Goal: Information Seeking & Learning: Learn about a topic

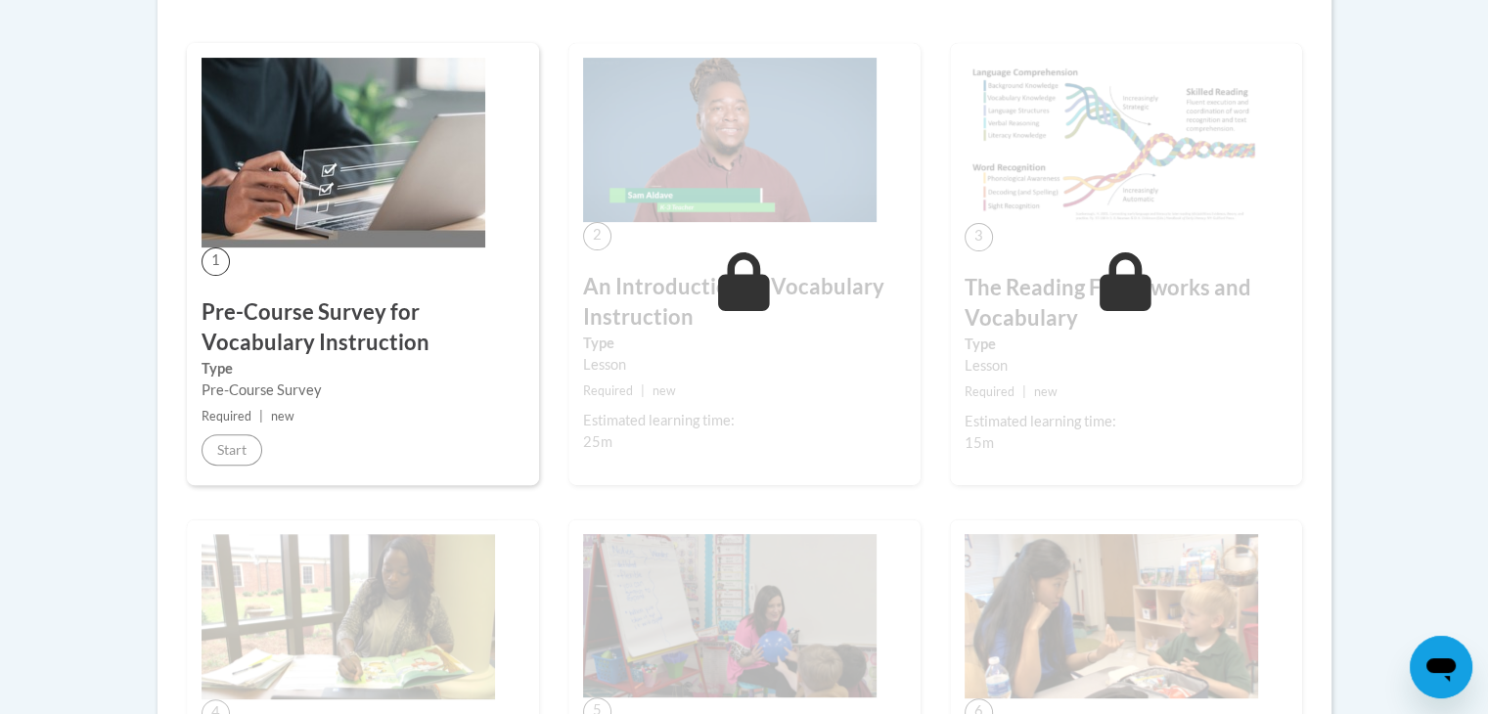
scroll to position [562, 0]
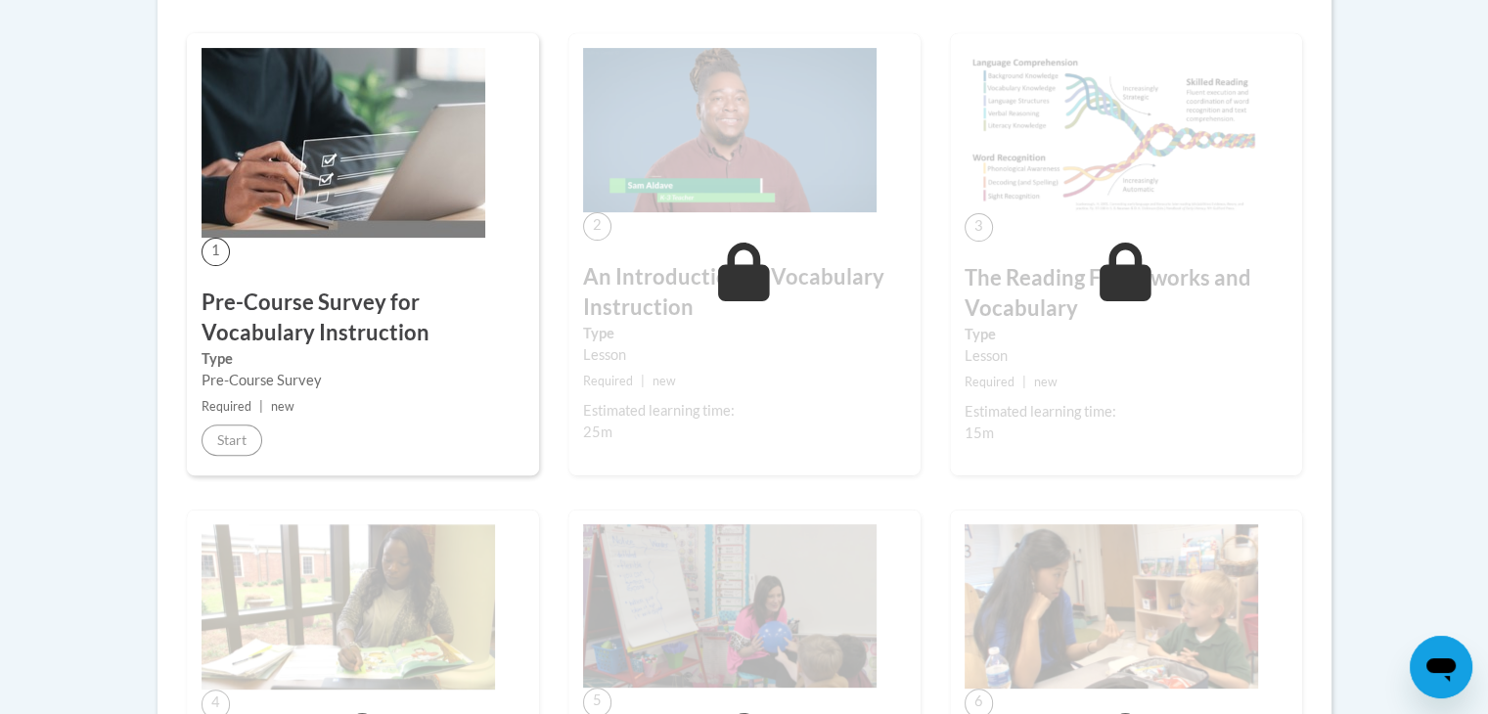
click at [377, 188] on img at bounding box center [344, 143] width 284 height 190
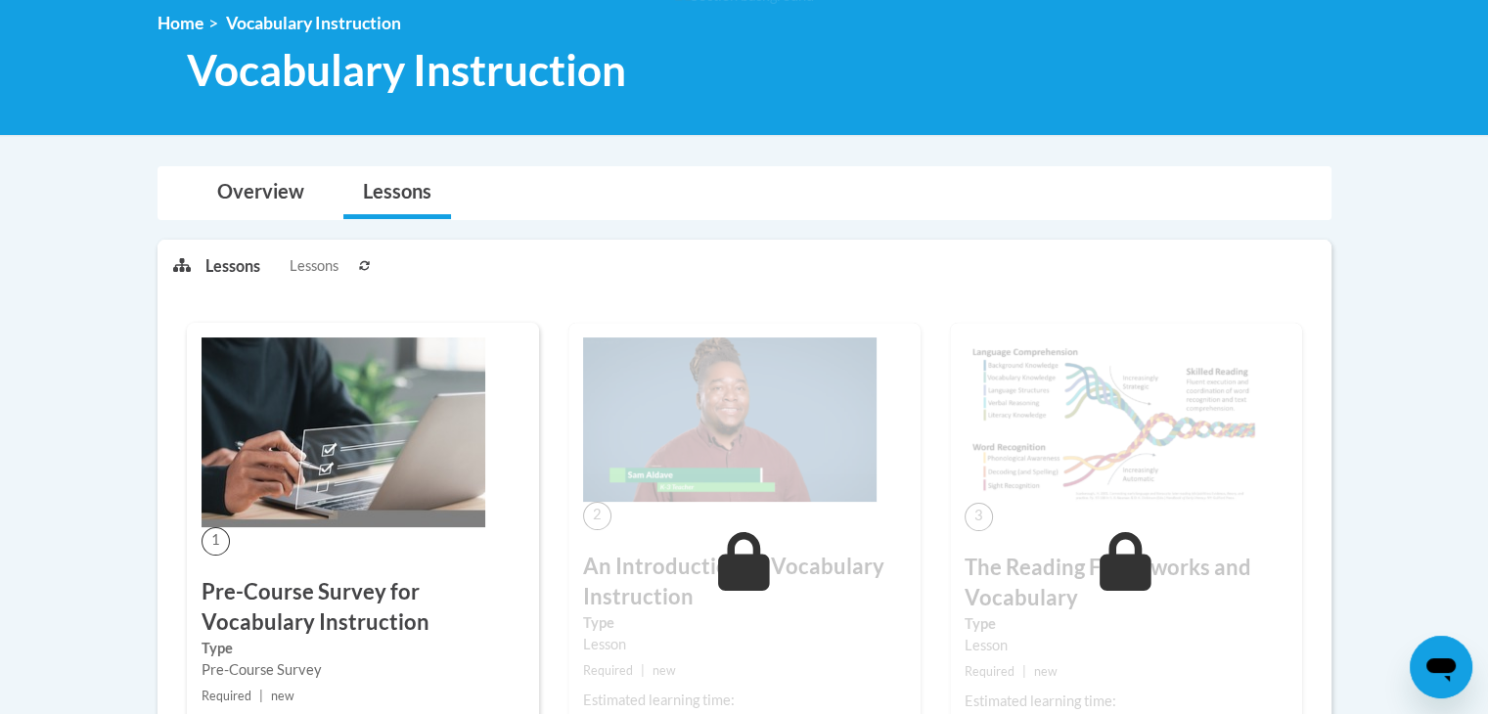
scroll to position [242, 0]
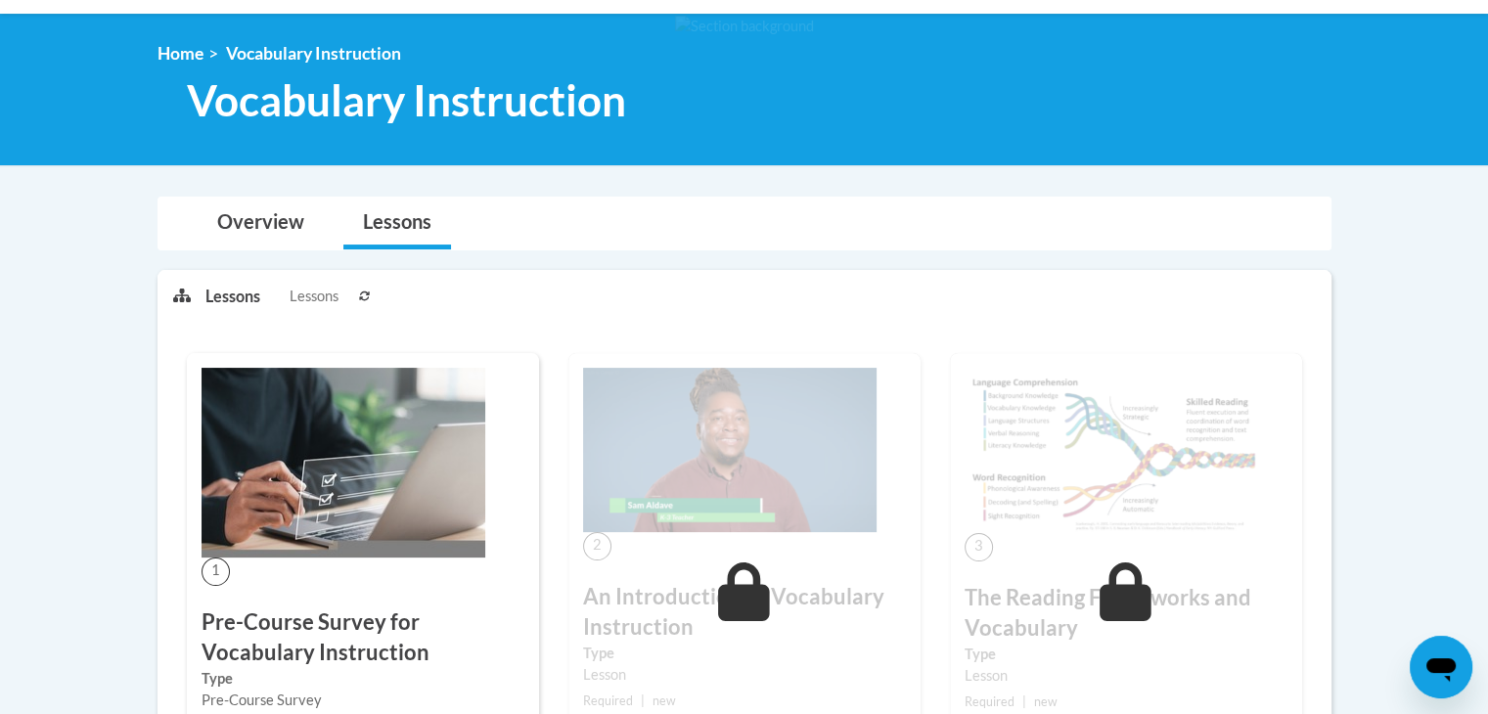
click at [405, 475] on img at bounding box center [344, 463] width 284 height 190
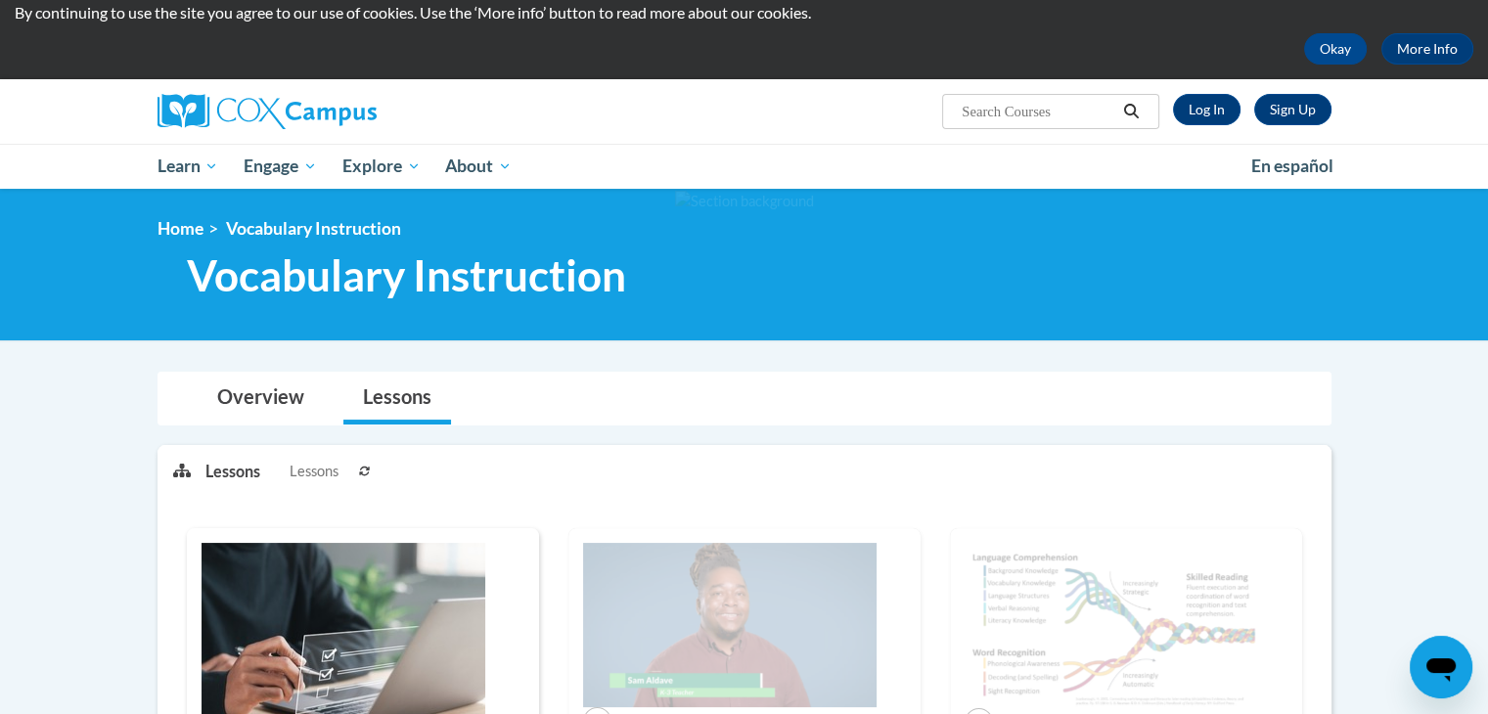
scroll to position [62, 0]
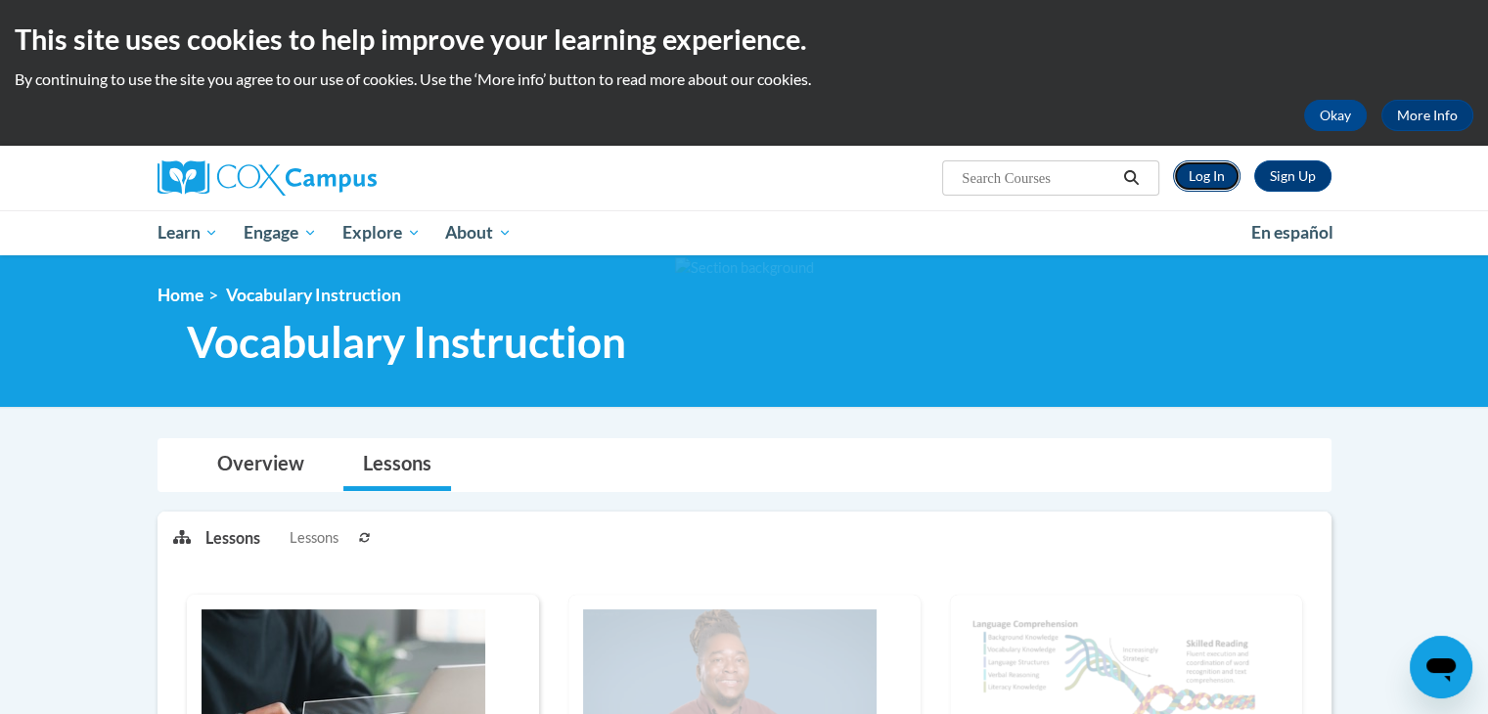
click at [1209, 173] on link "Log In" at bounding box center [1207, 175] width 68 height 31
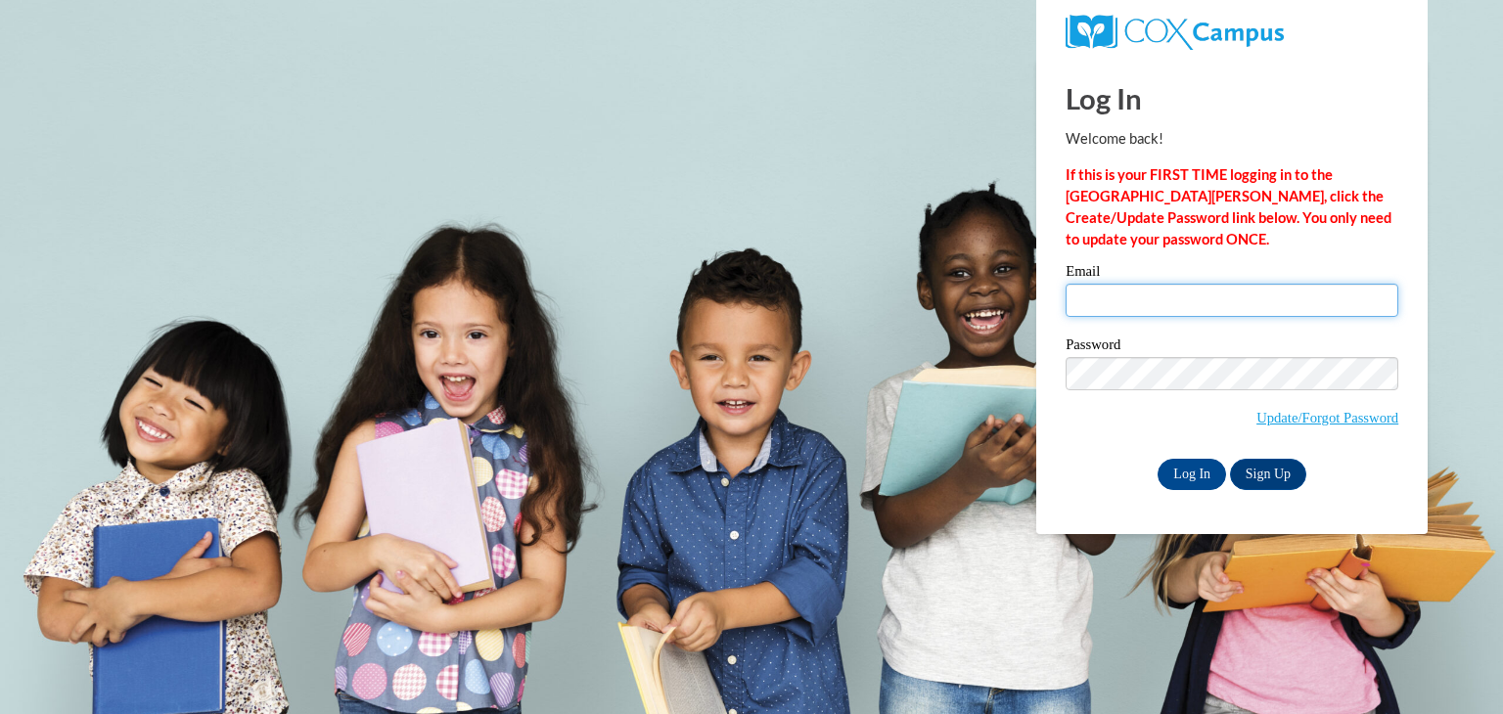
click at [1178, 297] on input "Email" at bounding box center [1232, 300] width 333 height 33
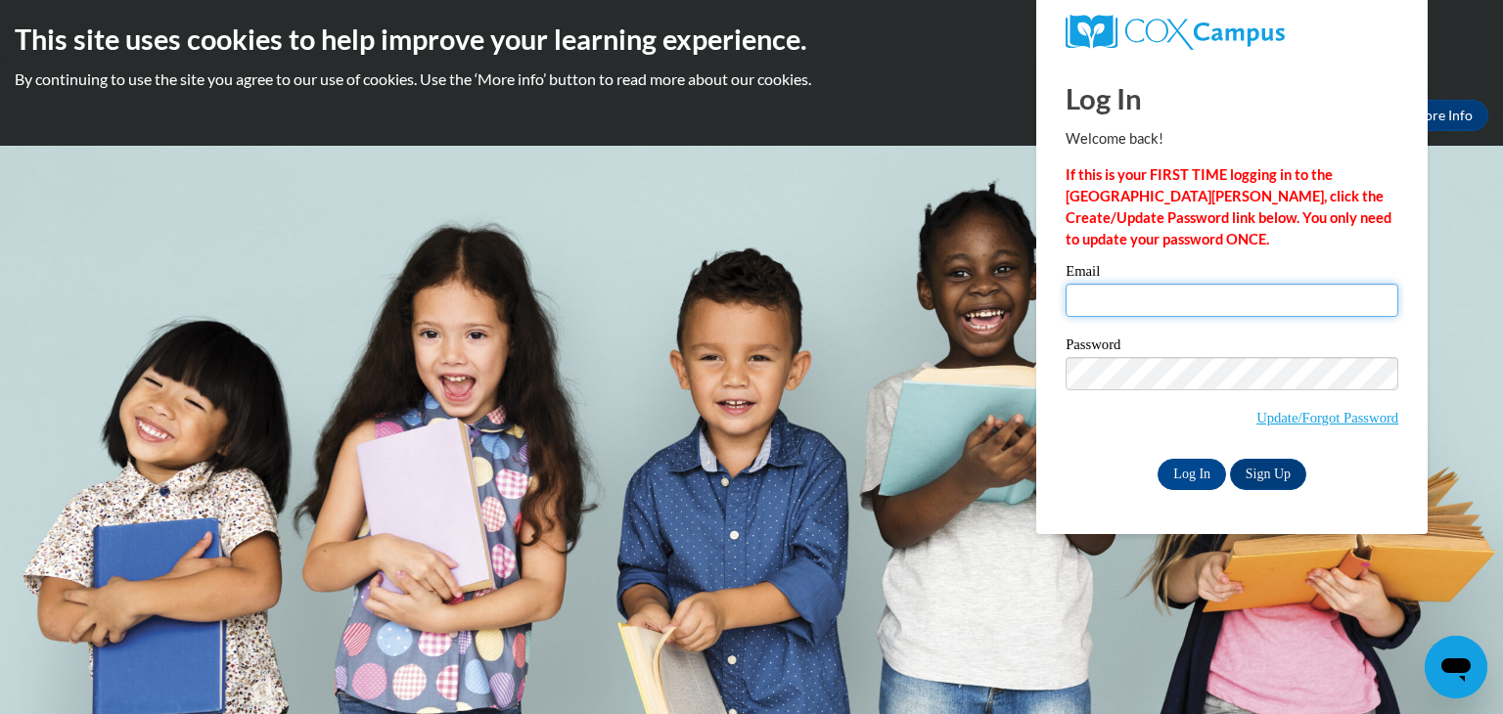
type input "smann30@ivytech.edu"
click at [1198, 469] on input "Log In" at bounding box center [1192, 474] width 68 height 31
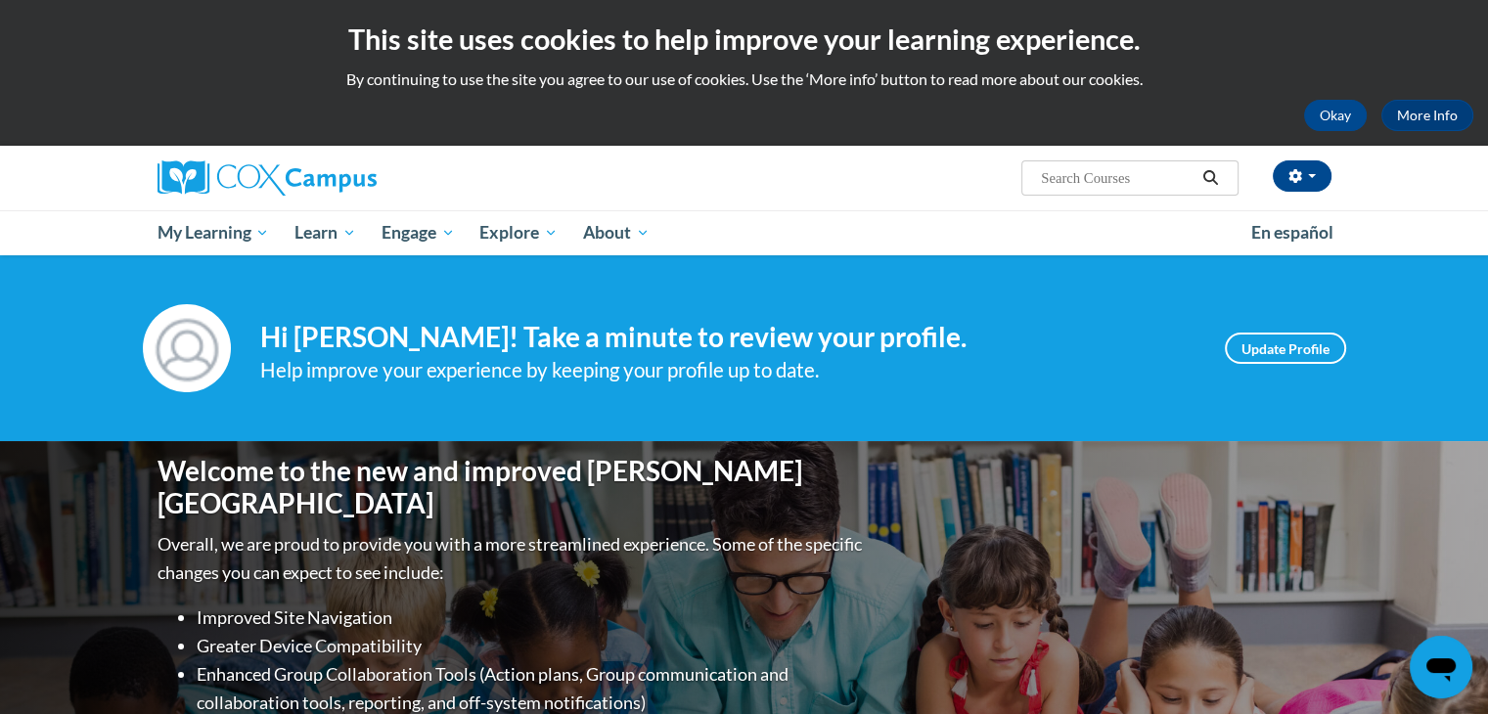
click at [1133, 181] on input "Search..." at bounding box center [1117, 177] width 157 height 23
type input "vocabulary instruction"
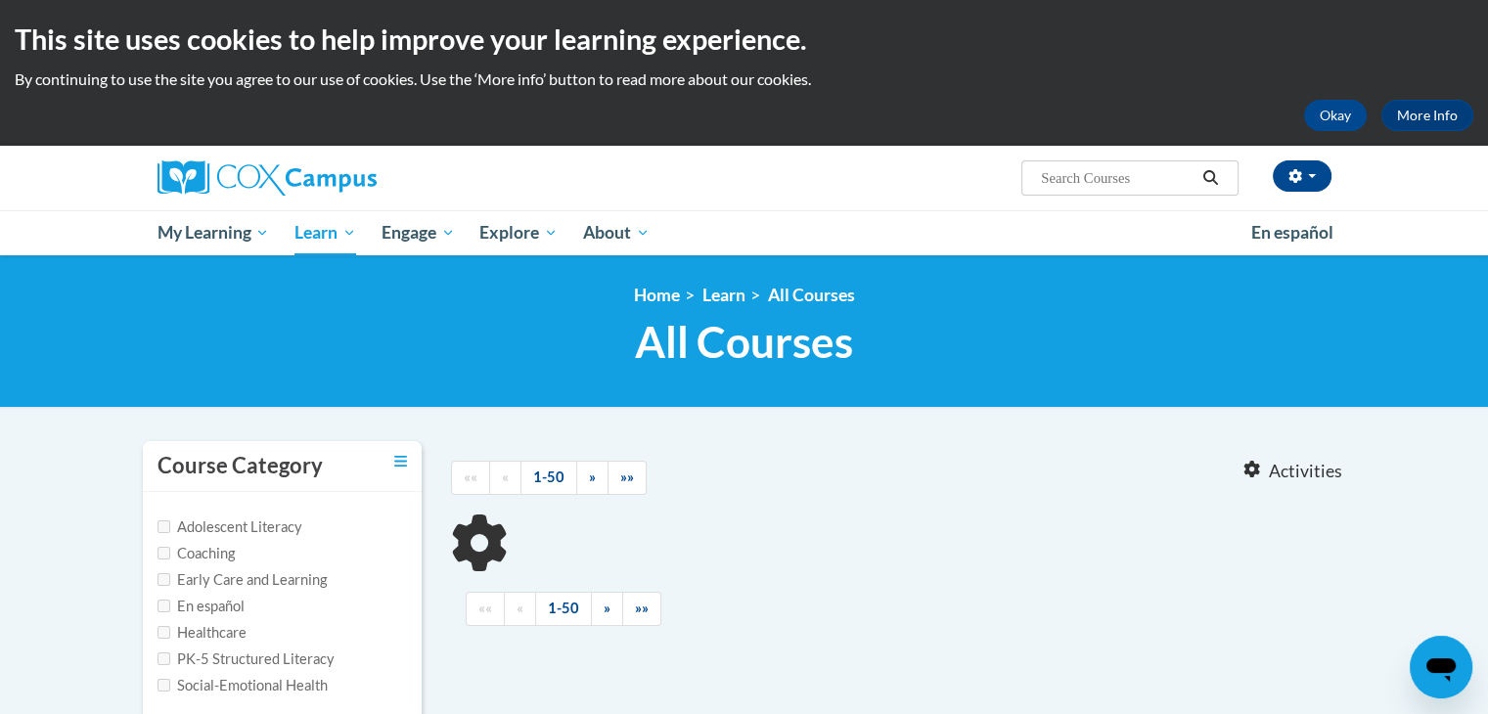
type input "vocabulary instruction"
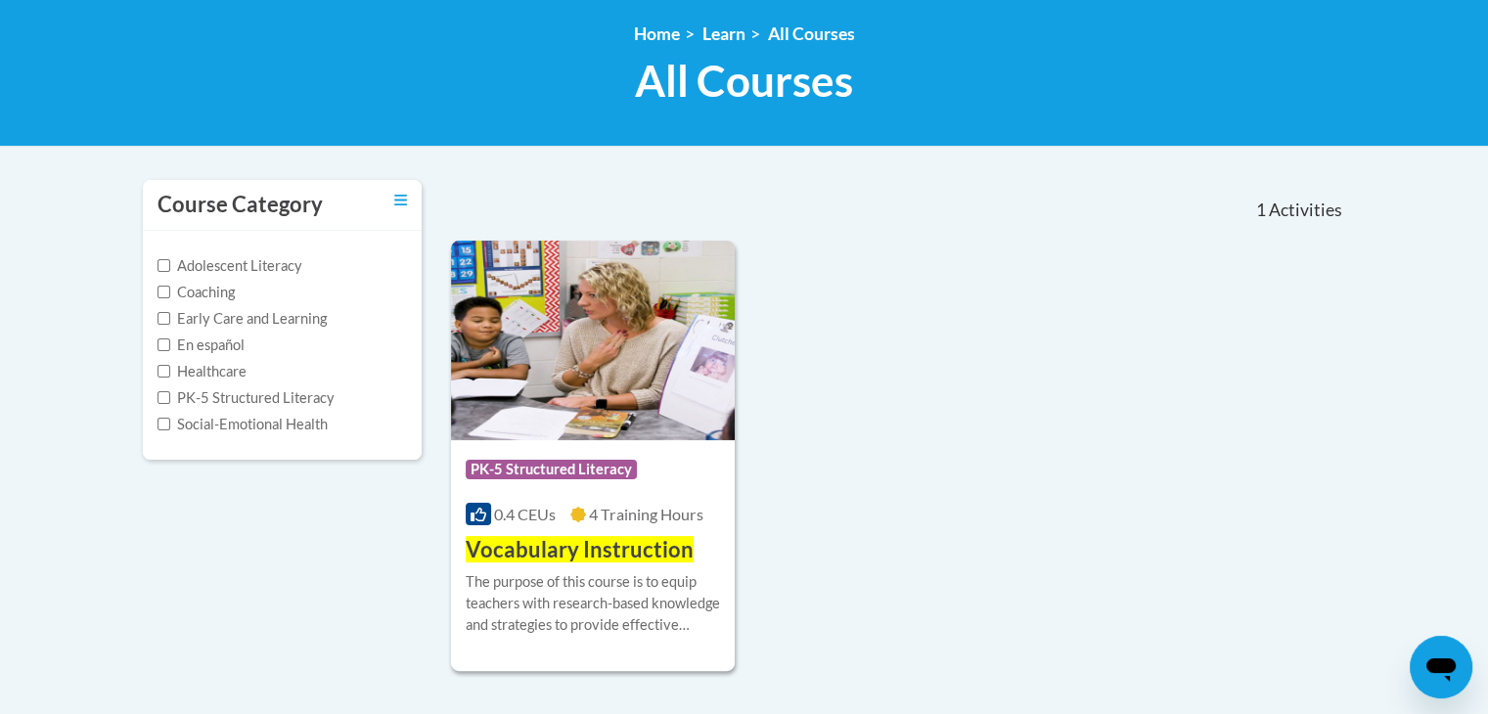
scroll to position [262, 0]
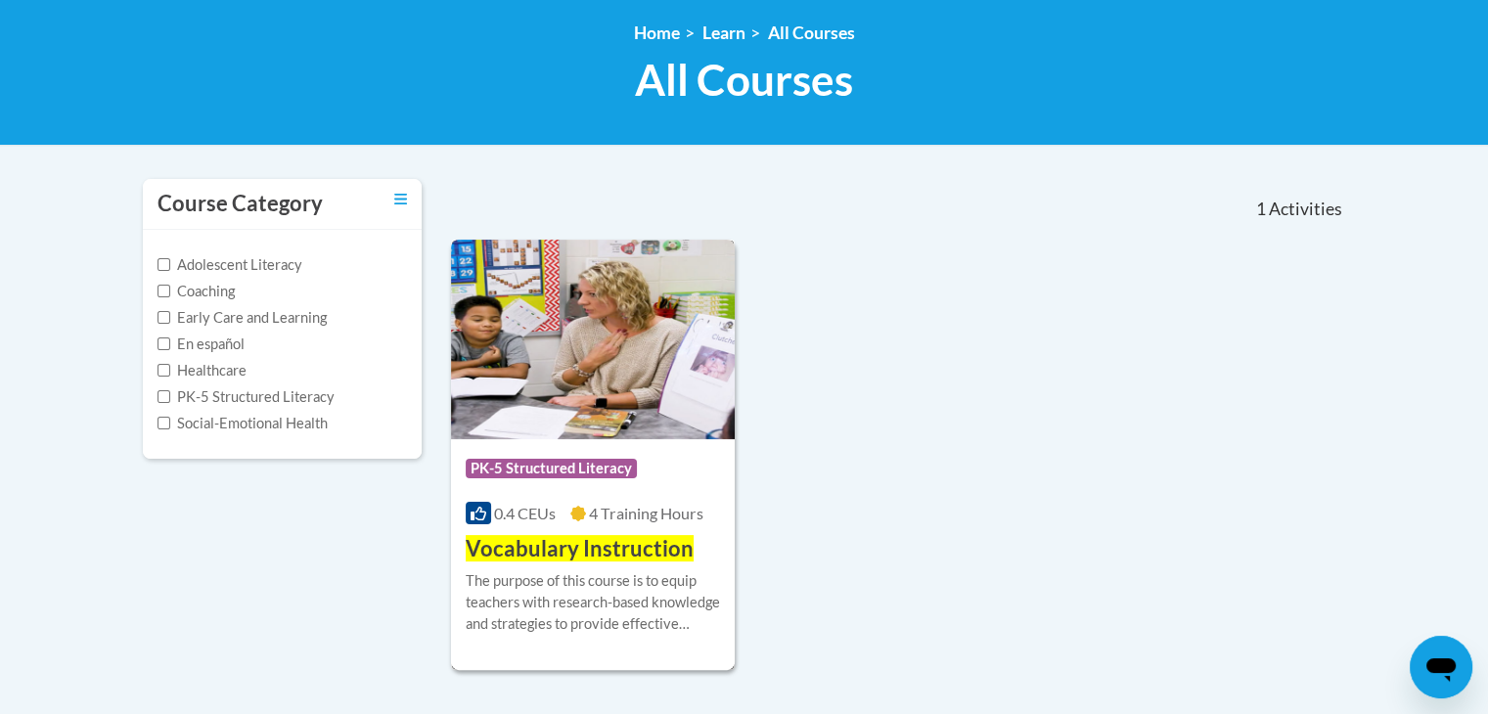
click at [697, 462] on div "Course Category: PK-5 Structured Literacy" at bounding box center [593, 471] width 255 height 44
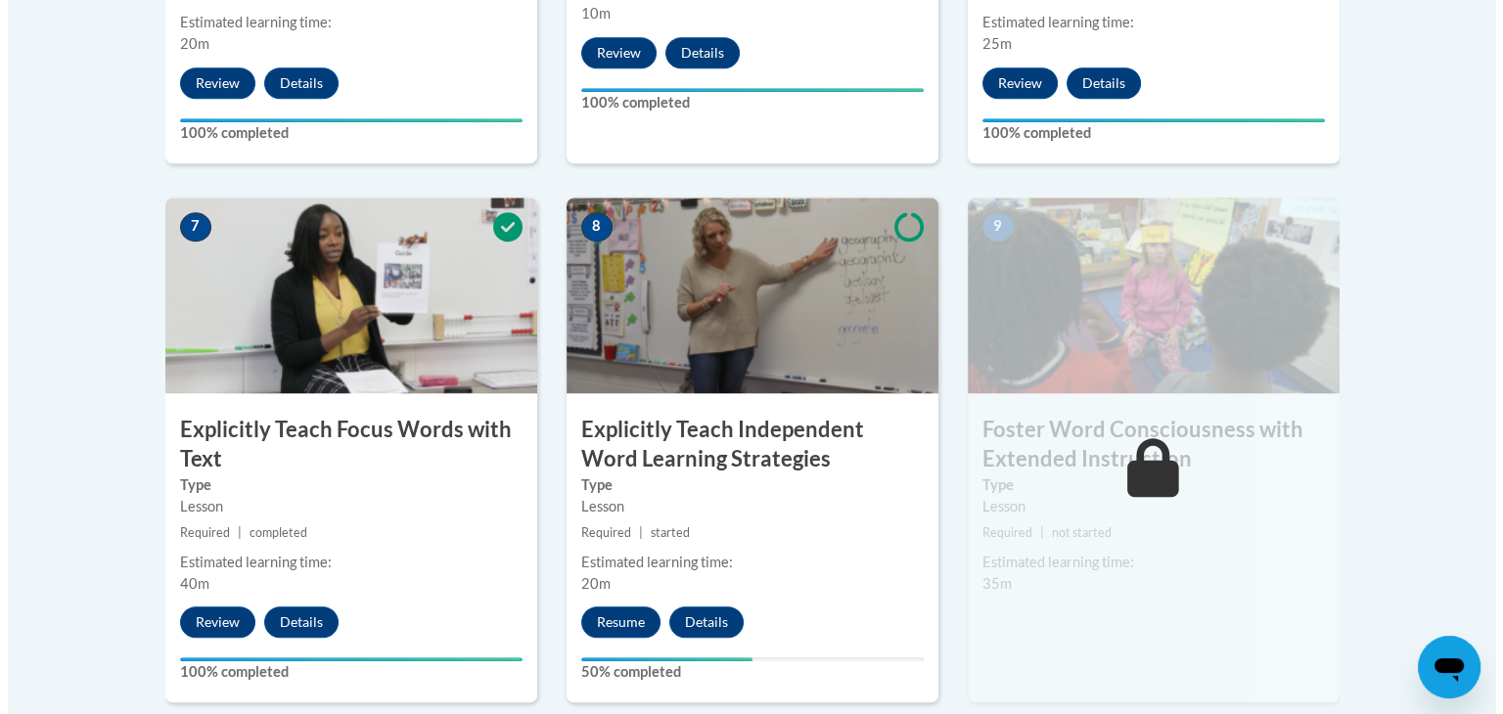
scroll to position [1554, 0]
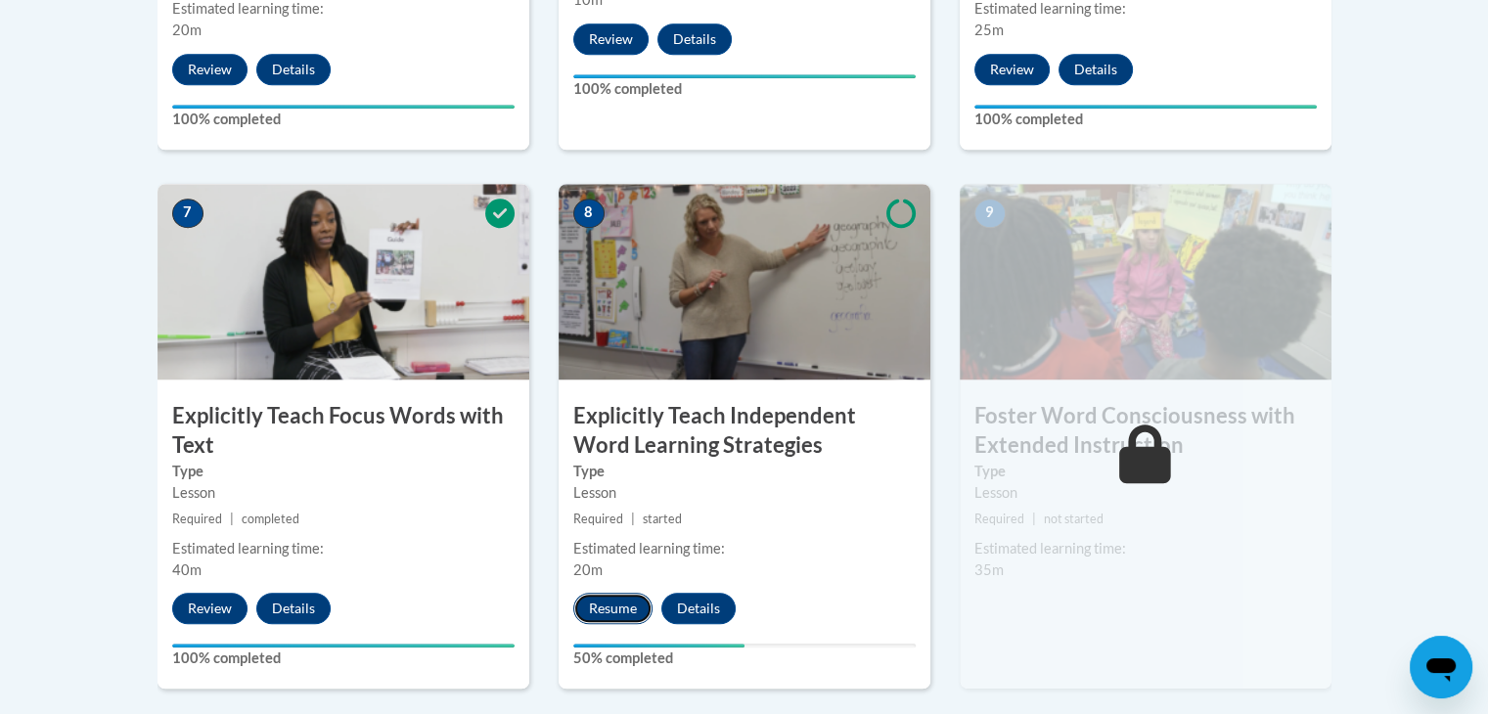
click at [636, 605] on button "Resume" at bounding box center [612, 608] width 79 height 31
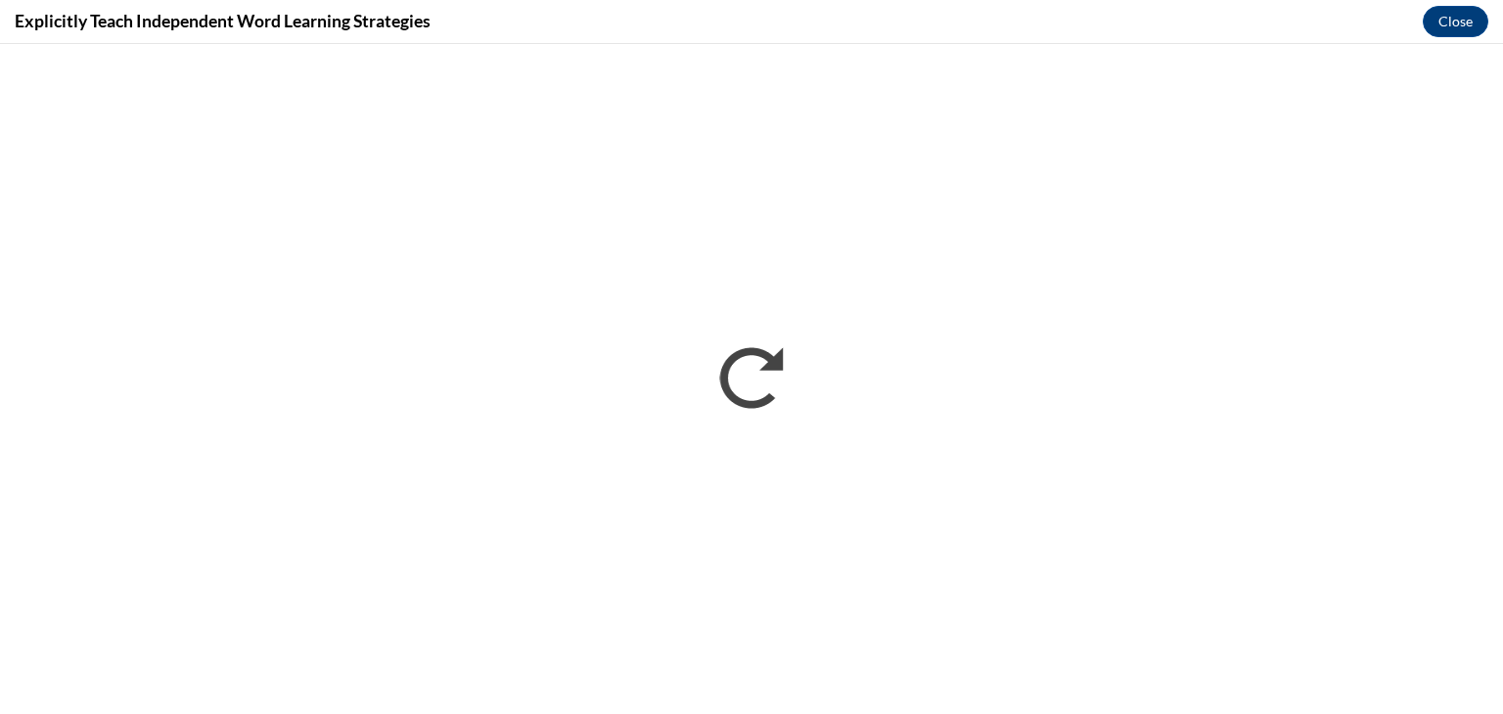
scroll to position [0, 0]
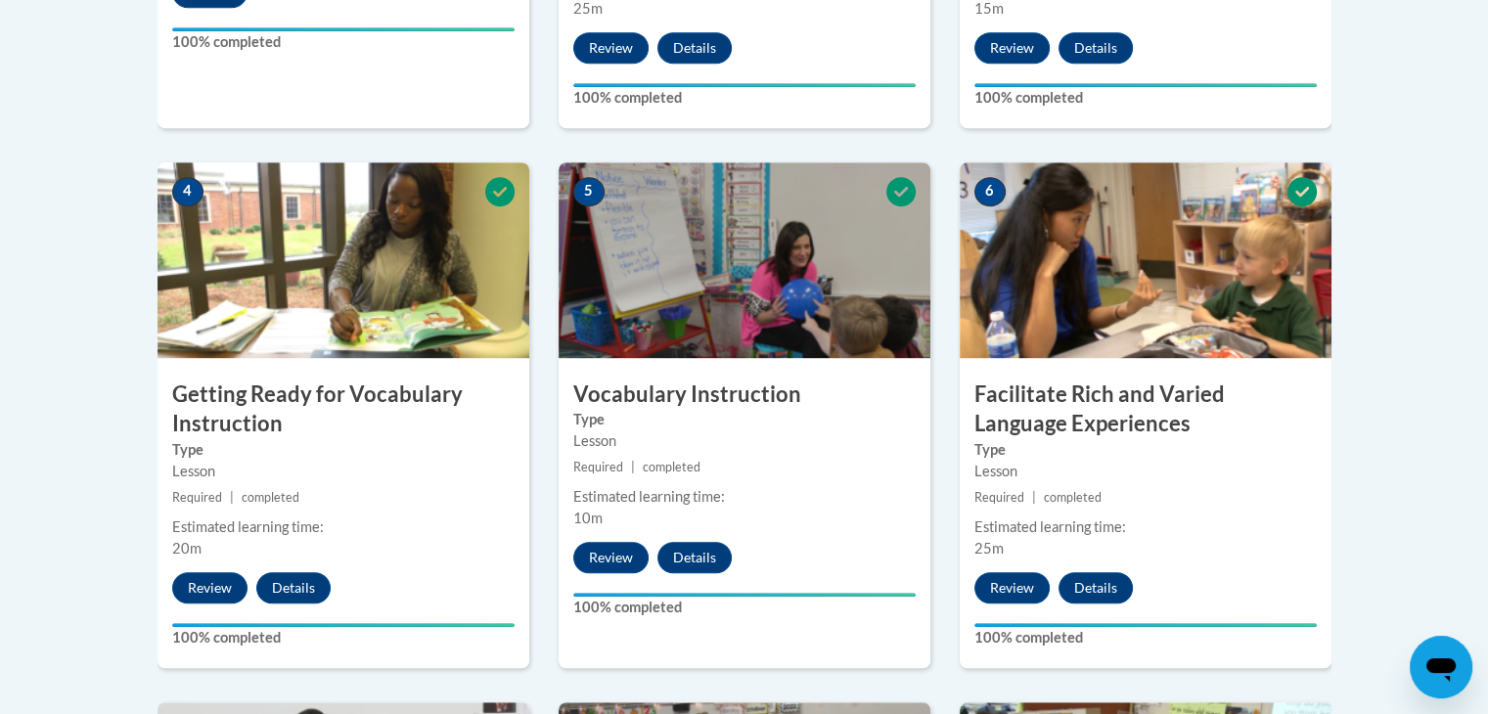
scroll to position [1057, 0]
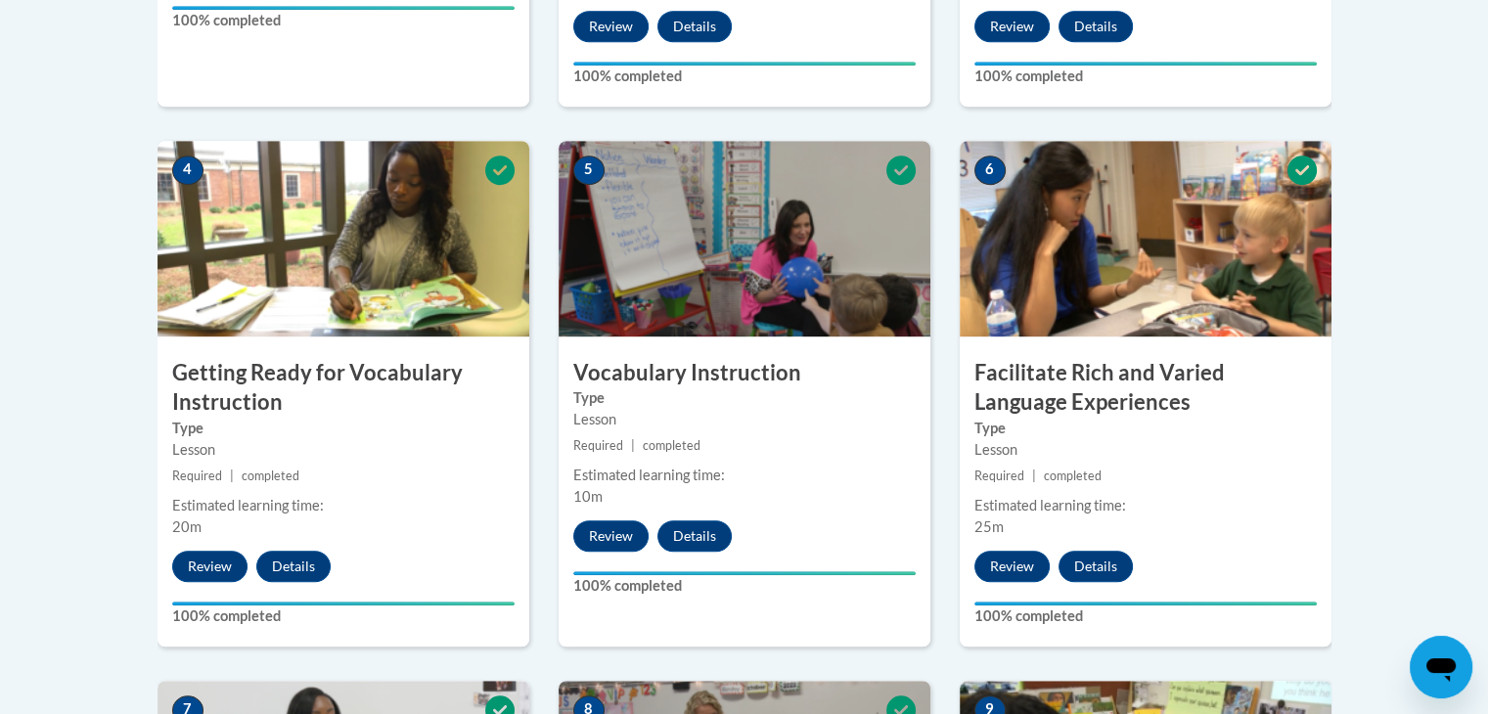
click at [75, 317] on body "This site uses cookies to help improve your learning experience. By continuing …" at bounding box center [744, 552] width 1488 height 3219
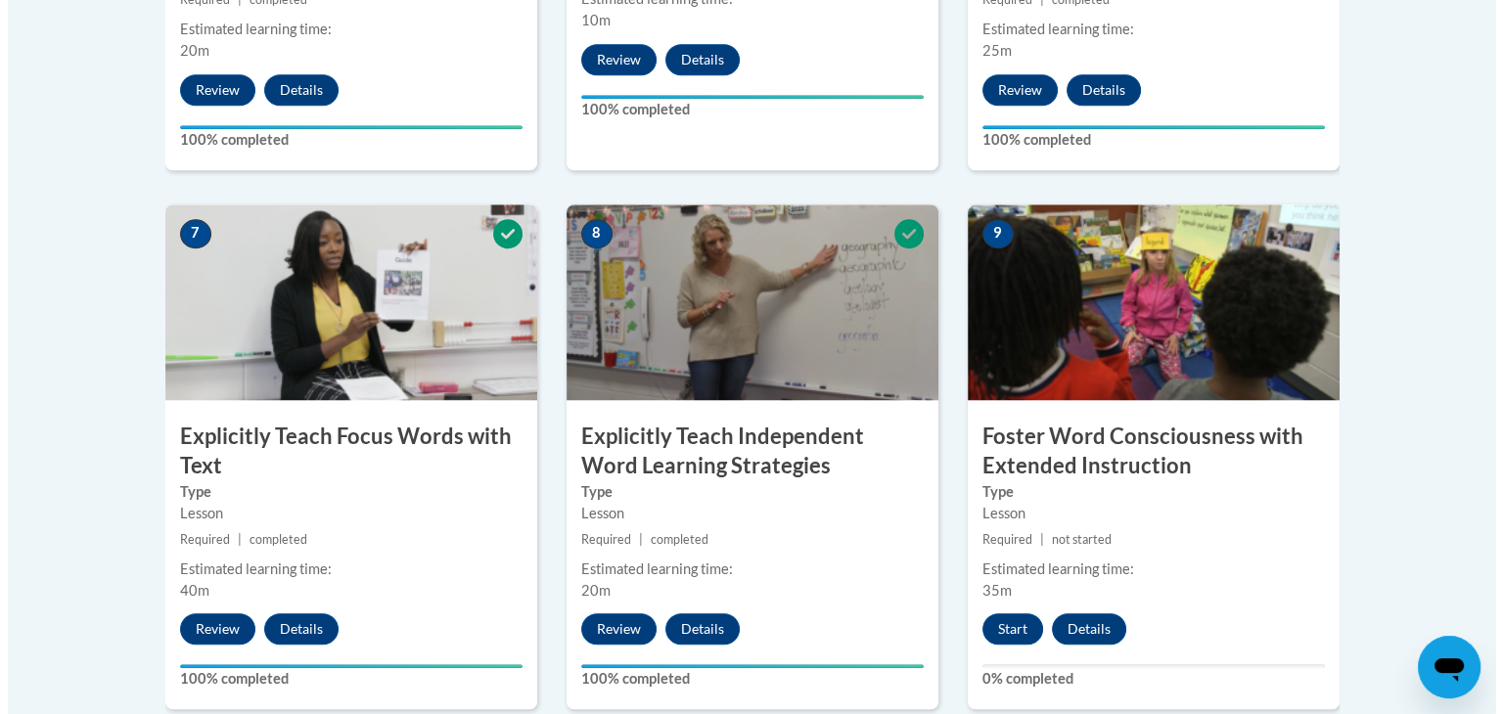
scroll to position [1534, 0]
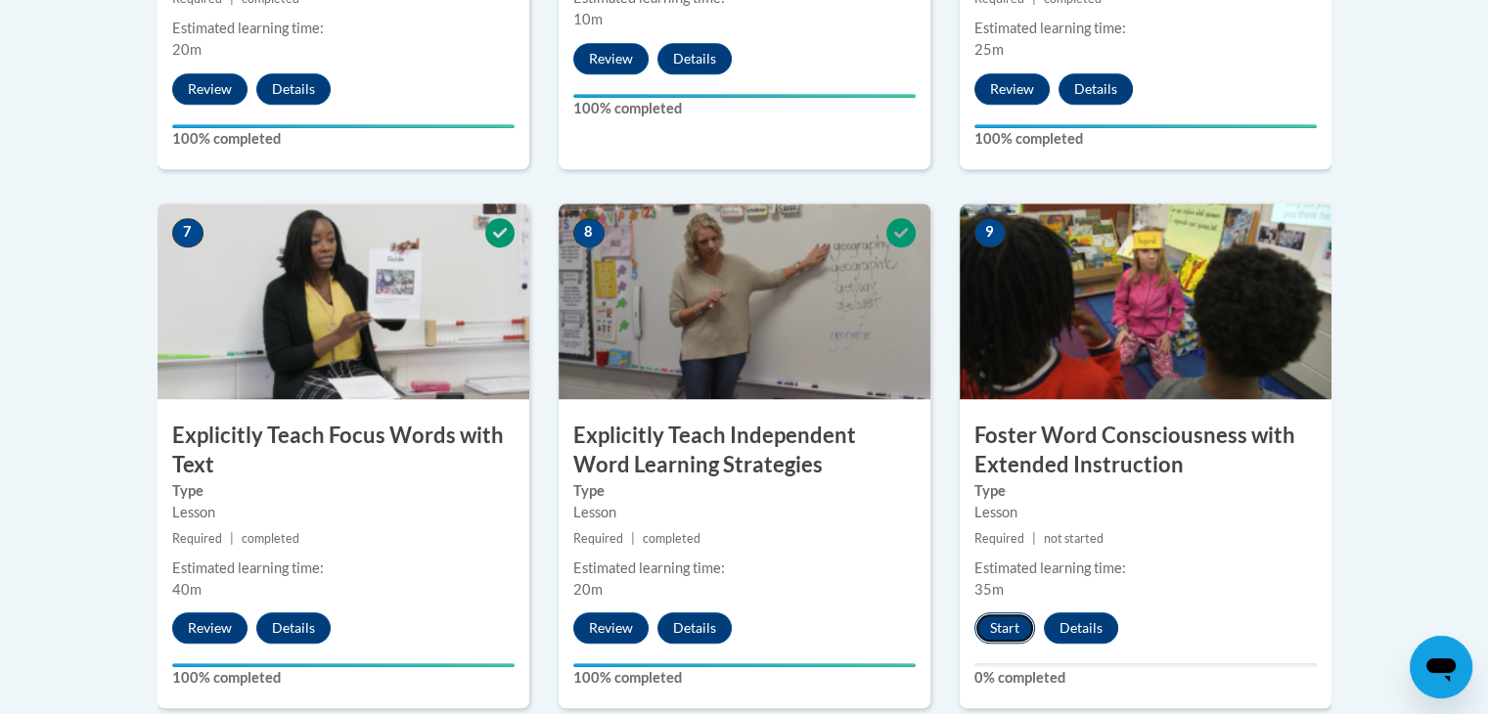
click at [1006, 626] on button "Start" at bounding box center [1005, 628] width 61 height 31
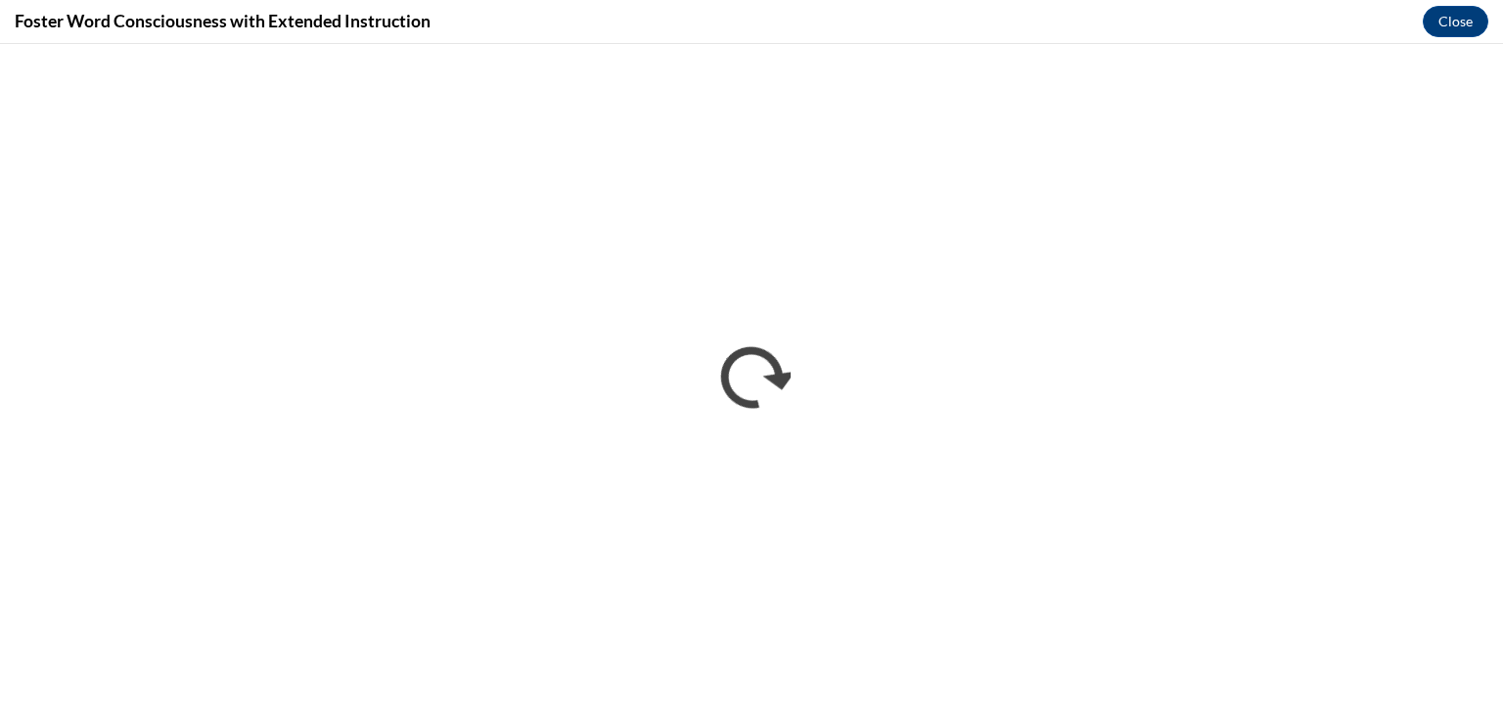
scroll to position [0, 0]
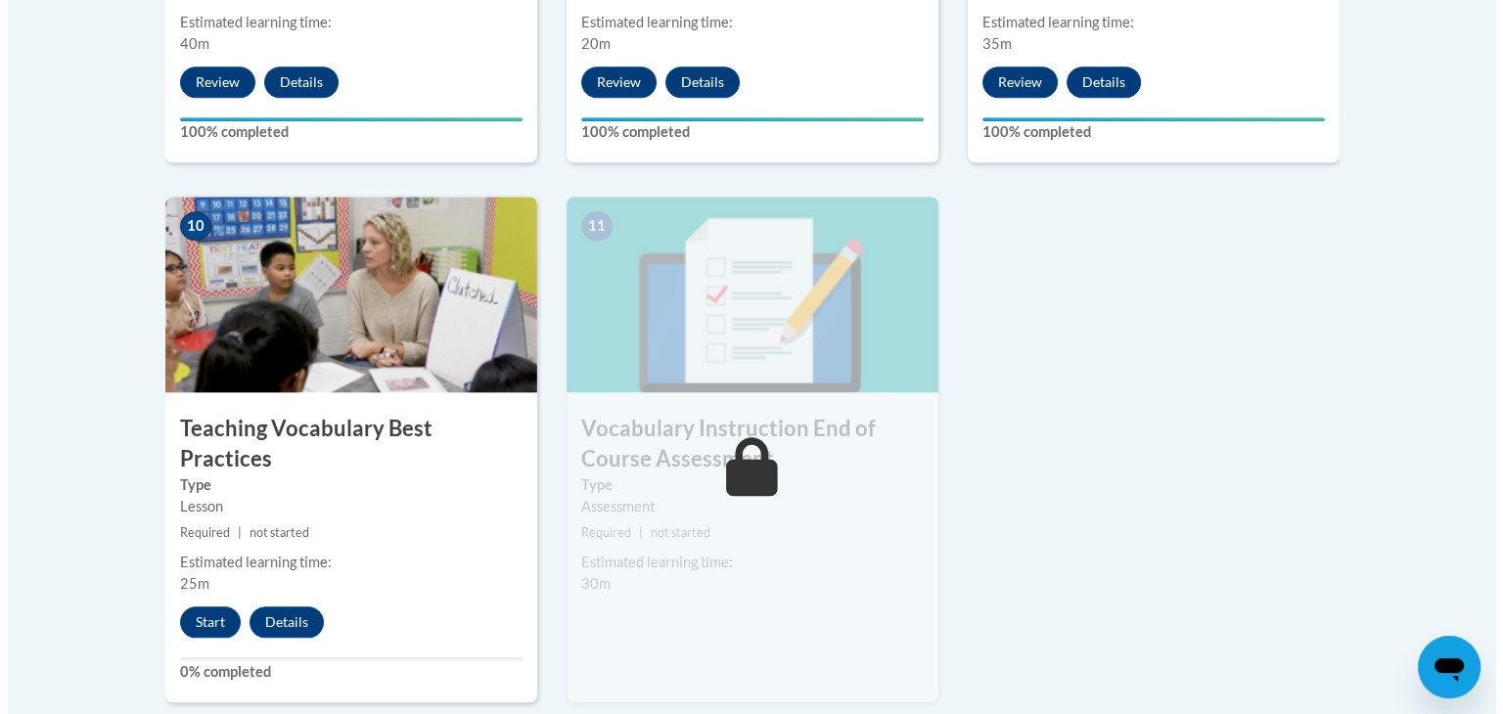
scroll to position [2086, 0]
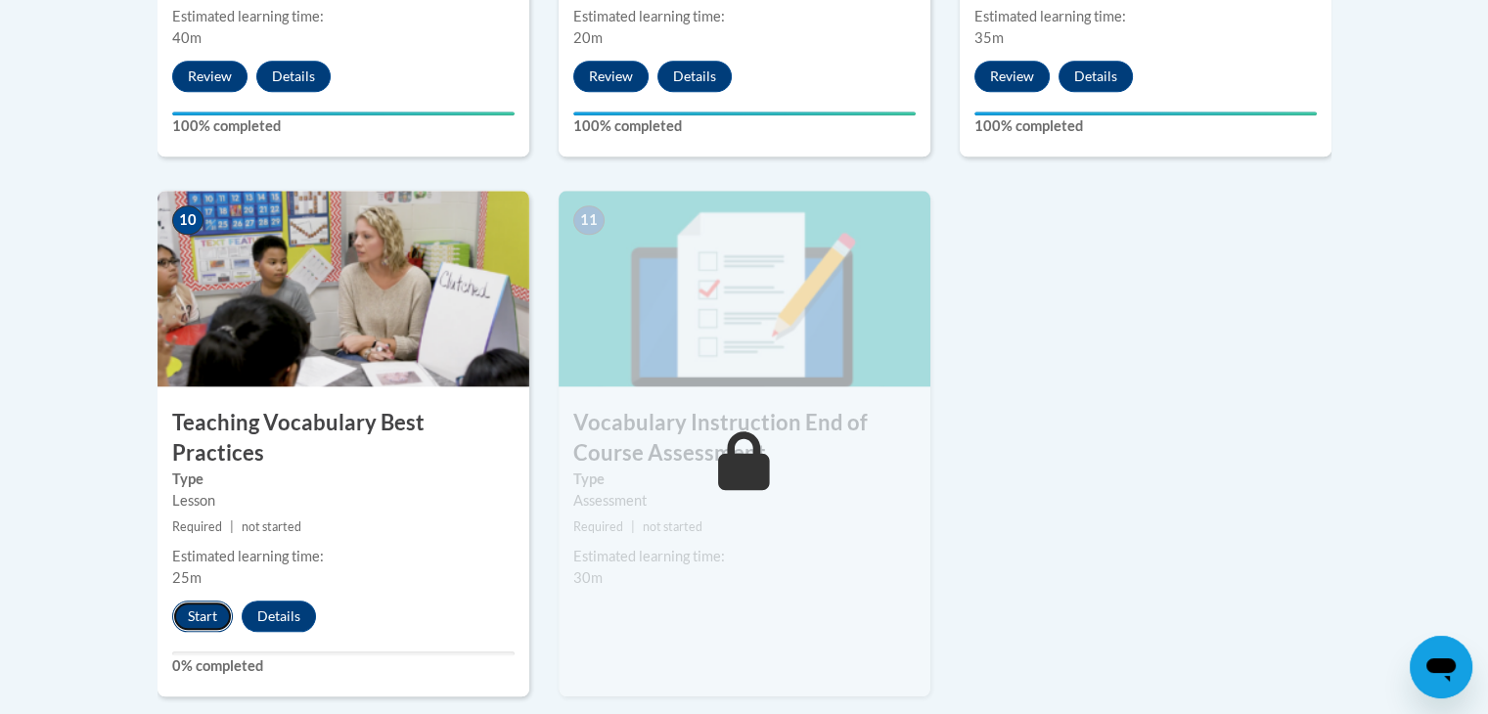
click at [196, 601] on button "Start" at bounding box center [202, 616] width 61 height 31
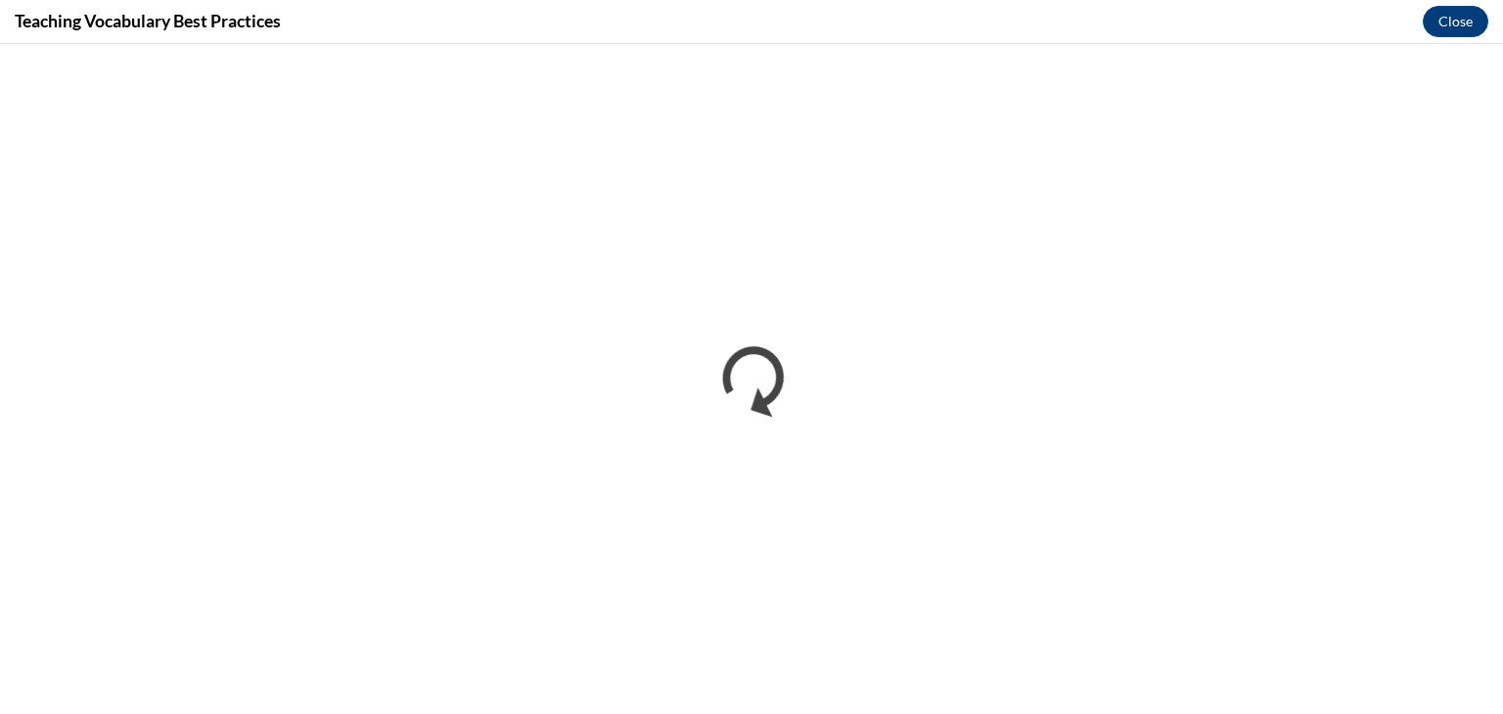
scroll to position [0, 0]
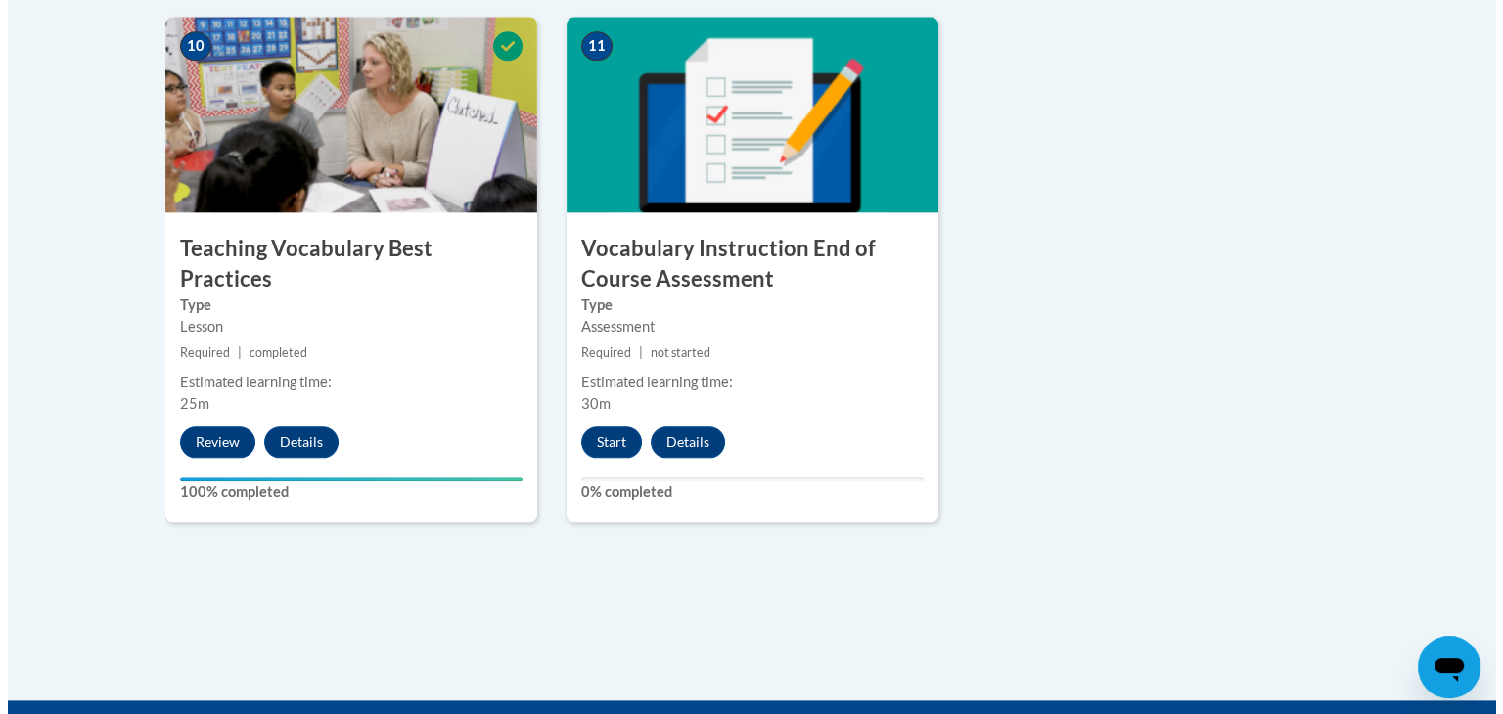
scroll to position [2274, 0]
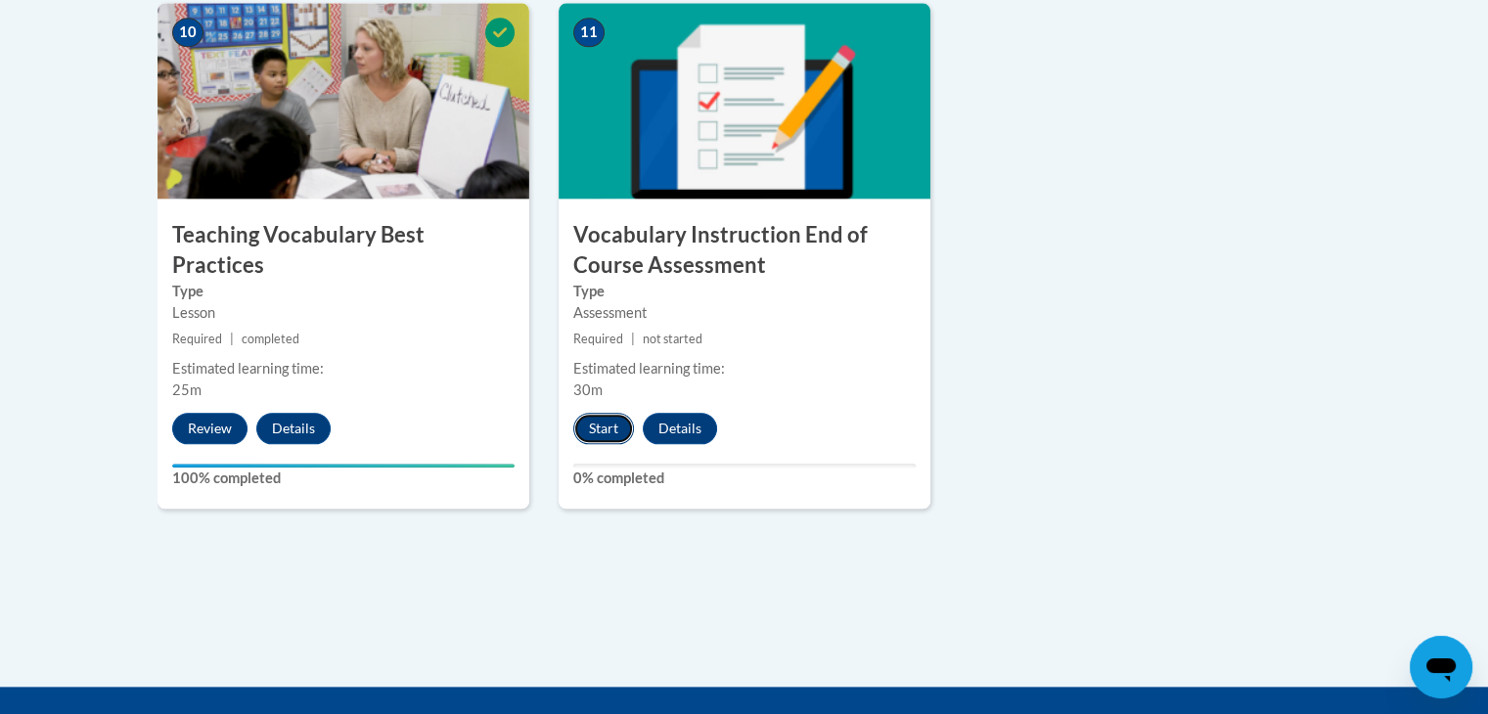
click at [611, 418] on button "Start" at bounding box center [603, 428] width 61 height 31
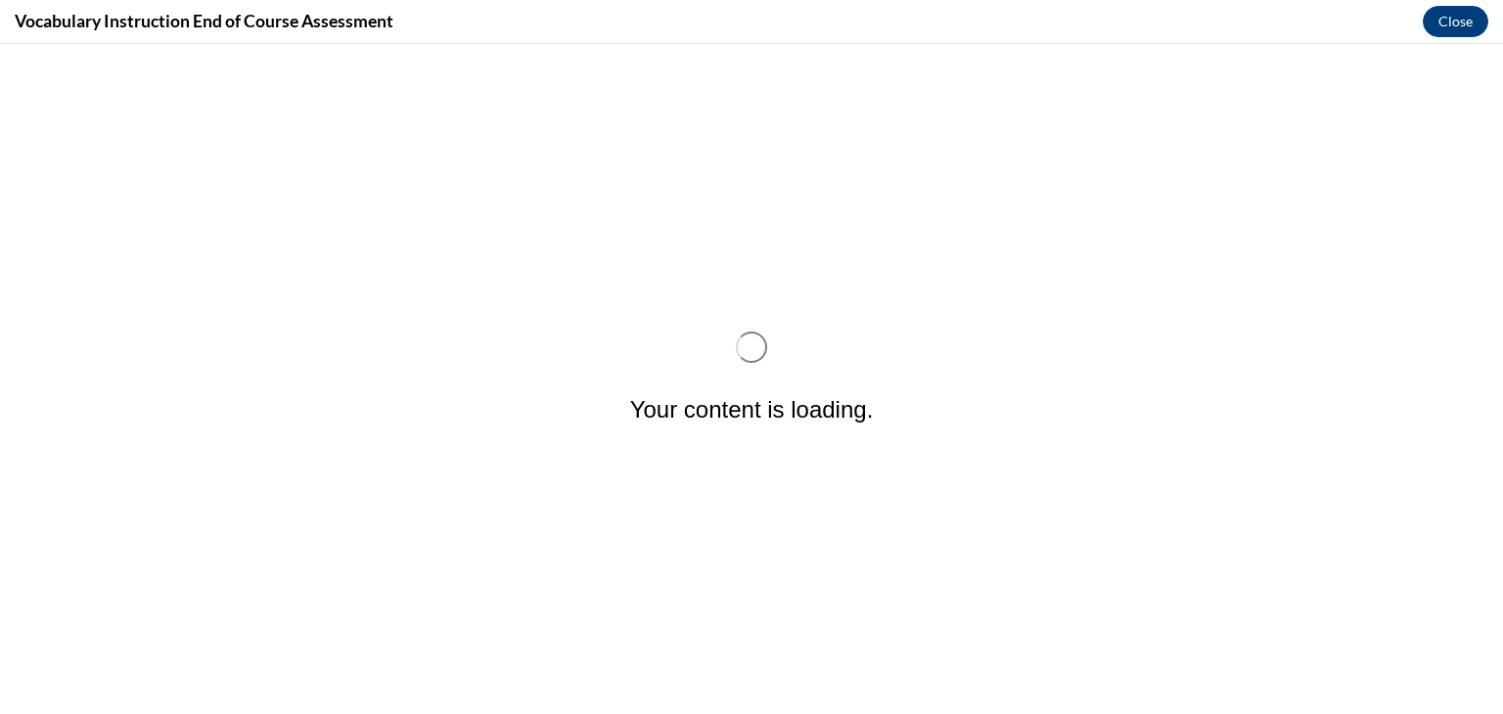
scroll to position [0, 0]
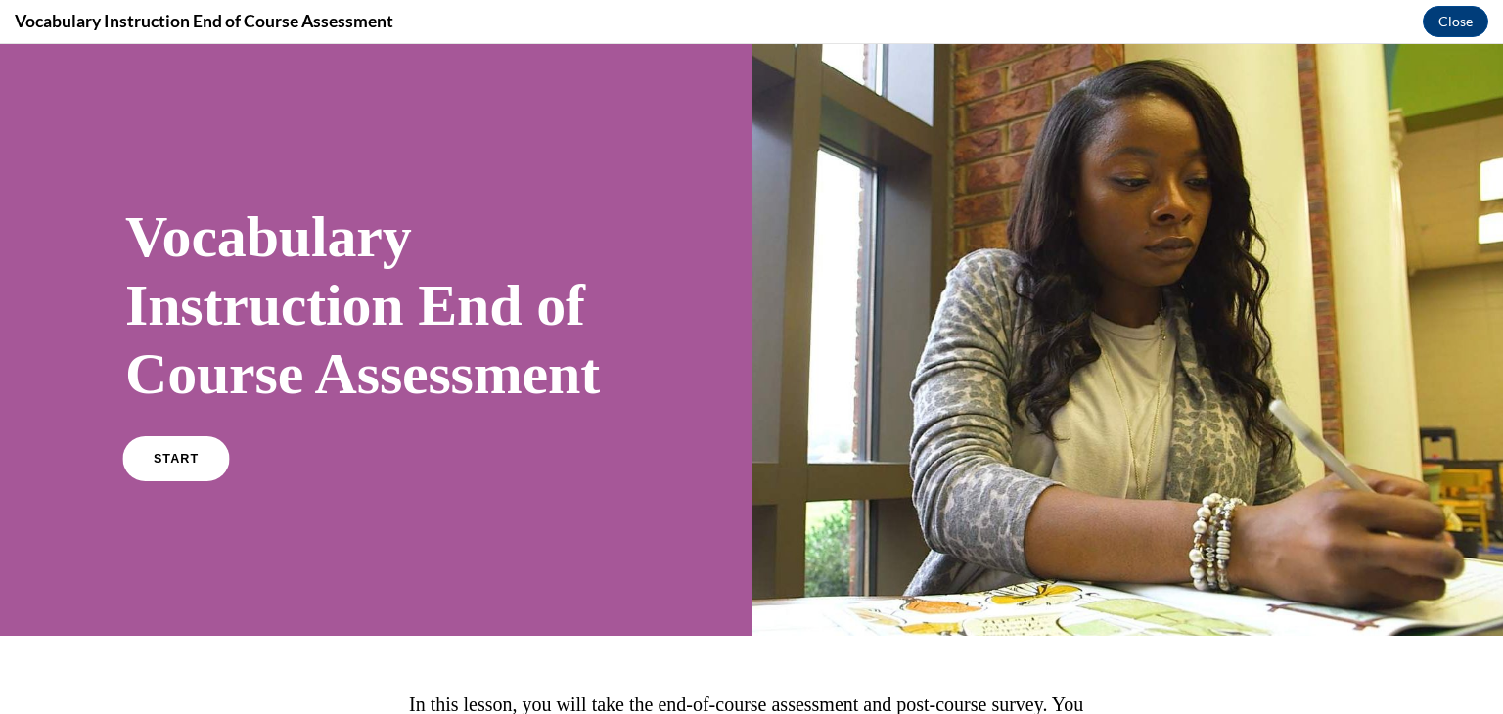
click at [195, 481] on link "START" at bounding box center [175, 458] width 107 height 45
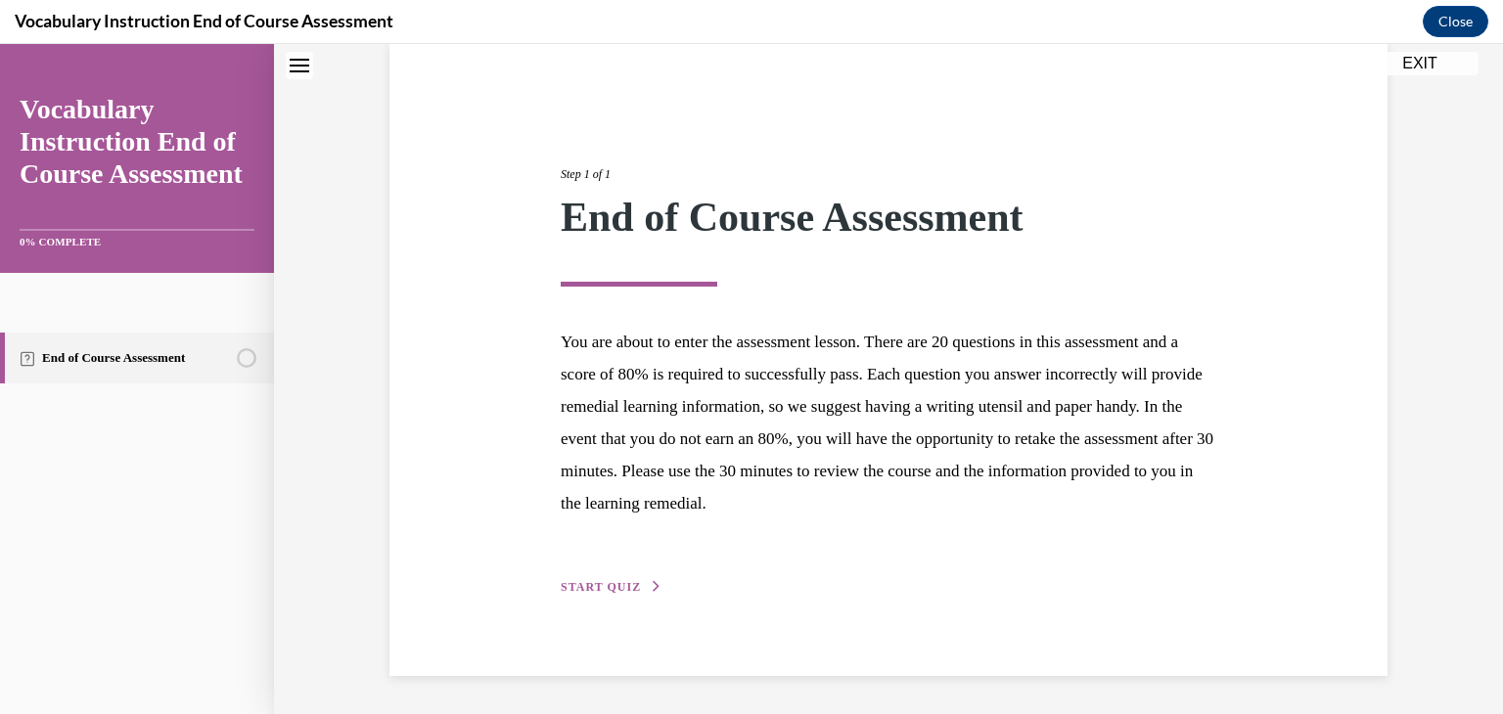
scroll to position [151, 0]
click at [592, 590] on span "START QUIZ" at bounding box center [601, 588] width 80 height 14
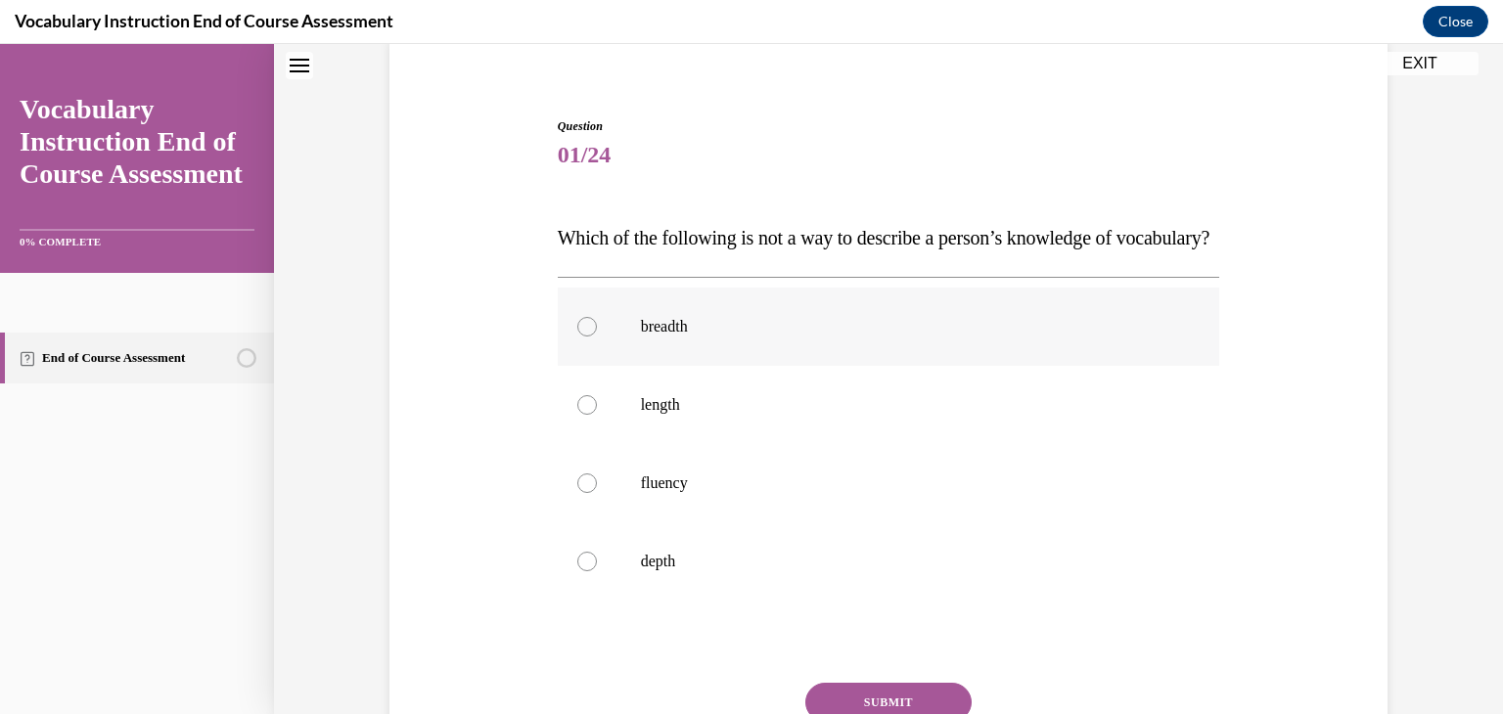
scroll to position [145, 0]
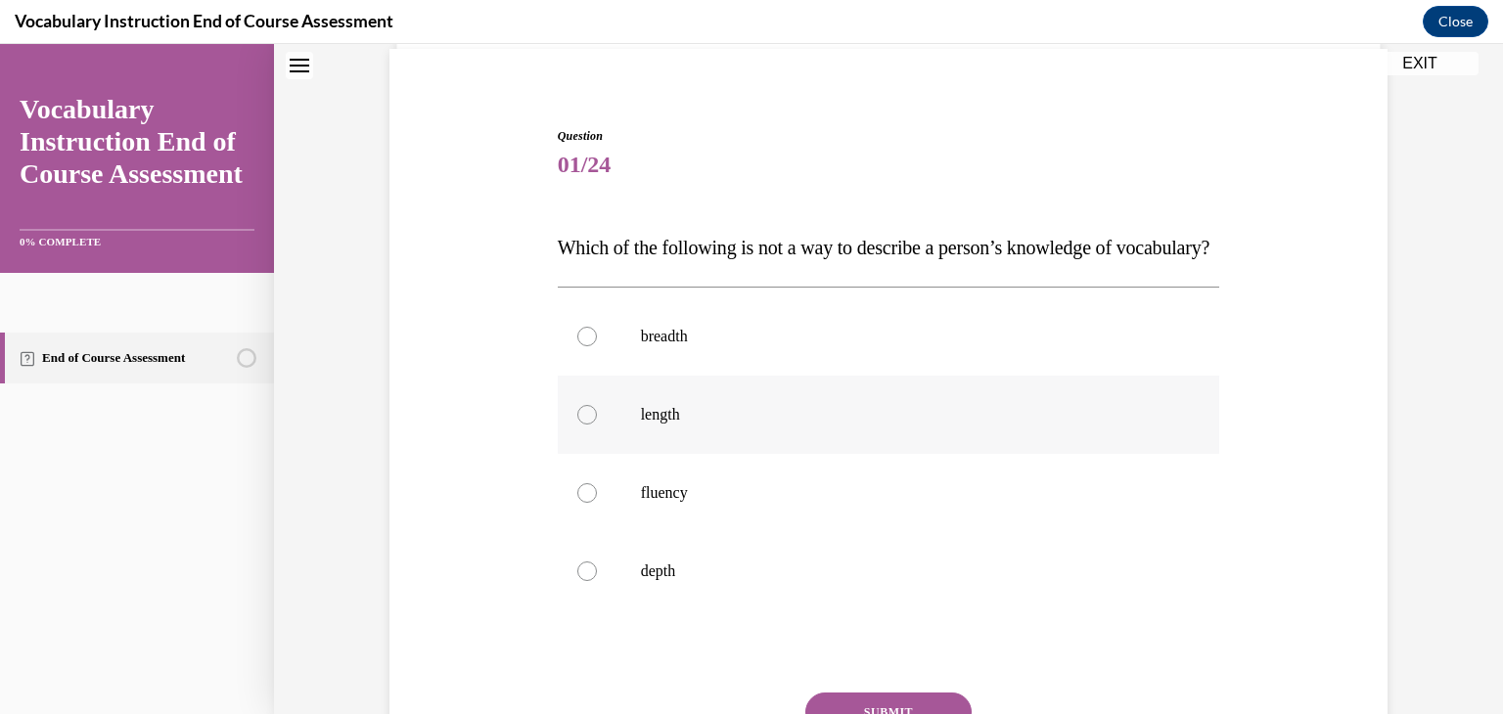
click at [843, 425] on p "length" at bounding box center [906, 415] width 530 height 20
click at [597, 425] on input "length" at bounding box center [587, 415] width 20 height 20
radio input "true"
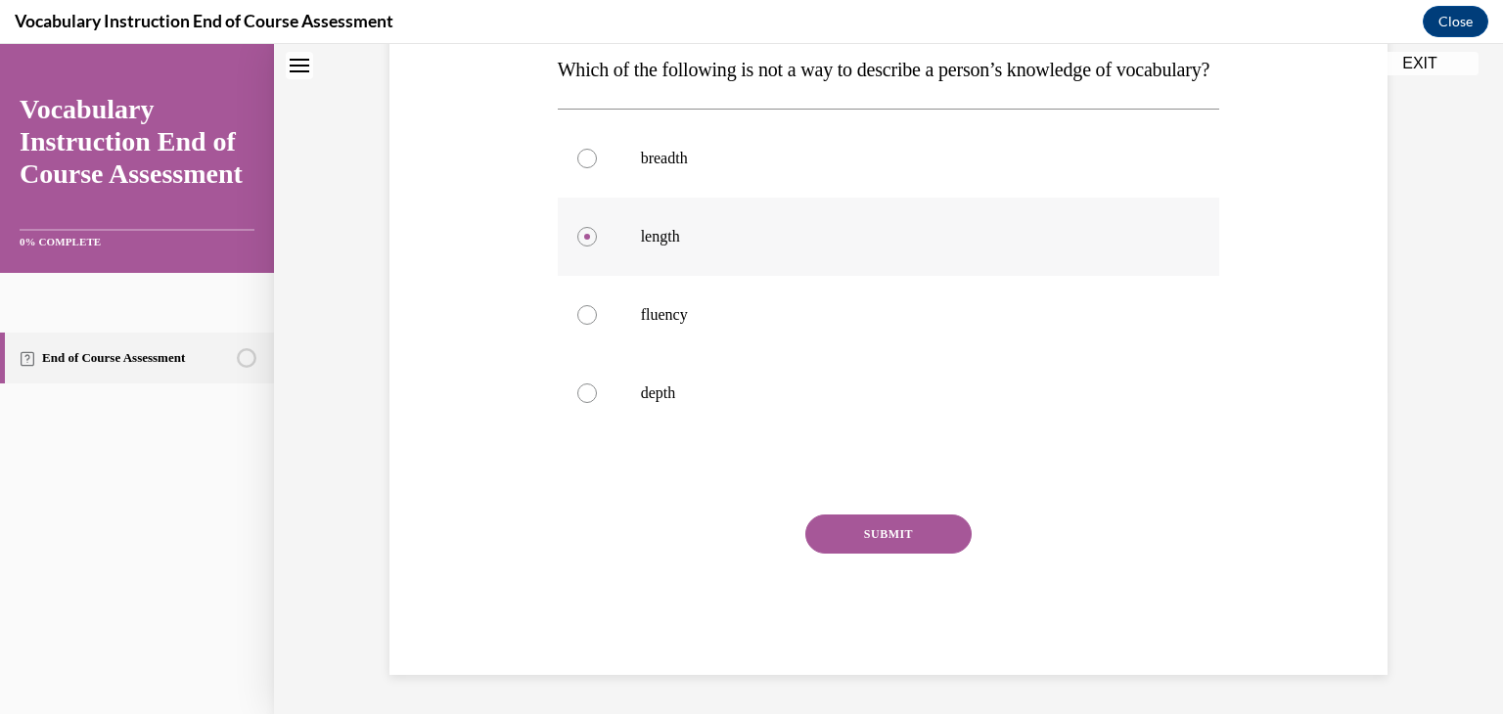
scroll to position [362, 0]
click at [895, 525] on button "SUBMIT" at bounding box center [888, 534] width 166 height 39
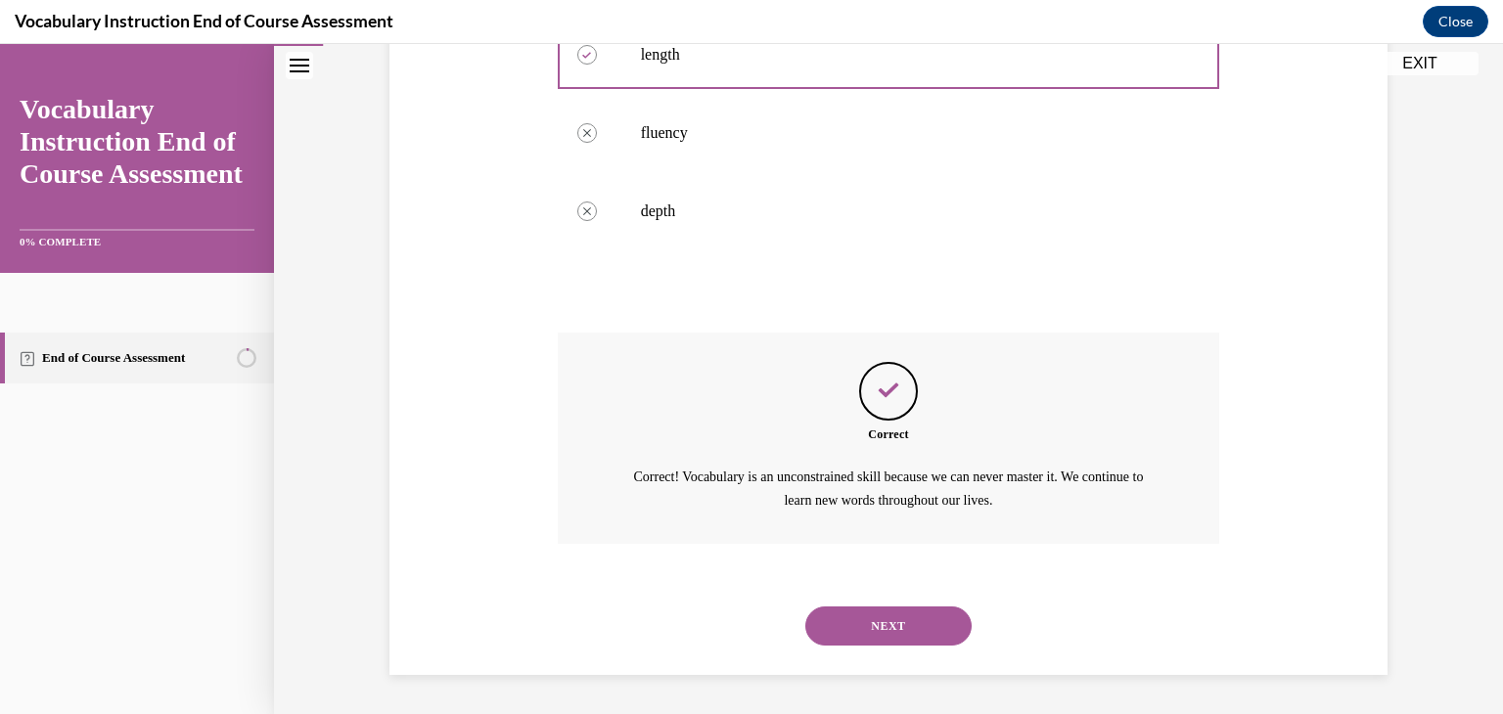
scroll to position [544, 0]
click at [869, 623] on button "NEXT" at bounding box center [888, 626] width 166 height 39
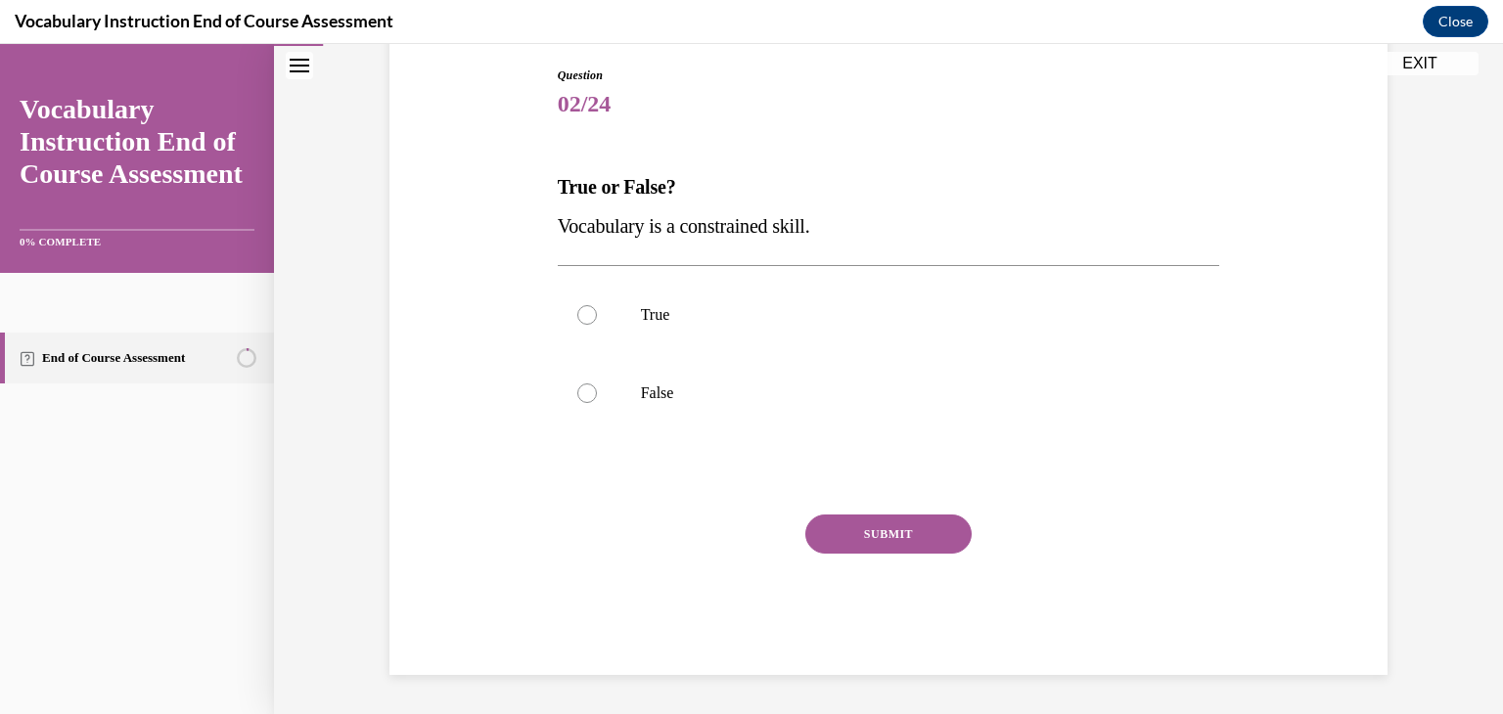
scroll to position [205, 0]
click at [935, 387] on p "False" at bounding box center [906, 394] width 530 height 20
click at [597, 387] on input "False" at bounding box center [587, 394] width 20 height 20
radio input "true"
click at [877, 538] on button "SUBMIT" at bounding box center [888, 534] width 166 height 39
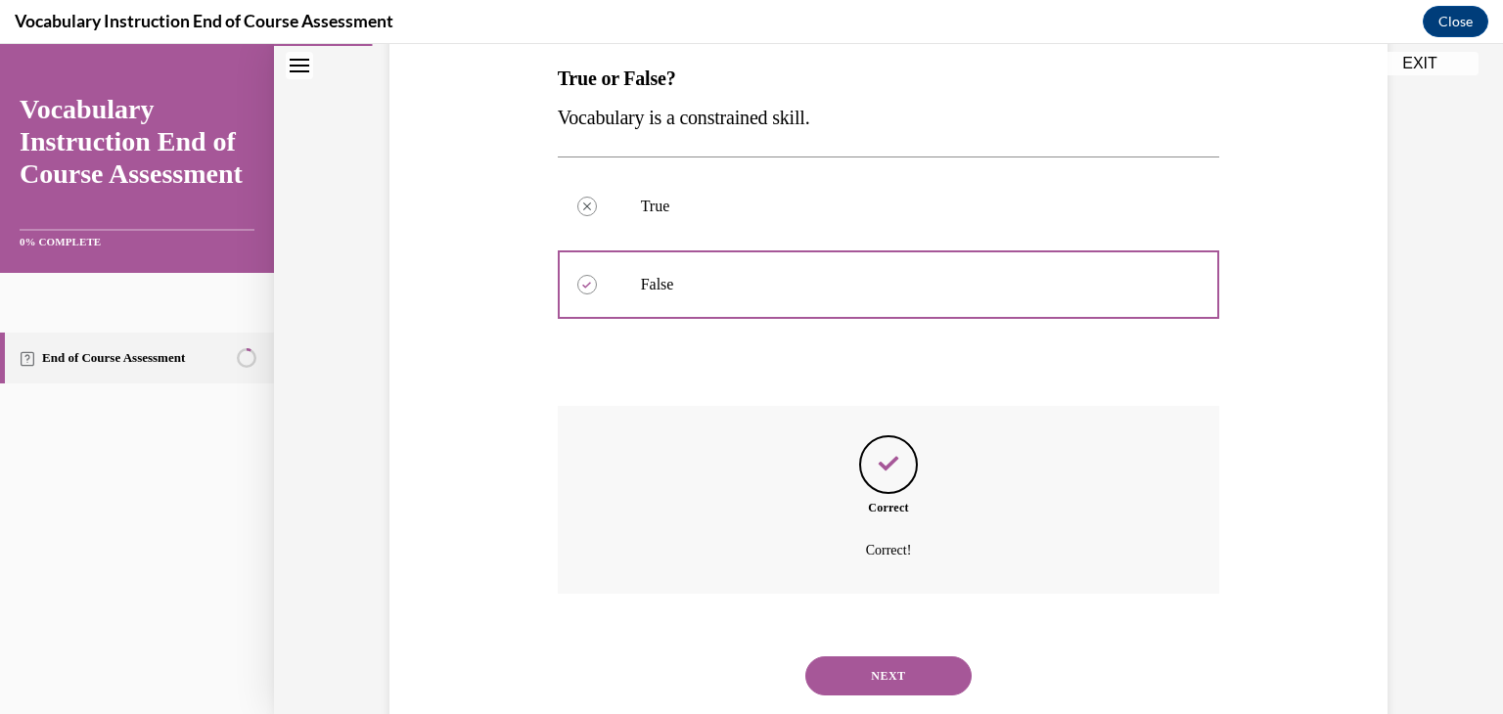
scroll to position [364, 0]
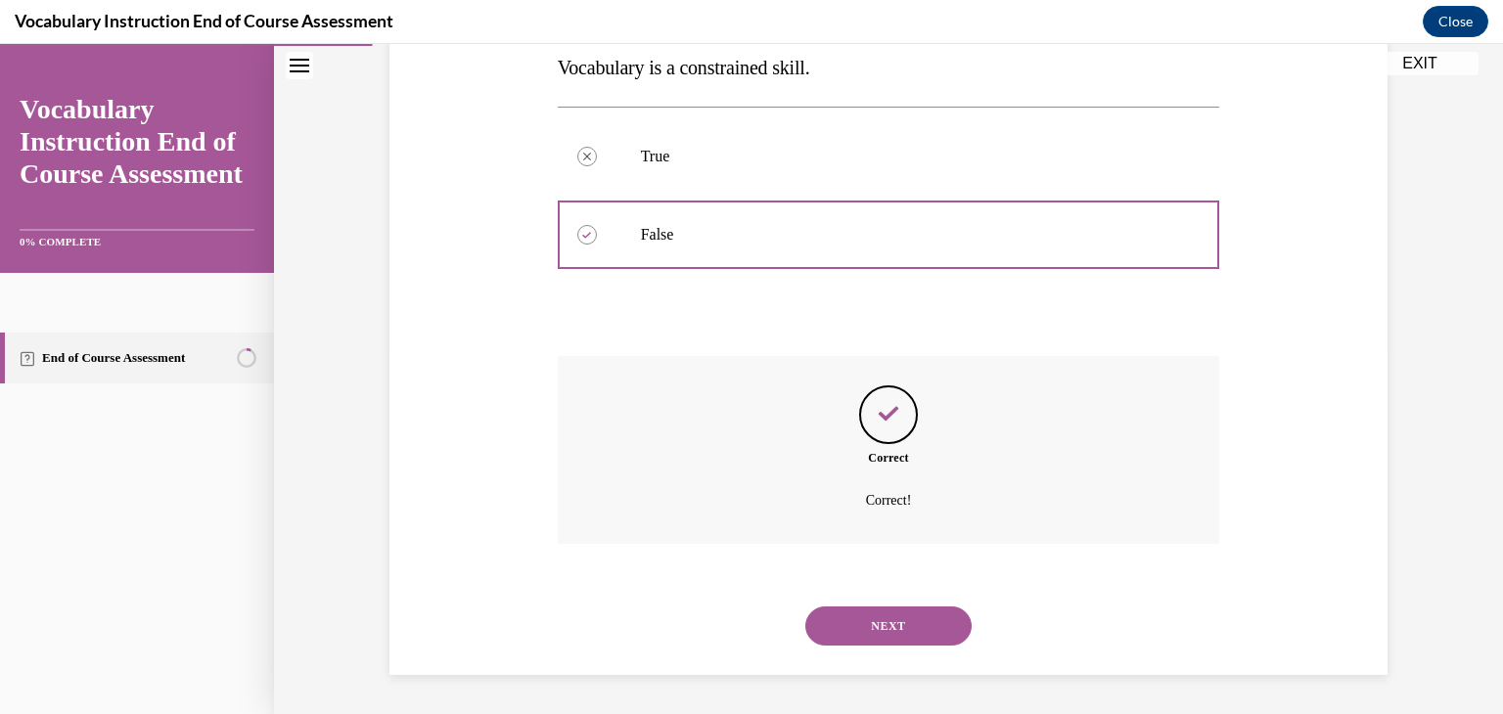
click at [881, 618] on button "NEXT" at bounding box center [888, 626] width 166 height 39
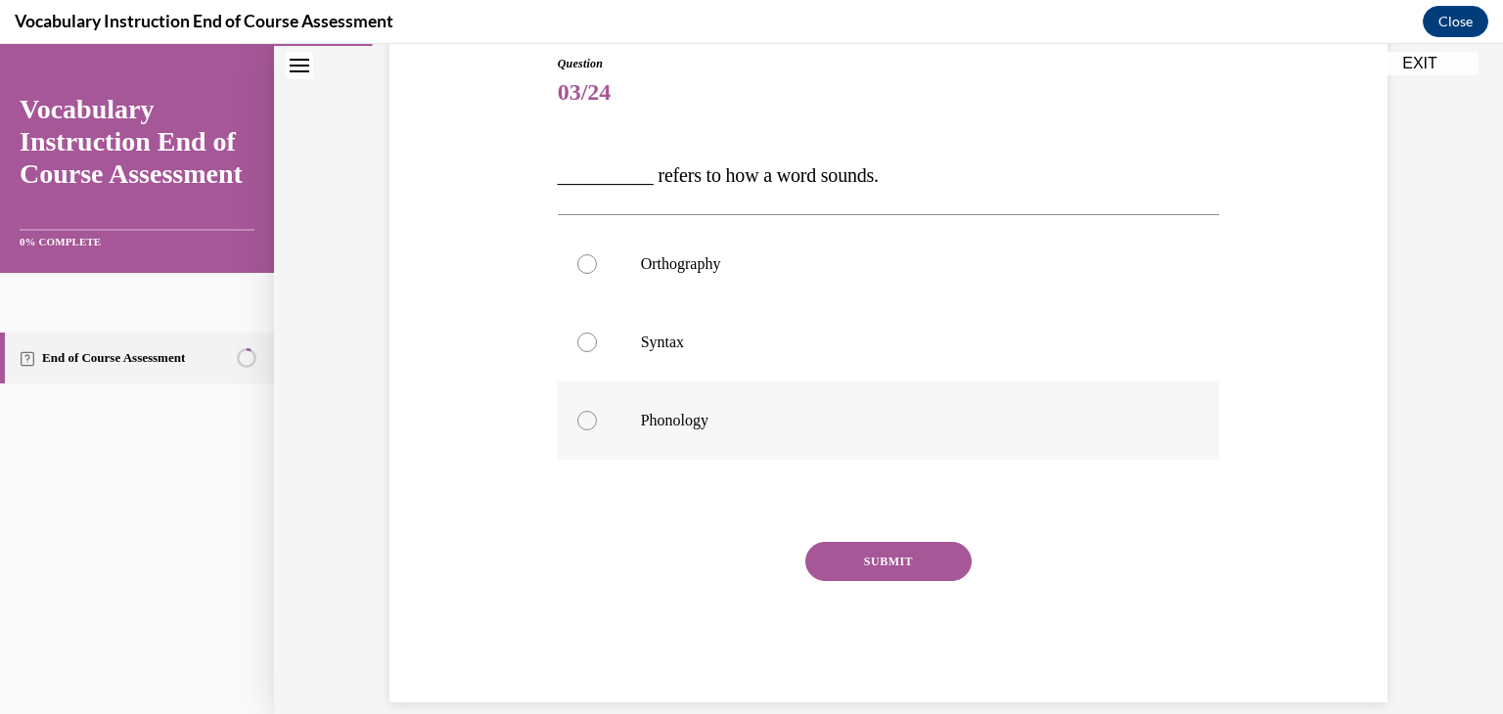
click at [929, 455] on label "Phonology" at bounding box center [889, 421] width 662 height 78
click at [597, 431] on input "Phonology" at bounding box center [587, 421] width 20 height 20
radio input "true"
click at [920, 557] on button "SUBMIT" at bounding box center [888, 561] width 166 height 39
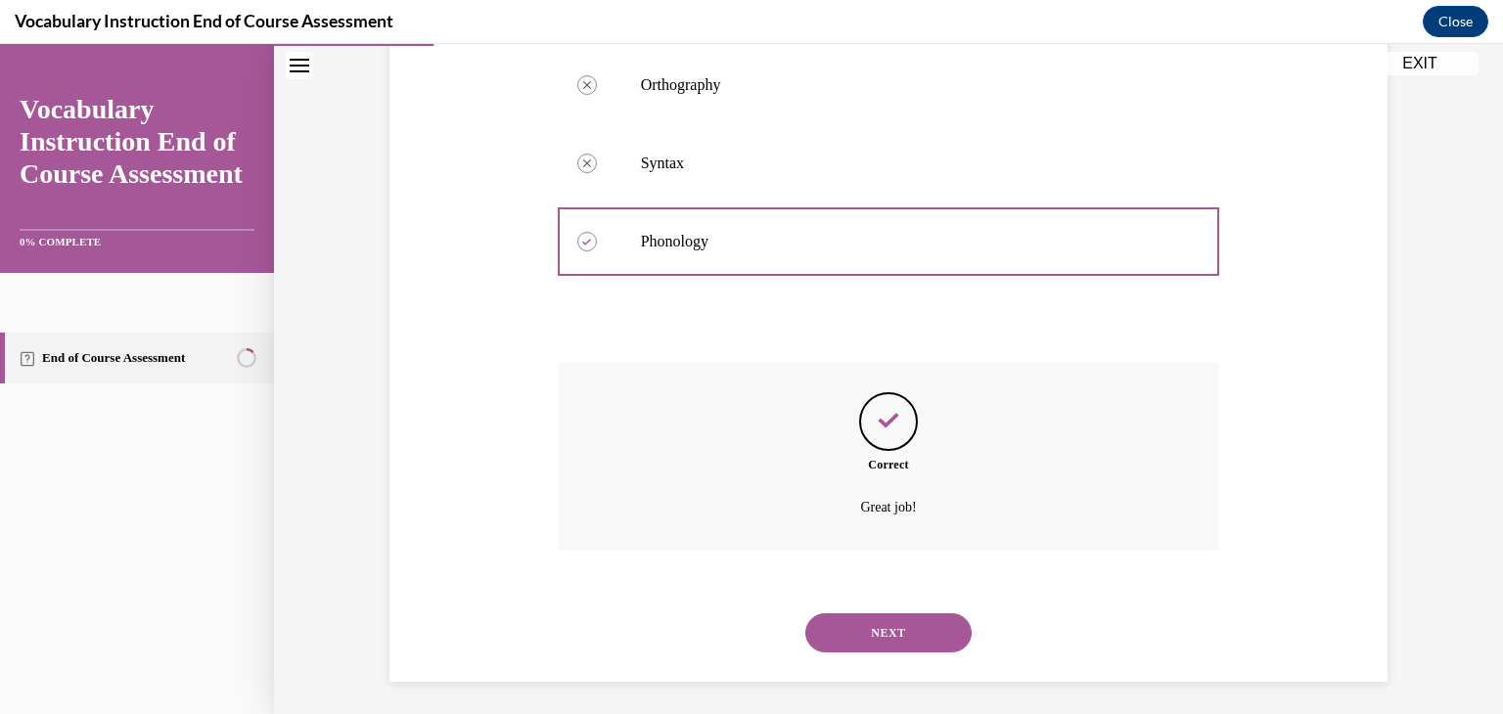
scroll to position [403, 0]
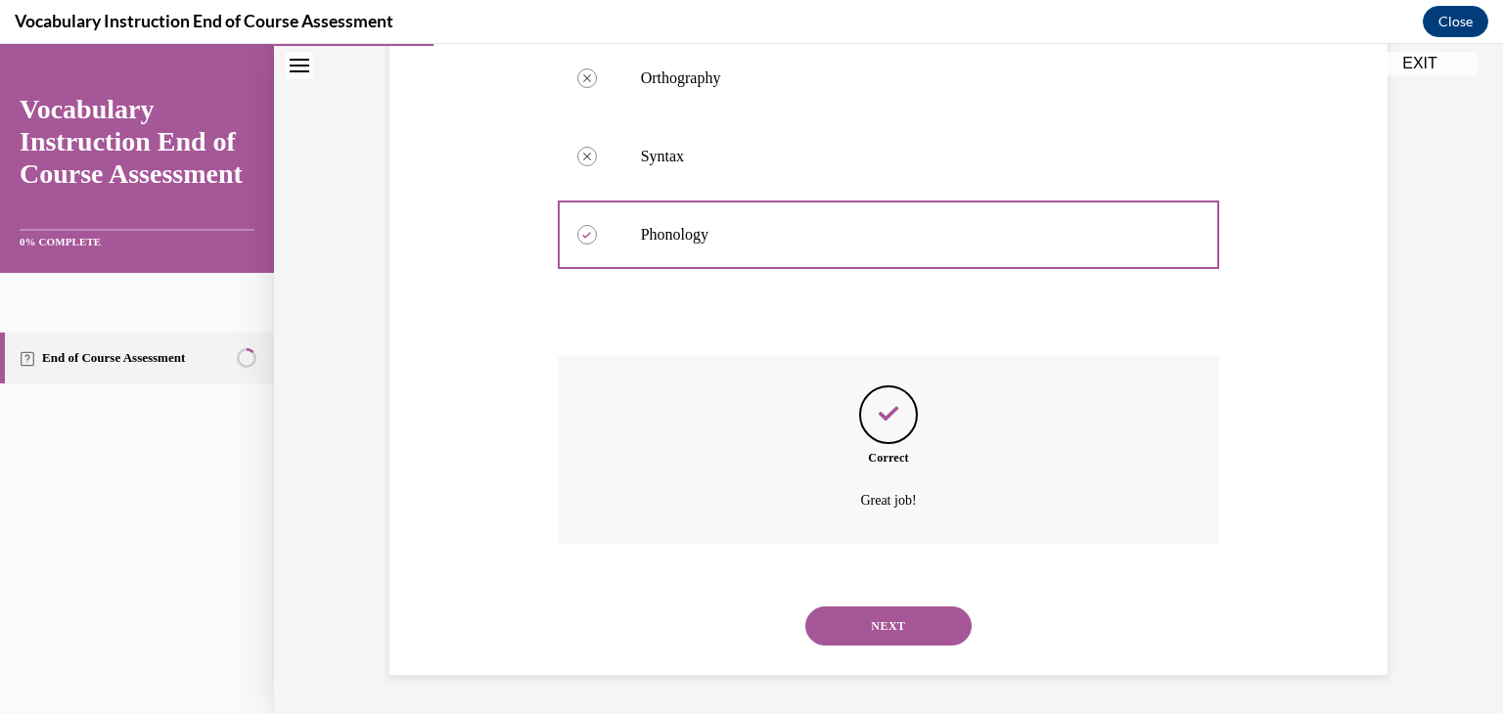
click at [898, 631] on button "NEXT" at bounding box center [888, 626] width 166 height 39
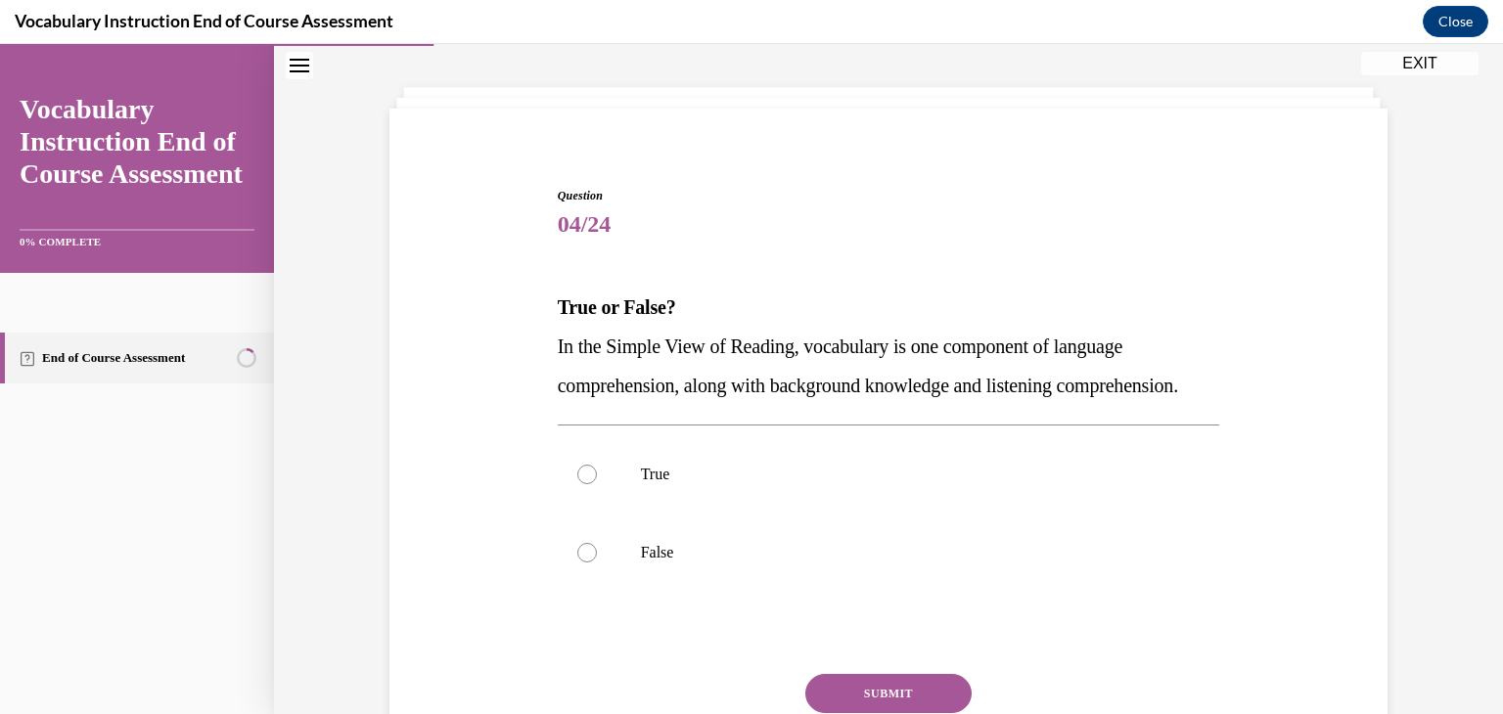
scroll to position [86, 0]
click at [673, 483] on p "True" at bounding box center [906, 474] width 530 height 20
click at [597, 483] on input "True" at bounding box center [587, 474] width 20 height 20
radio input "true"
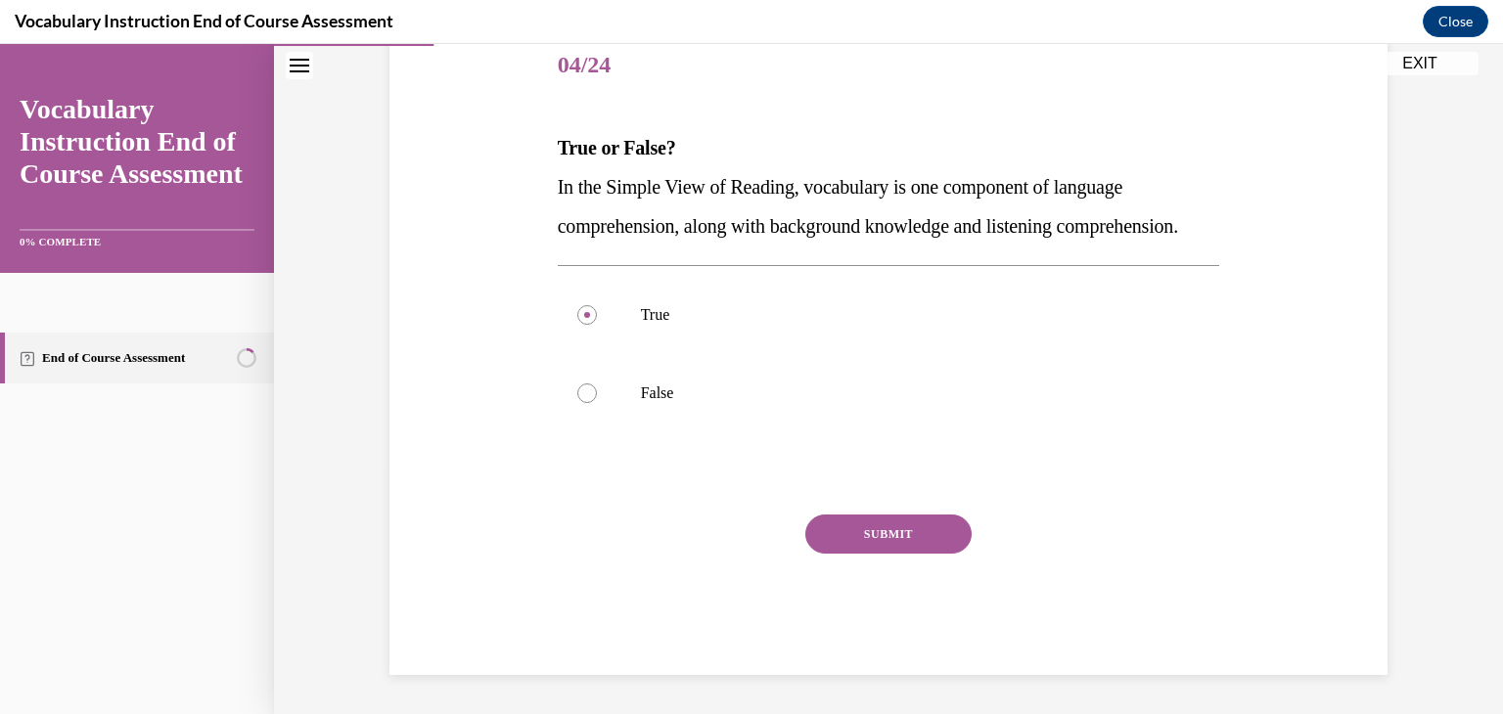
click at [866, 540] on button "SUBMIT" at bounding box center [888, 534] width 166 height 39
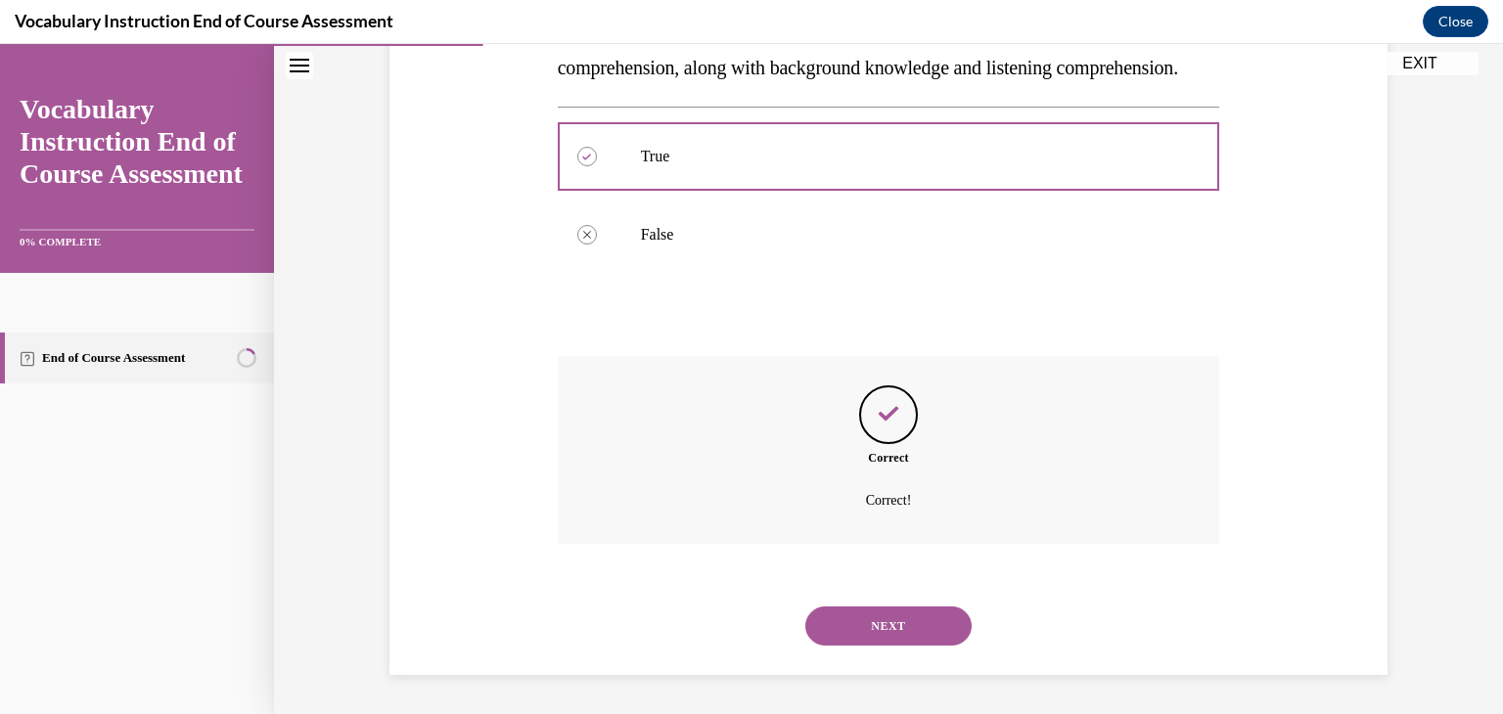
scroll to position [442, 0]
click at [878, 617] on button "NEXT" at bounding box center [888, 626] width 166 height 39
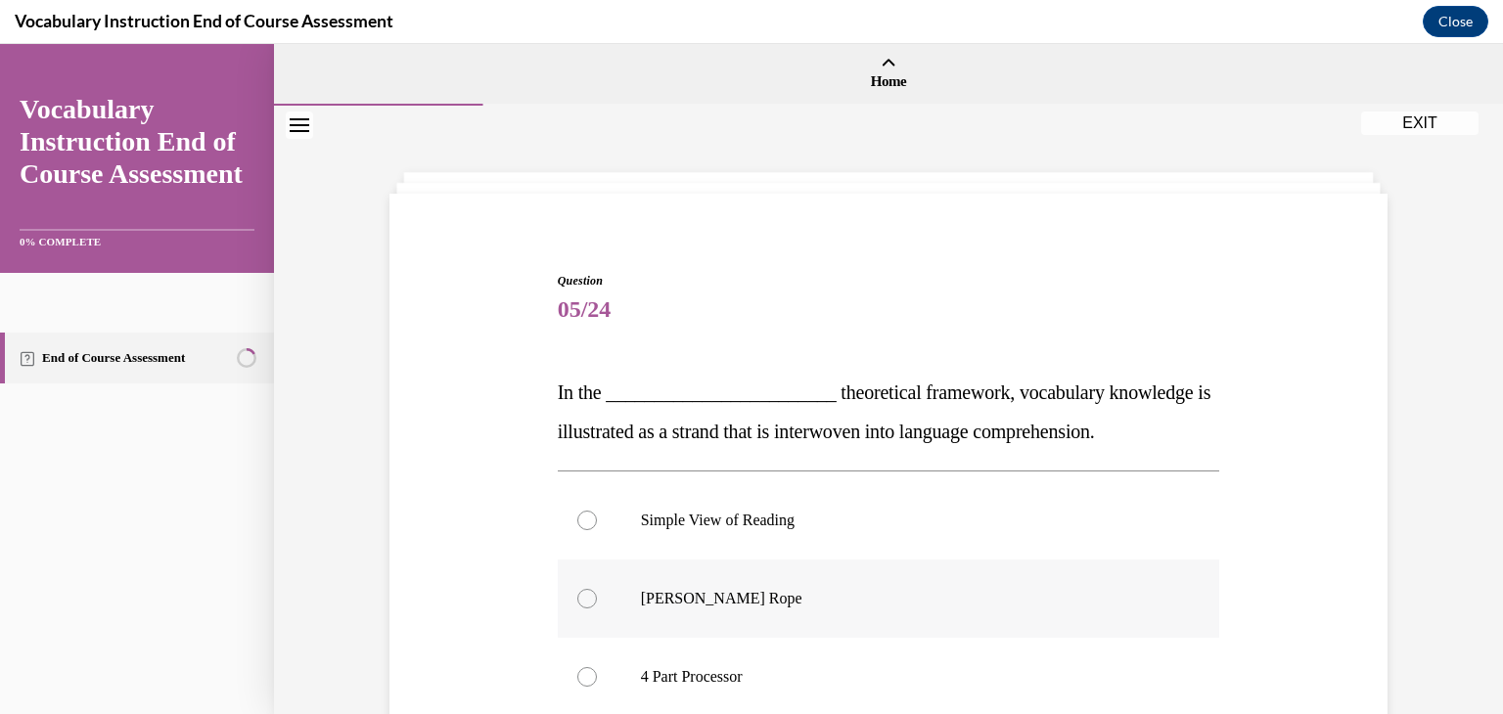
click at [730, 608] on label "Scarborough's Rope" at bounding box center [889, 599] width 662 height 78
click at [597, 608] on input "Scarborough's Rope" at bounding box center [587, 599] width 20 height 20
radio input "true"
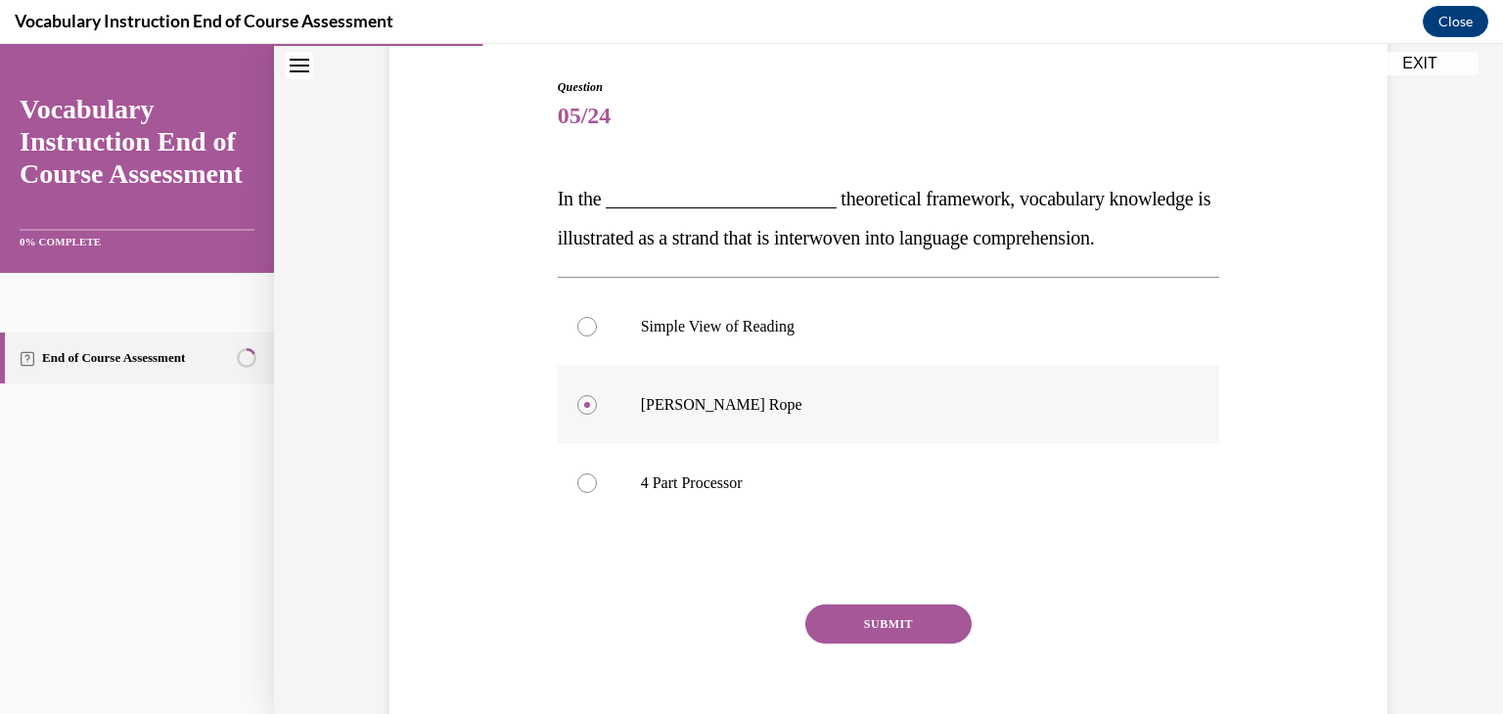
scroll to position [249, 0]
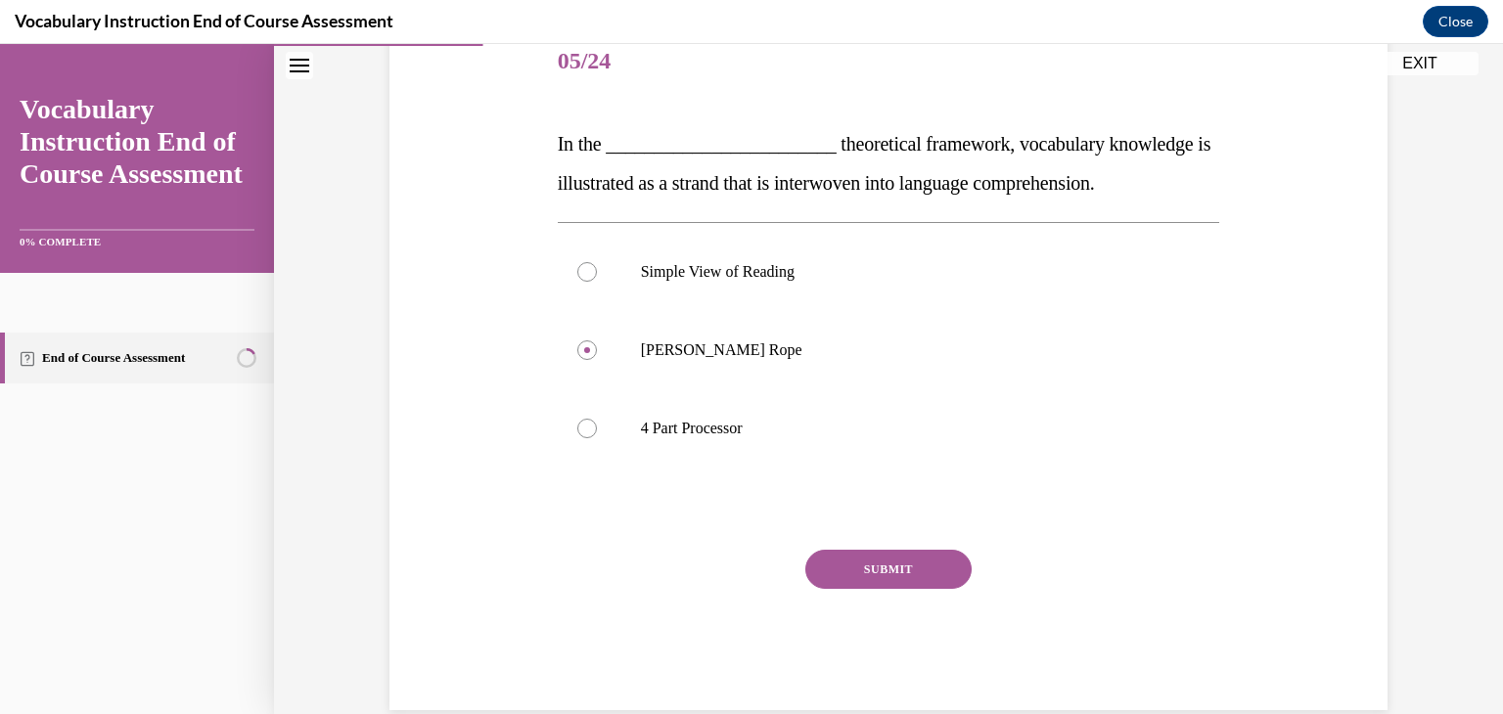
click at [841, 580] on button "SUBMIT" at bounding box center [888, 569] width 166 height 39
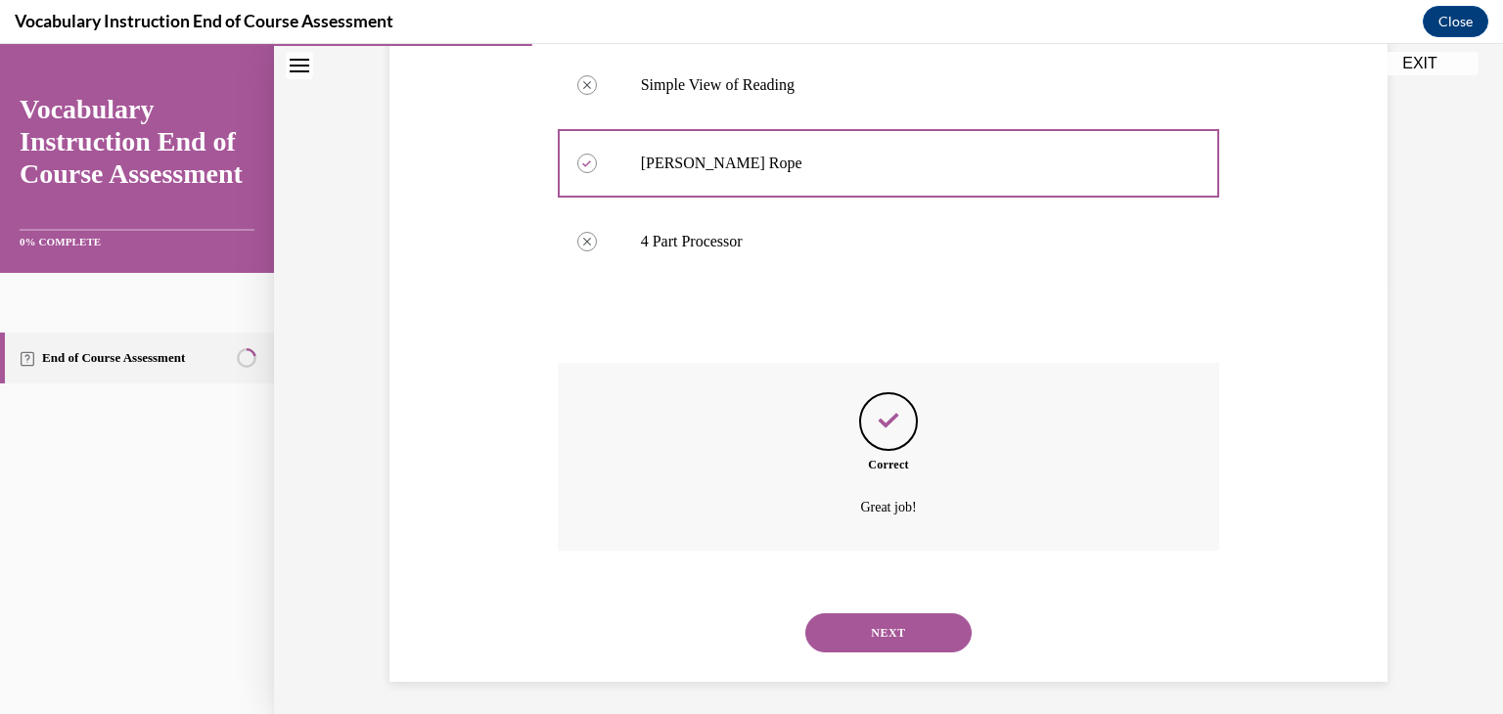
scroll to position [442, 0]
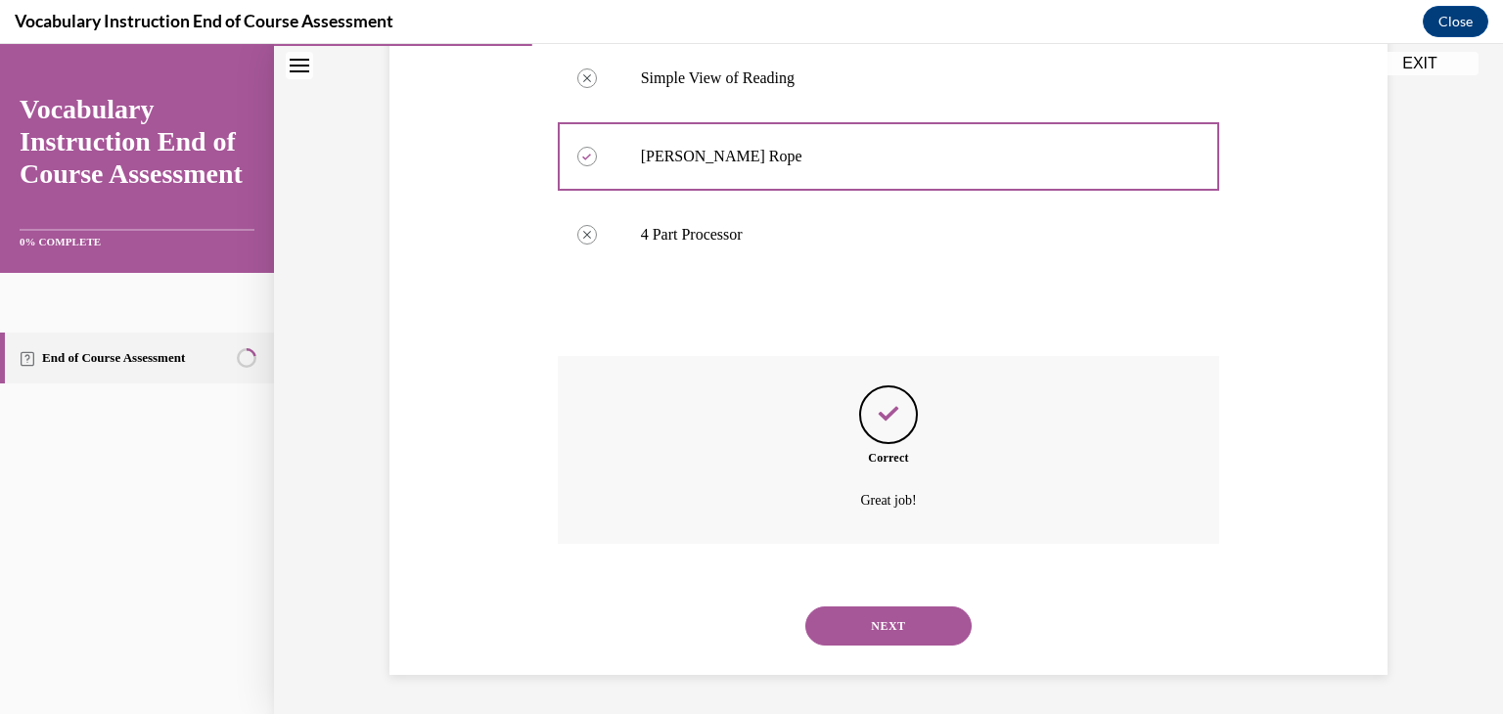
click at [852, 618] on button "NEXT" at bounding box center [888, 626] width 166 height 39
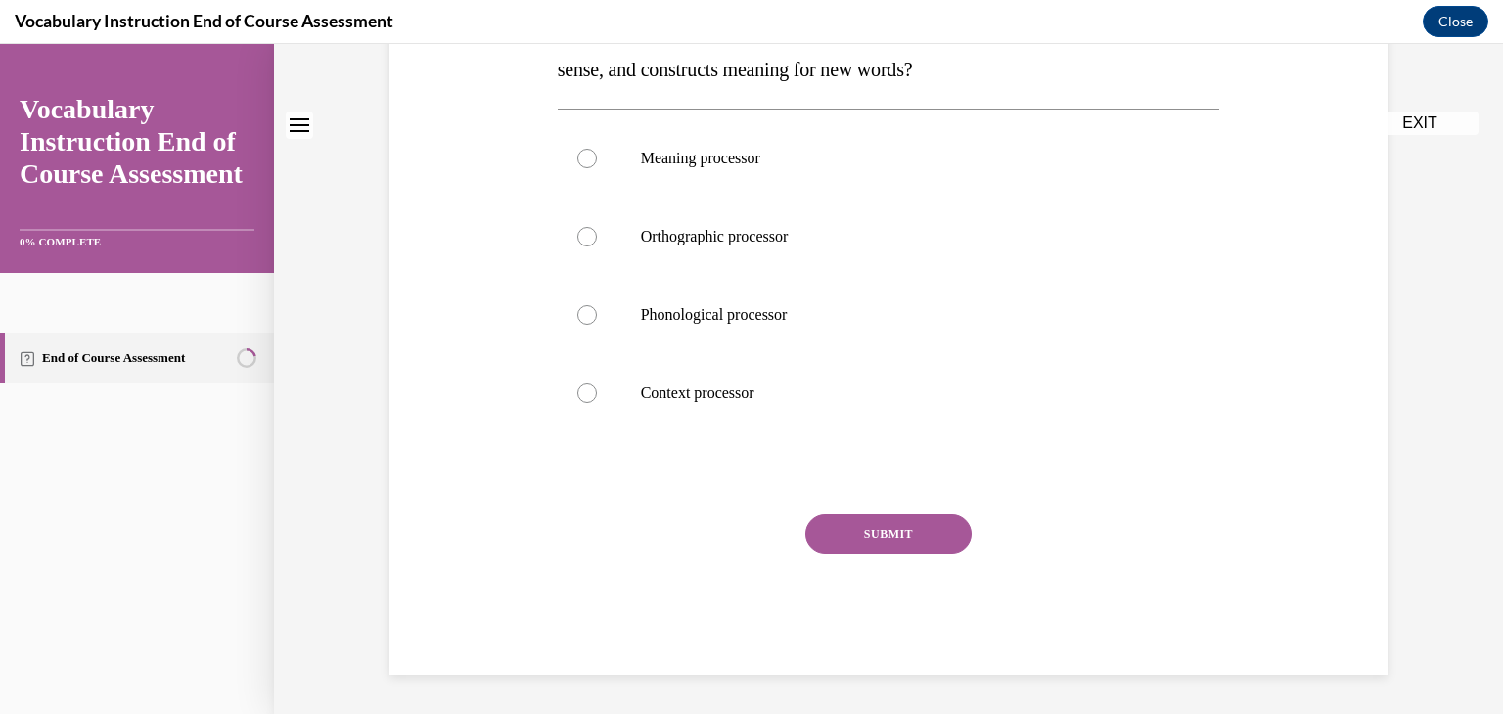
scroll to position [0, 0]
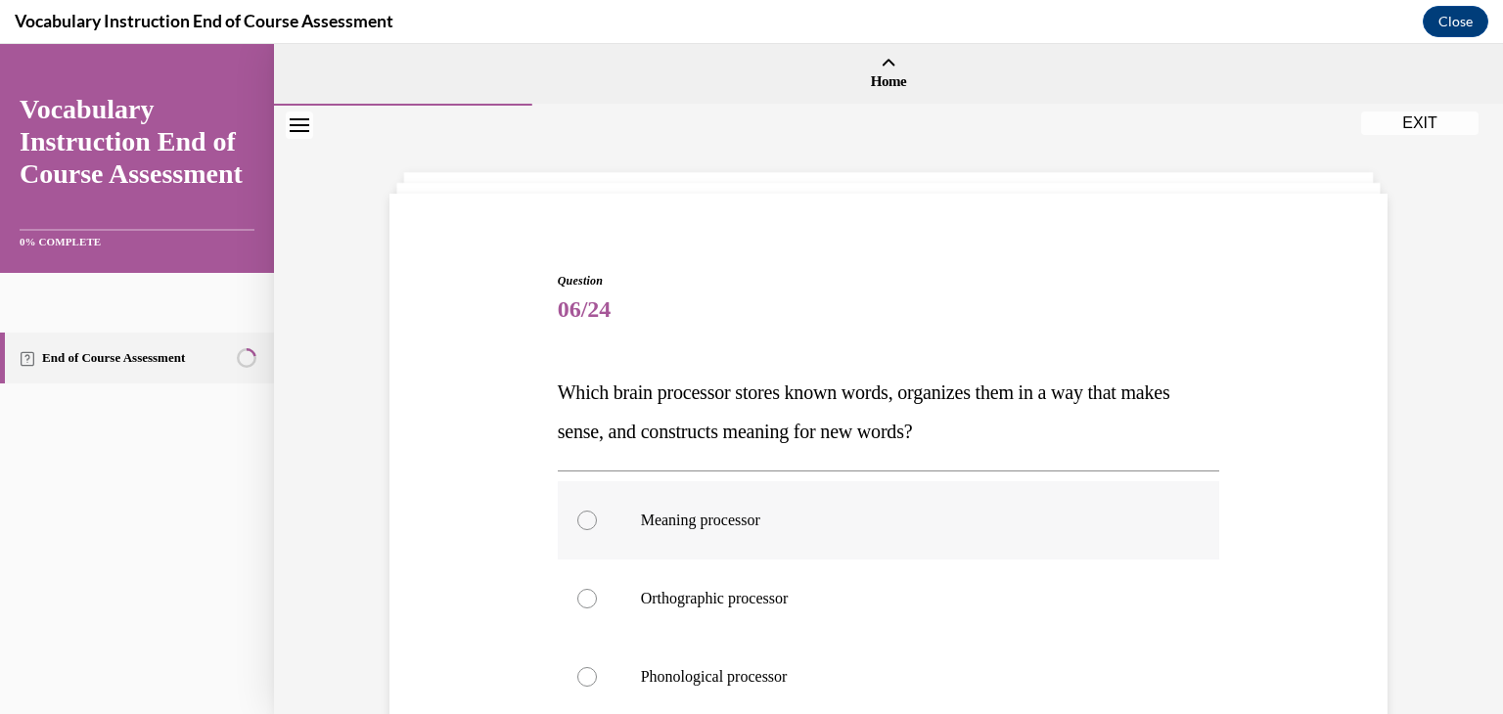
click at [719, 528] on p "Meaning processor" at bounding box center [906, 521] width 530 height 20
click at [597, 528] on input "Meaning processor" at bounding box center [587, 521] width 20 height 20
radio input "true"
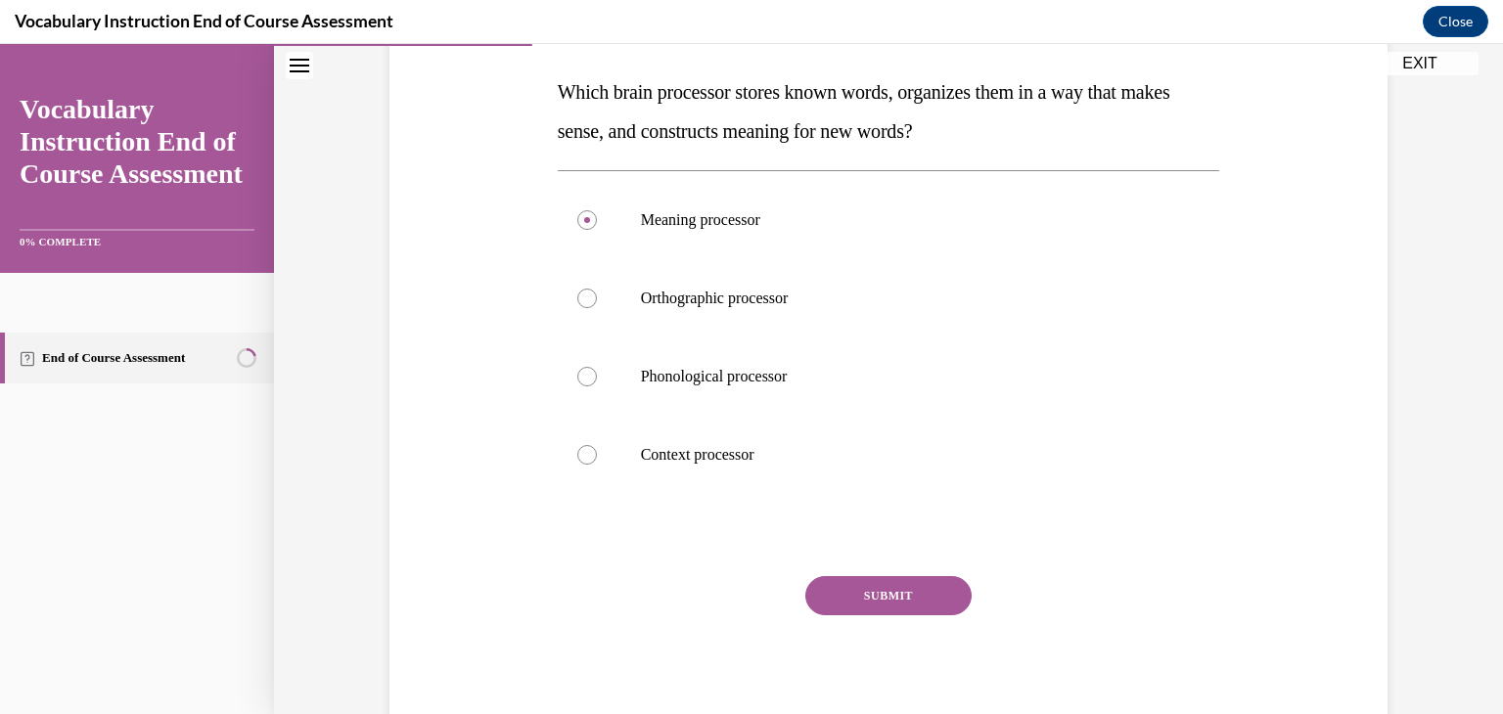
click at [858, 604] on button "SUBMIT" at bounding box center [888, 595] width 166 height 39
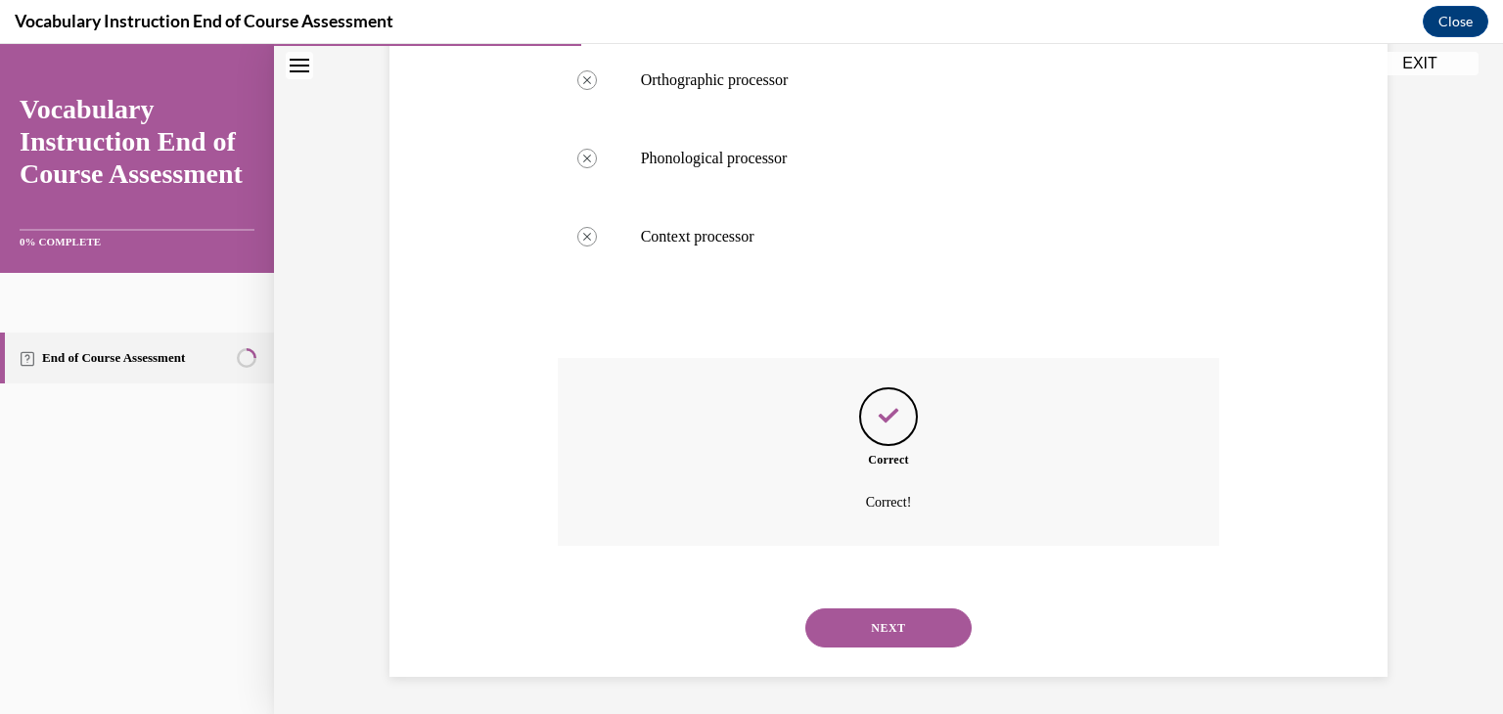
scroll to position [521, 0]
click at [858, 619] on button "NEXT" at bounding box center [888, 626] width 166 height 39
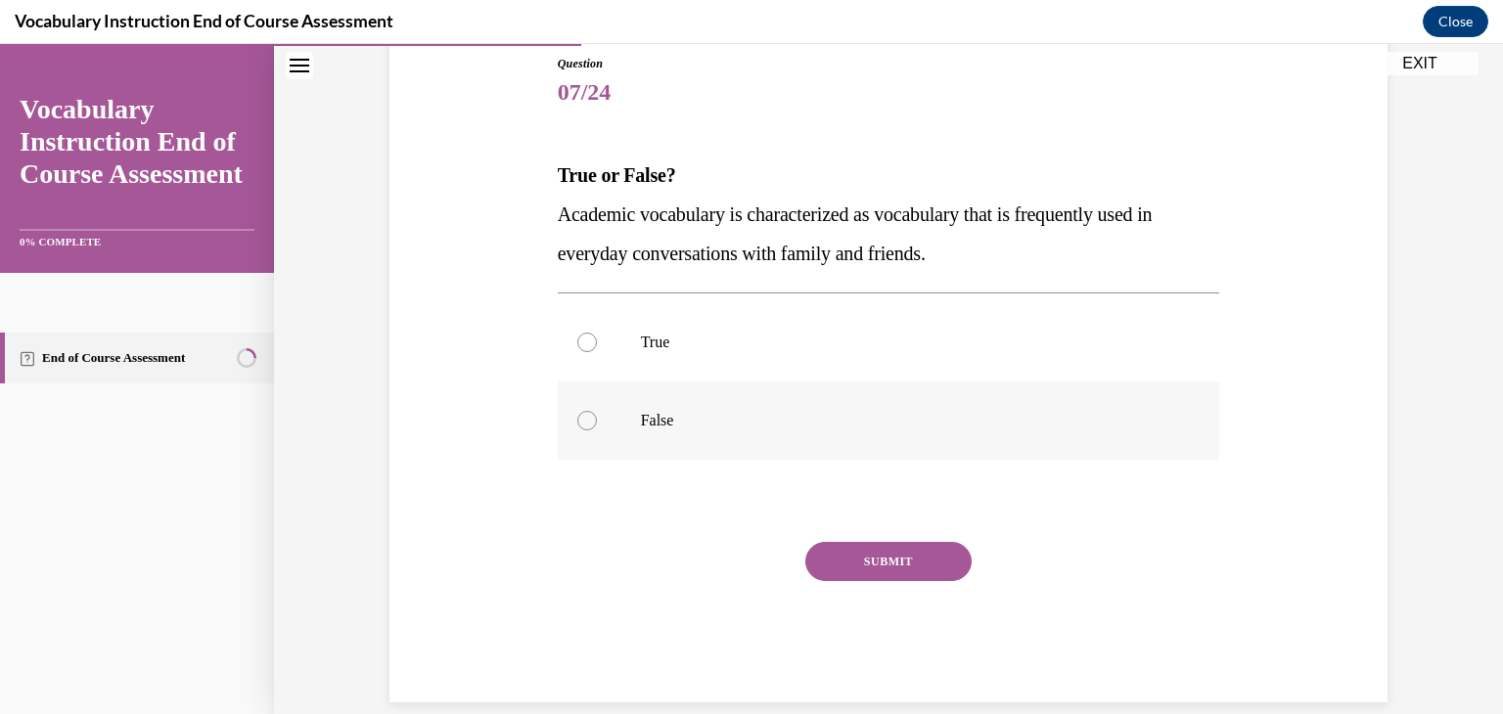
click at [638, 431] on label "False" at bounding box center [889, 421] width 662 height 78
click at [597, 431] on input "False" at bounding box center [587, 421] width 20 height 20
radio input "true"
click at [857, 557] on button "SUBMIT" at bounding box center [888, 561] width 166 height 39
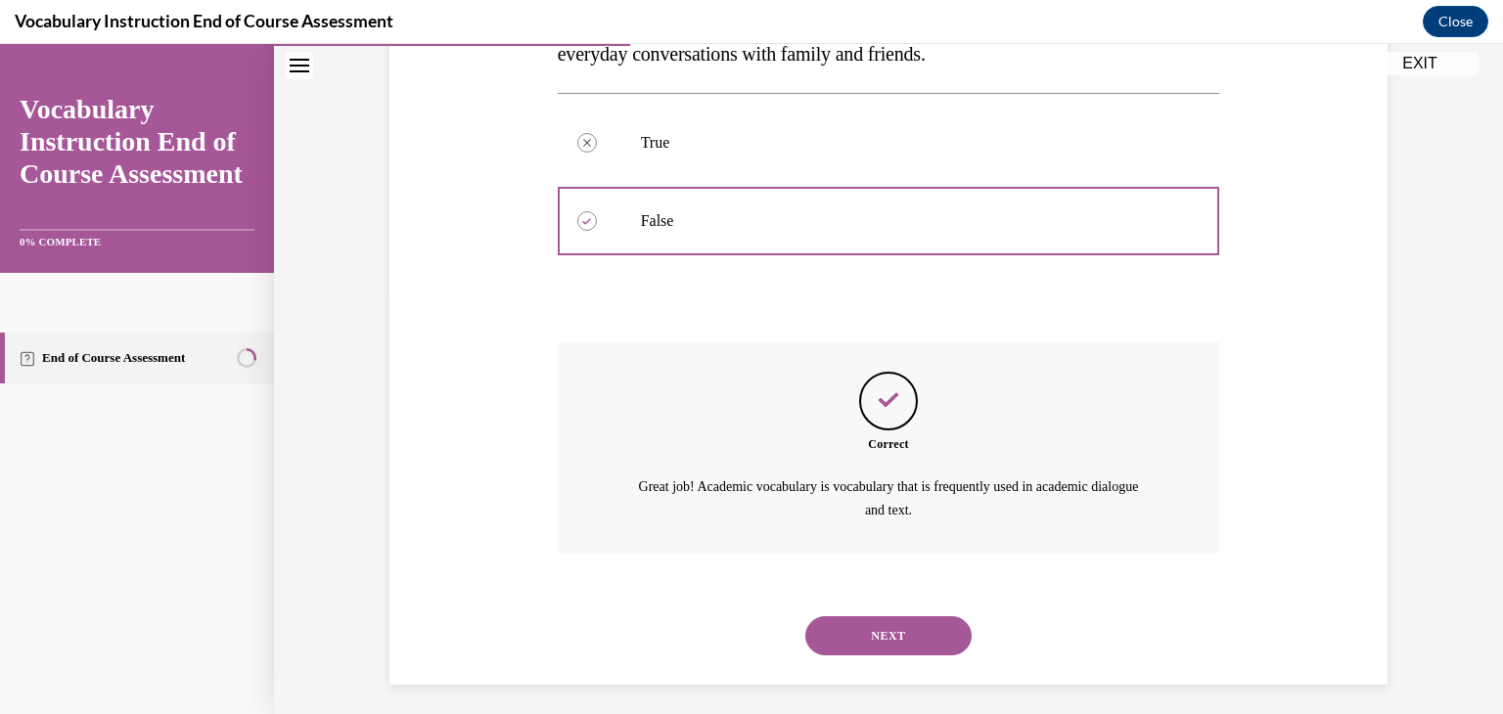
scroll to position [427, 0]
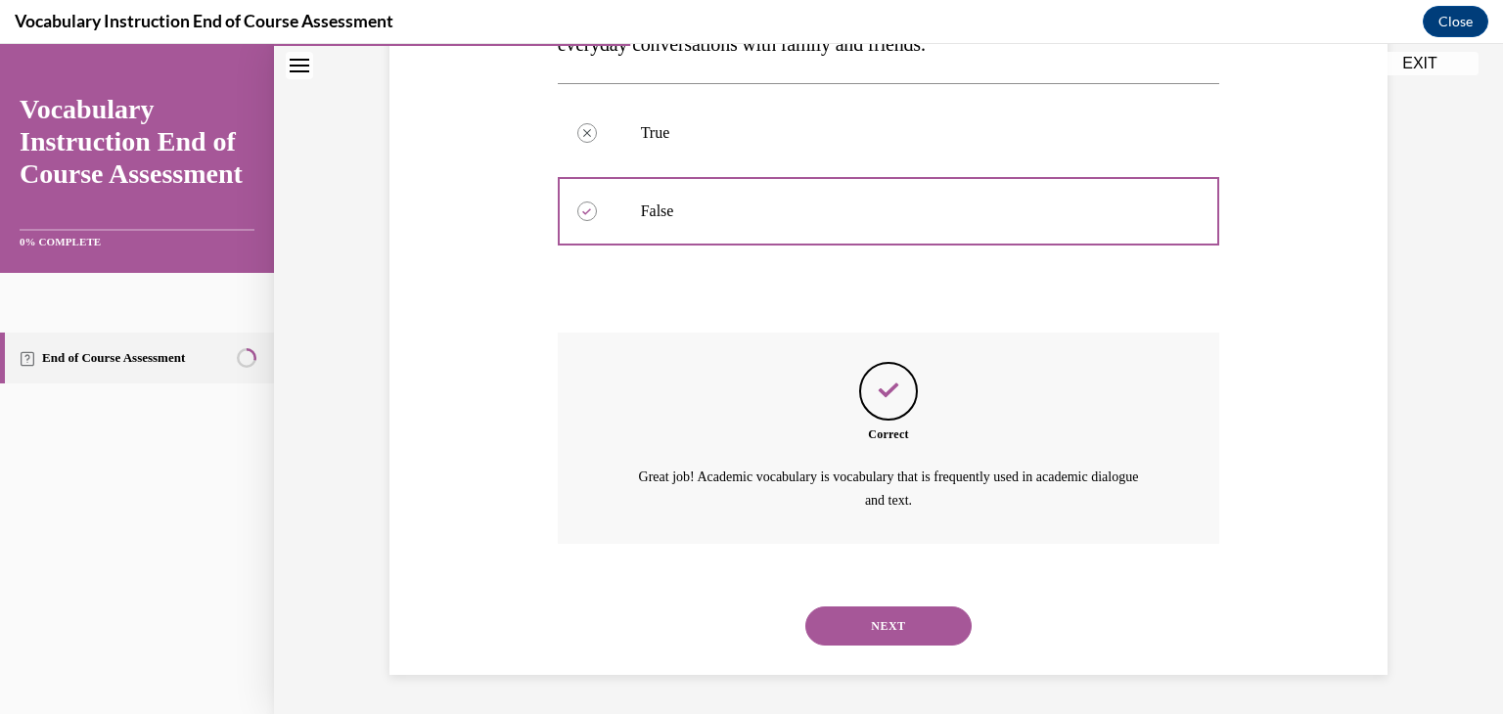
click at [878, 617] on button "NEXT" at bounding box center [888, 626] width 166 height 39
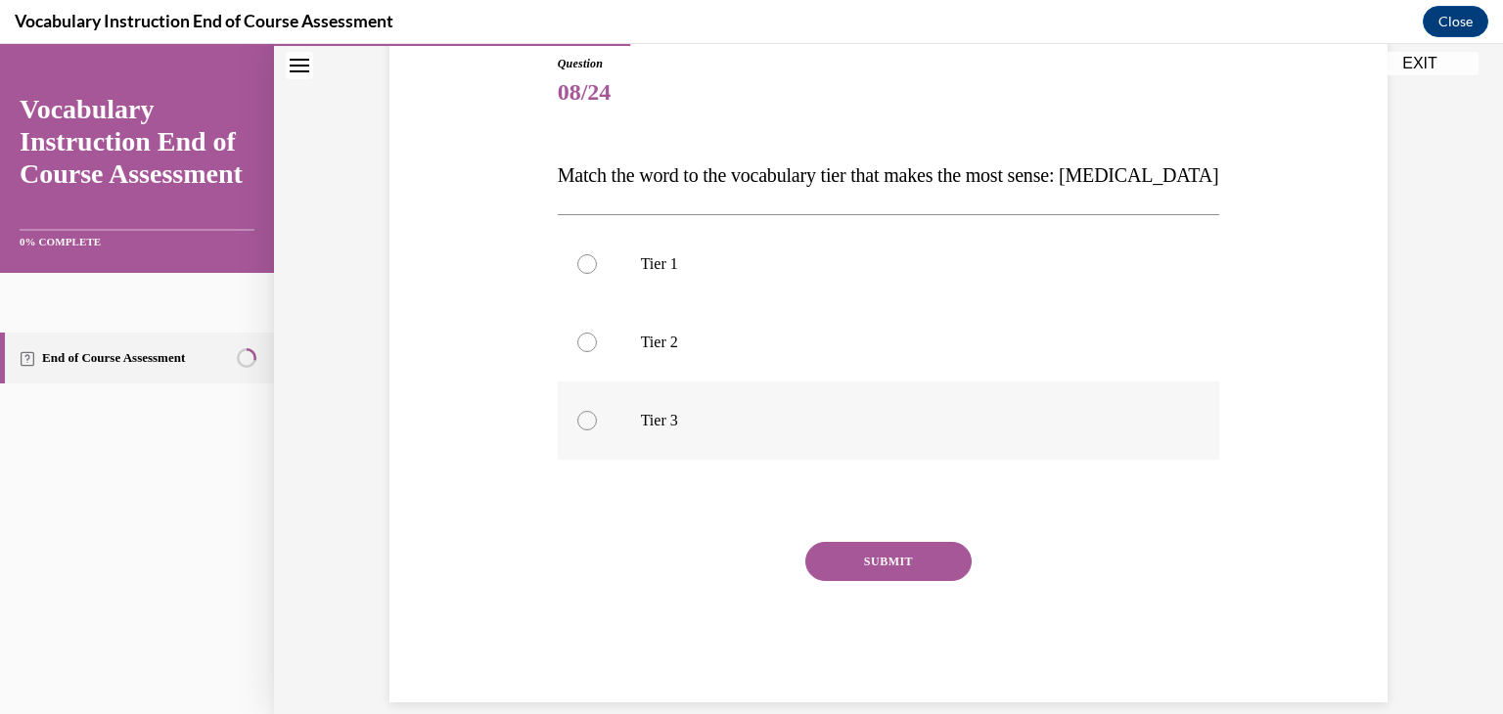
click at [615, 401] on label "Tier 3" at bounding box center [889, 421] width 662 height 78
click at [597, 411] on input "Tier 3" at bounding box center [587, 421] width 20 height 20
radio input "true"
click at [918, 556] on button "SUBMIT" at bounding box center [888, 561] width 166 height 39
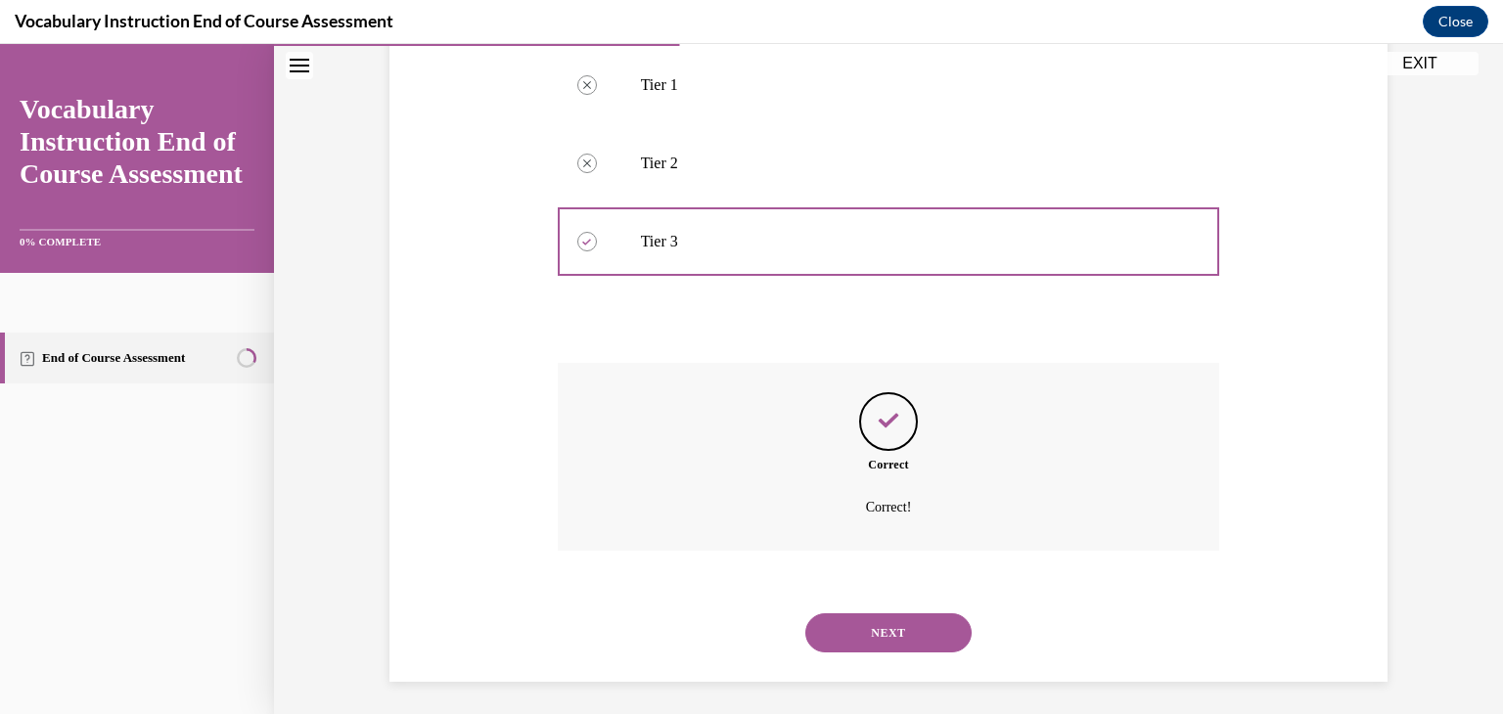
scroll to position [403, 0]
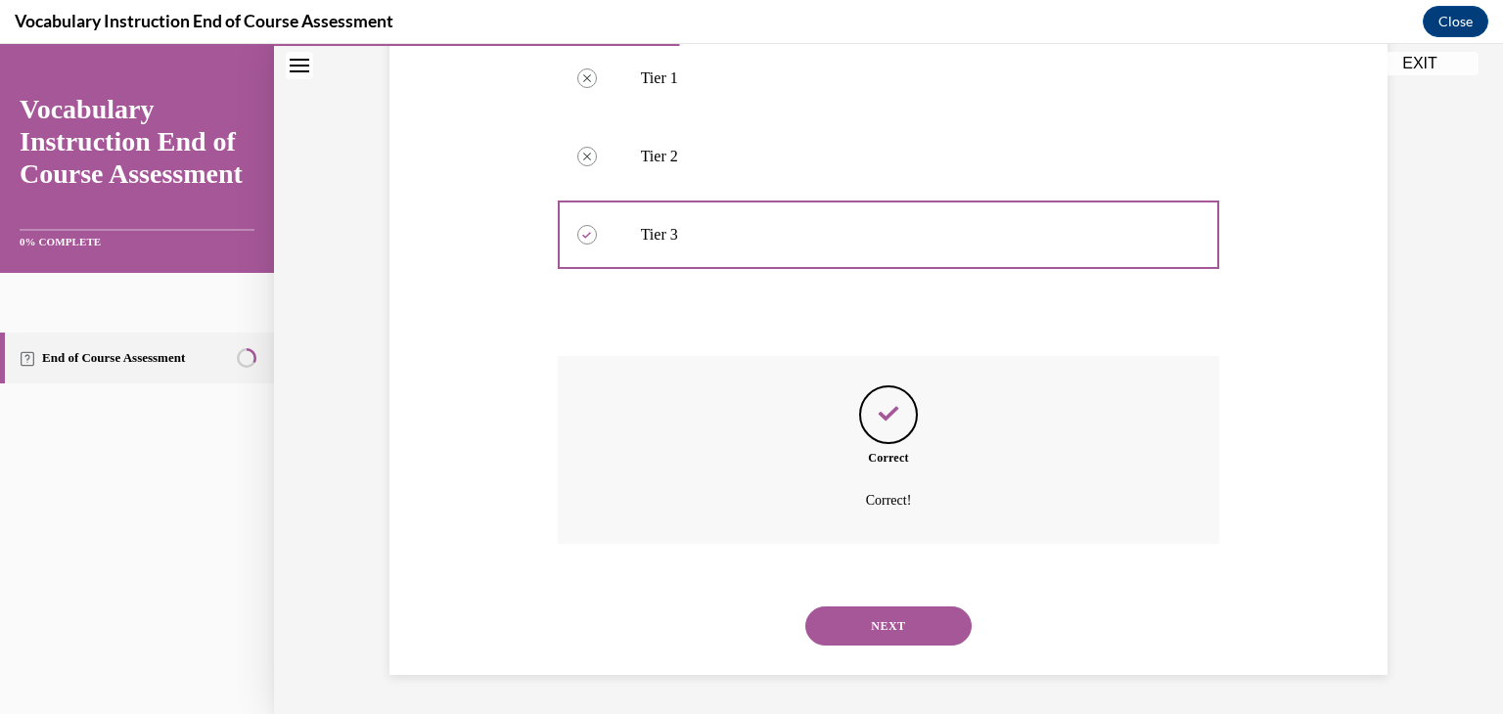
click at [877, 617] on button "NEXT" at bounding box center [888, 626] width 166 height 39
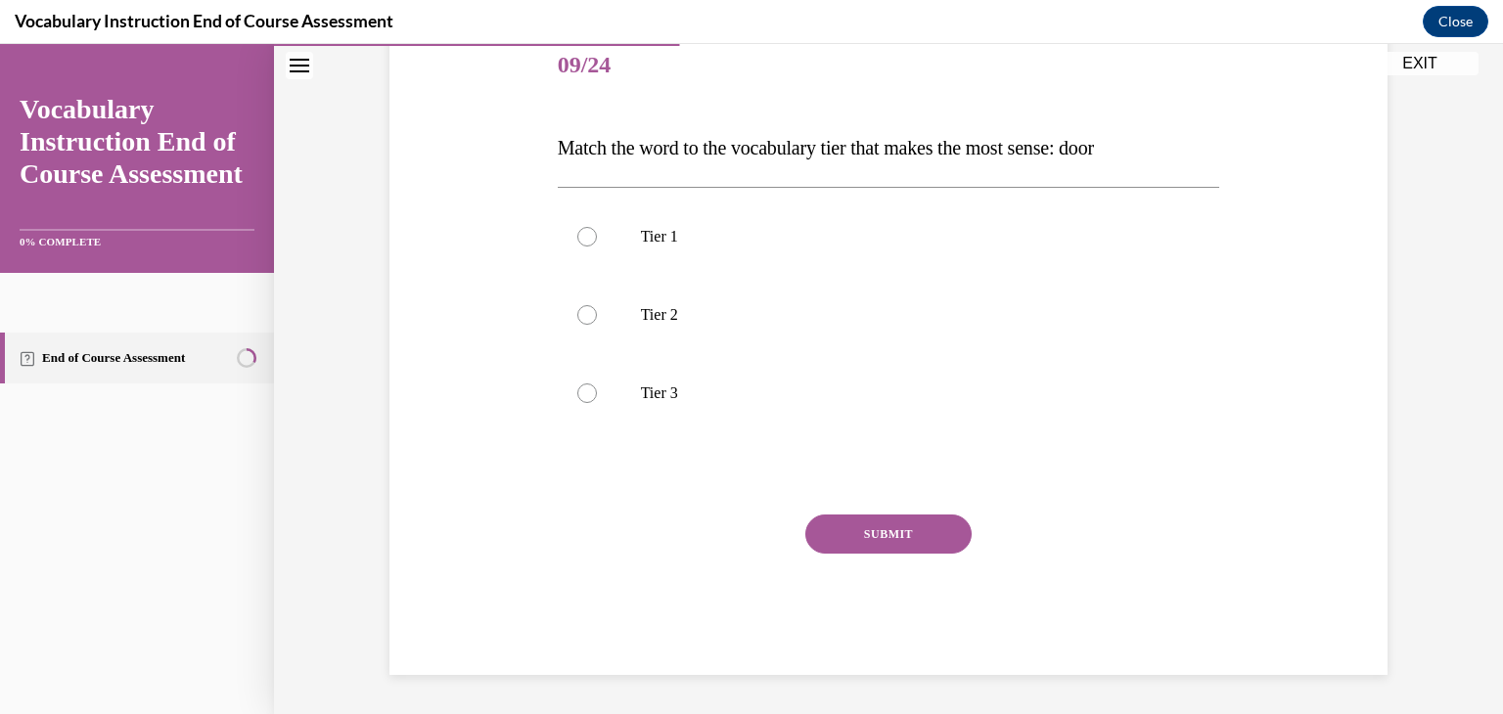
scroll to position [217, 0]
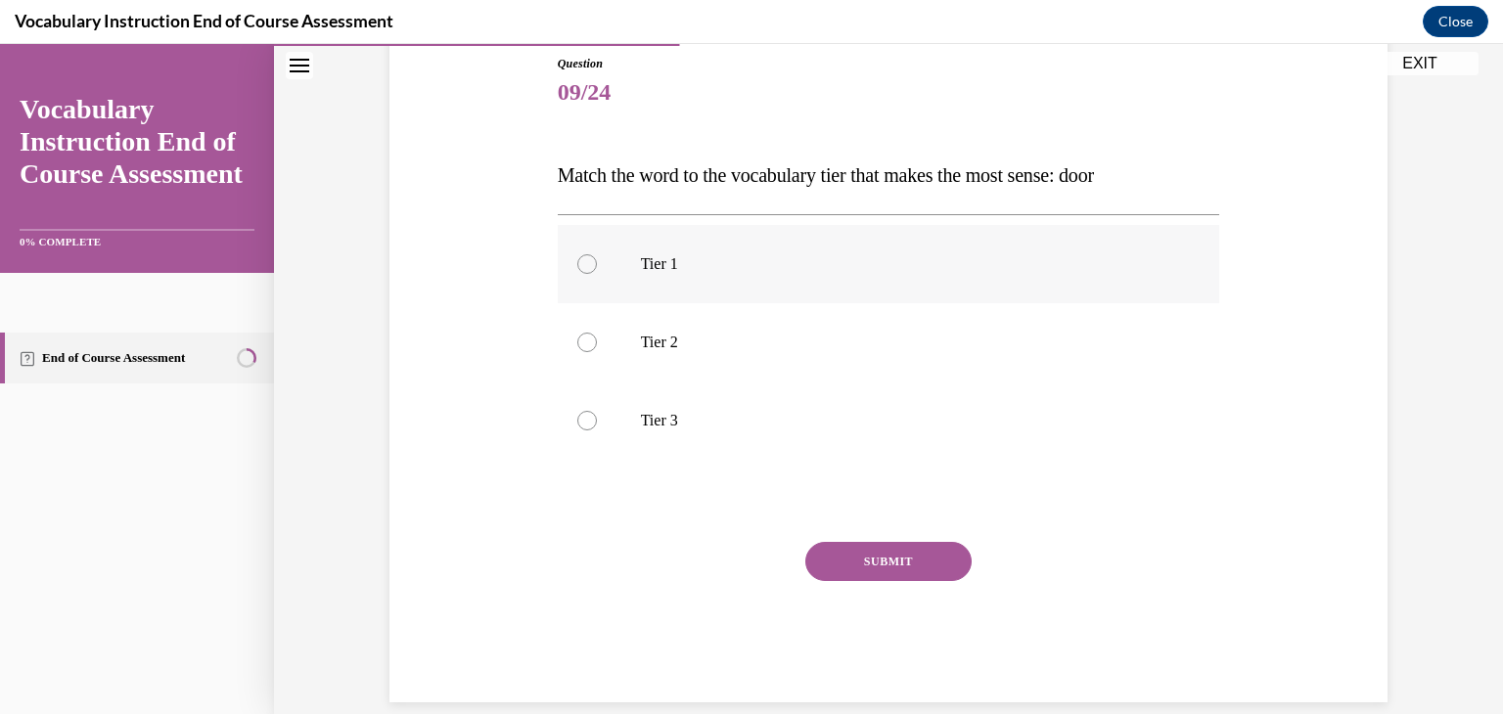
click at [650, 266] on p "Tier 1" at bounding box center [906, 264] width 530 height 20
click at [597, 266] on input "Tier 1" at bounding box center [587, 264] width 20 height 20
radio input "true"
click at [853, 558] on button "SUBMIT" at bounding box center [888, 561] width 166 height 39
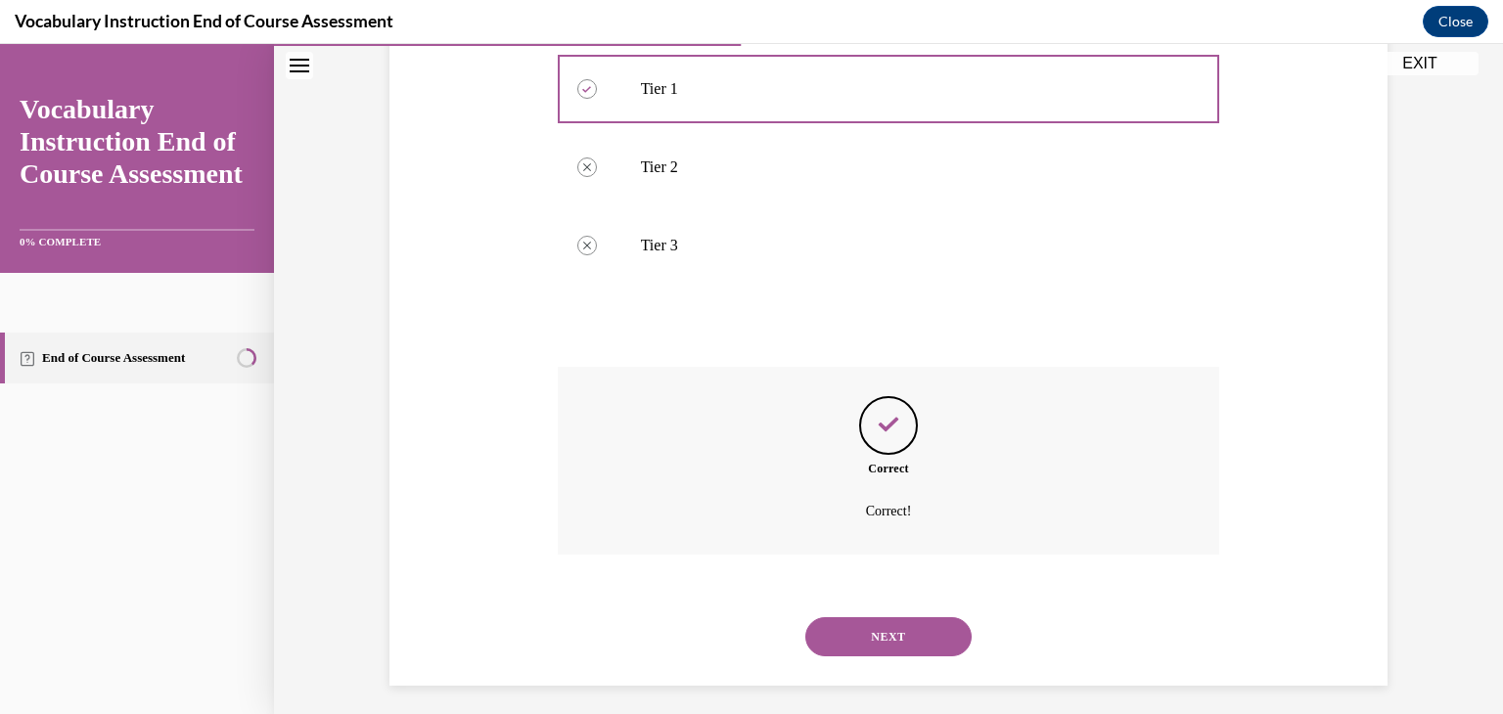
scroll to position [403, 0]
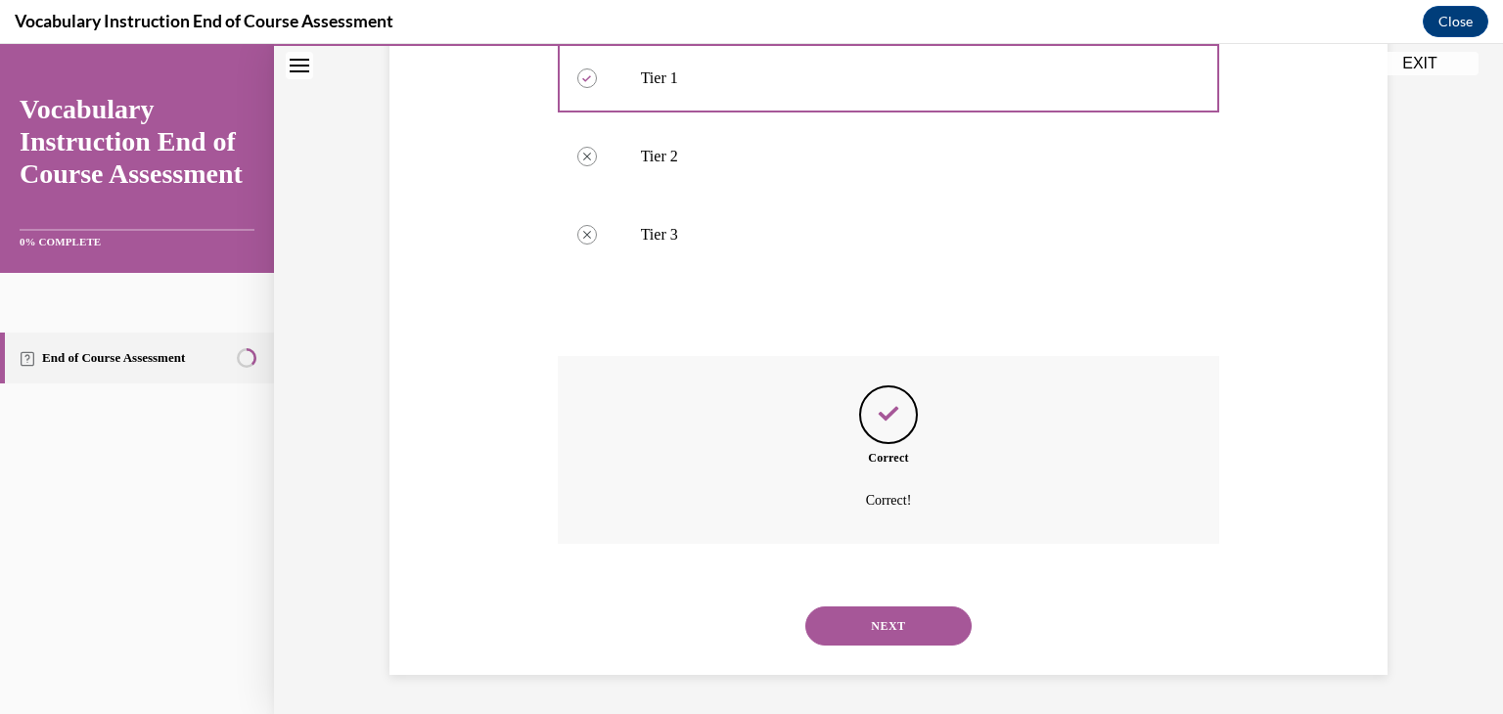
click at [864, 631] on button "NEXT" at bounding box center [888, 626] width 166 height 39
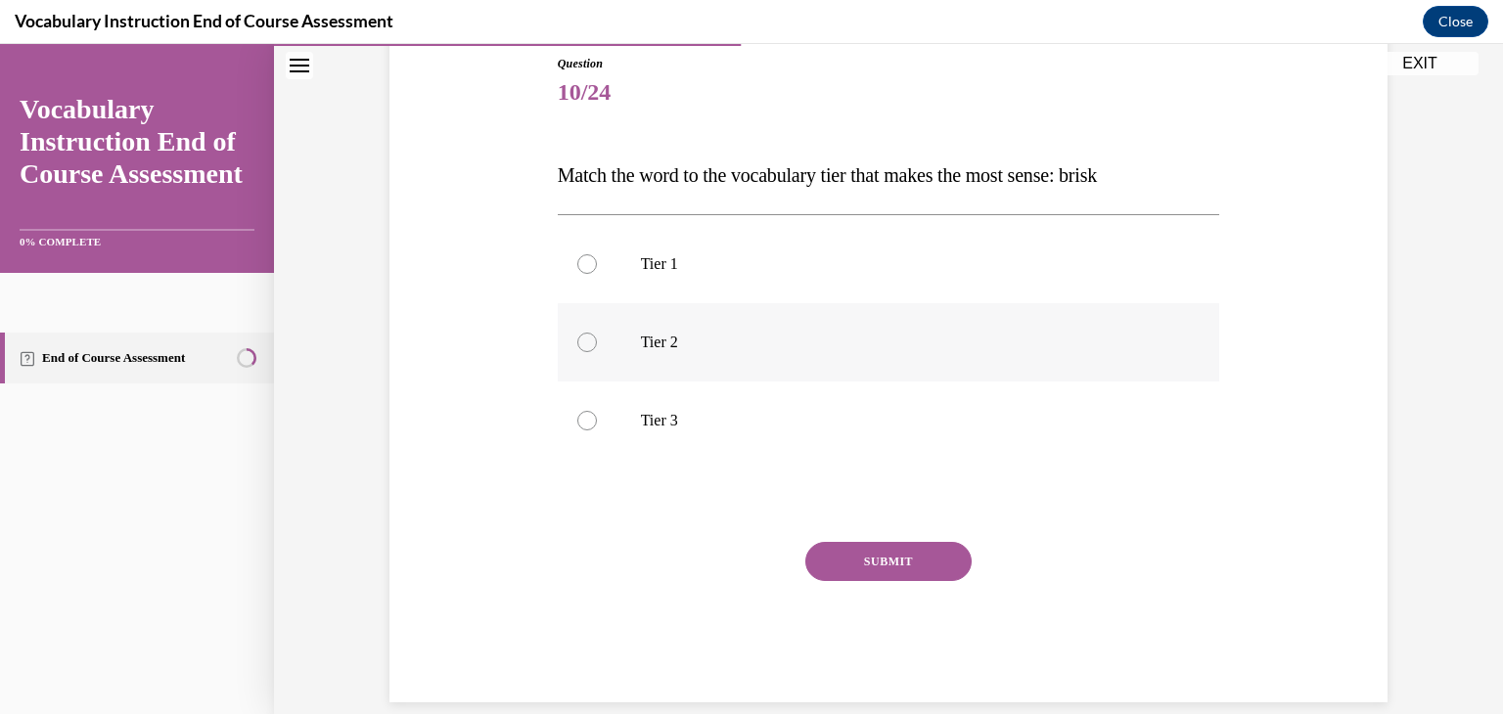
click at [657, 345] on p "Tier 2" at bounding box center [906, 343] width 530 height 20
click at [597, 345] on input "Tier 2" at bounding box center [587, 343] width 20 height 20
radio input "true"
click at [877, 572] on button "SUBMIT" at bounding box center [888, 561] width 166 height 39
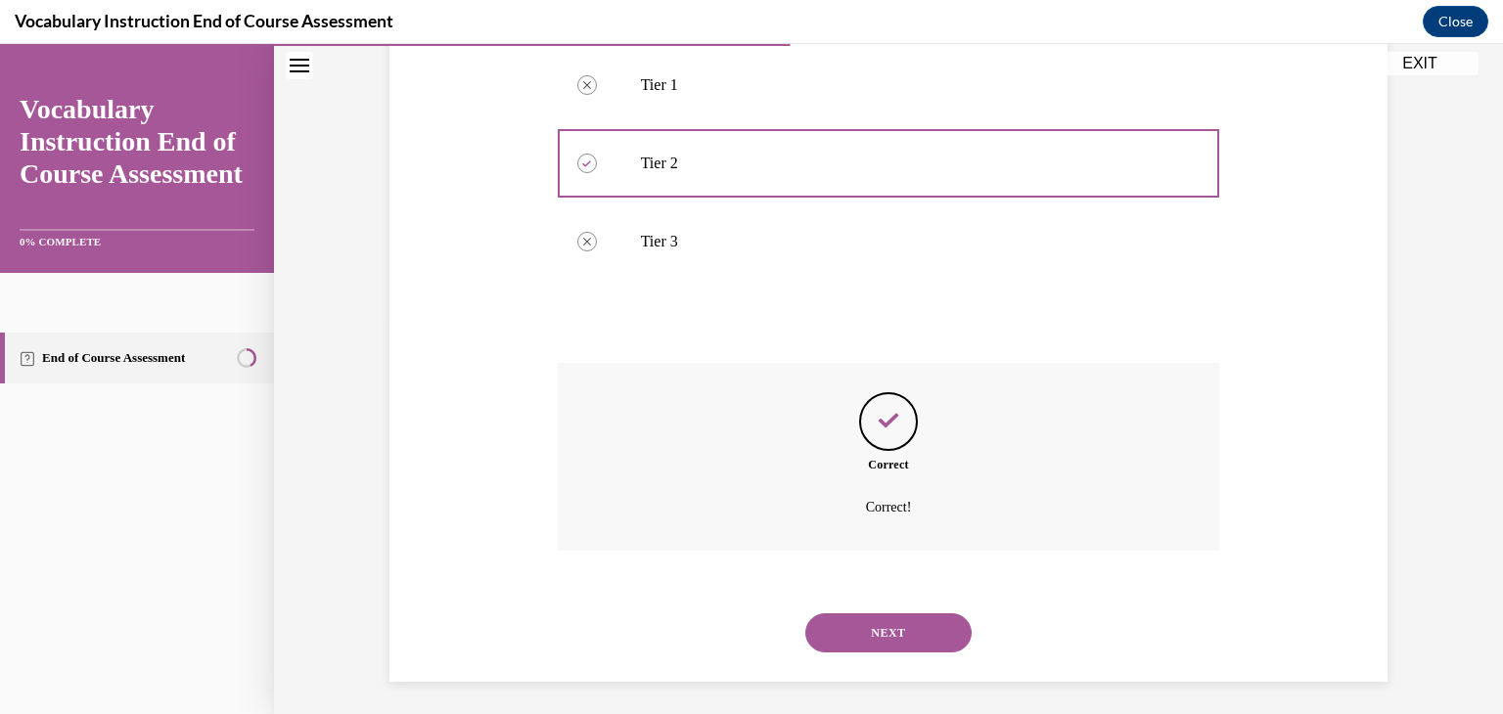
scroll to position [403, 0]
click at [863, 628] on button "NEXT" at bounding box center [888, 626] width 166 height 39
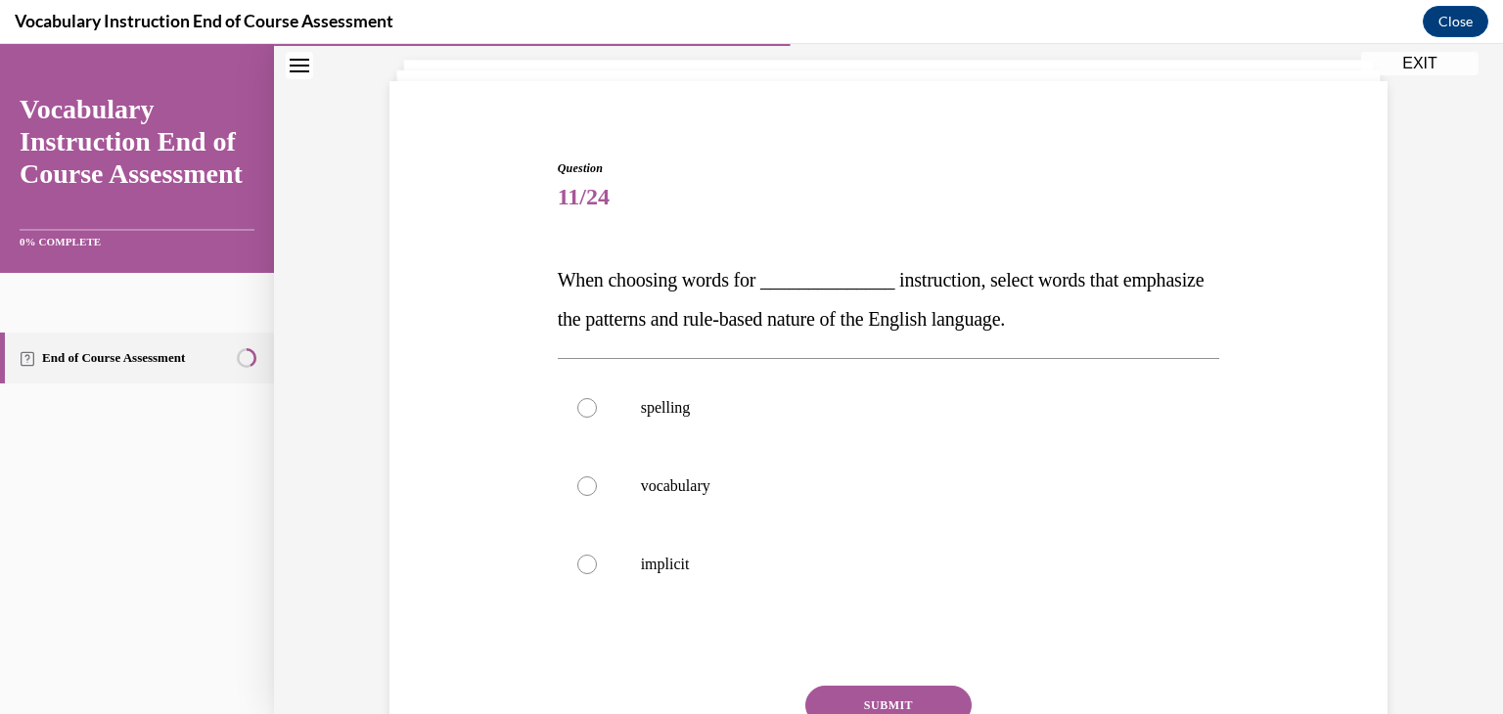
scroll to position [117, 0]
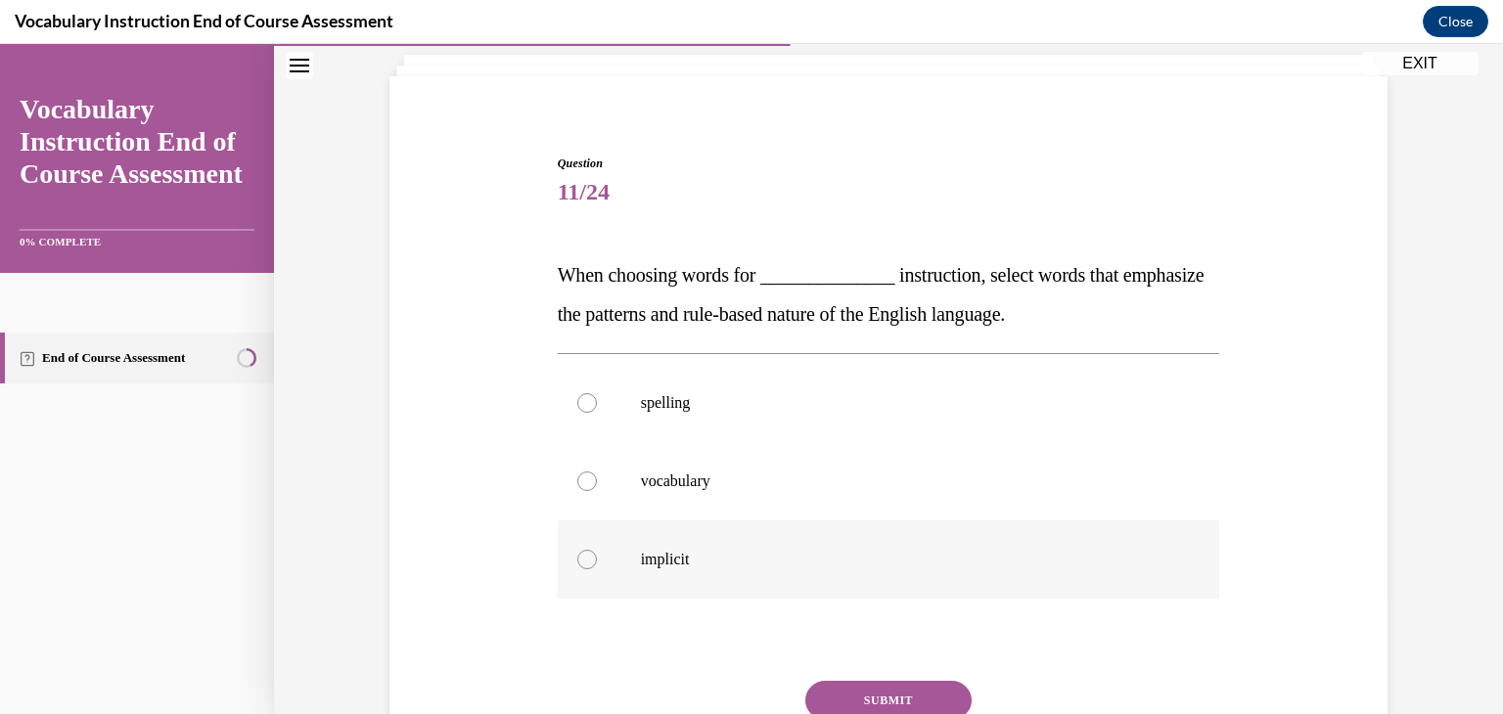
click at [690, 568] on p "implicit" at bounding box center [906, 560] width 530 height 20
click at [597, 568] on input "implicit" at bounding box center [587, 560] width 20 height 20
radio input "true"
click at [841, 685] on button "SUBMIT" at bounding box center [888, 700] width 166 height 39
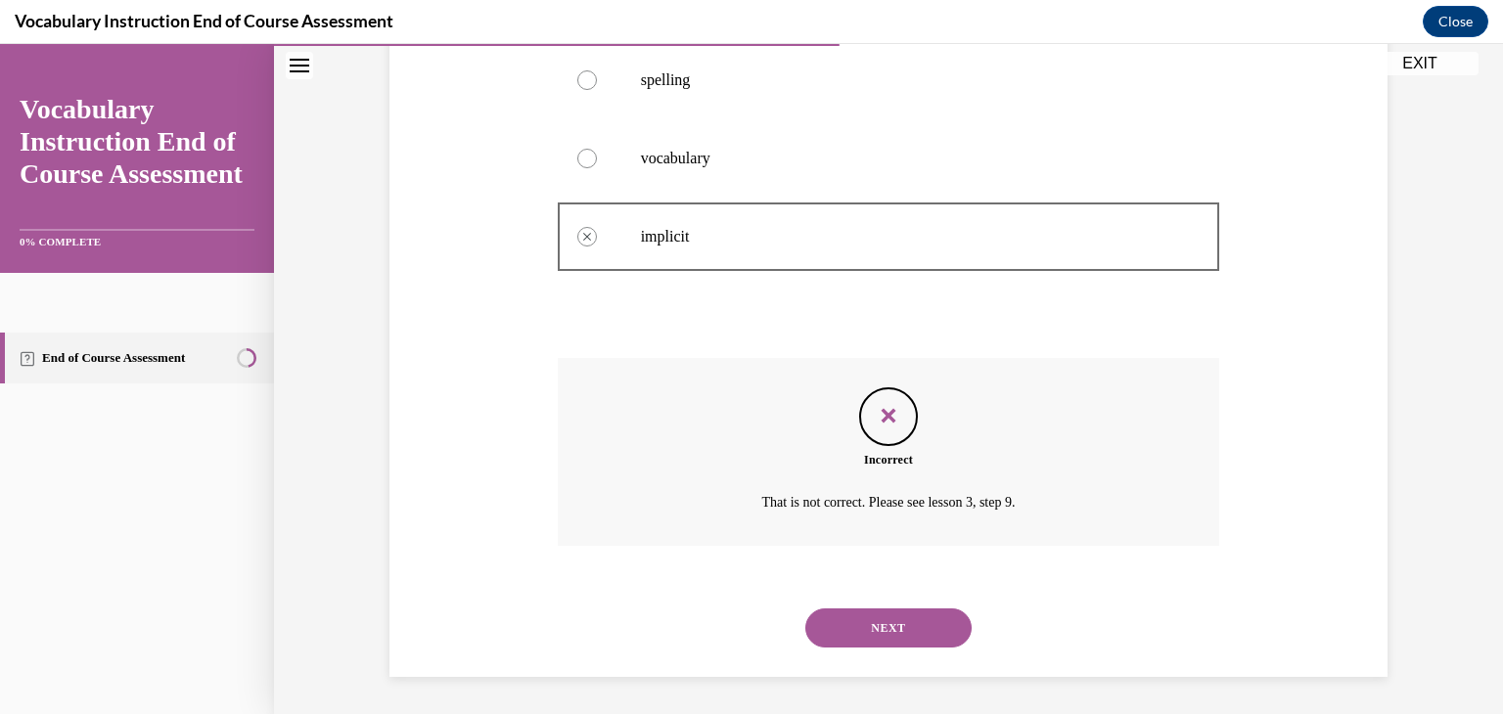
scroll to position [442, 0]
click at [854, 633] on button "NEXT" at bounding box center [888, 626] width 166 height 39
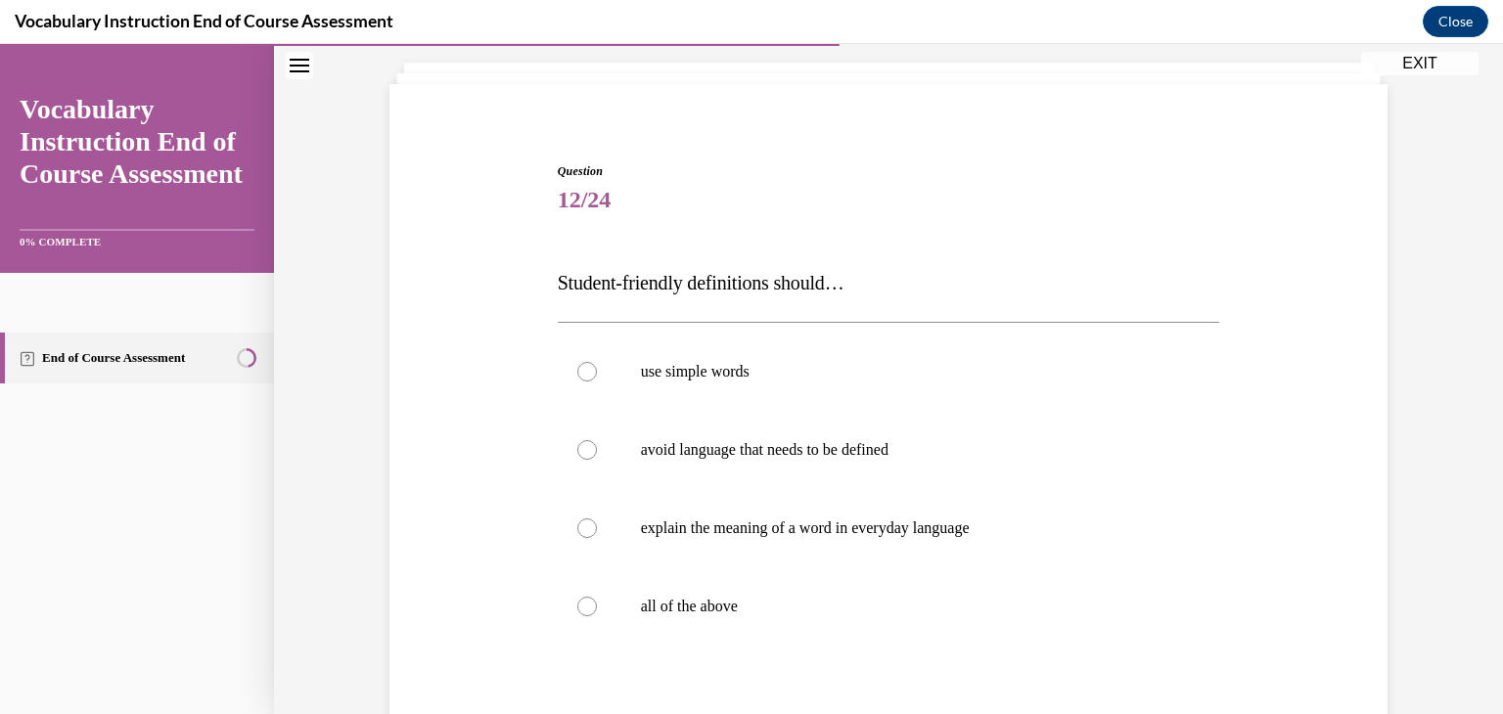
scroll to position [112, 0]
drag, startPoint x: 854, startPoint y: 633, endPoint x: 704, endPoint y: 576, distance: 161.0
click at [704, 576] on label "all of the above" at bounding box center [889, 605] width 662 height 78
click at [597, 595] on input "all of the above" at bounding box center [587, 605] width 20 height 20
radio input "true"
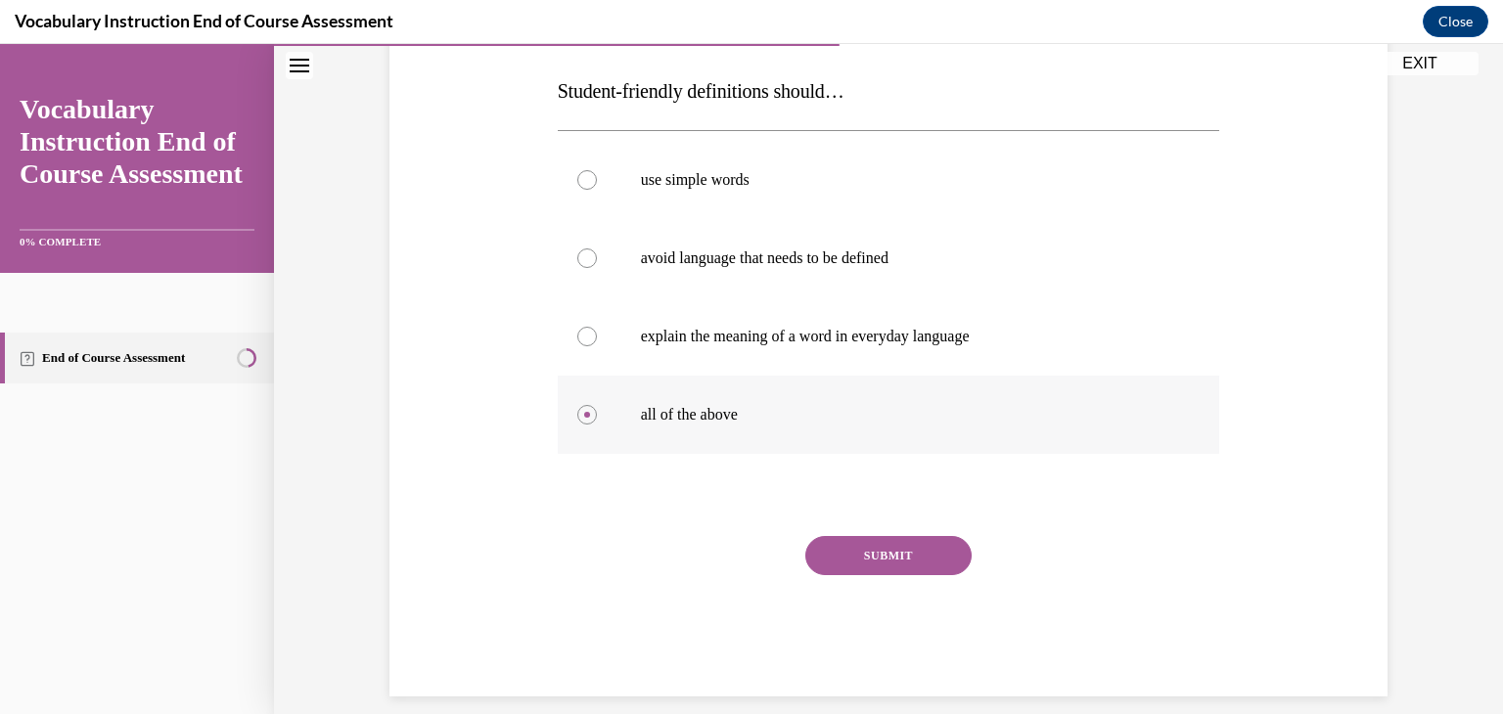
scroll to position [323, 0]
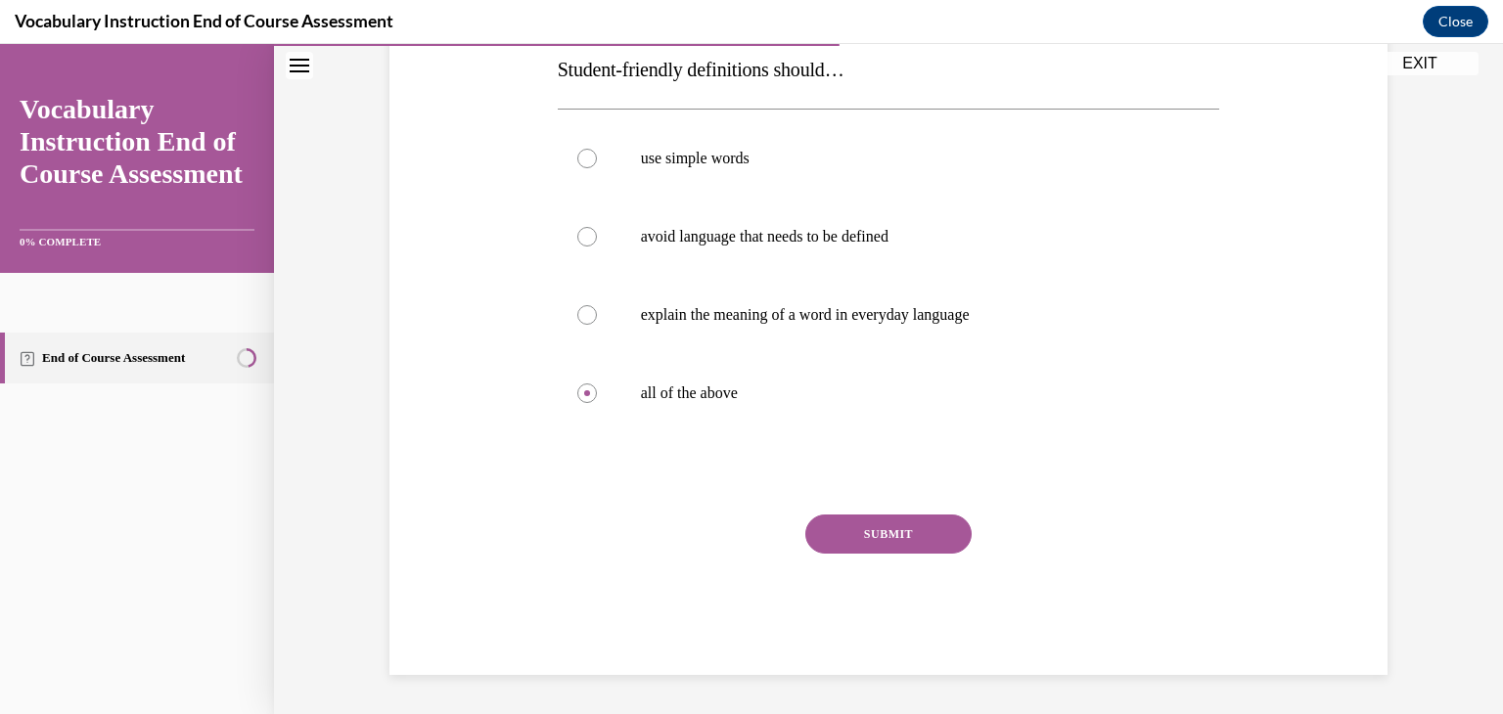
click at [843, 536] on button "SUBMIT" at bounding box center [888, 534] width 166 height 39
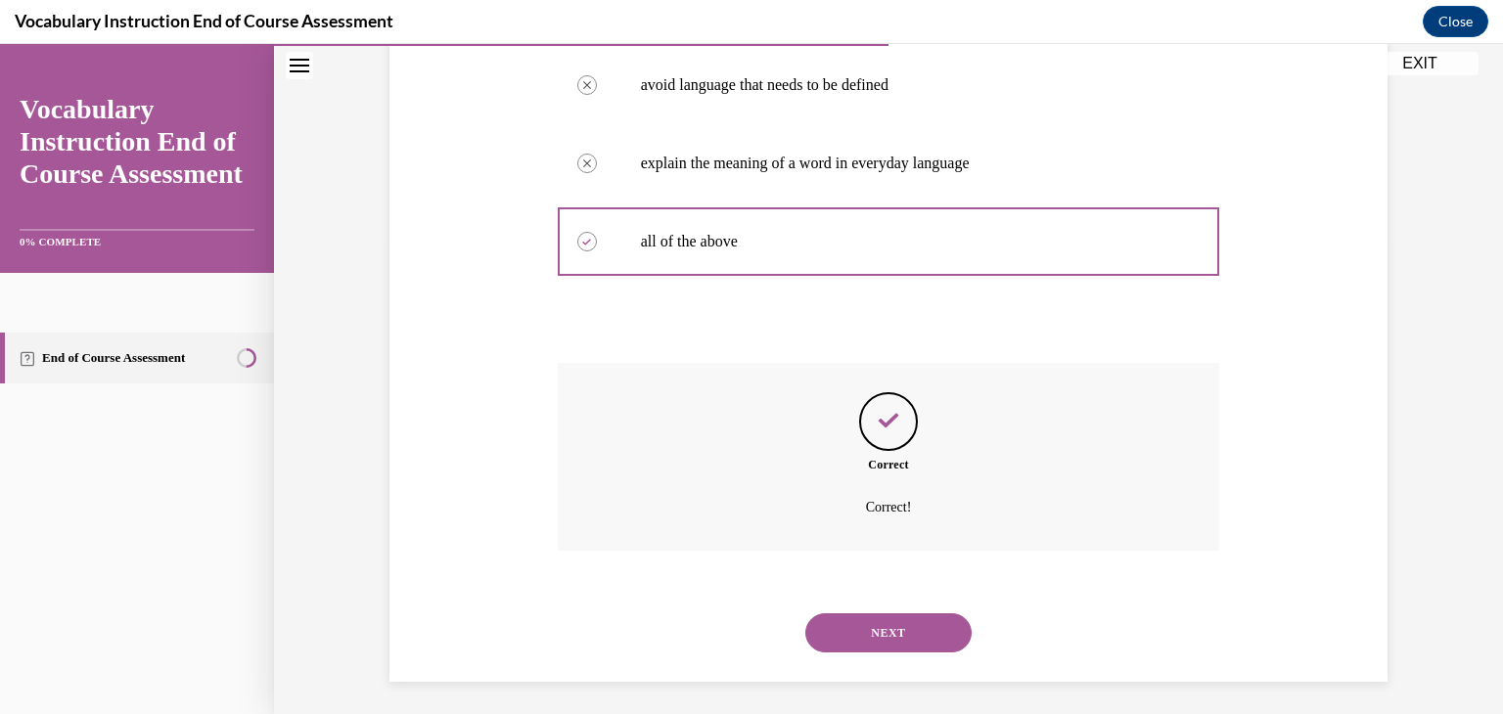
scroll to position [481, 0]
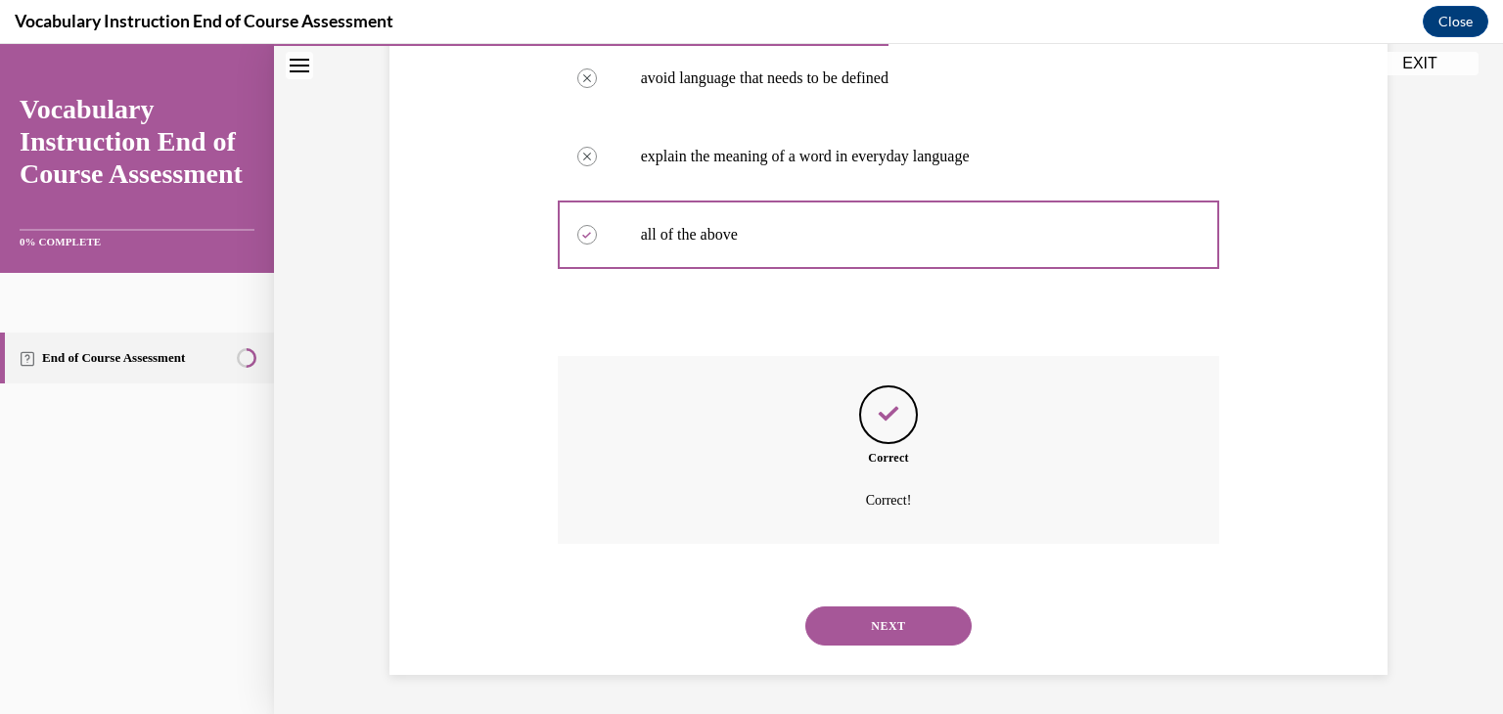
click at [877, 624] on button "NEXT" at bounding box center [888, 626] width 166 height 39
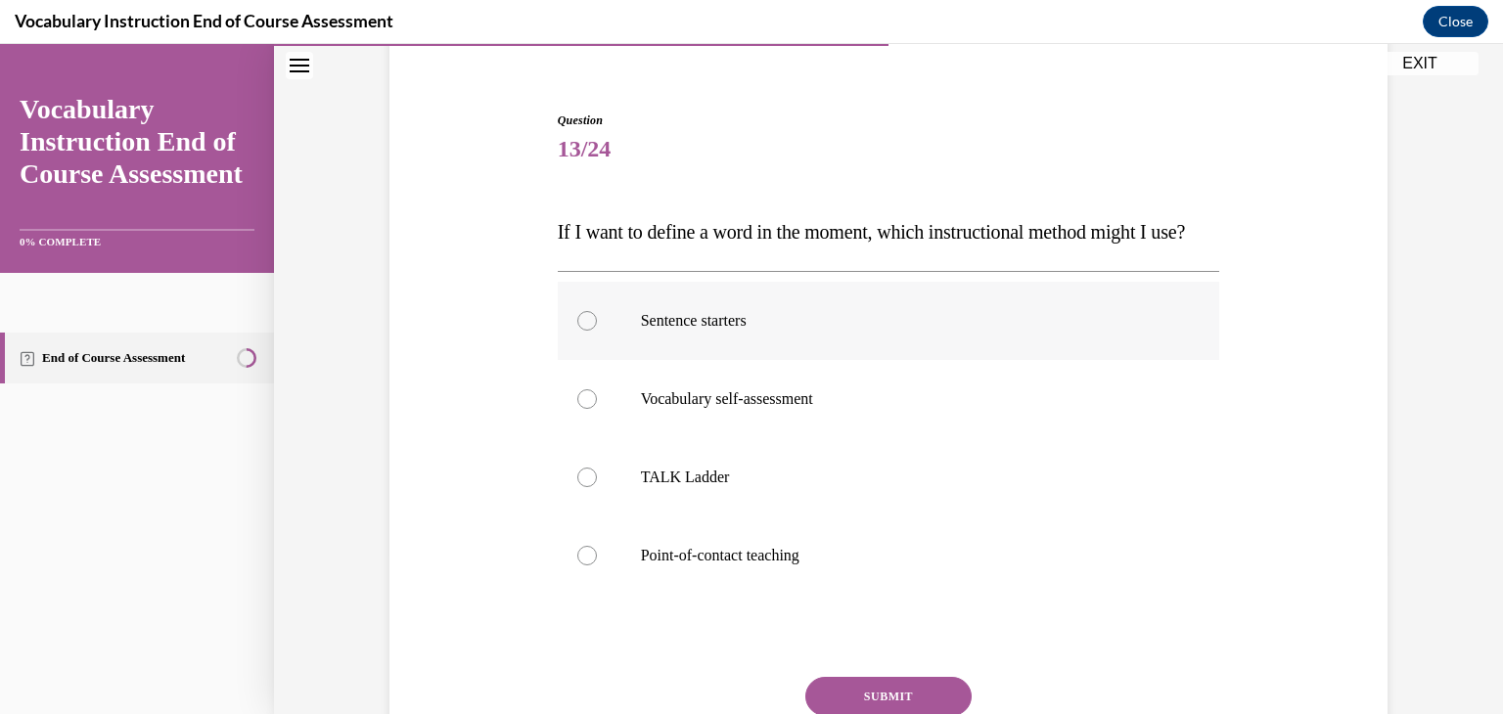
scroll to position [168, 0]
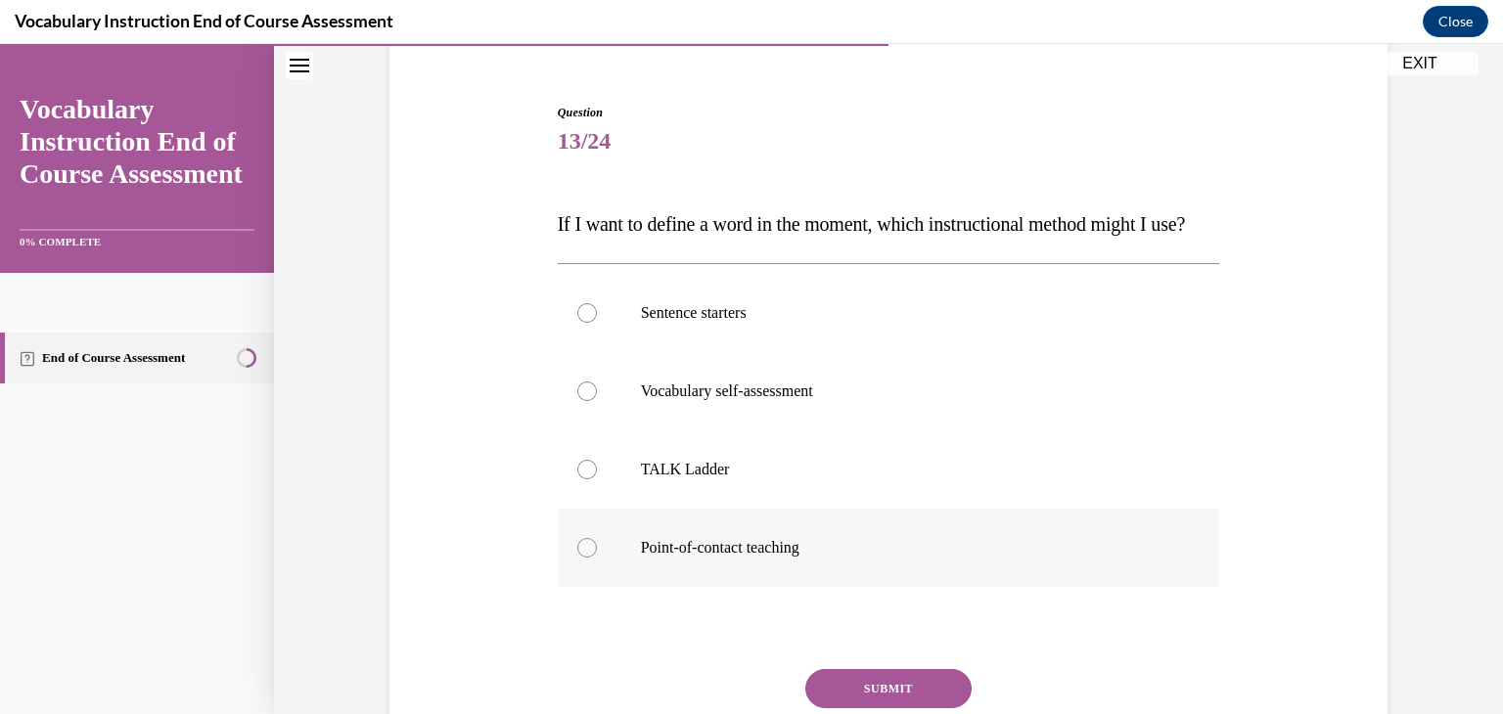
click at [773, 558] on p "Point-of-contact teaching" at bounding box center [906, 548] width 530 height 20
click at [597, 558] on input "Point-of-contact teaching" at bounding box center [587, 548] width 20 height 20
radio input "true"
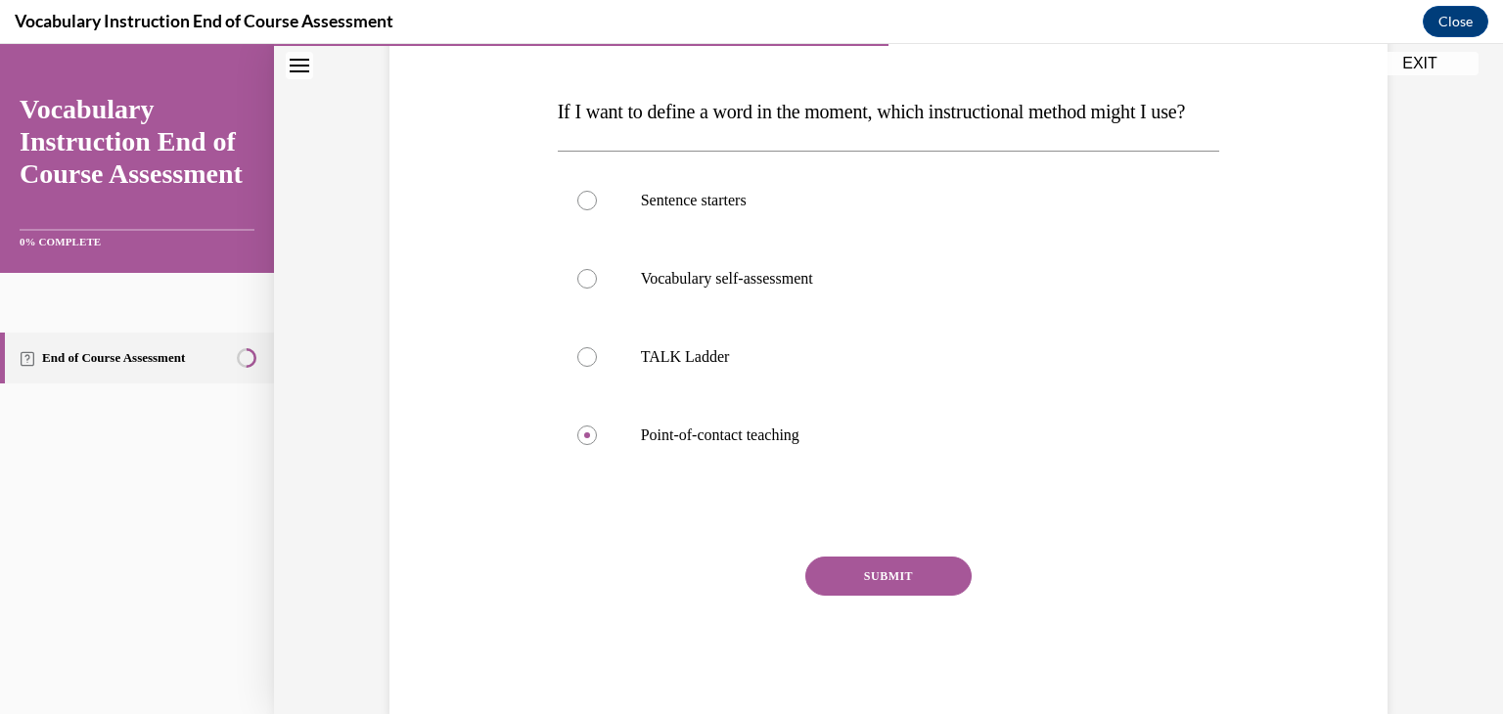
scroll to position [299, 0]
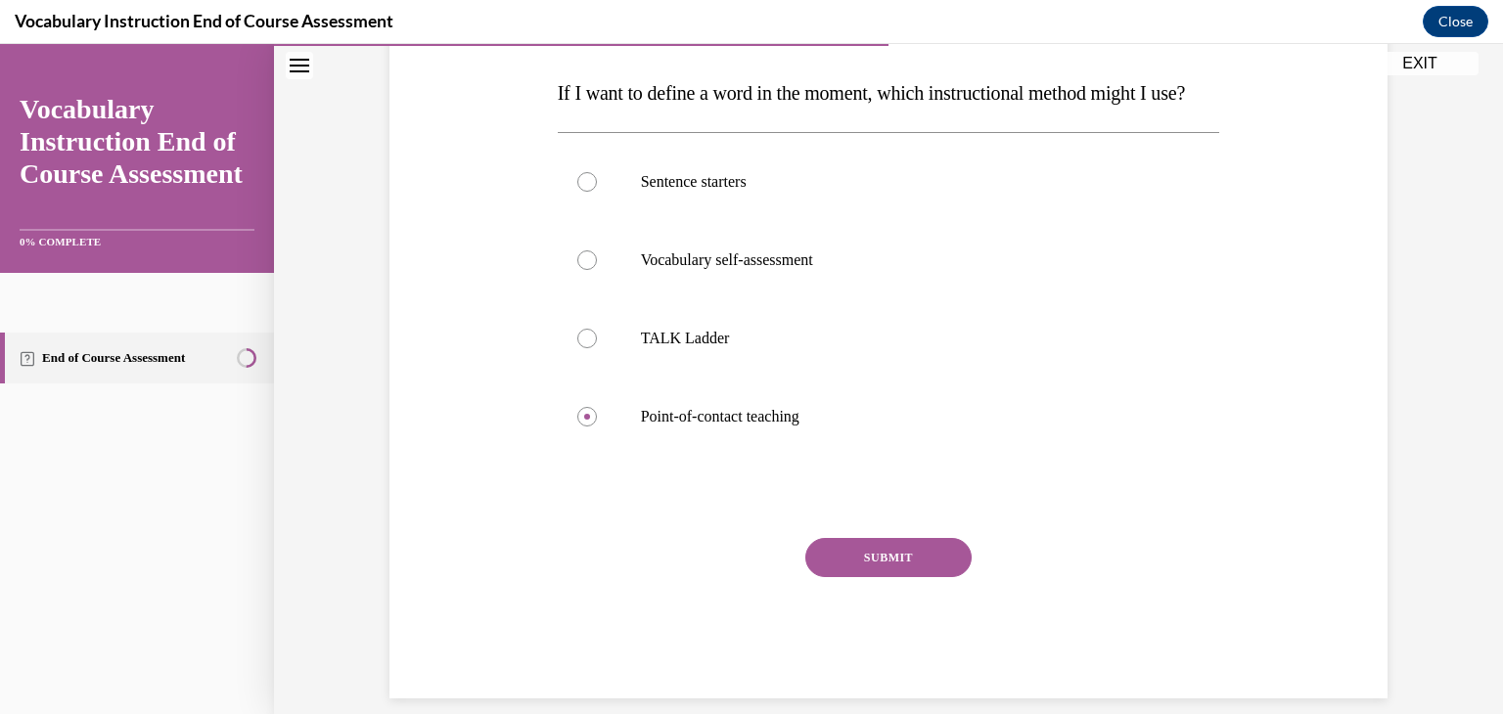
click at [881, 577] on button "SUBMIT" at bounding box center [888, 557] width 166 height 39
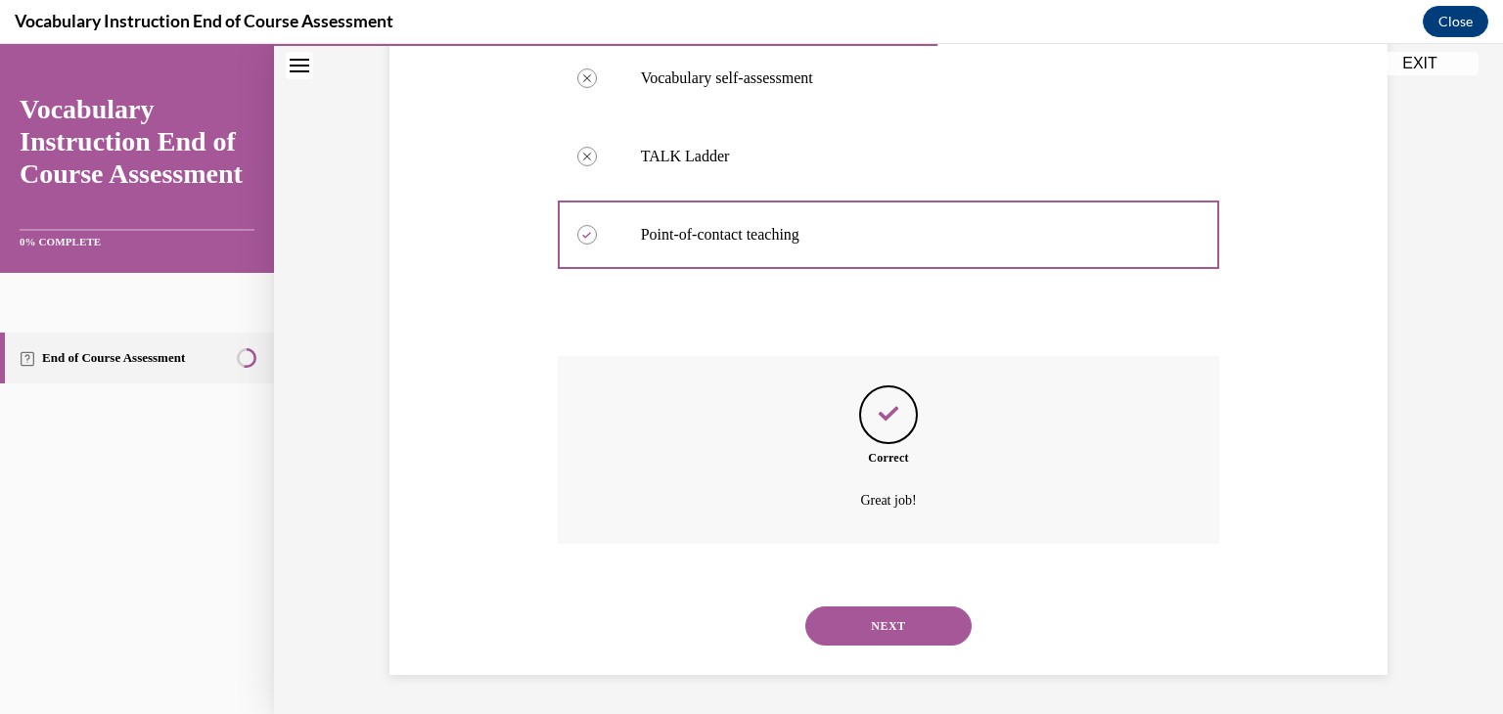
scroll to position [521, 0]
click at [882, 618] on button "NEXT" at bounding box center [888, 626] width 166 height 39
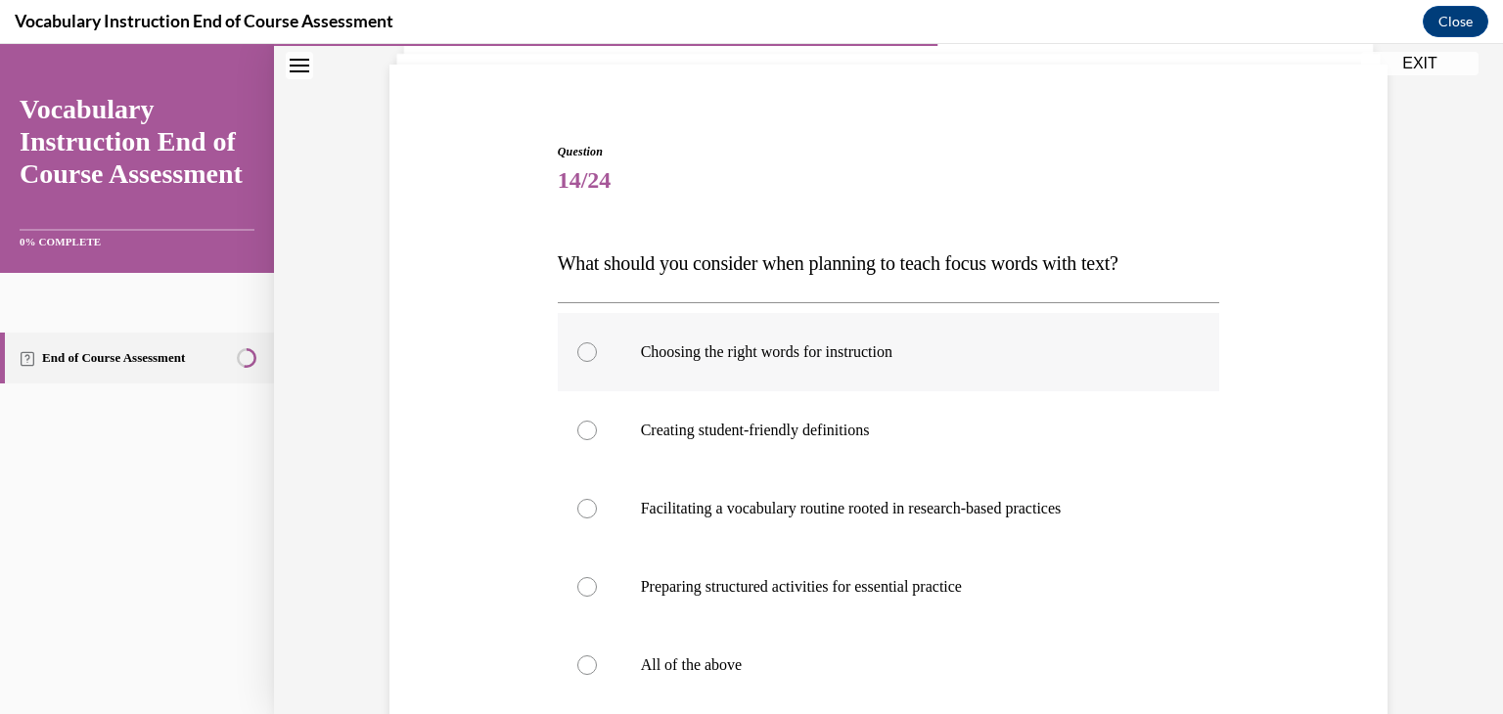
scroll to position [140, 0]
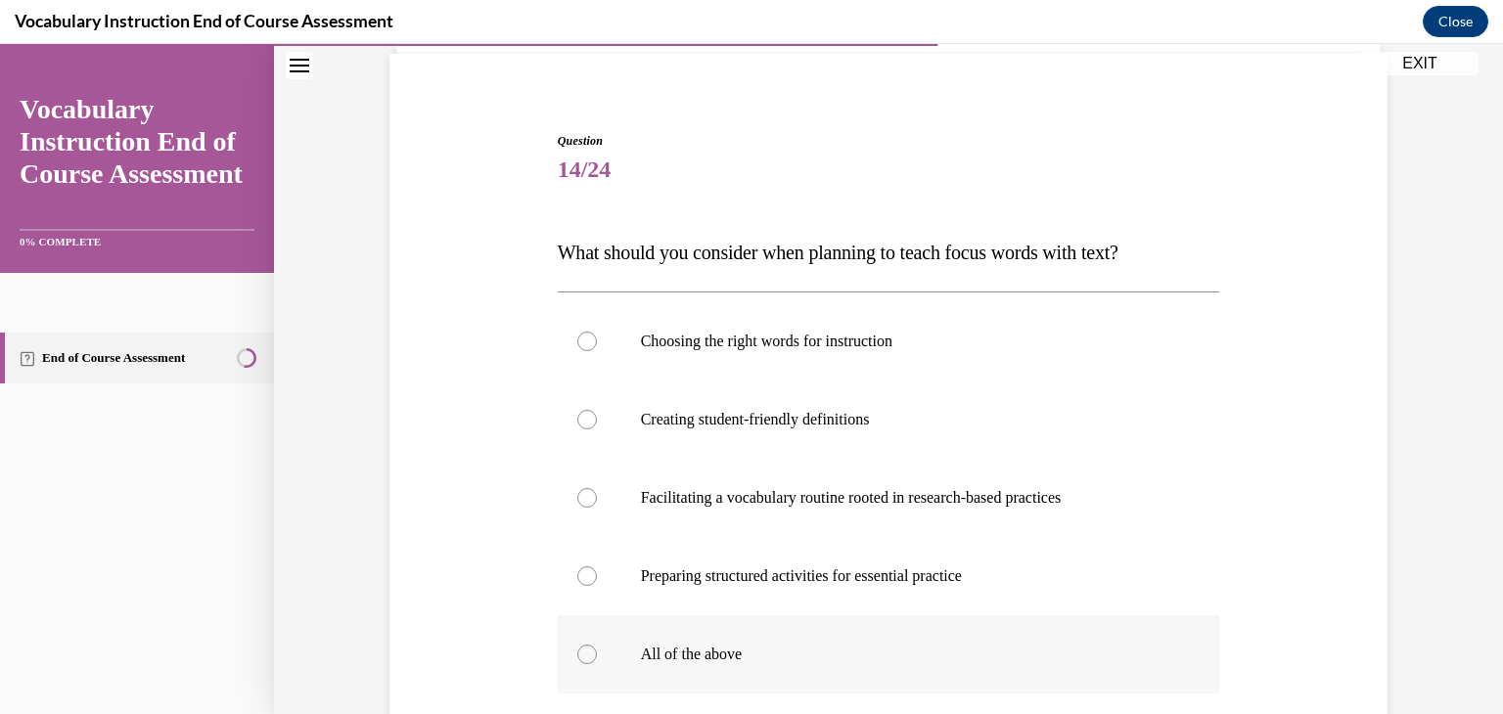
click at [804, 629] on label "All of the above" at bounding box center [889, 654] width 662 height 78
click at [597, 645] on input "All of the above" at bounding box center [587, 655] width 20 height 20
radio input "true"
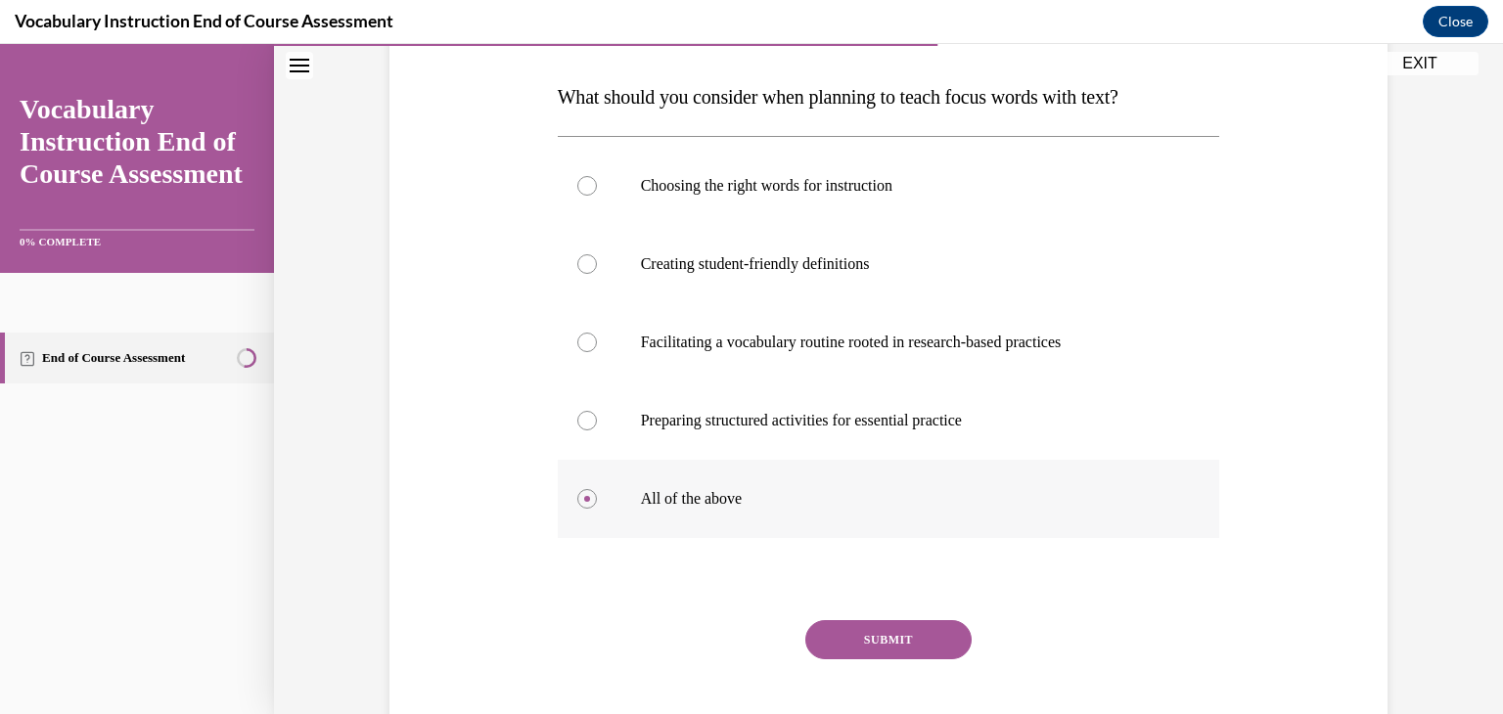
scroll to position [401, 0]
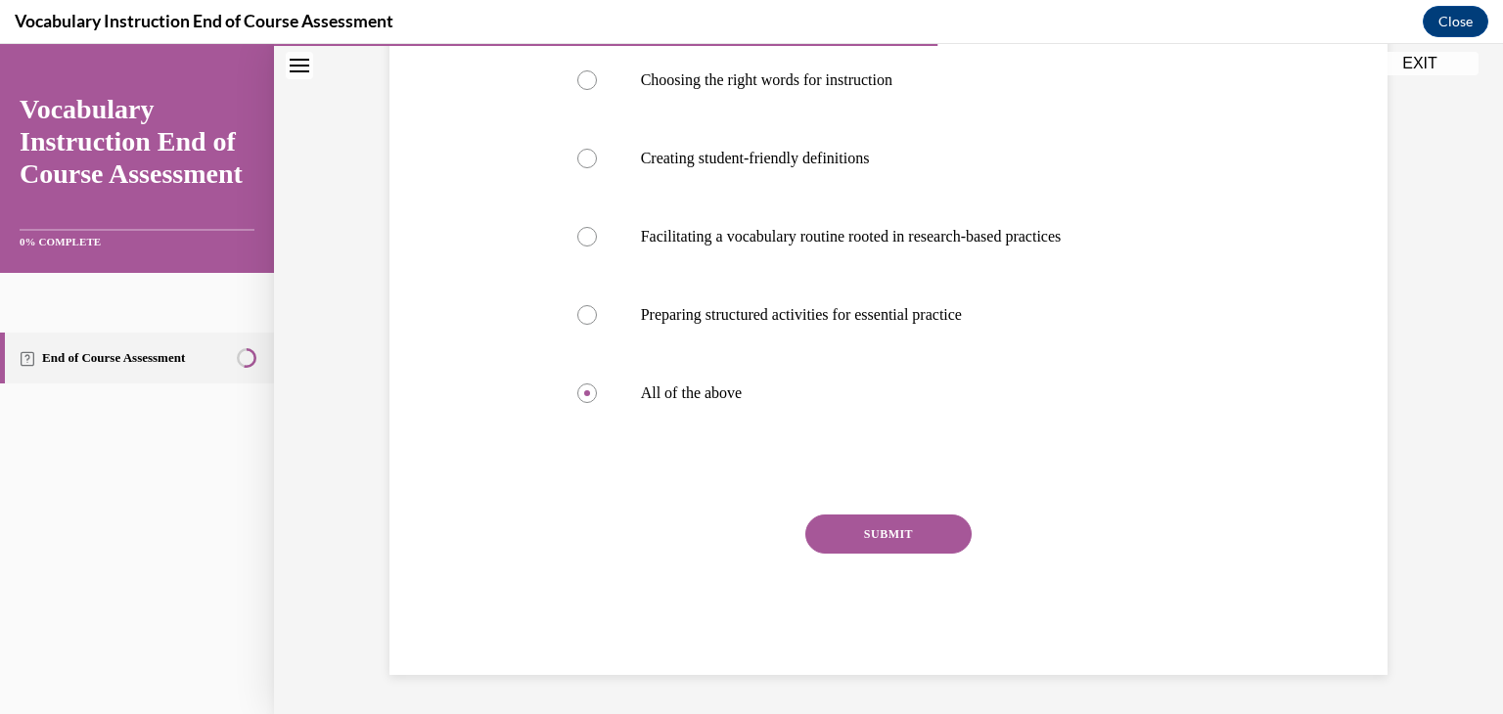
click at [904, 518] on button "SUBMIT" at bounding box center [888, 534] width 166 height 39
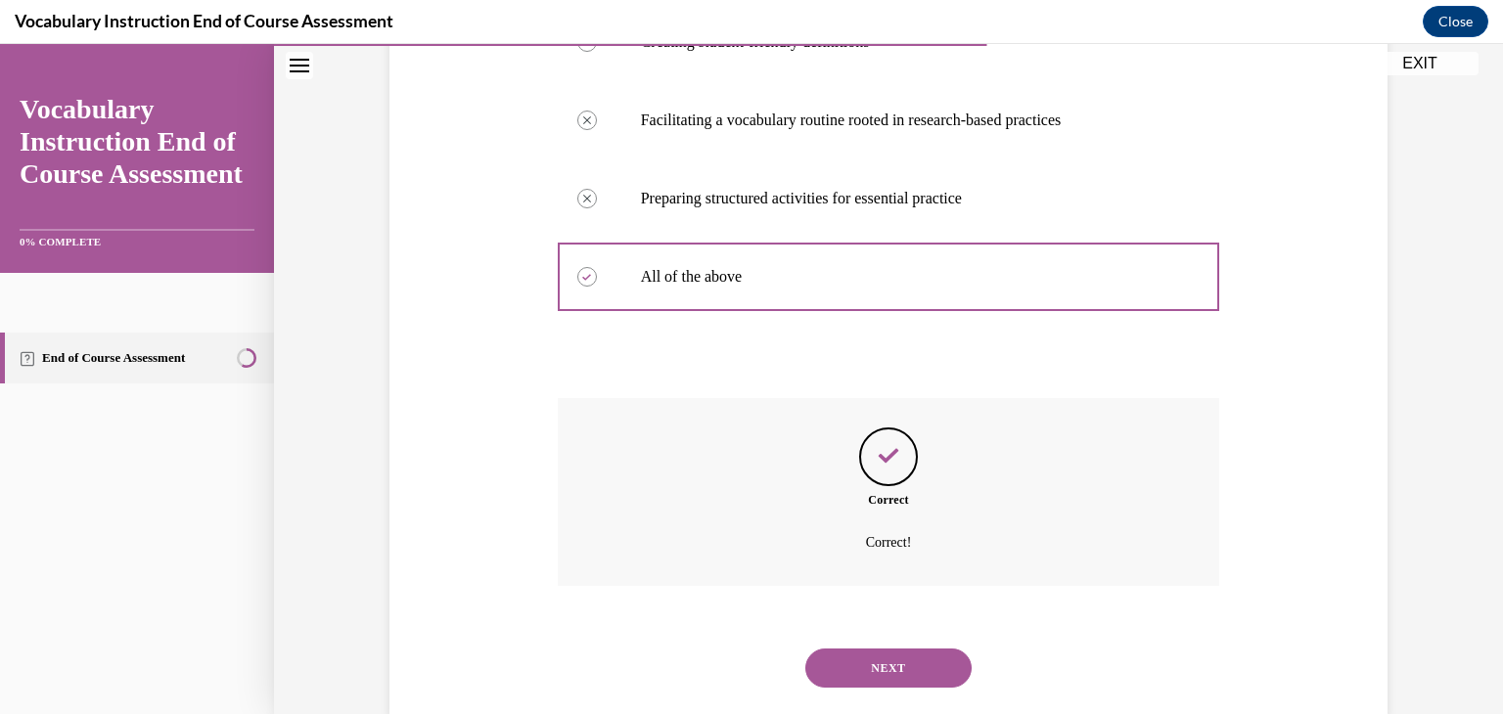
scroll to position [560, 0]
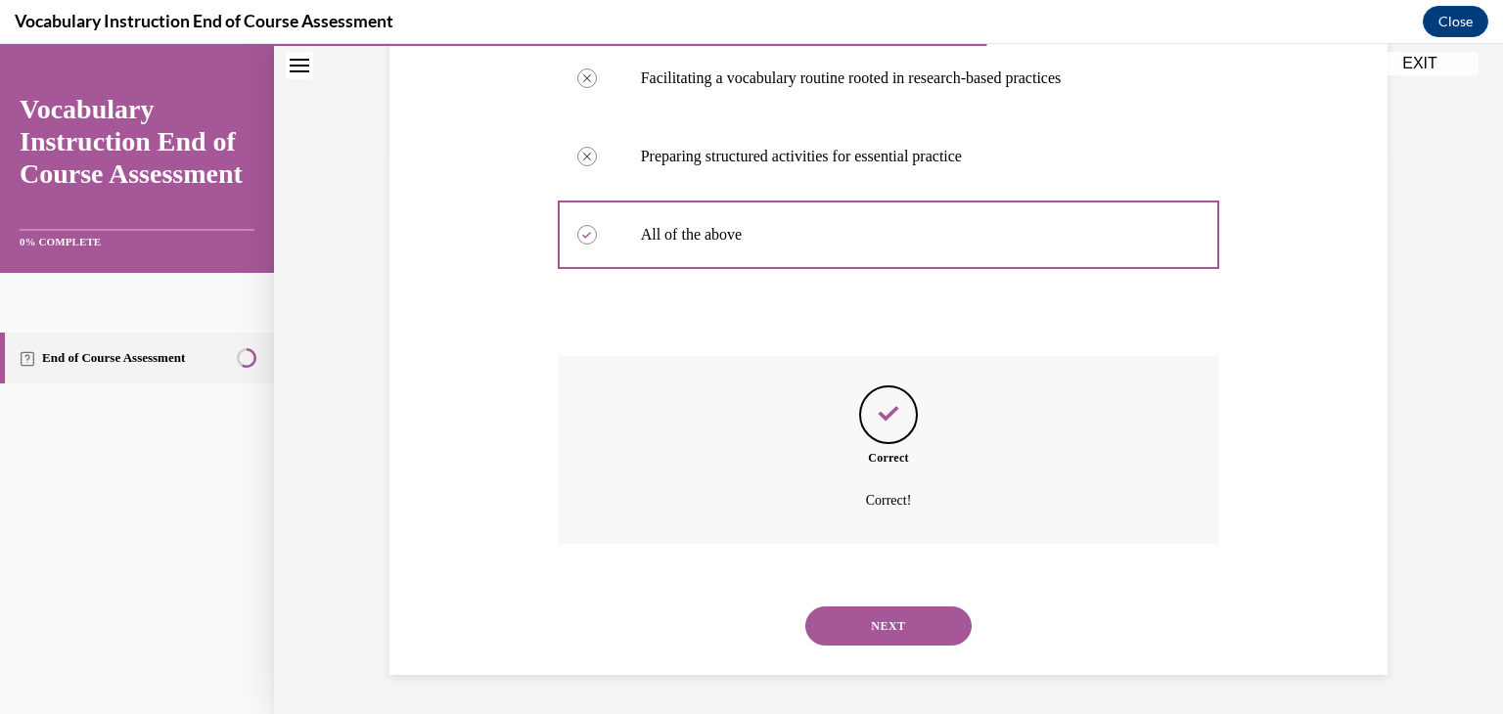
click at [910, 620] on button "NEXT" at bounding box center [888, 626] width 166 height 39
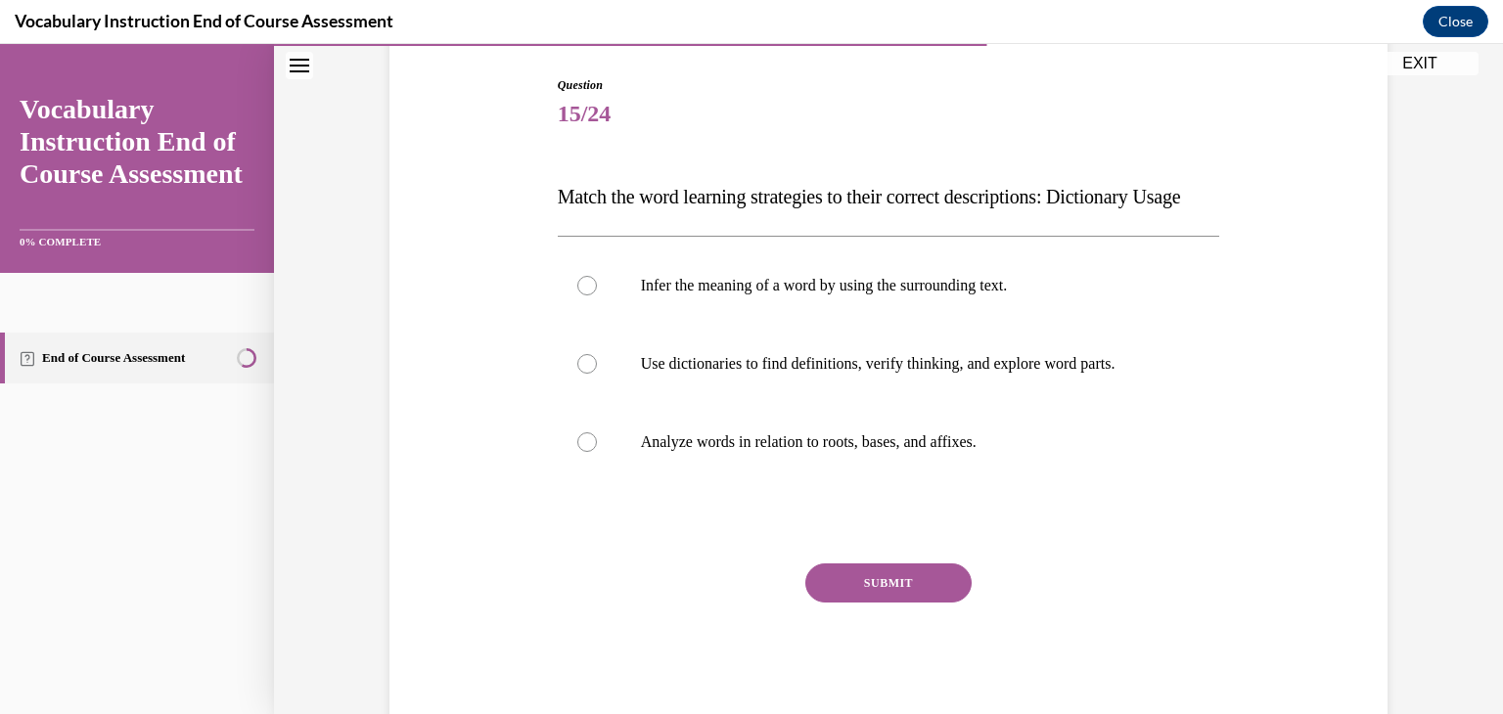
scroll to position [196, 0]
click at [1093, 403] on label "Use dictionaries to find definitions, verify thinking, and explore word parts." at bounding box center [889, 364] width 662 height 78
click at [597, 374] on input "Use dictionaries to find definitions, verify thinking, and explore word parts." at bounding box center [587, 364] width 20 height 20
radio input "true"
click at [909, 592] on div "Question 15/24 Match the word learning strategies to their correct descriptions…" at bounding box center [889, 400] width 662 height 648
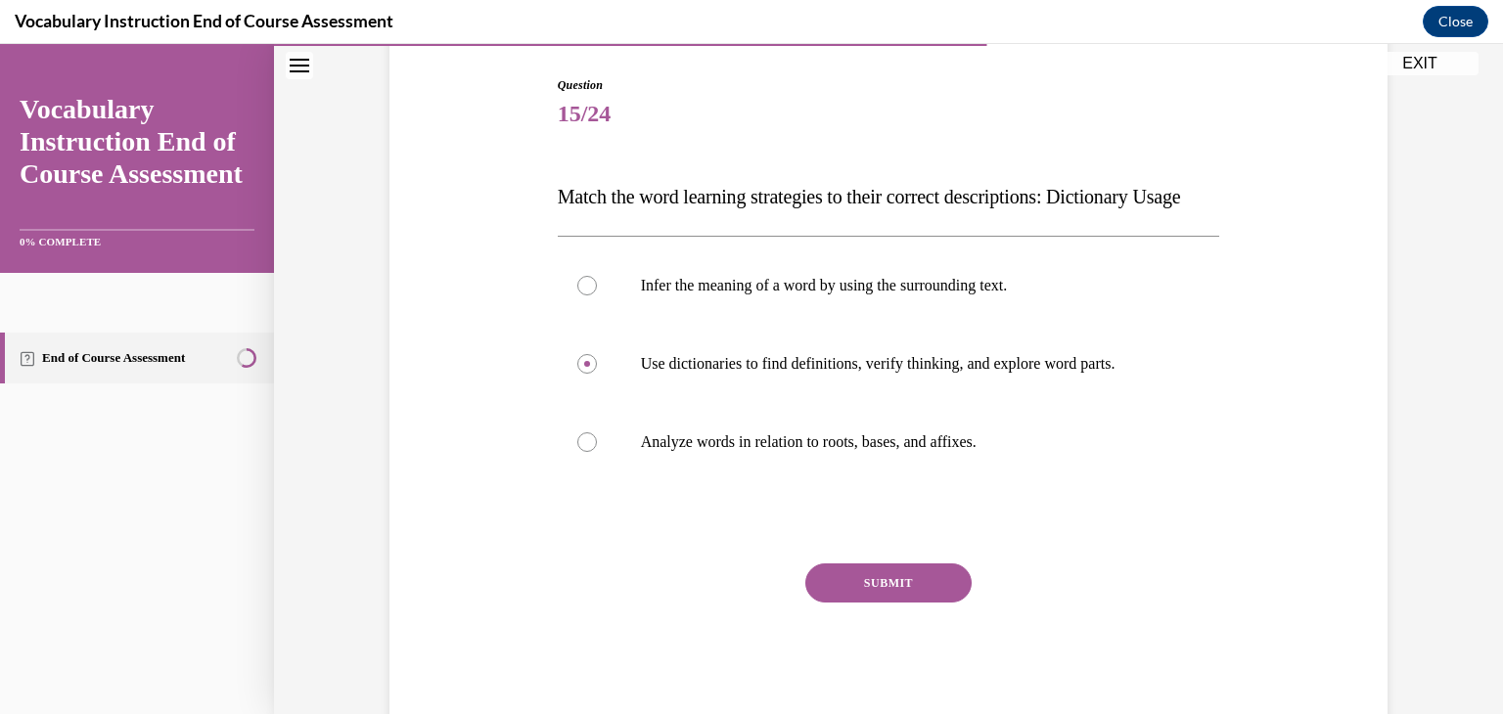
click at [903, 603] on button "SUBMIT" at bounding box center [888, 583] width 166 height 39
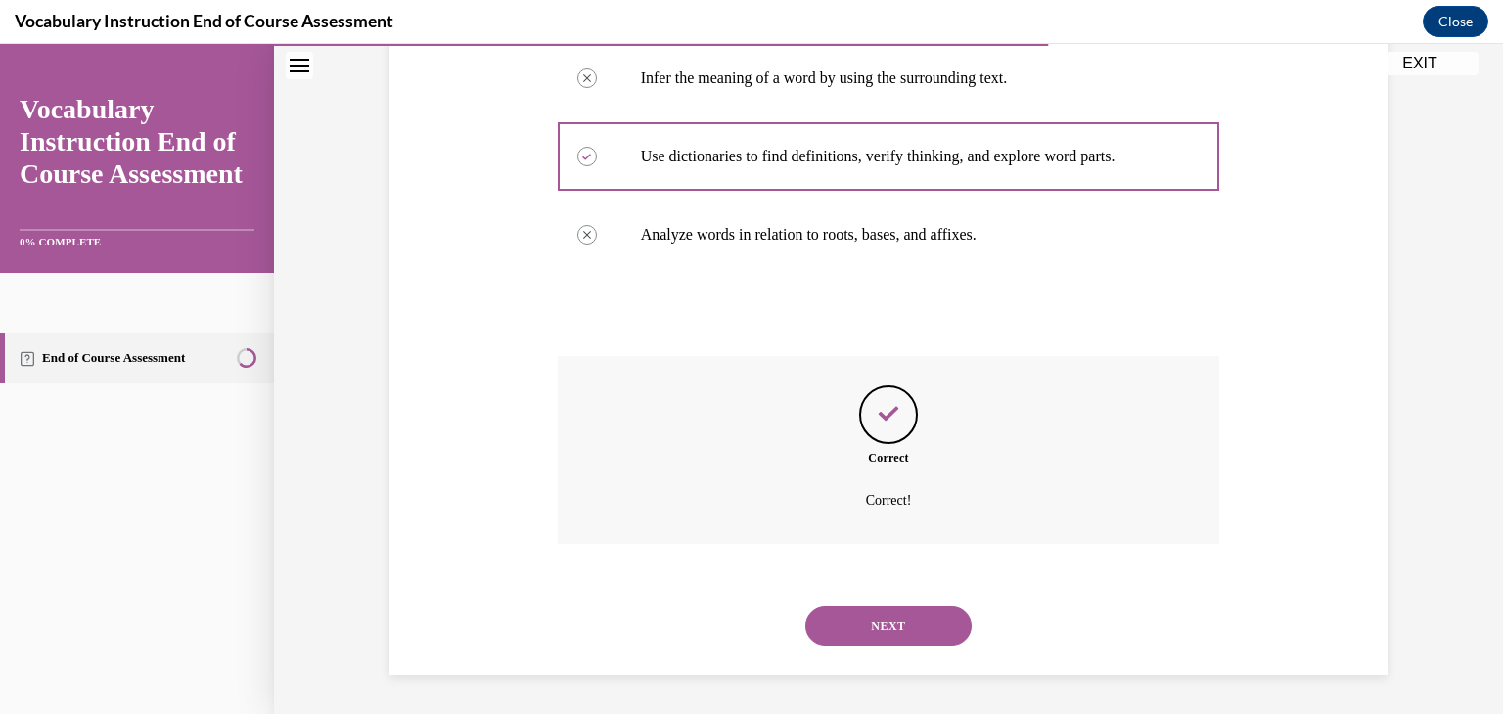
scroll to position [442, 0]
click at [899, 619] on button "NEXT" at bounding box center [888, 626] width 166 height 39
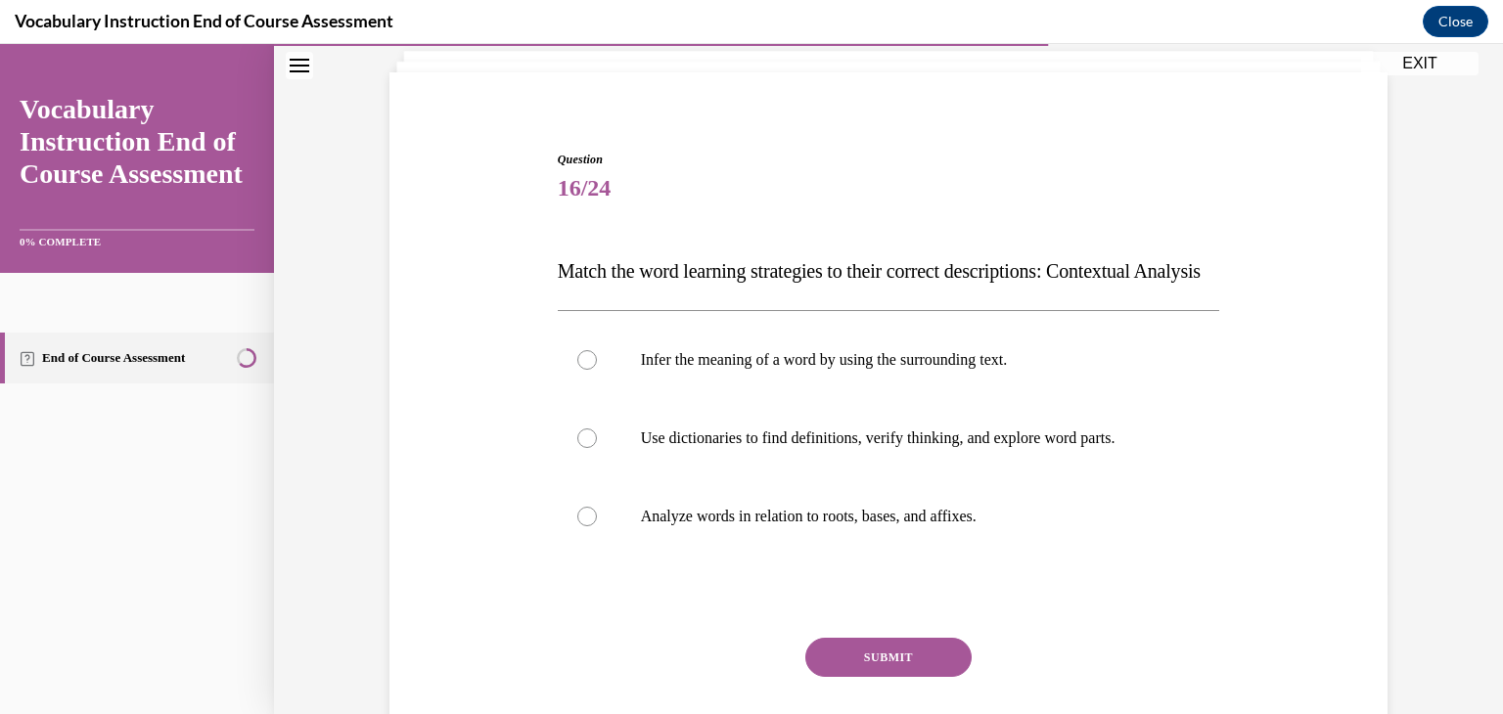
scroll to position [121, 0]
drag, startPoint x: 886, startPoint y: 538, endPoint x: 765, endPoint y: 571, distance: 124.9
click at [765, 556] on label "Analyze words in relation to roots, bases, and affixes." at bounding box center [889, 517] width 662 height 78
click at [597, 526] on input "Analyze words in relation to roots, bases, and affixes." at bounding box center [587, 517] width 20 height 20
radio input "true"
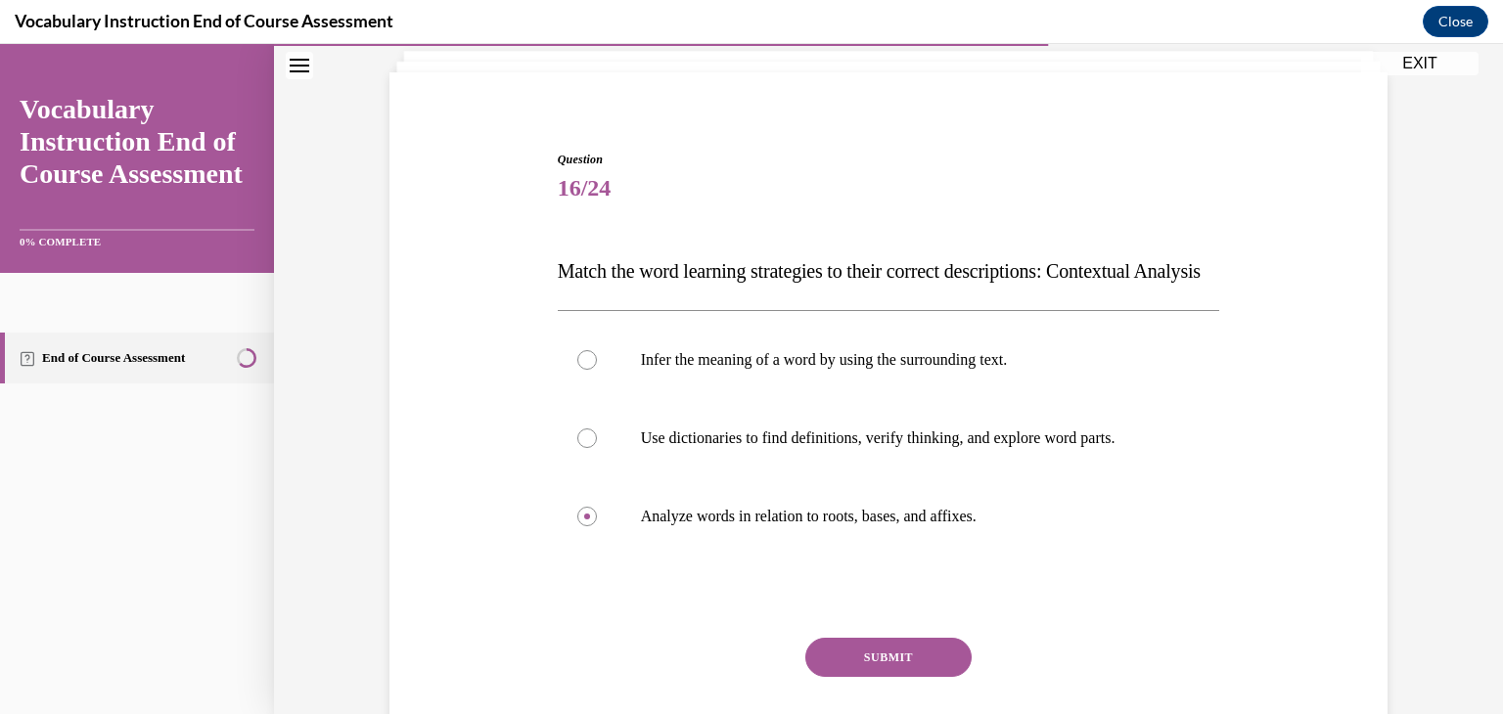
click at [857, 677] on button "SUBMIT" at bounding box center [888, 657] width 166 height 39
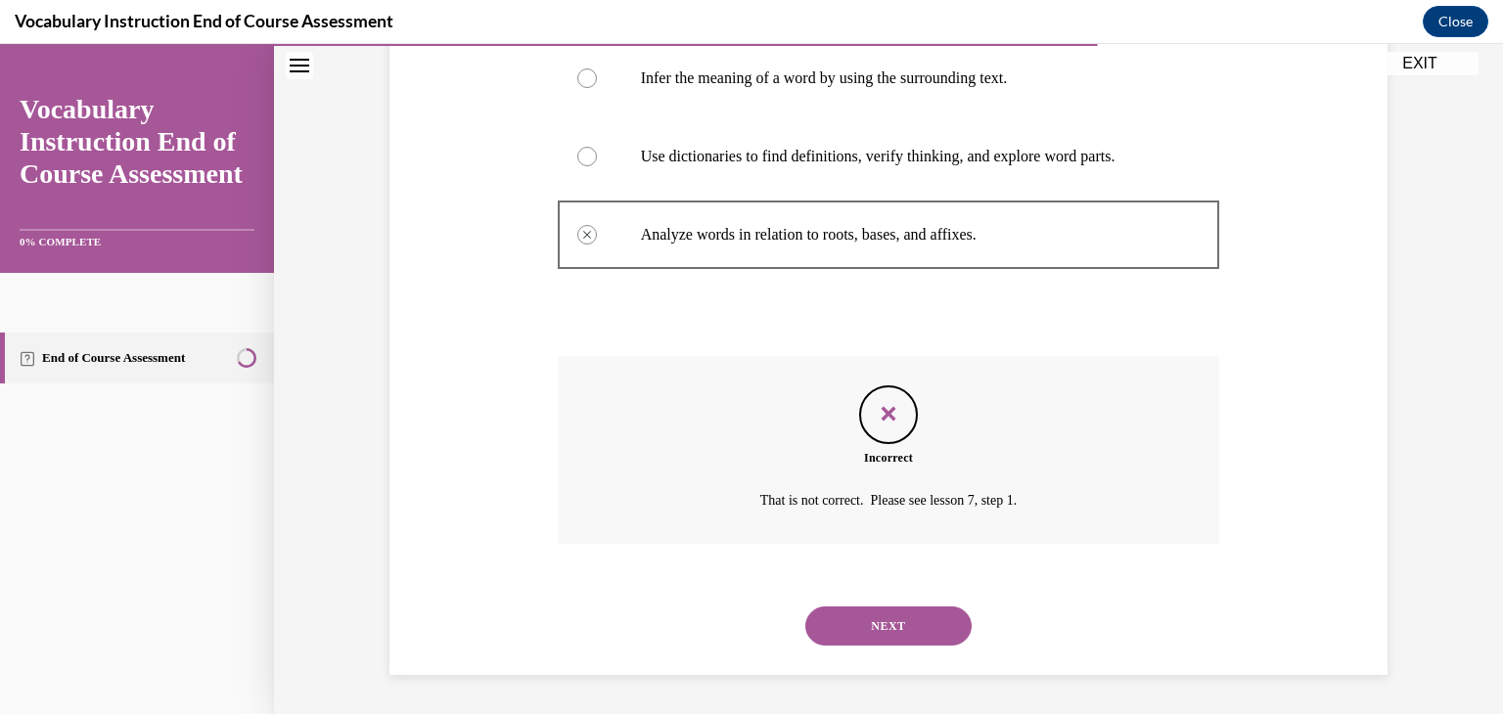
scroll to position [442, 0]
click at [874, 620] on button "NEXT" at bounding box center [888, 626] width 166 height 39
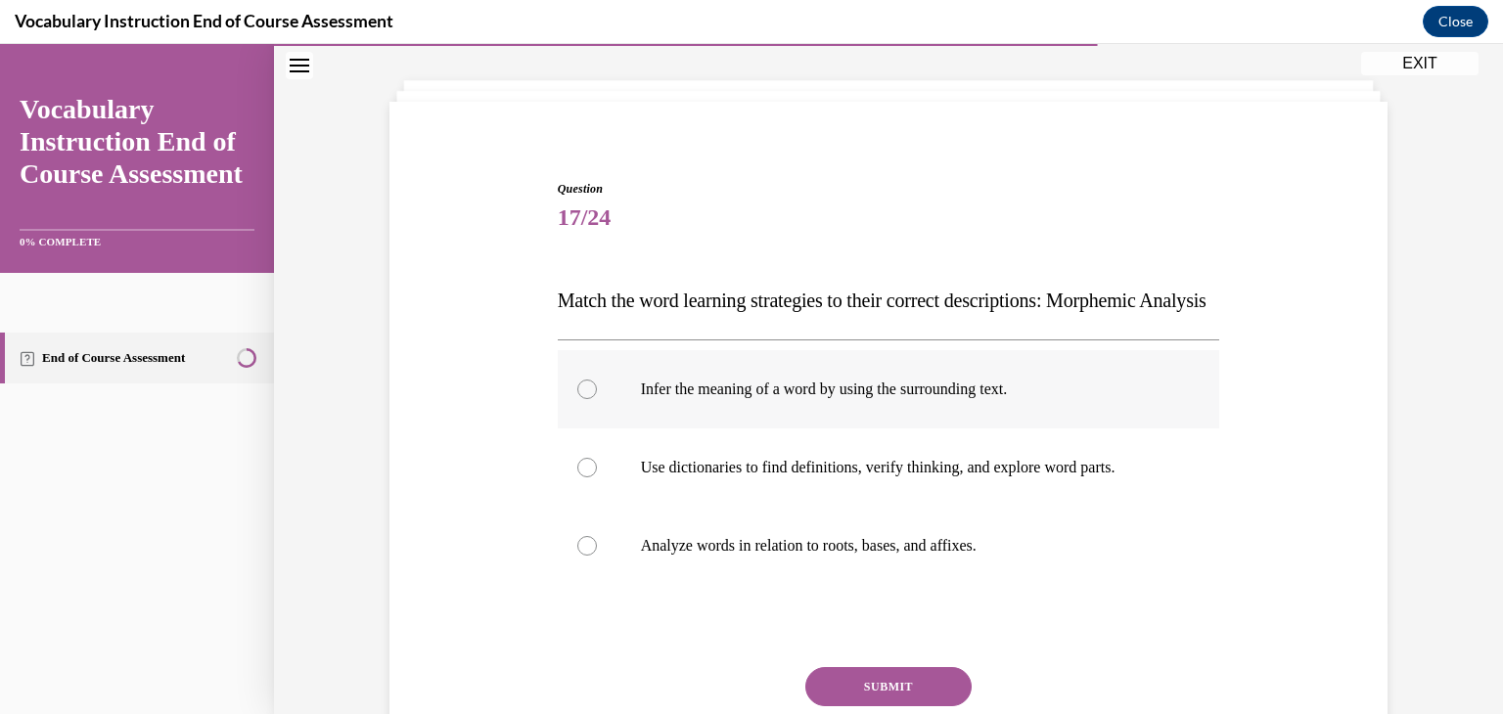
scroll to position [101, 0]
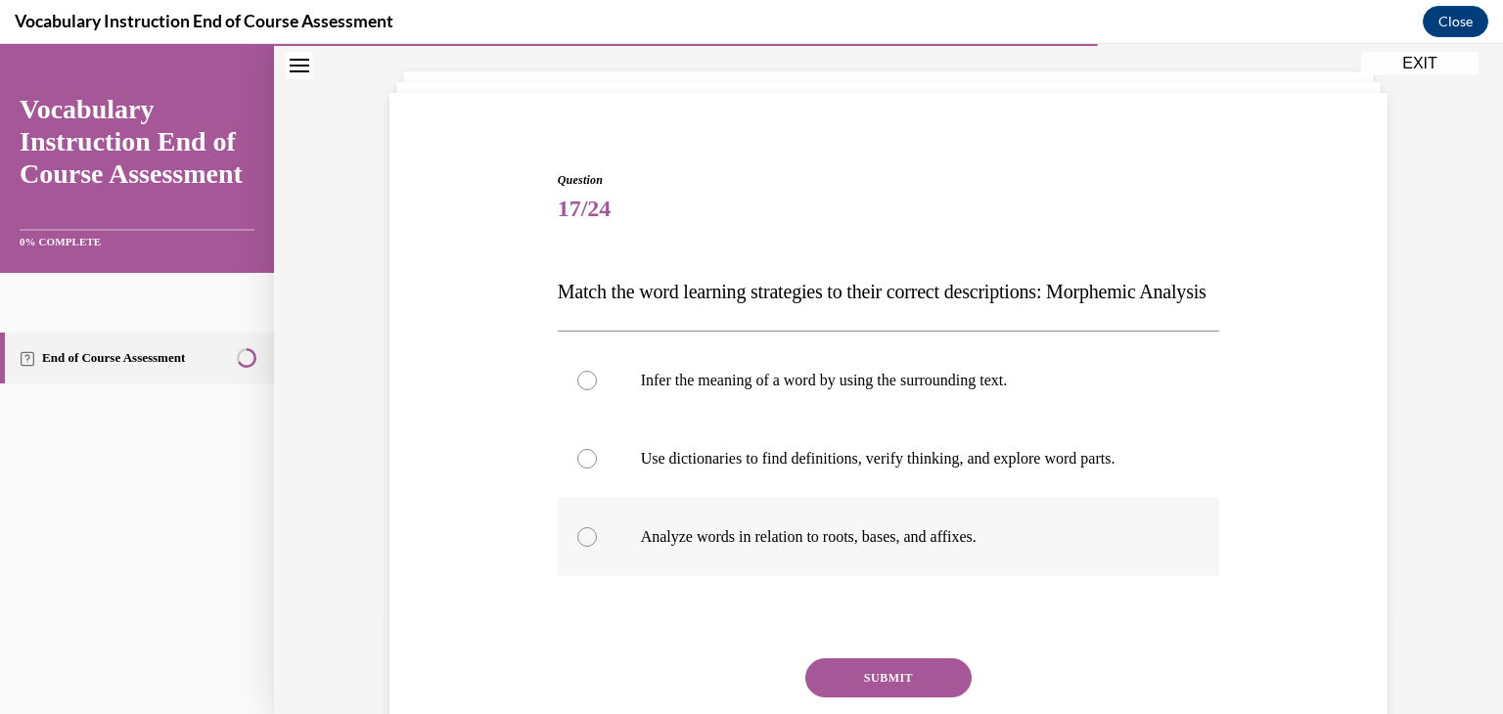
click at [848, 576] on label "Analyze words in relation to roots, bases, and affixes." at bounding box center [889, 537] width 662 height 78
click at [597, 547] on input "Analyze words in relation to roots, bases, and affixes." at bounding box center [587, 537] width 20 height 20
radio input "true"
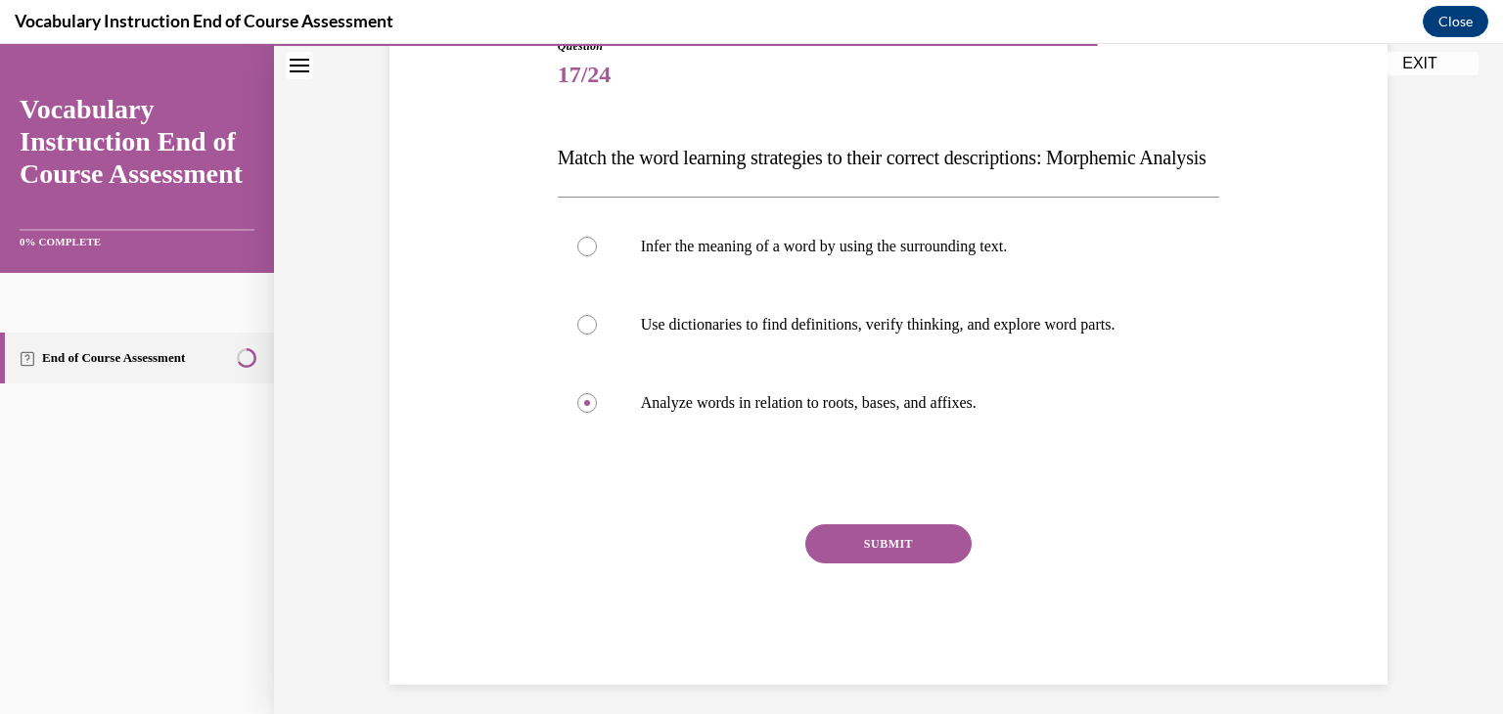
scroll to position [246, 0]
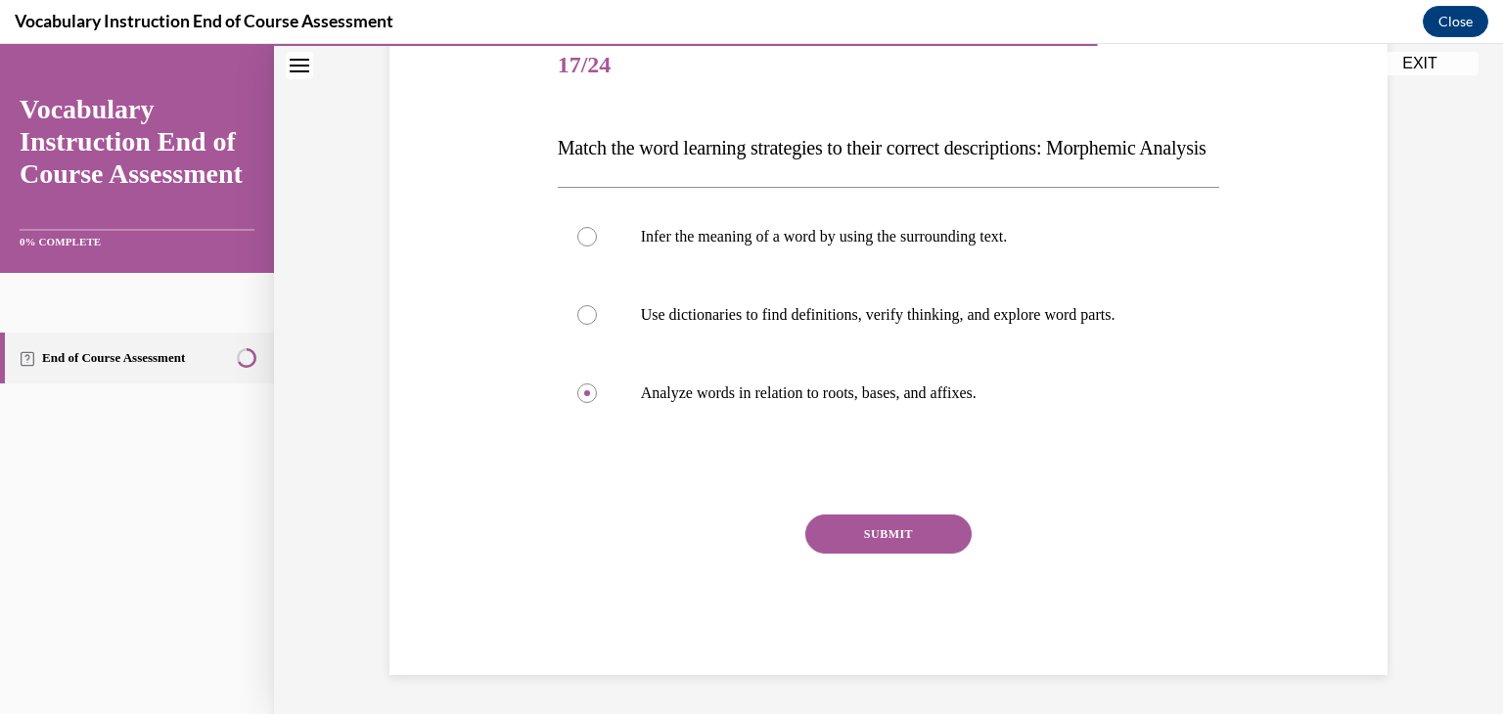
click at [866, 596] on div "SUBMIT" at bounding box center [889, 564] width 662 height 98
click at [861, 554] on button "SUBMIT" at bounding box center [888, 534] width 166 height 39
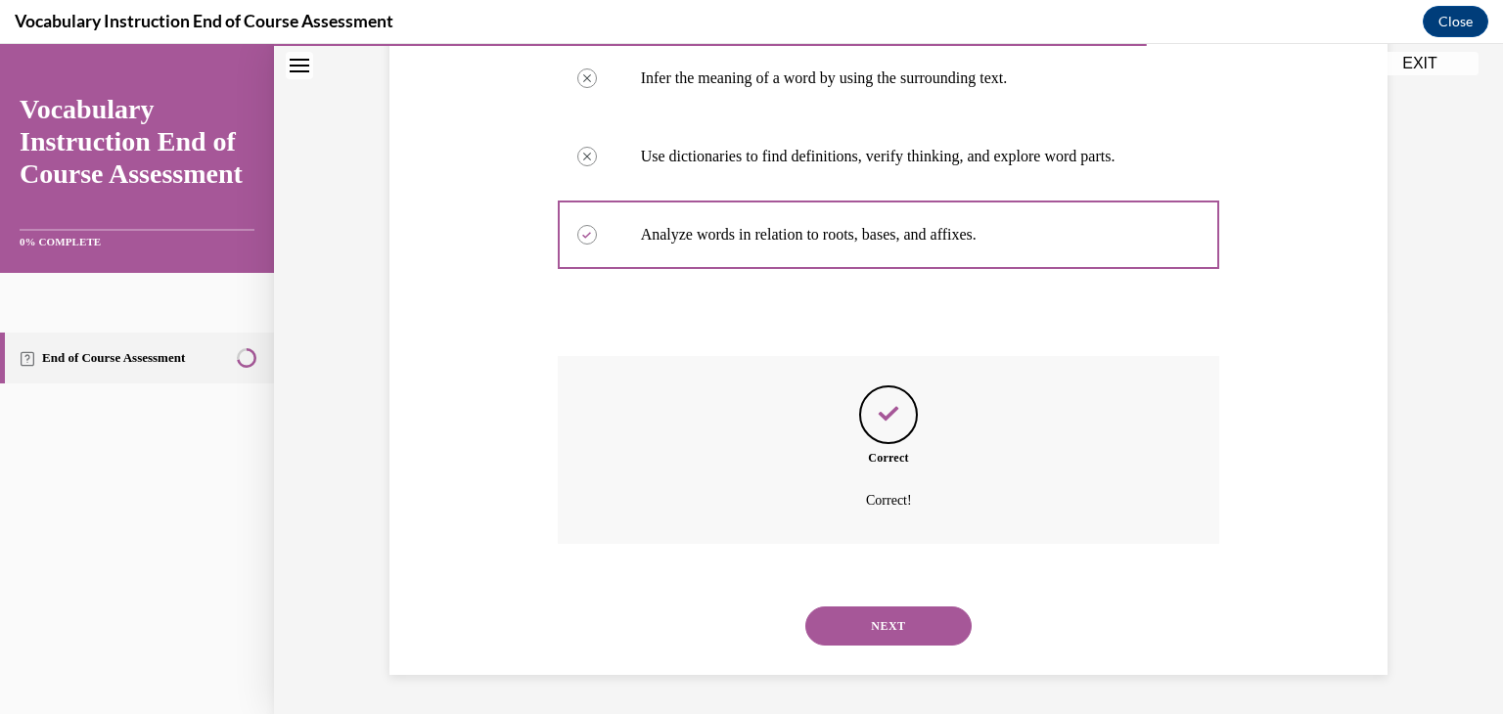
scroll to position [442, 0]
click at [877, 635] on button "NEXT" at bounding box center [888, 626] width 166 height 39
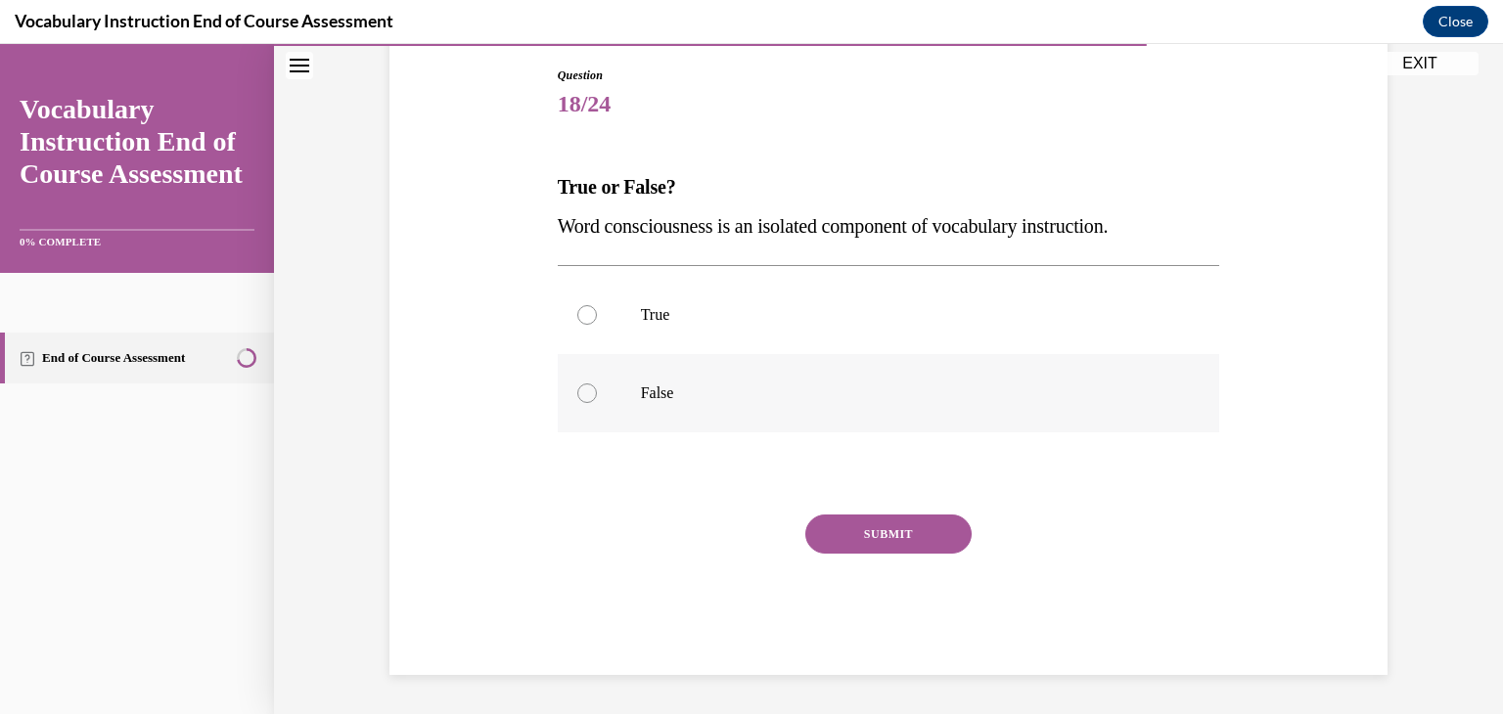
click at [701, 384] on p "False" at bounding box center [906, 394] width 530 height 20
click at [597, 384] on input "False" at bounding box center [587, 394] width 20 height 20
radio input "true"
click at [845, 520] on button "SUBMIT" at bounding box center [888, 534] width 166 height 39
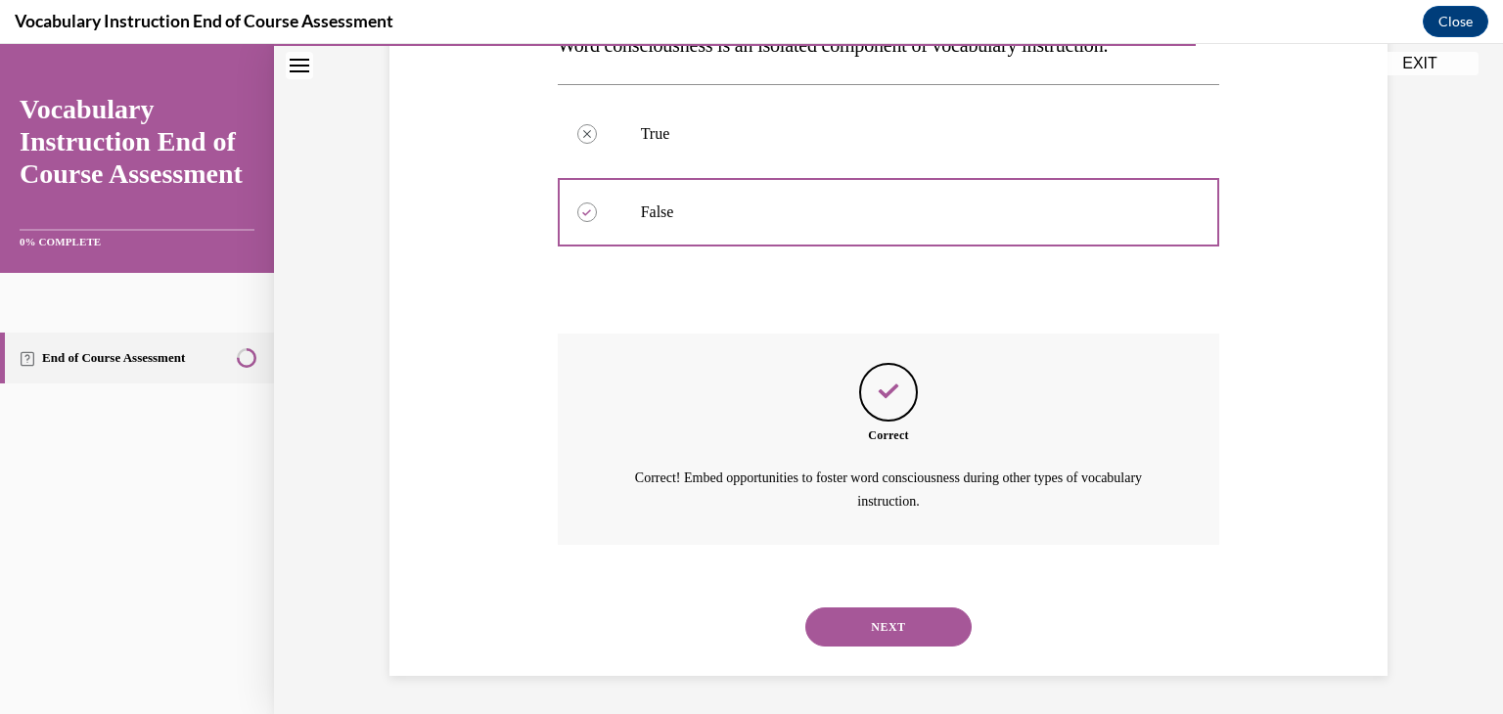
scroll to position [387, 0]
click at [898, 615] on button "NEXT" at bounding box center [888, 626] width 166 height 39
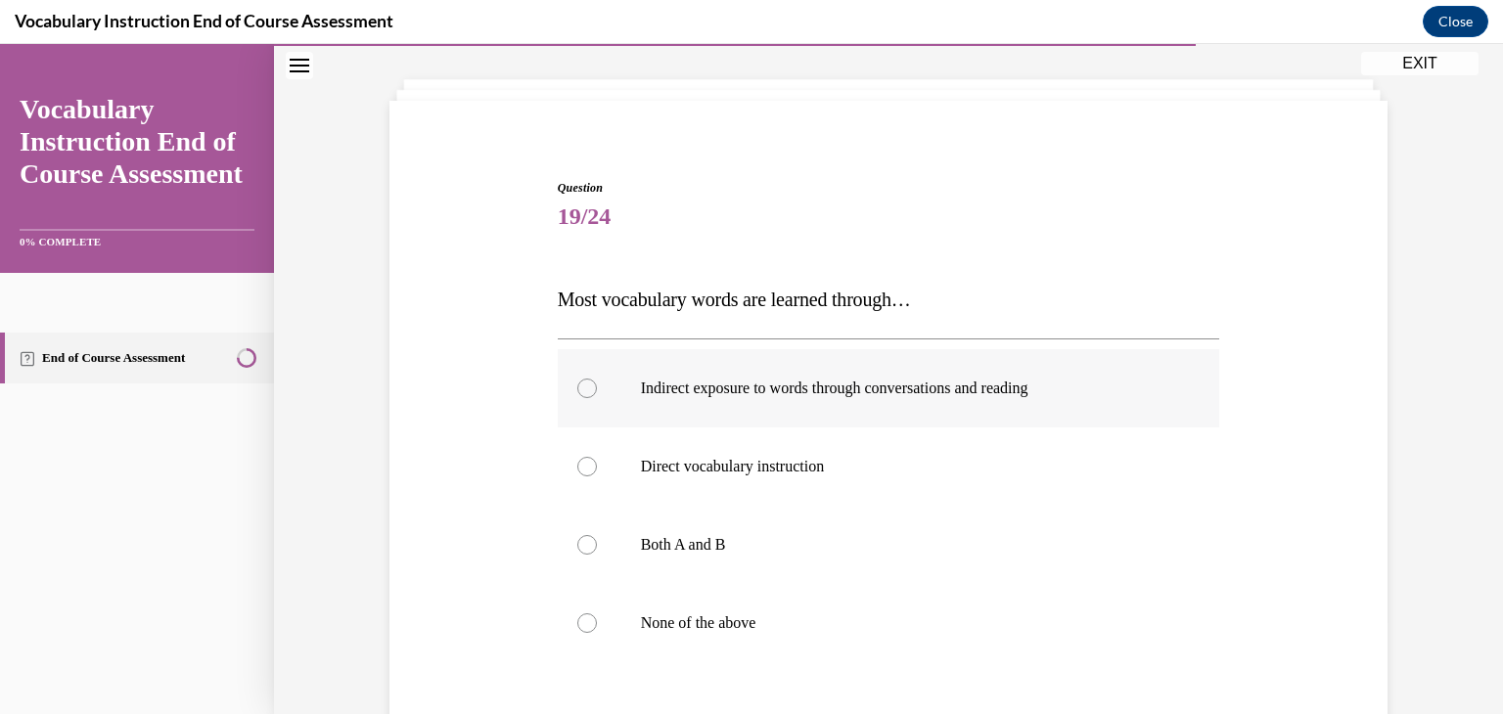
scroll to position [94, 0]
click at [993, 395] on p "Indirect exposure to words through conversations and reading" at bounding box center [906, 388] width 530 height 20
click at [597, 395] on input "Indirect exposure to words through conversations and reading" at bounding box center [587, 388] width 20 height 20
radio input "true"
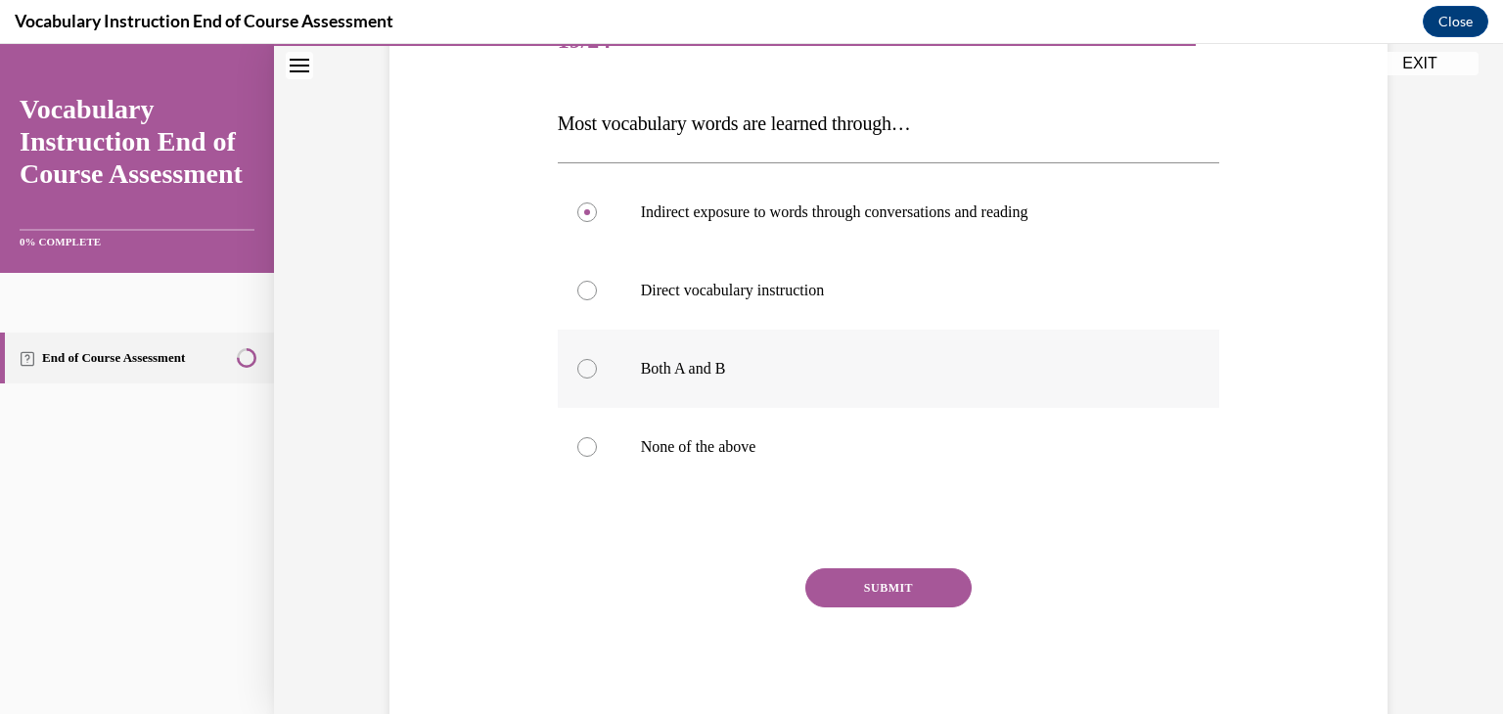
scroll to position [323, 0]
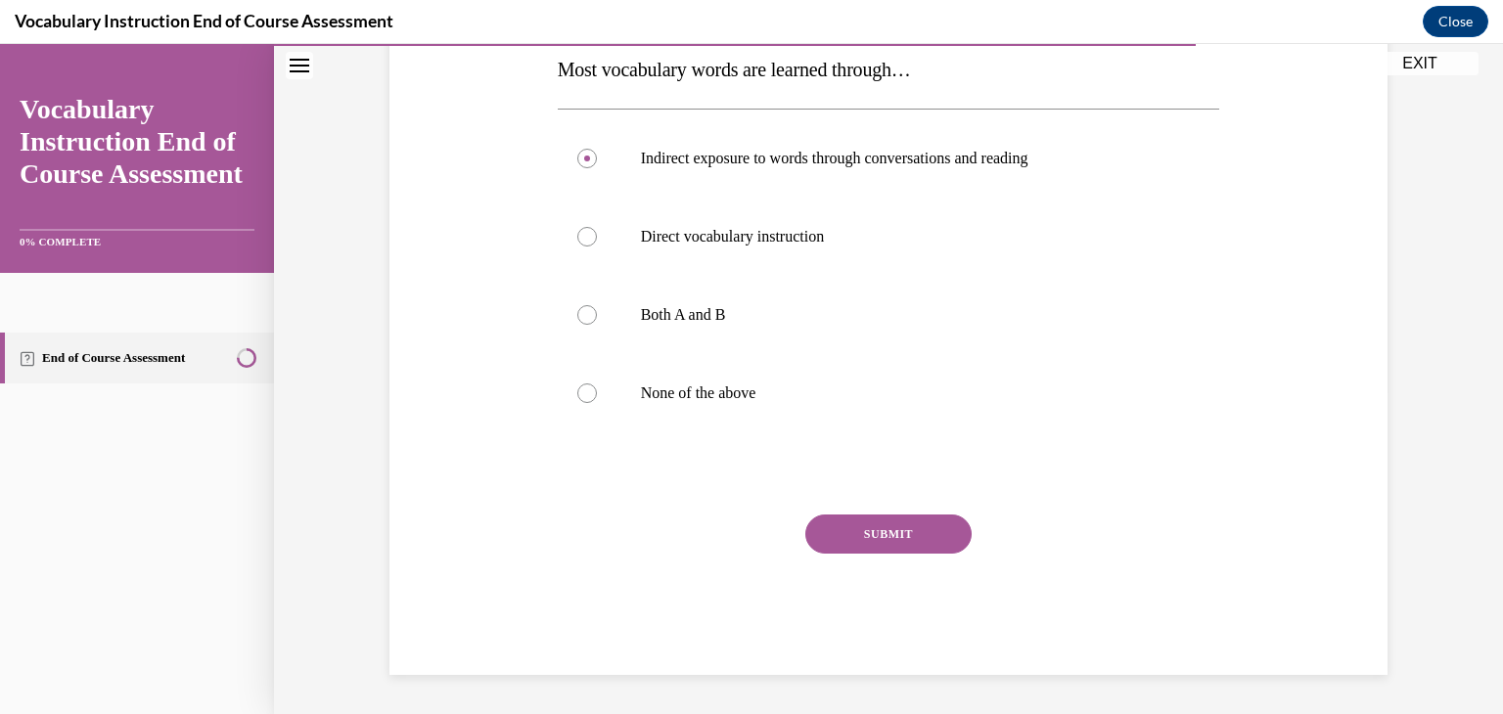
click at [881, 513] on div "Question 19/24 Most vocabulary words are learned through… Indirect exposure to …" at bounding box center [889, 312] width 662 height 726
click at [877, 525] on button "SUBMIT" at bounding box center [888, 534] width 166 height 39
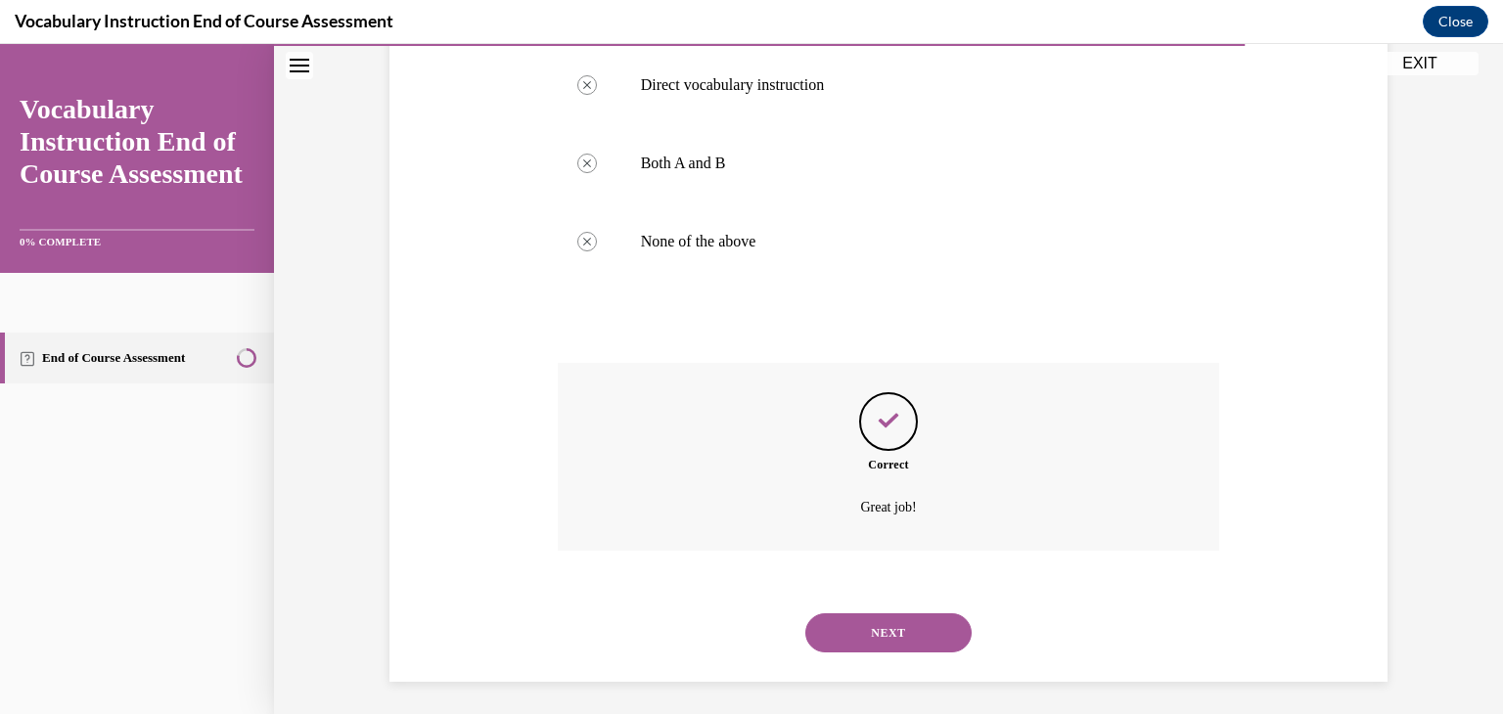
scroll to position [481, 0]
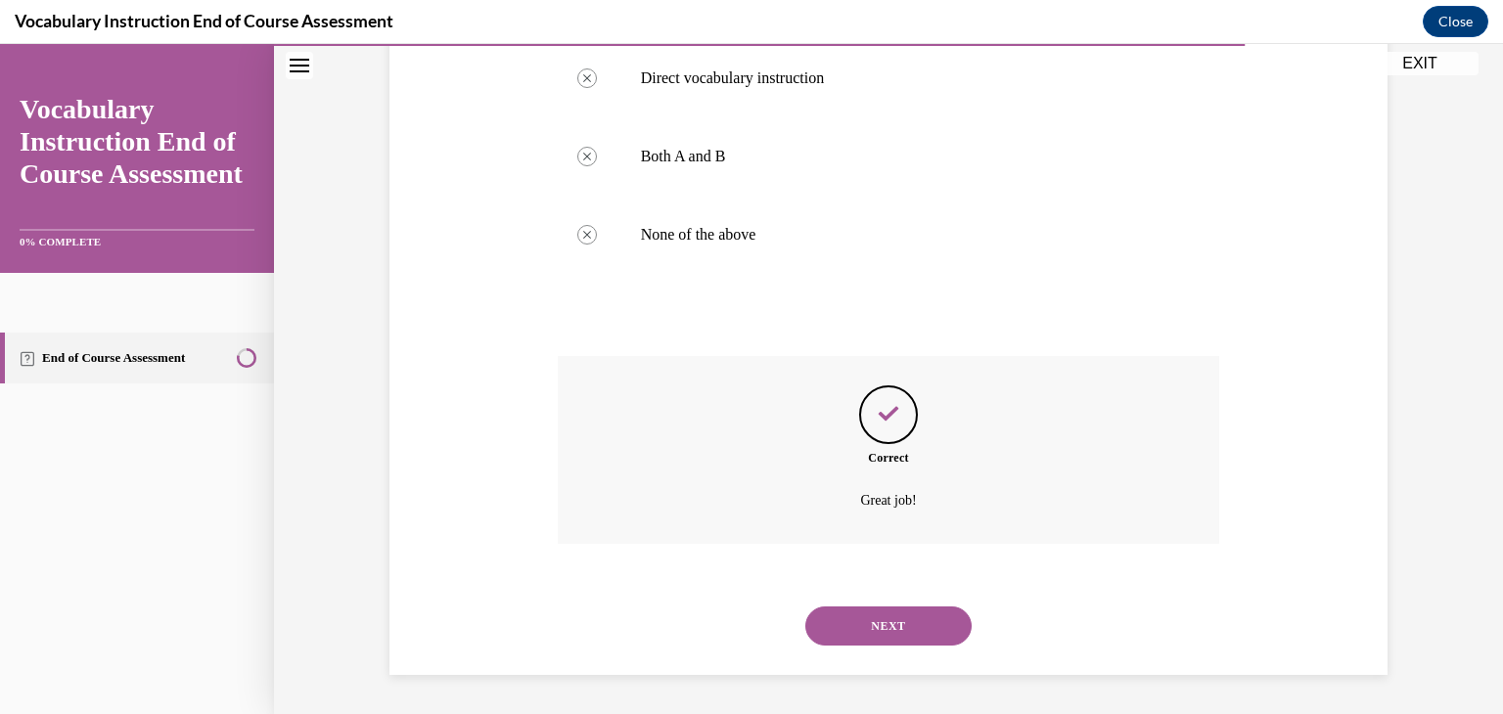
click at [867, 622] on button "NEXT" at bounding box center [888, 626] width 166 height 39
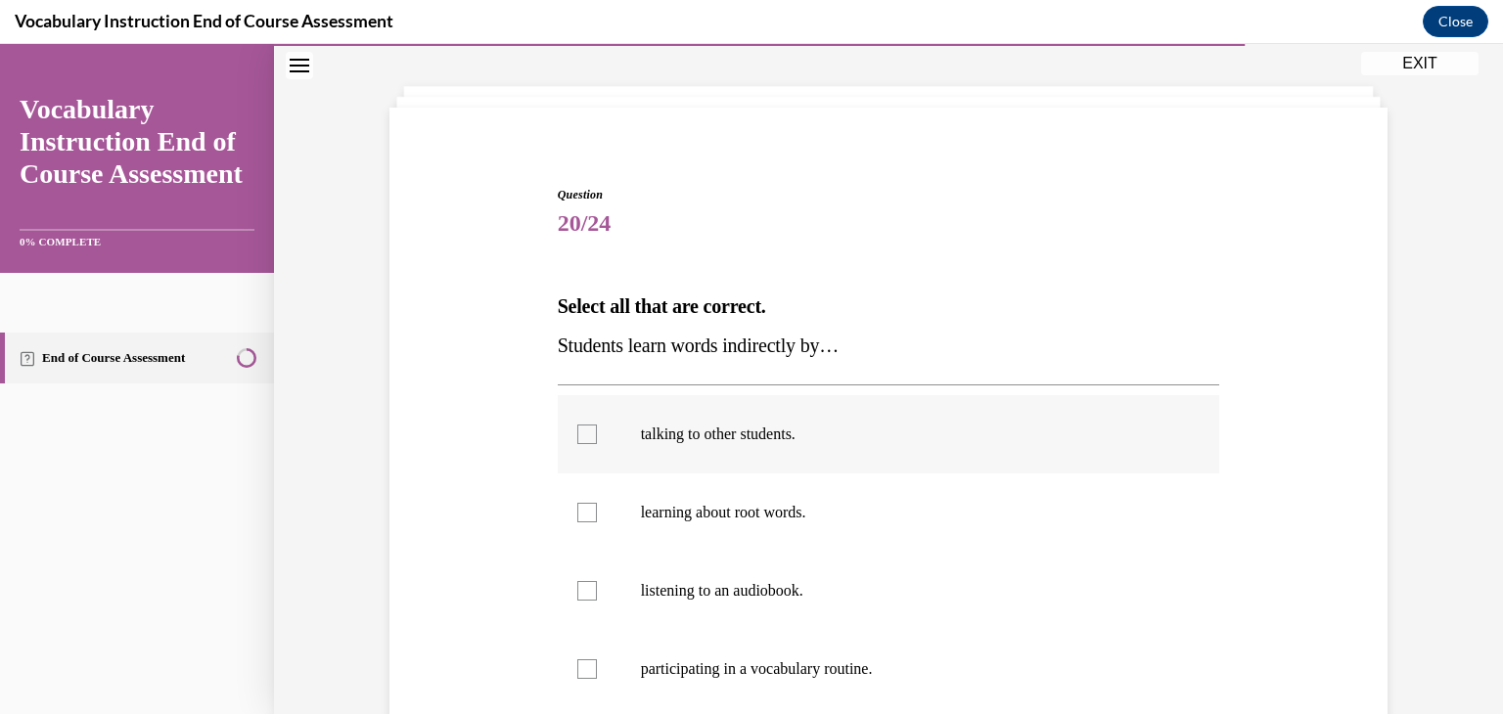
scroll to position [225, 0]
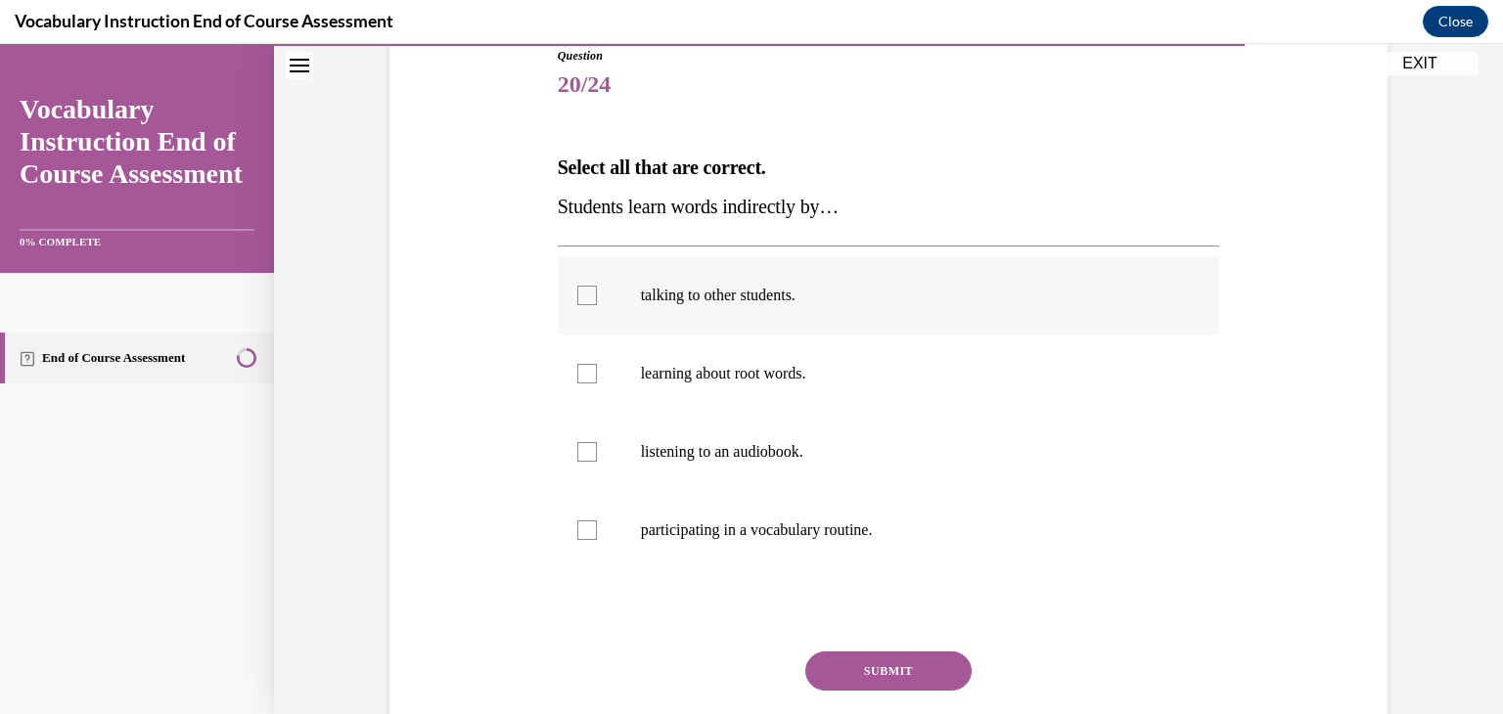
click at [802, 297] on p "talking to other students." at bounding box center [906, 296] width 530 height 20
click at [597, 297] on input "talking to other students." at bounding box center [587, 296] width 20 height 20
checkbox input "true"
click at [776, 455] on p "listening to an audiobook." at bounding box center [906, 452] width 530 height 20
click at [597, 455] on input "listening to an audiobook." at bounding box center [587, 452] width 20 height 20
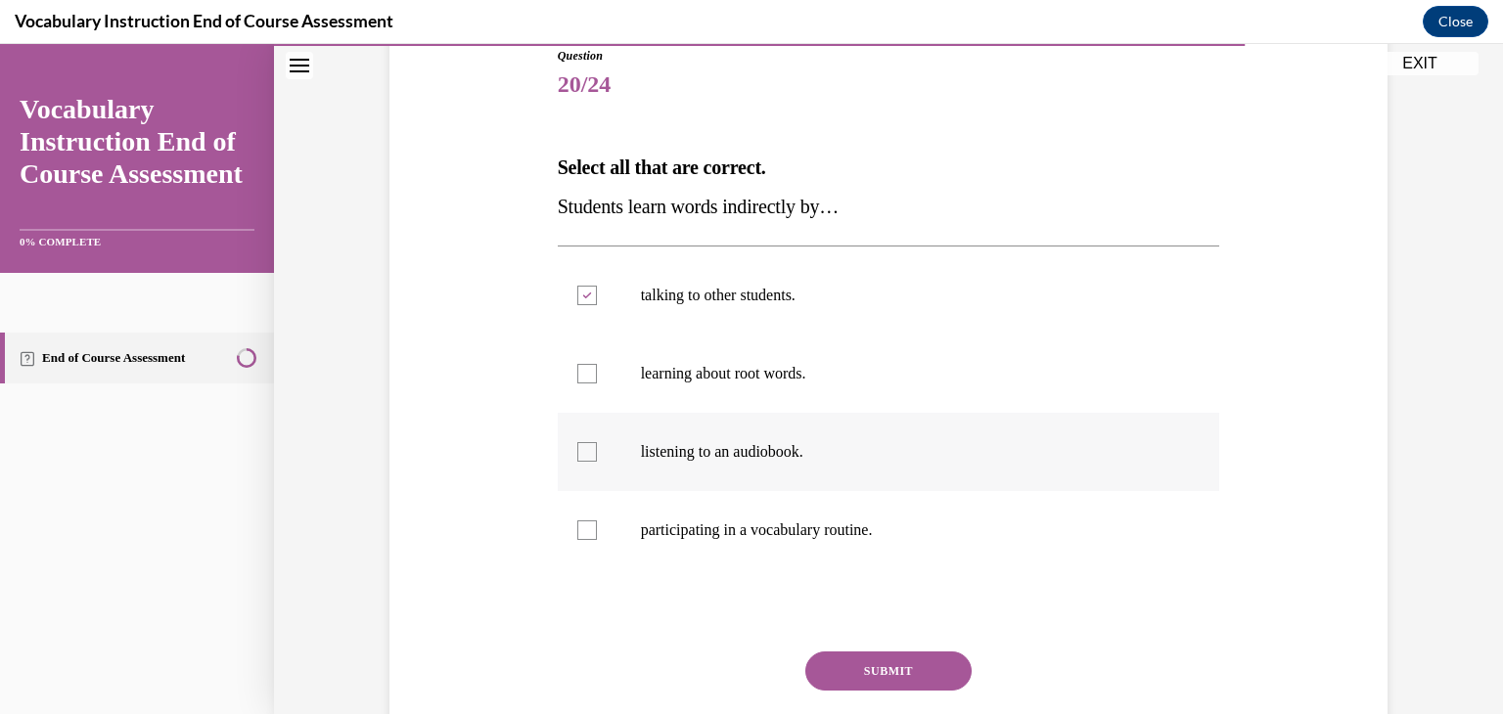
checkbox input "true"
click at [783, 541] on label "participating in a vocabulary routine." at bounding box center [889, 530] width 662 height 78
click at [597, 540] on input "participating in a vocabulary routine." at bounding box center [587, 531] width 20 height 20
checkbox input "true"
click at [869, 661] on button "SUBMIT" at bounding box center [888, 671] width 166 height 39
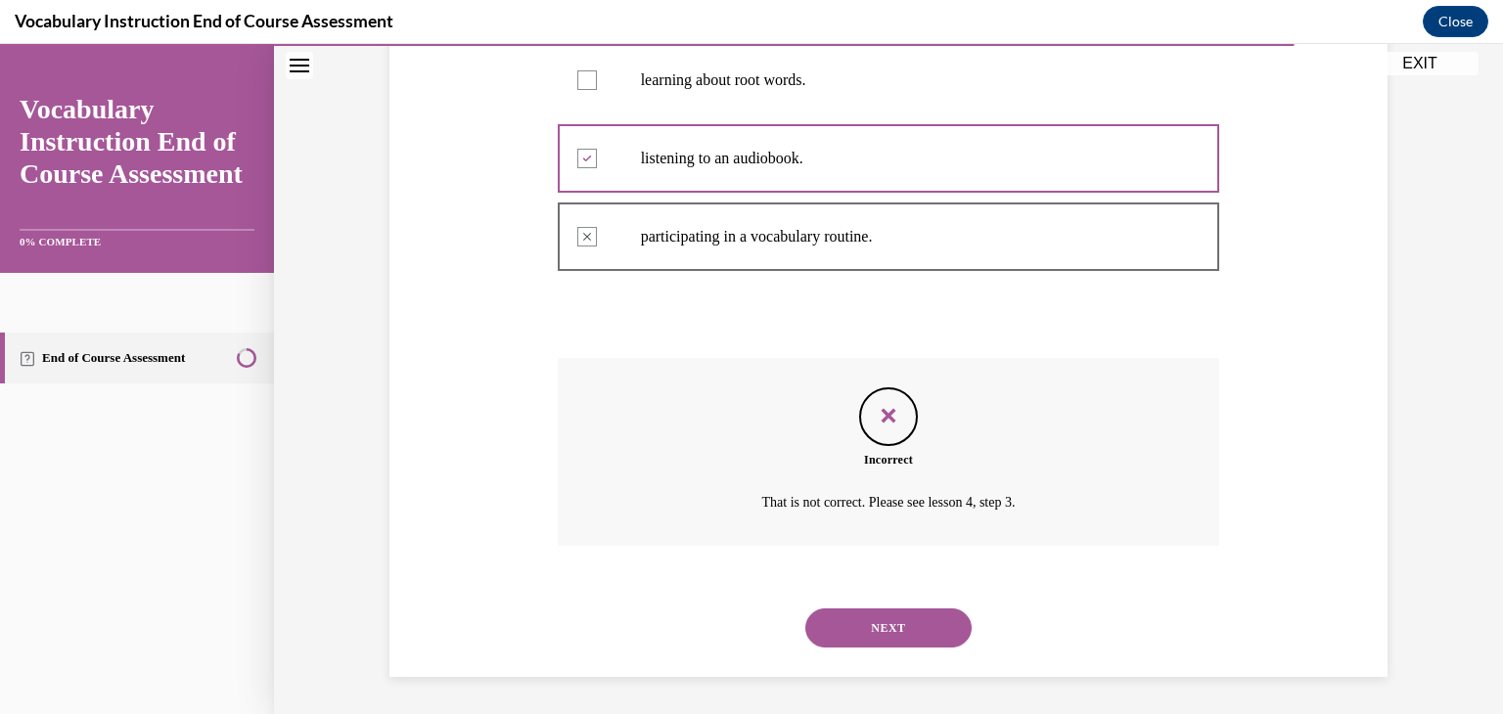
scroll to position [521, 0]
click at [861, 627] on button "NEXT" at bounding box center [888, 626] width 166 height 39
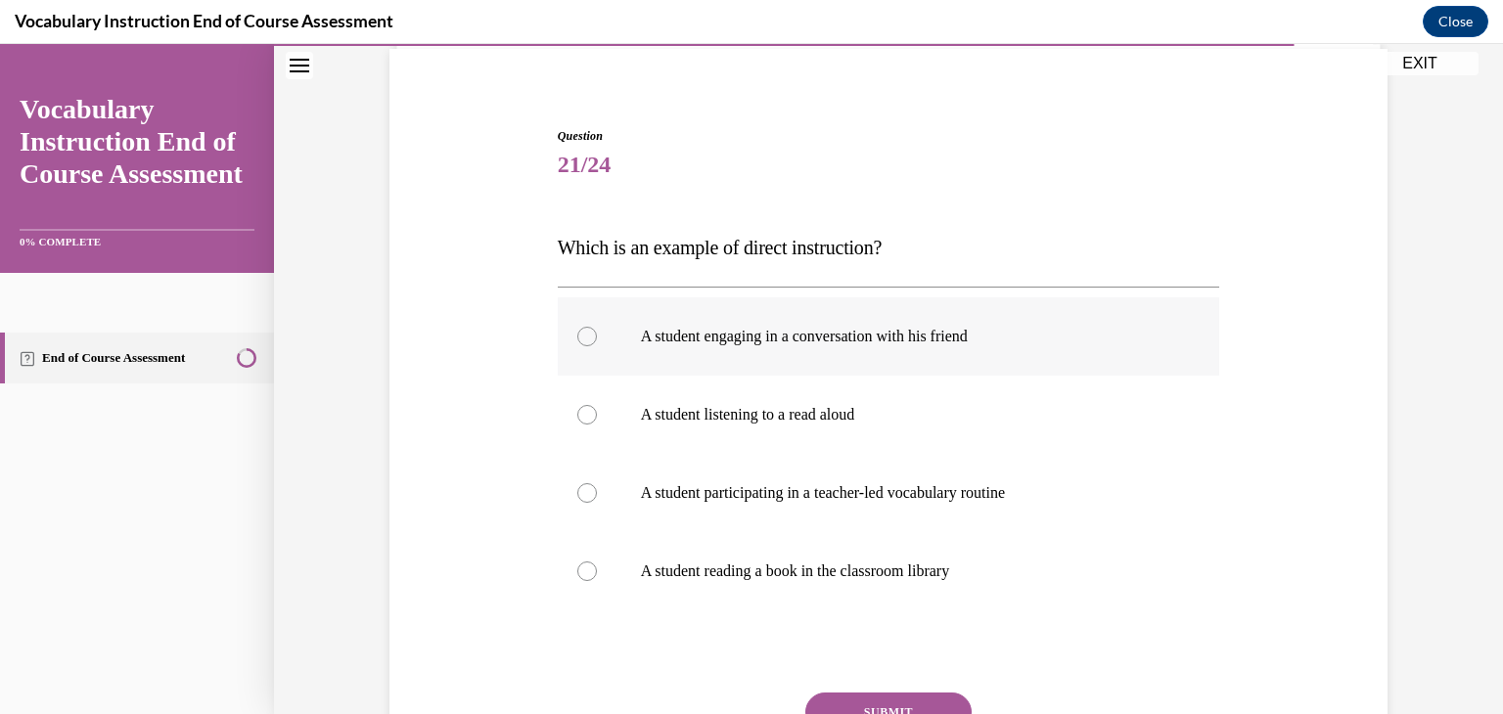
scroll to position [145, 0]
click at [797, 487] on p "A student participating in a teacher-led vocabulary routine" at bounding box center [906, 493] width 530 height 20
click at [597, 487] on input "A student participating in a teacher-led vocabulary routine" at bounding box center [587, 493] width 20 height 20
radio input "true"
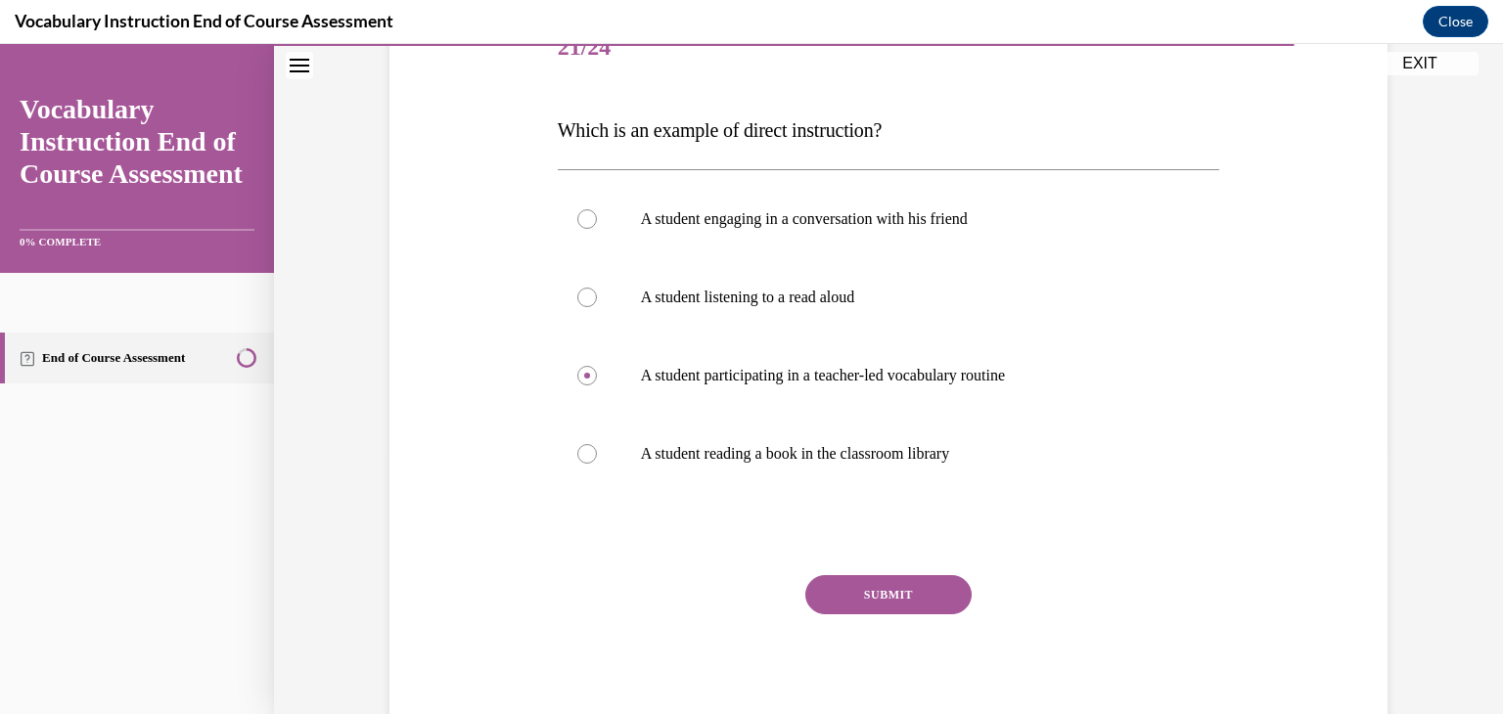
click at [873, 593] on button "SUBMIT" at bounding box center [888, 594] width 166 height 39
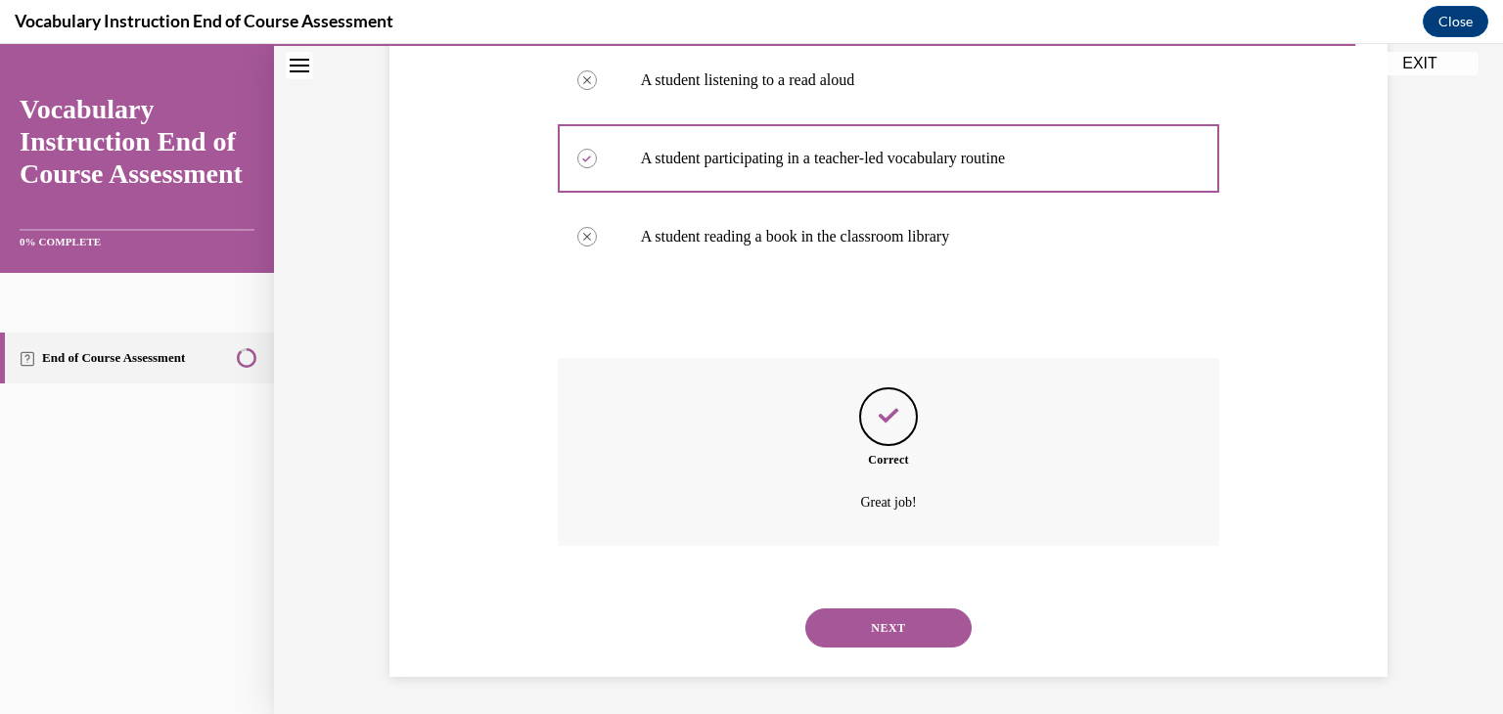
scroll to position [481, 0]
click at [870, 620] on button "NEXT" at bounding box center [888, 626] width 166 height 39
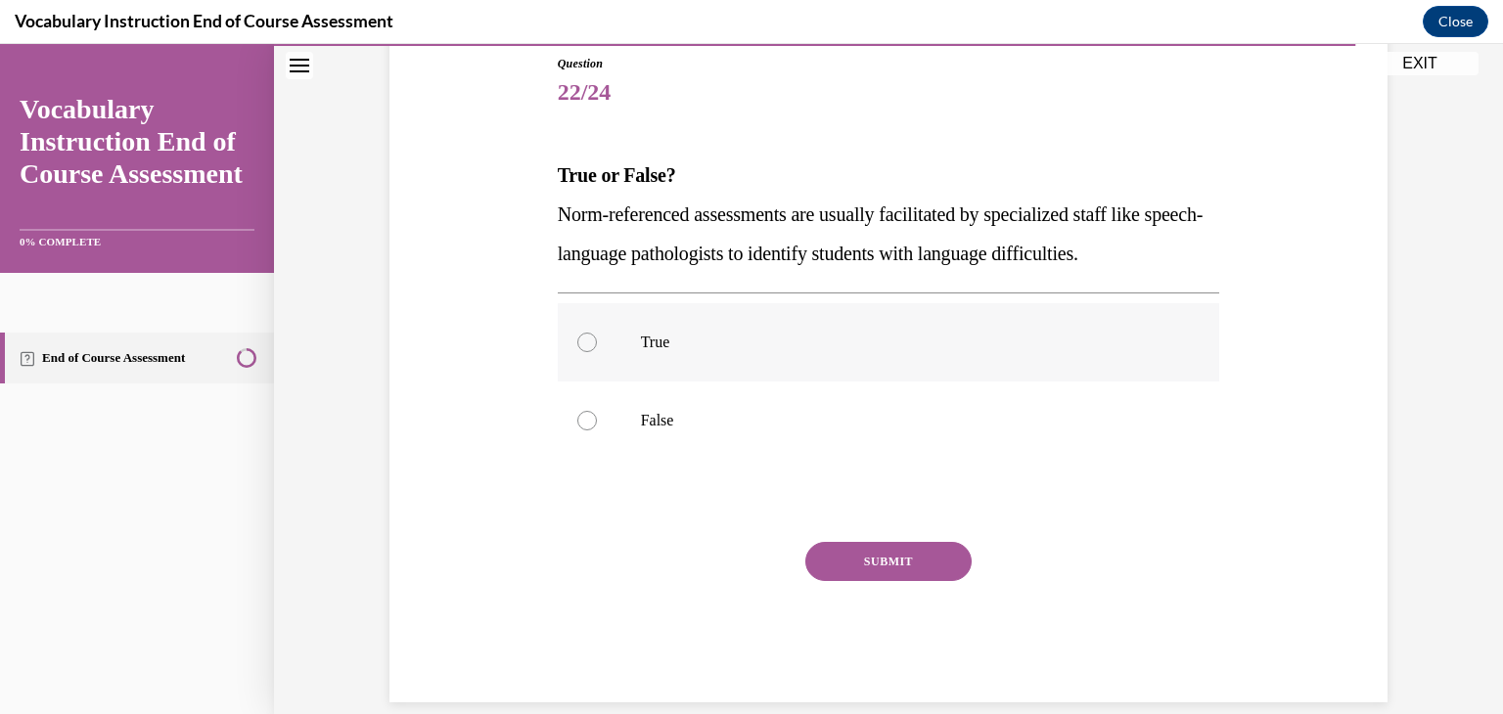
click at [819, 362] on label "True" at bounding box center [889, 342] width 662 height 78
click at [597, 352] on input "True" at bounding box center [587, 343] width 20 height 20
radio input "true"
click at [871, 560] on button "SUBMIT" at bounding box center [888, 561] width 166 height 39
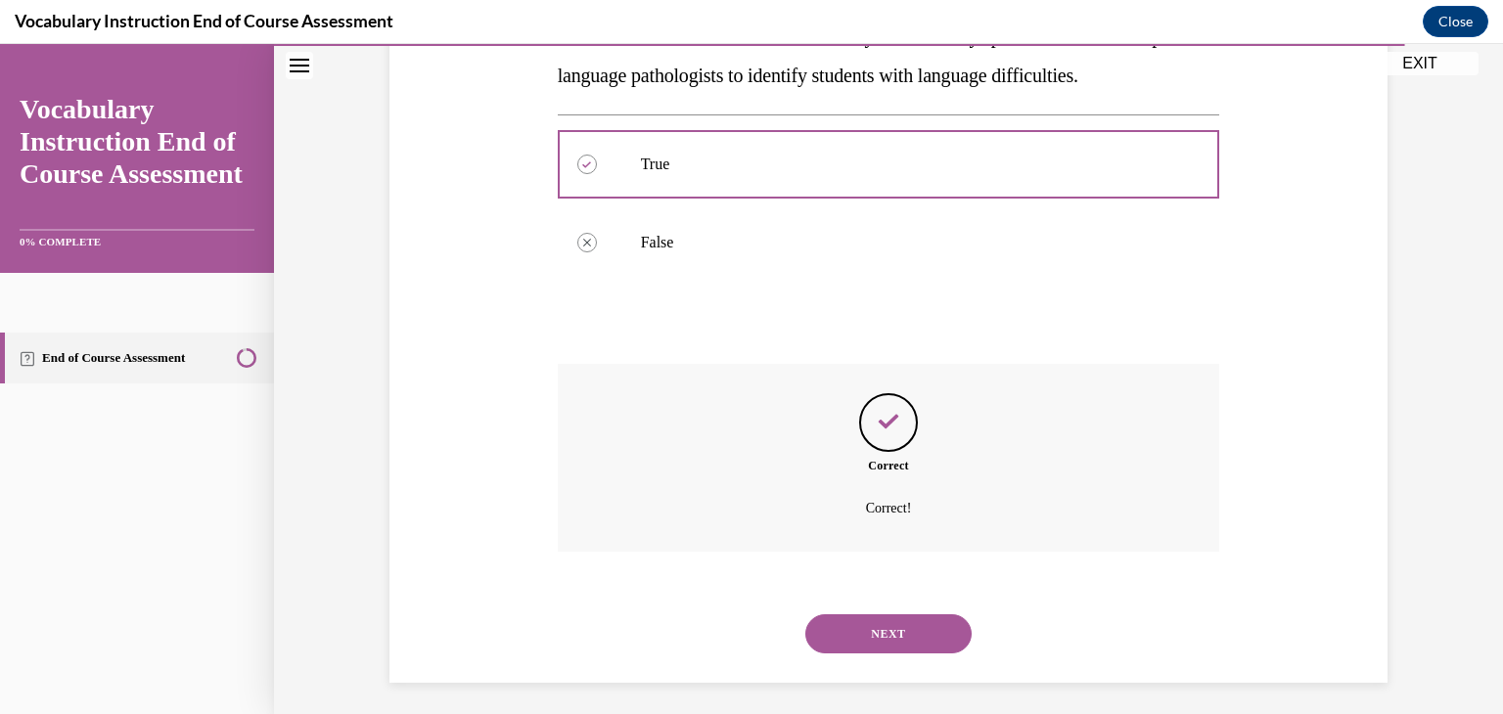
scroll to position [403, 0]
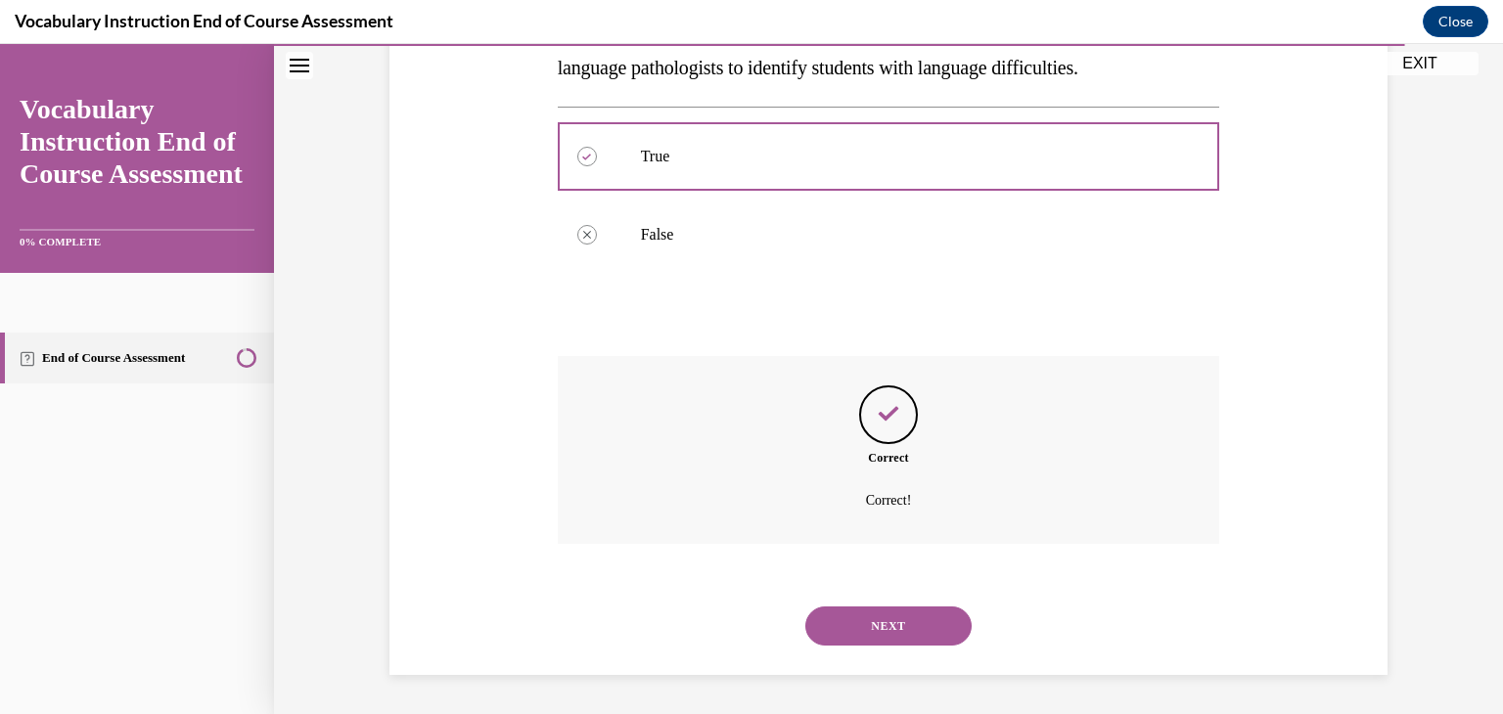
click at [901, 630] on button "NEXT" at bounding box center [888, 626] width 166 height 39
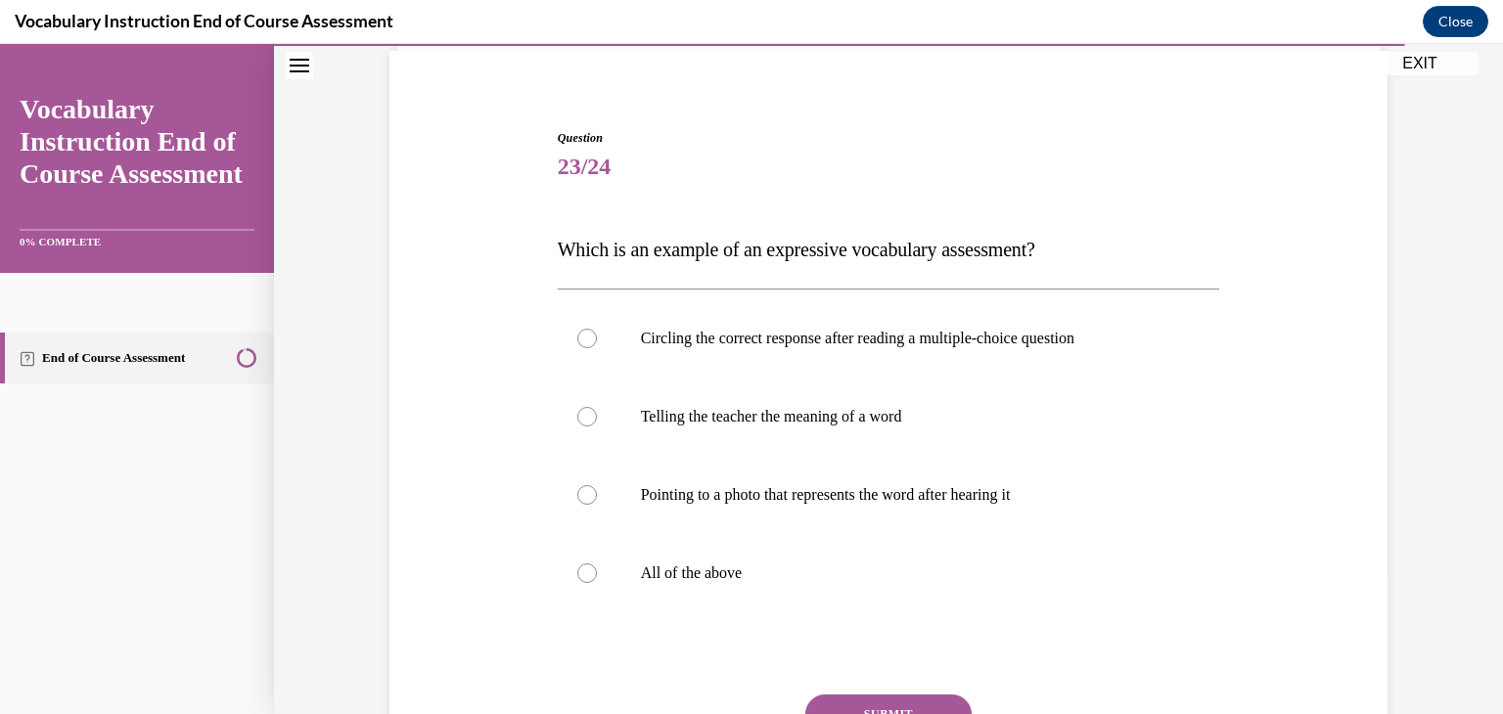
scroll to position [144, 0]
click at [1038, 512] on label "Pointing to a photo that represents the word after hearing it" at bounding box center [889, 494] width 662 height 78
click at [597, 504] on input "Pointing to a photo that represents the word after hearing it" at bounding box center [587, 494] width 20 height 20
radio input "true"
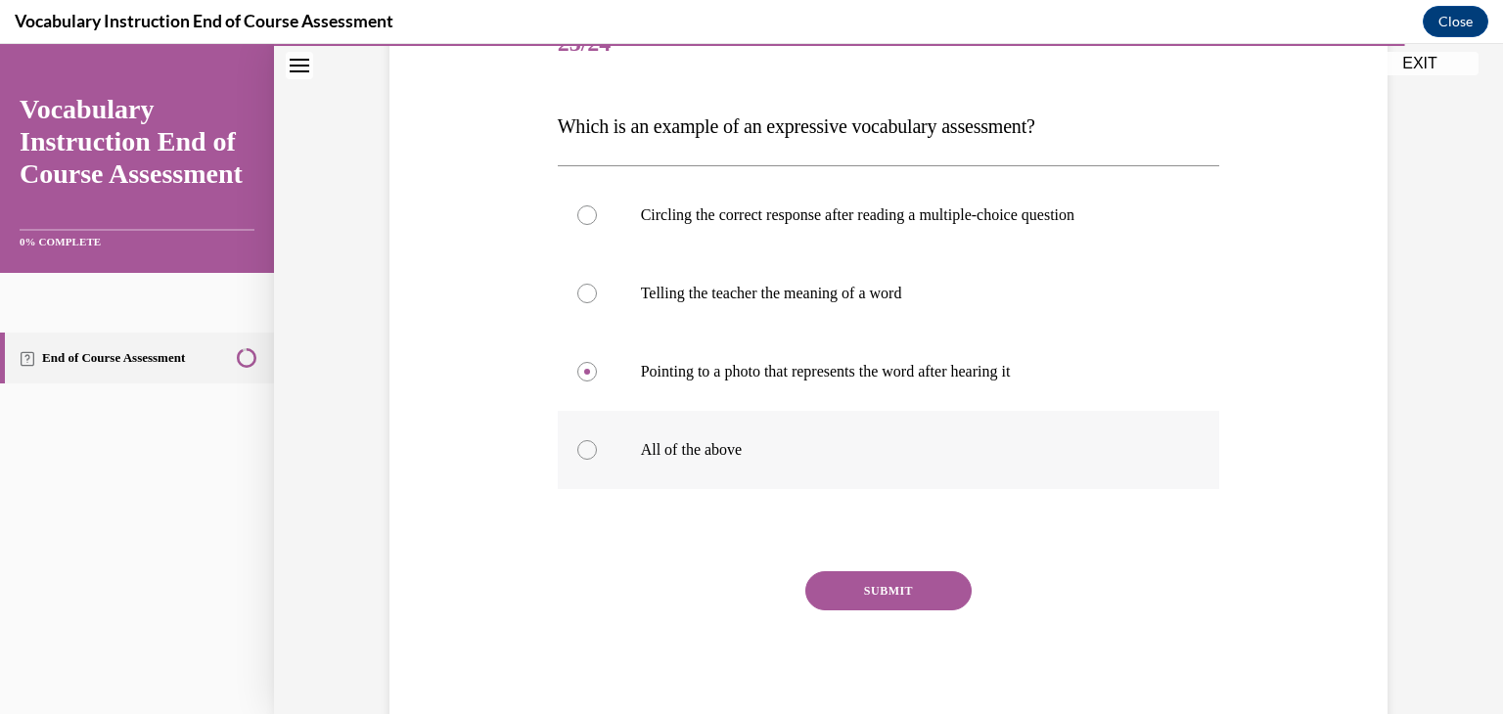
scroll to position [268, 0]
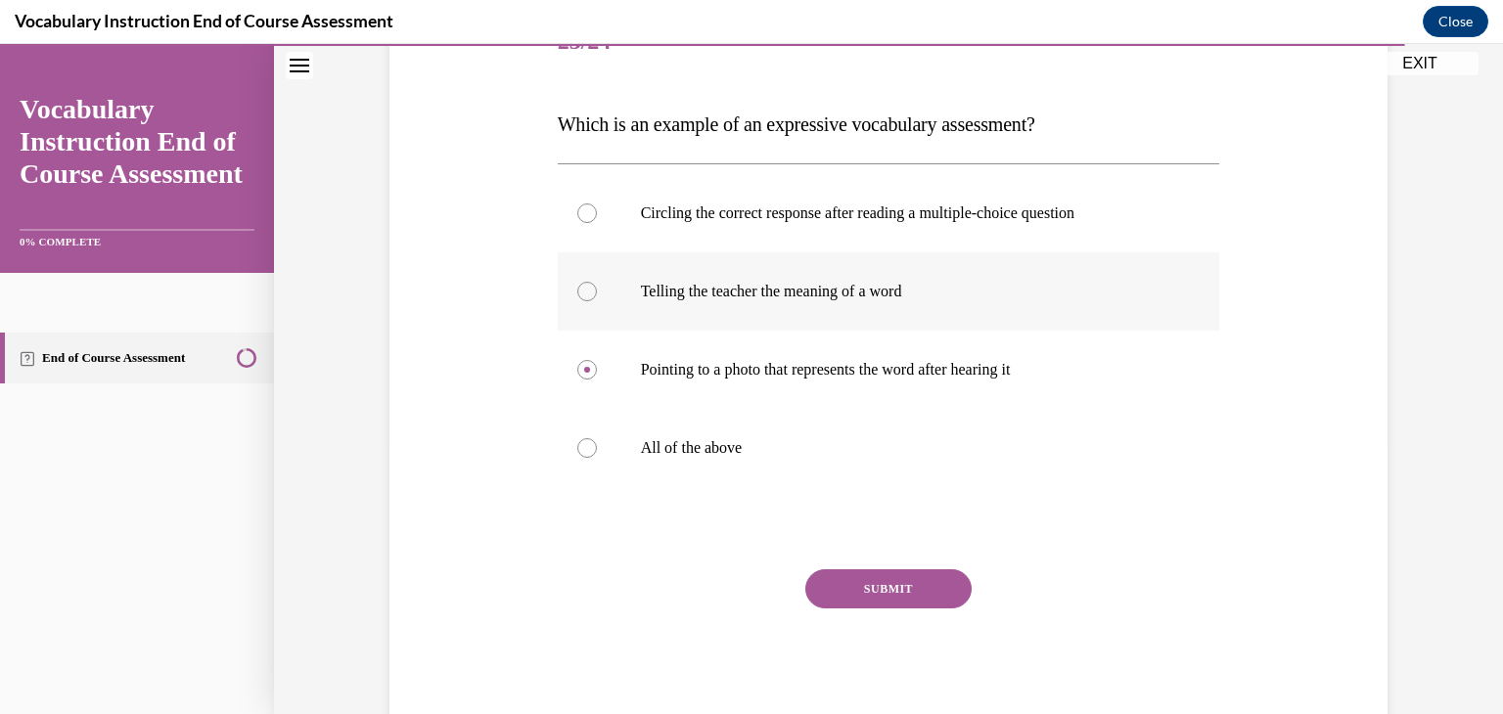
click at [872, 280] on label "Telling the teacher the meaning of a word" at bounding box center [889, 291] width 662 height 78
click at [597, 282] on input "Telling the teacher the meaning of a word" at bounding box center [587, 292] width 20 height 20
radio input "true"
click at [900, 595] on button "SUBMIT" at bounding box center [888, 589] width 166 height 39
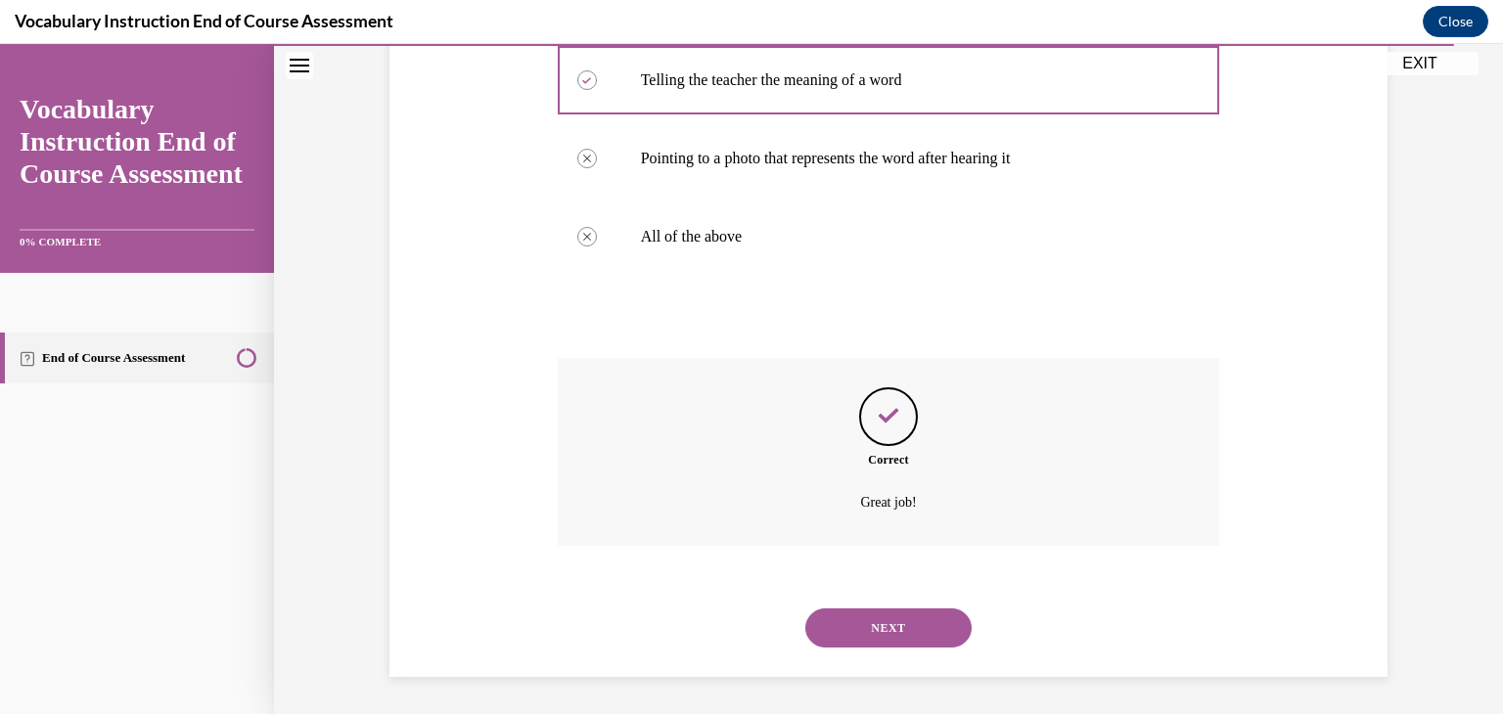
scroll to position [481, 0]
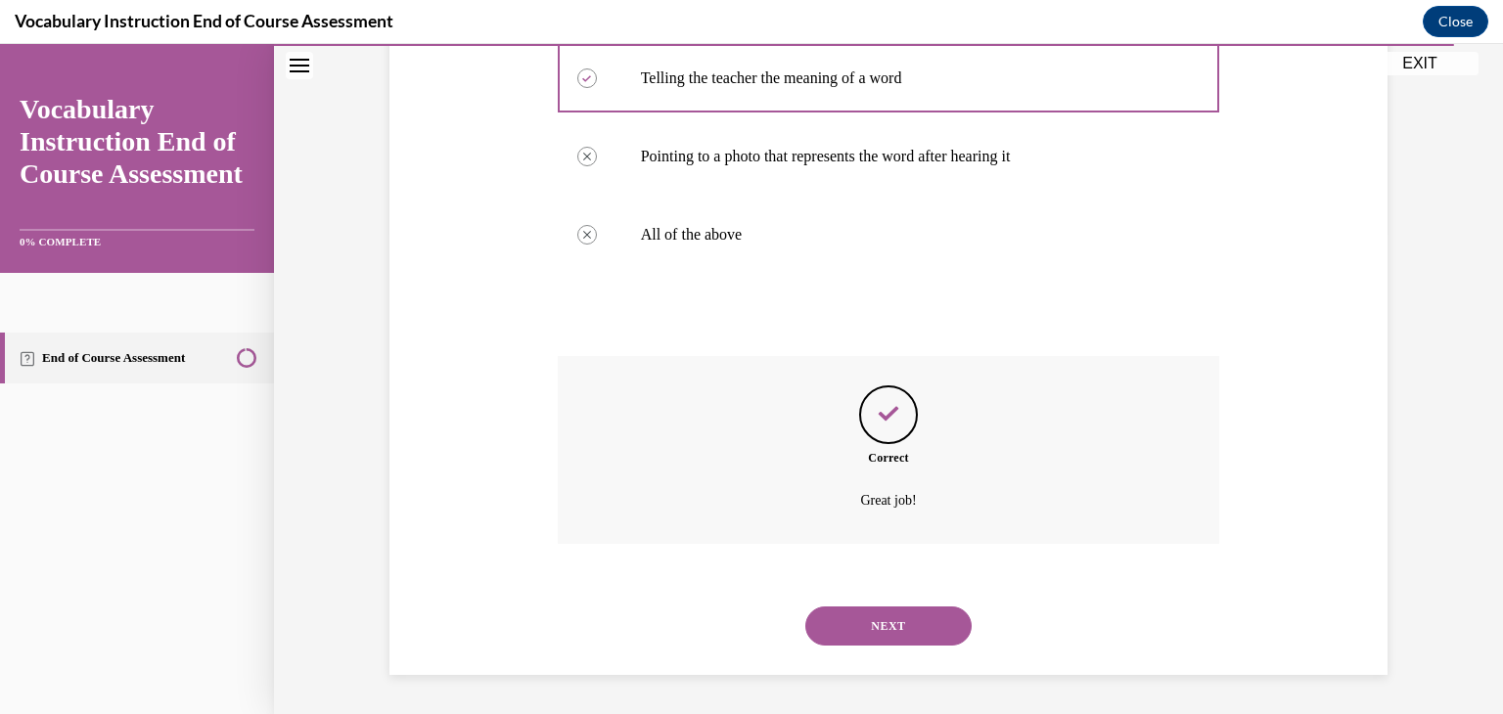
click at [883, 619] on button "NEXT" at bounding box center [888, 626] width 166 height 39
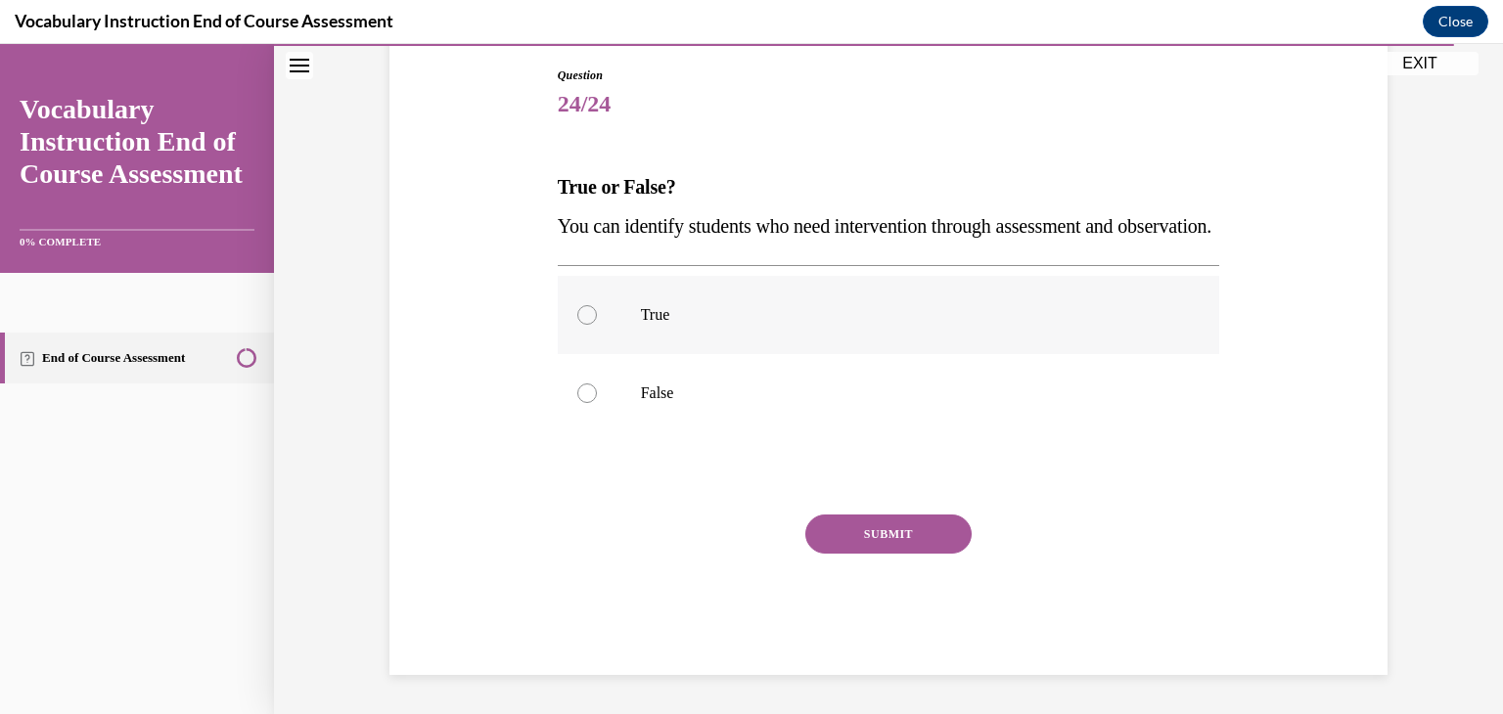
click at [725, 353] on label "True" at bounding box center [889, 315] width 662 height 78
click at [597, 325] on input "True" at bounding box center [587, 315] width 20 height 20
radio input "true"
click at [830, 554] on button "SUBMIT" at bounding box center [888, 534] width 166 height 39
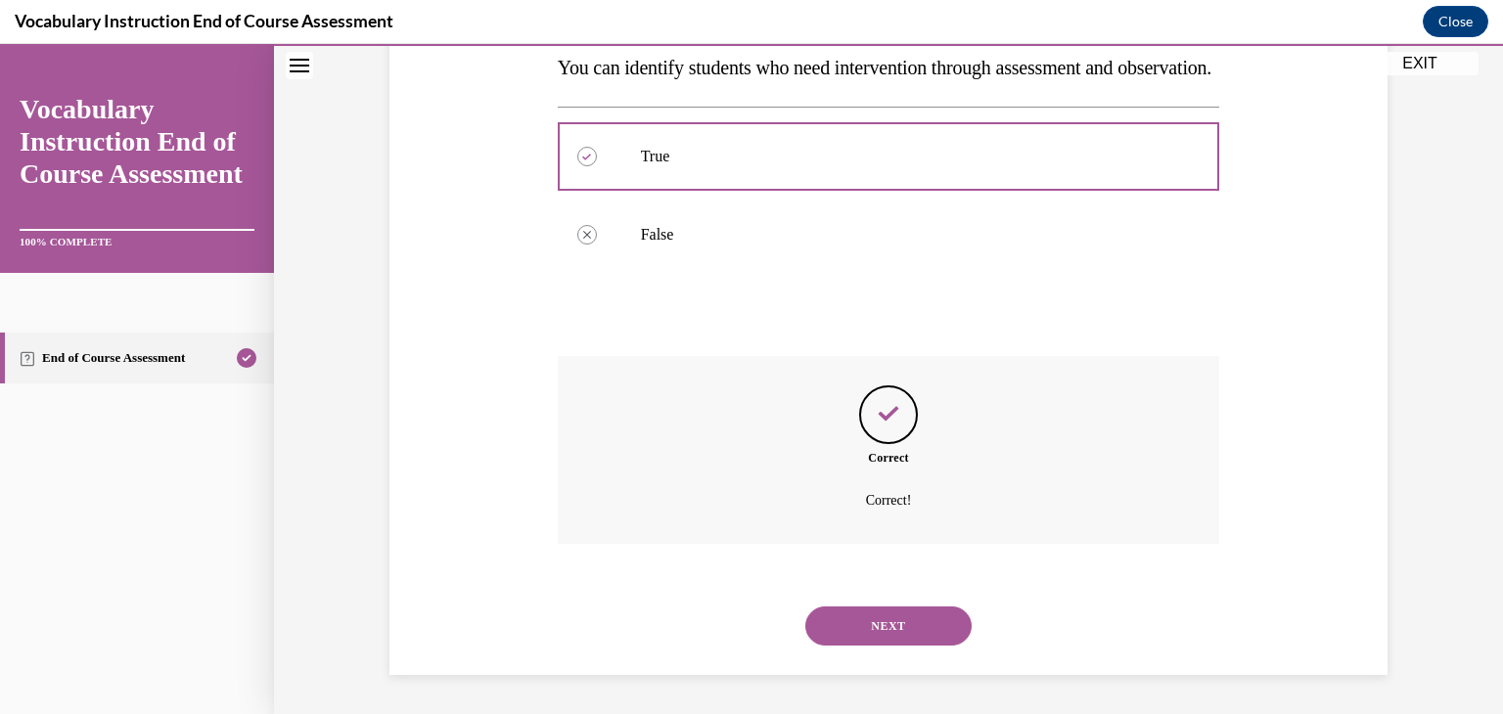
scroll to position [403, 0]
click at [877, 620] on button "NEXT" at bounding box center [888, 626] width 166 height 39
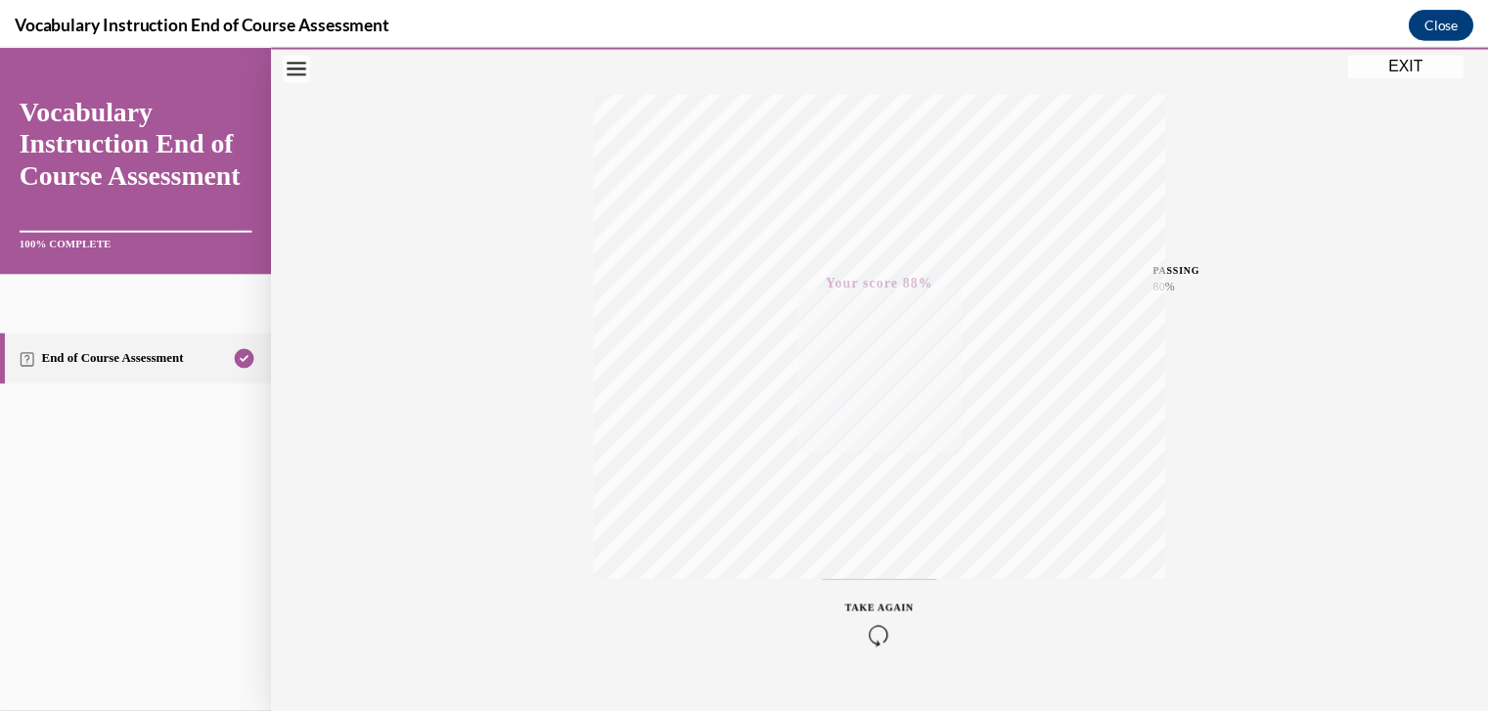
scroll to position [333, 0]
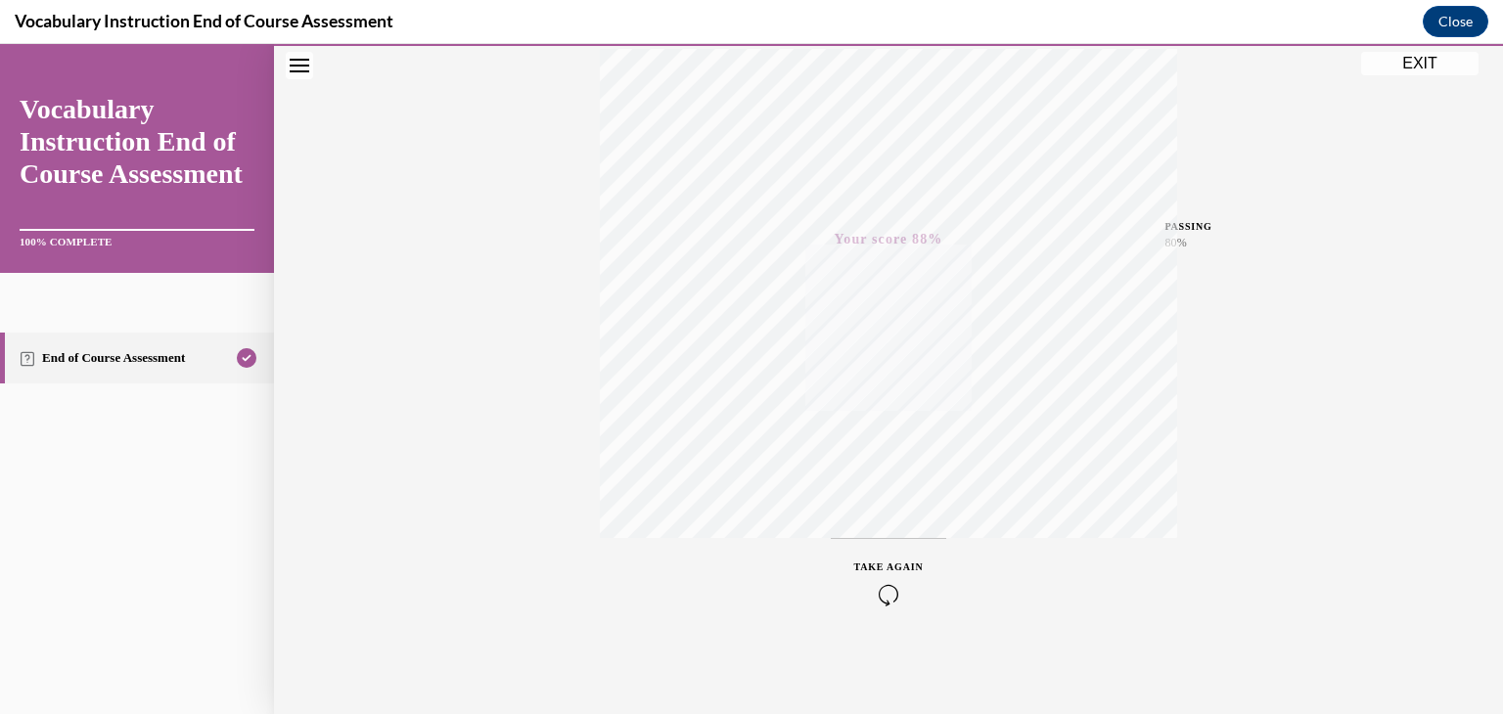
click at [1446, 55] on button "EXIT" at bounding box center [1419, 63] width 117 height 23
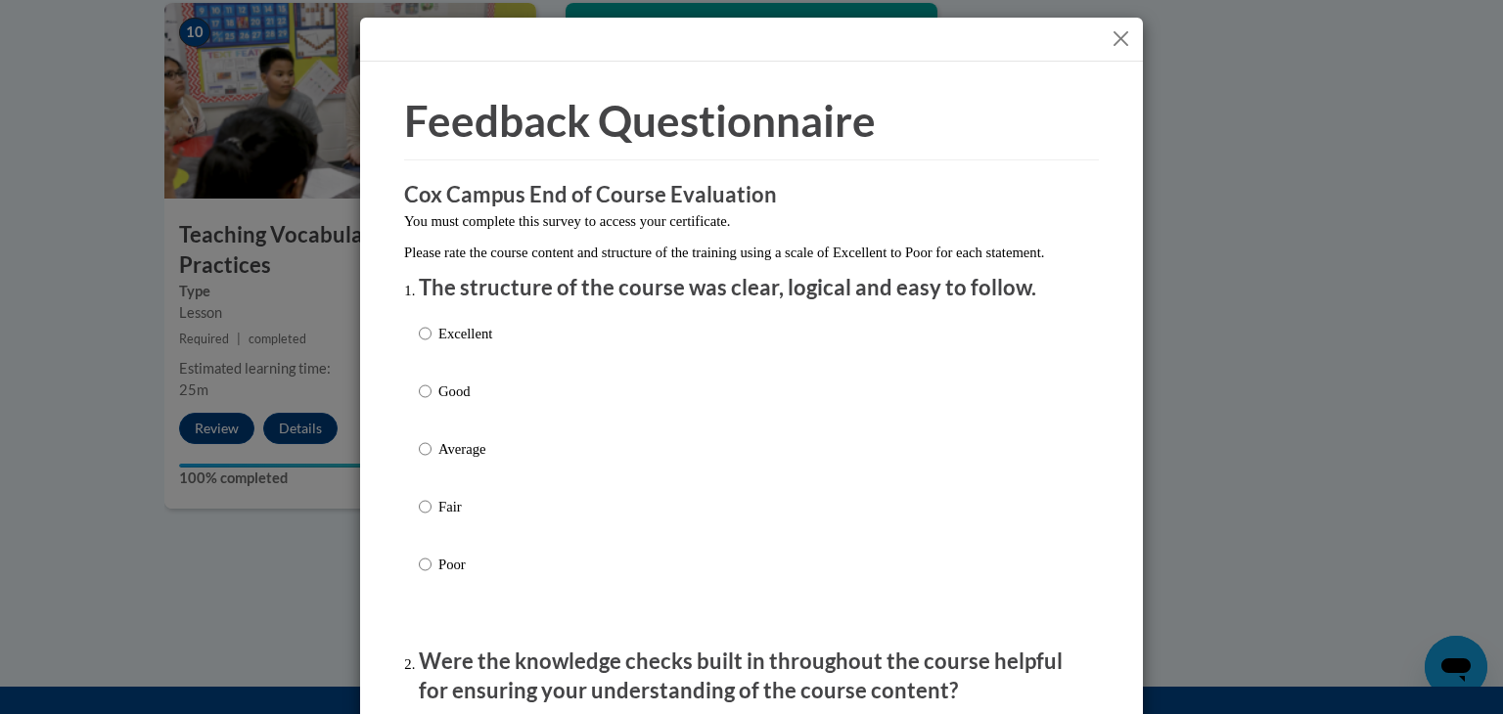
click at [1109, 33] on button "Close" at bounding box center [1121, 38] width 24 height 24
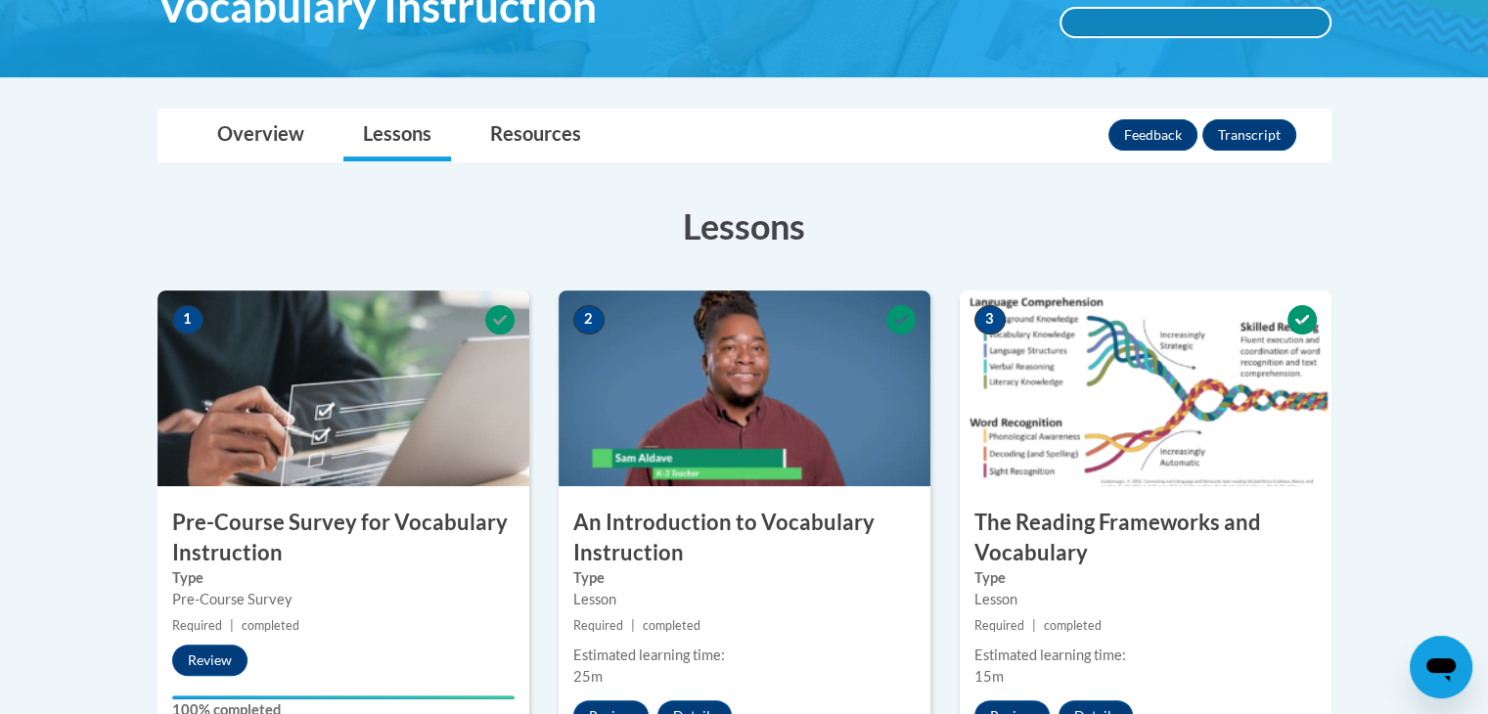
scroll to position [0, 0]
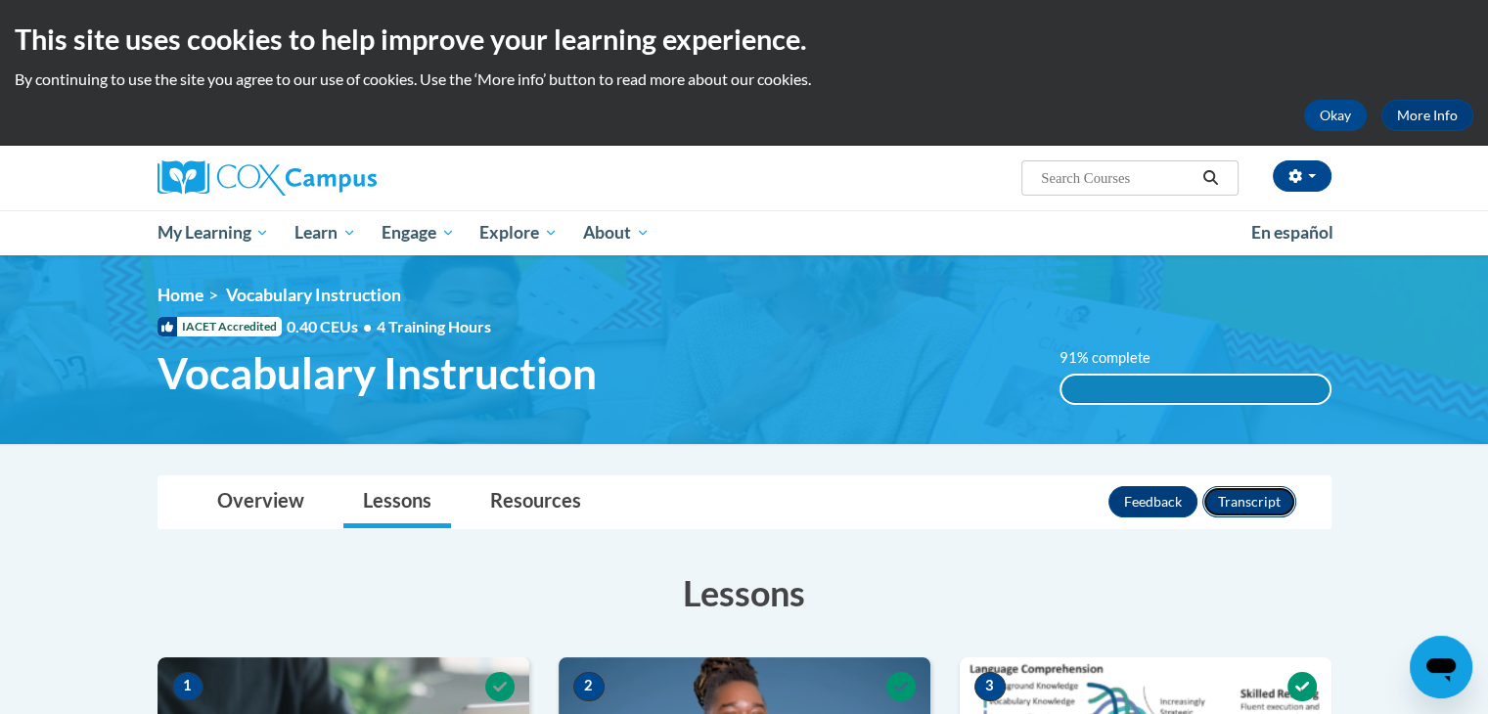
click at [1257, 498] on button "Transcript" at bounding box center [1250, 501] width 94 height 31
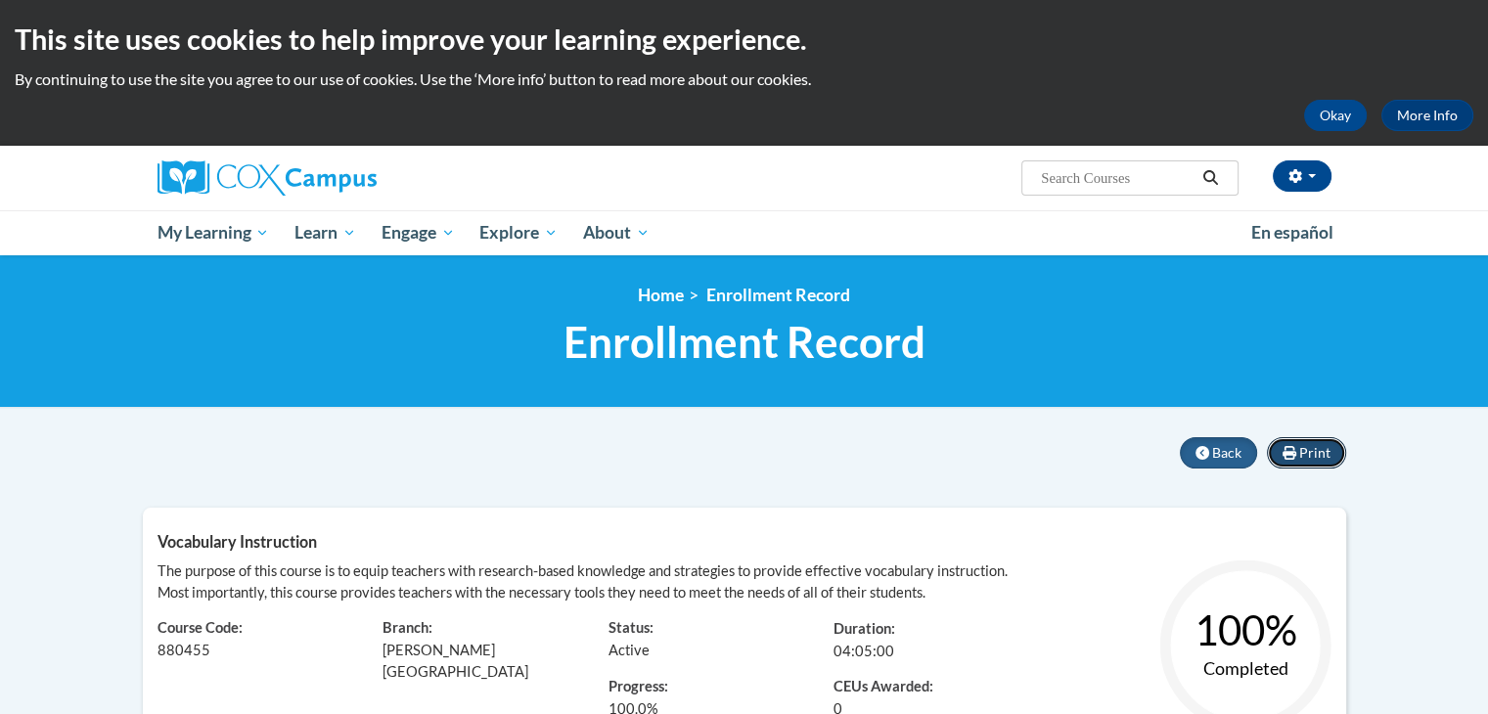
click at [1317, 450] on span "Print" at bounding box center [1314, 452] width 31 height 17
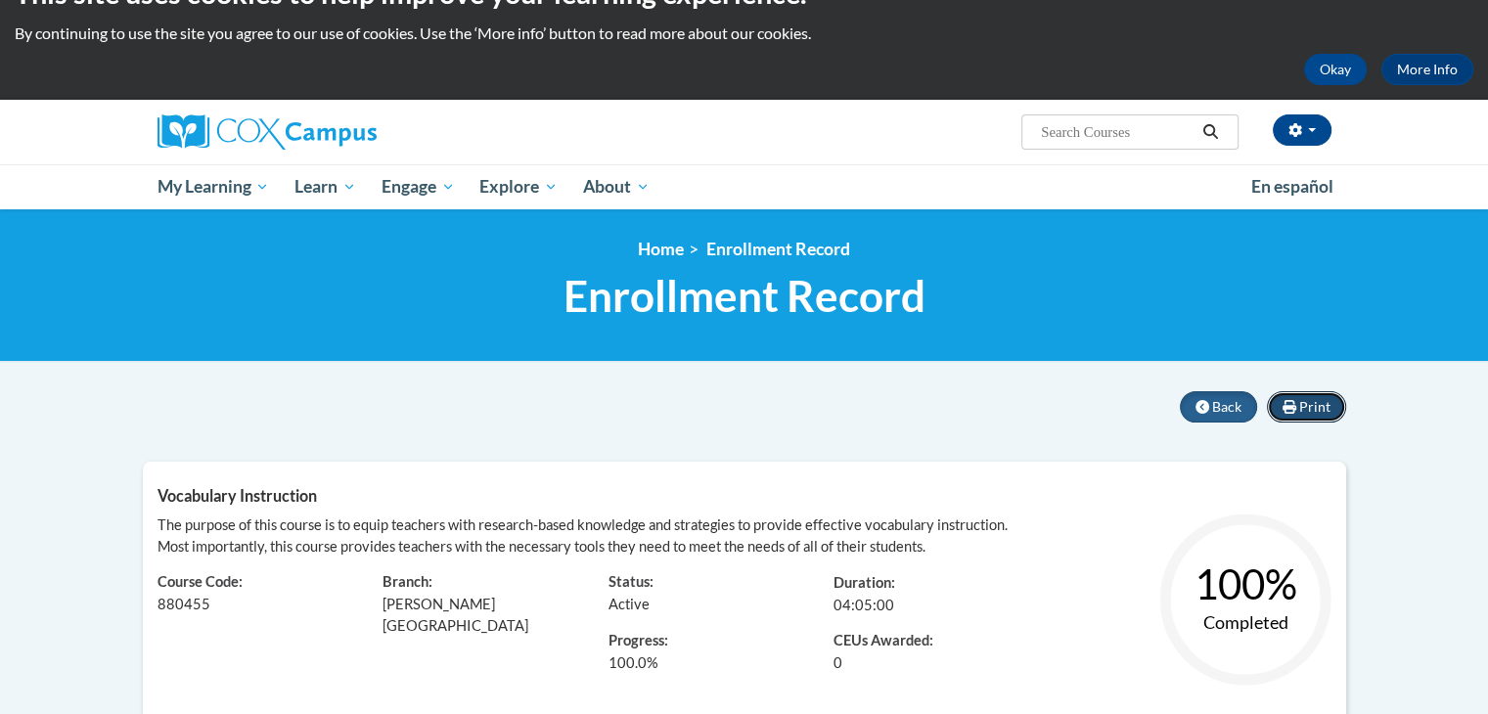
scroll to position [47, 0]
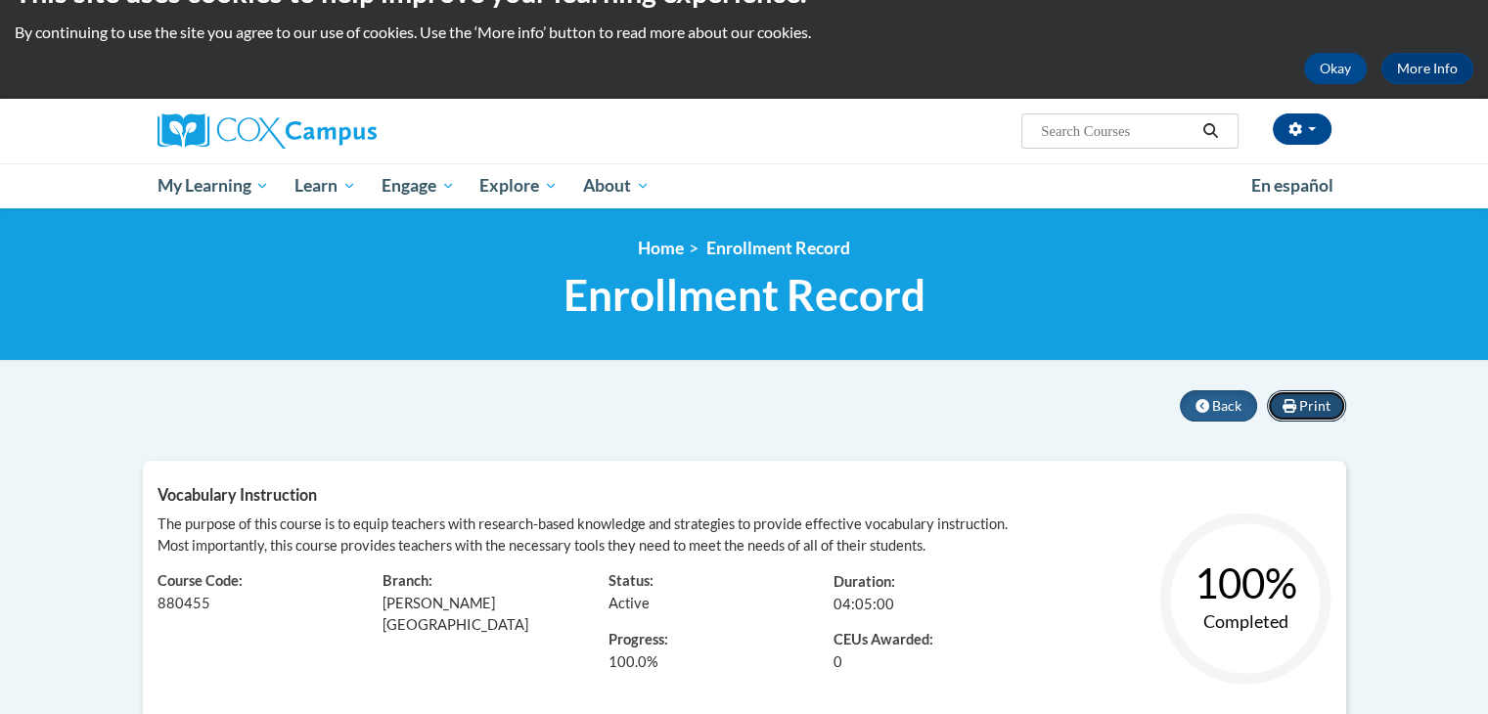
click at [1323, 397] on span "Print" at bounding box center [1314, 405] width 31 height 17
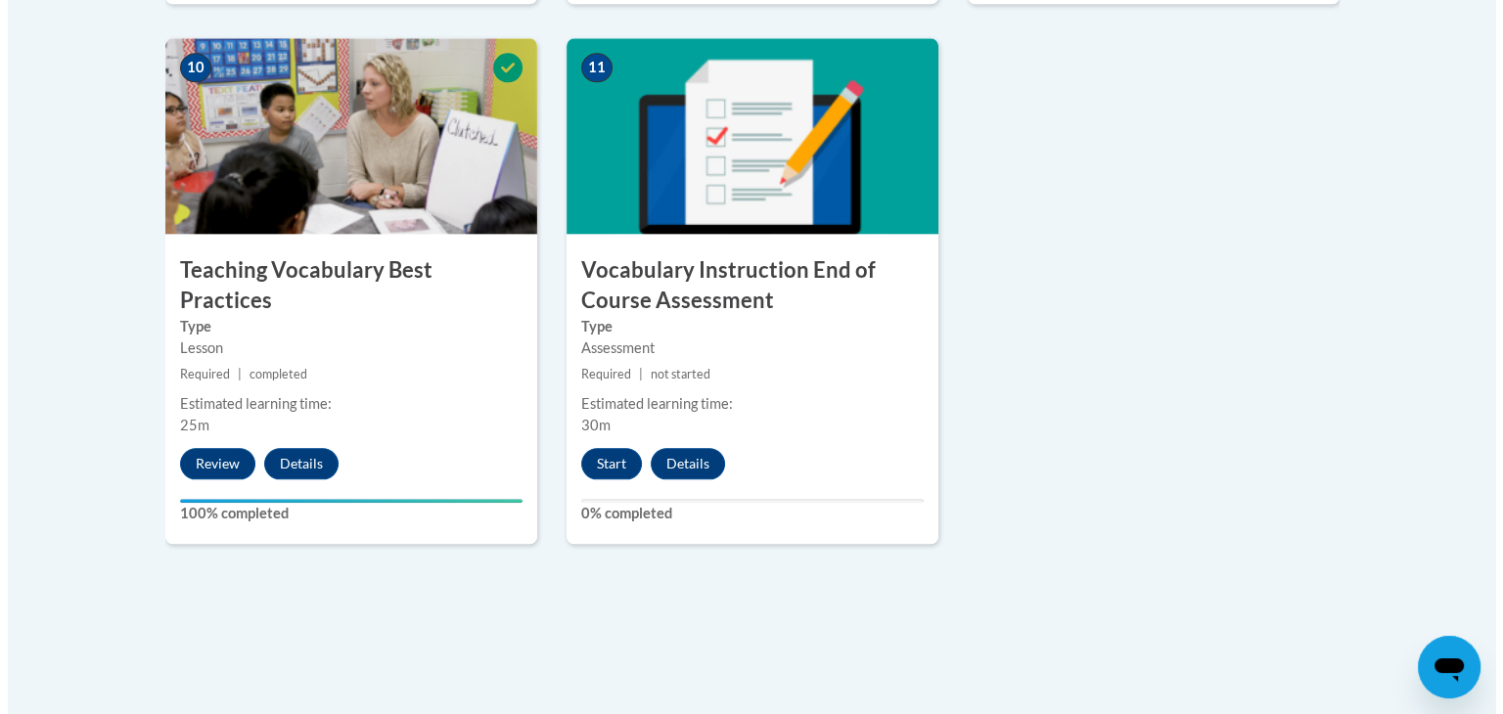
scroll to position [2197, 0]
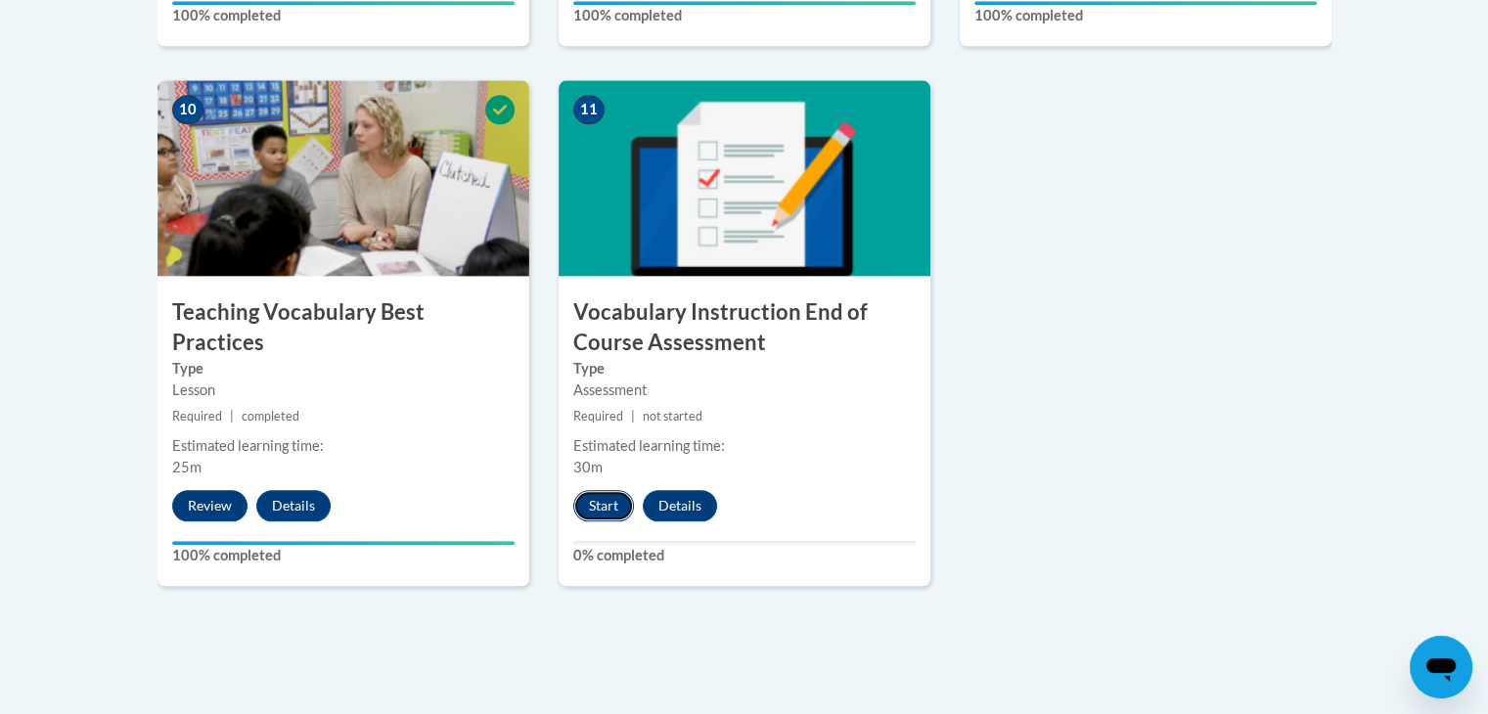
click at [596, 510] on button "Start" at bounding box center [603, 505] width 61 height 31
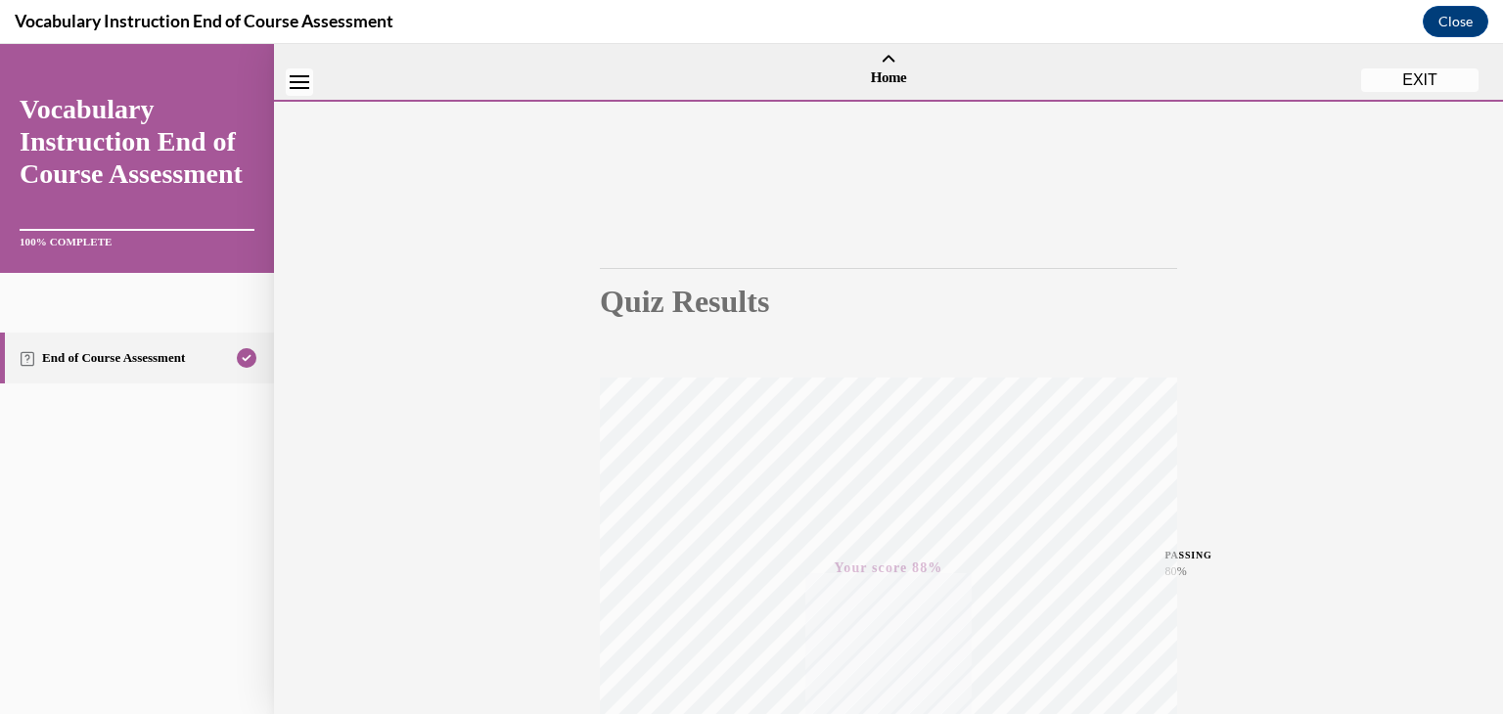
scroll to position [0, 0]
click at [313, 118] on div "EXIT" at bounding box center [299, 125] width 51 height 43
click at [296, 126] on icon "Close navigation menu" at bounding box center [300, 125] width 20 height 14
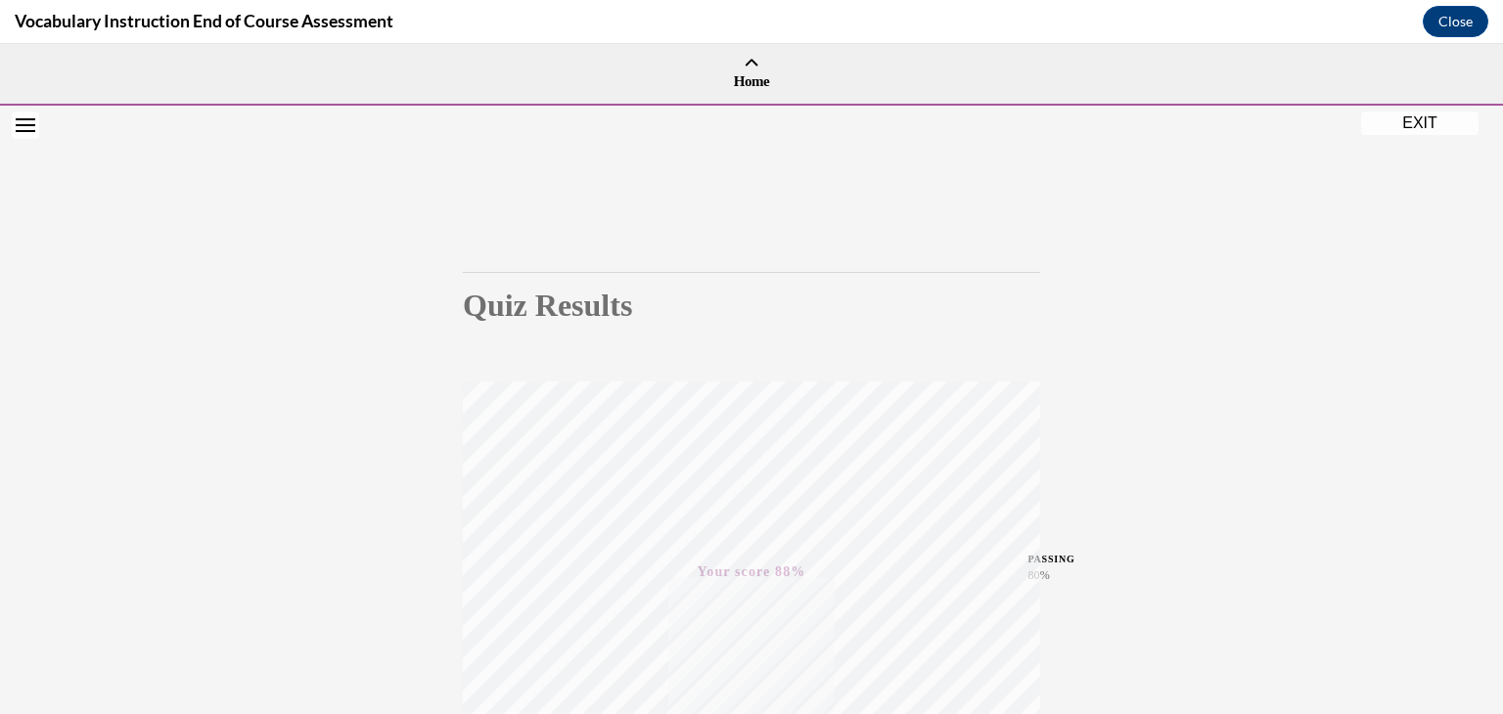
click at [53, 142] on div "Quiz Results PASSING 80% Your score 88% Passed PASSING 80% Your score Your scor…" at bounding box center [751, 576] width 1503 height 941
click at [16, 126] on icon "Open navigation menu" at bounding box center [26, 125] width 20 height 14
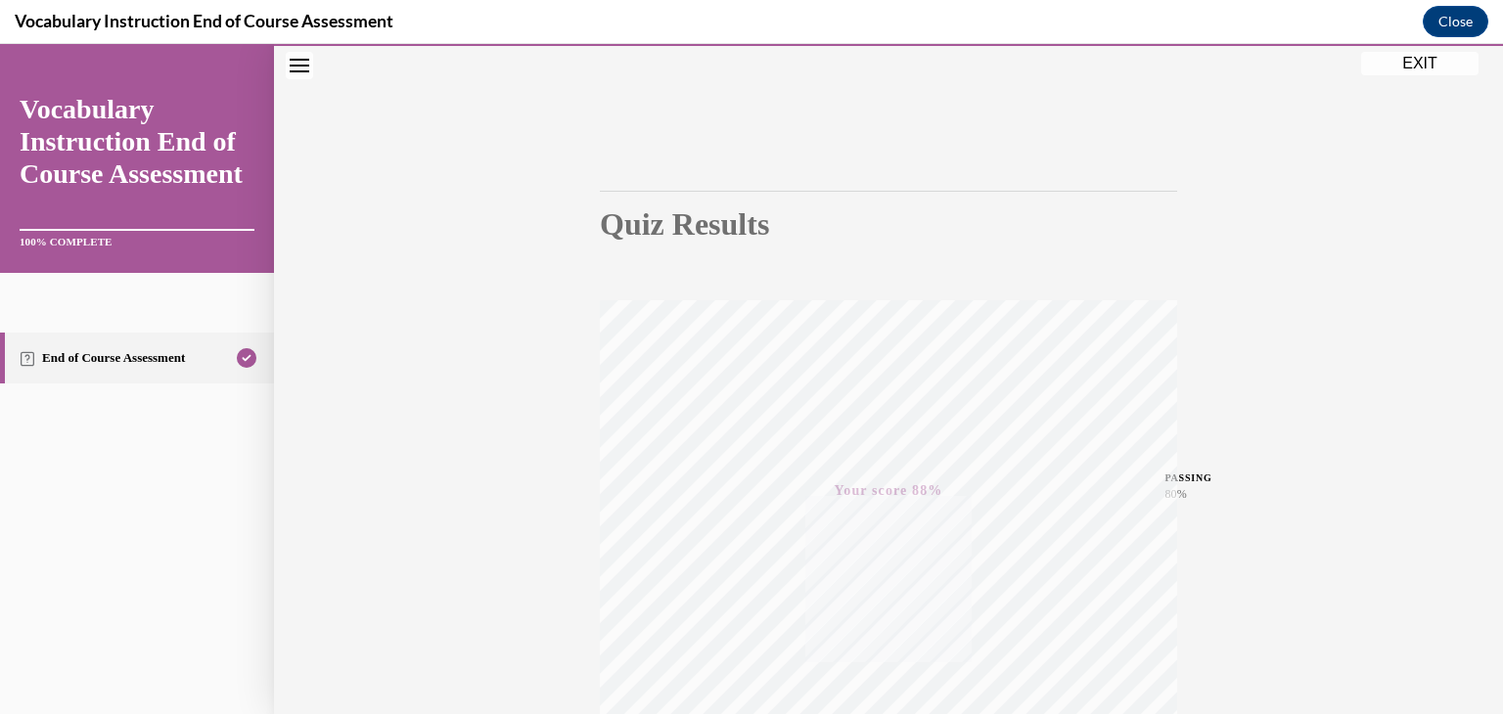
scroll to position [82, 0]
click at [1446, 13] on button "Close" at bounding box center [1456, 21] width 66 height 31
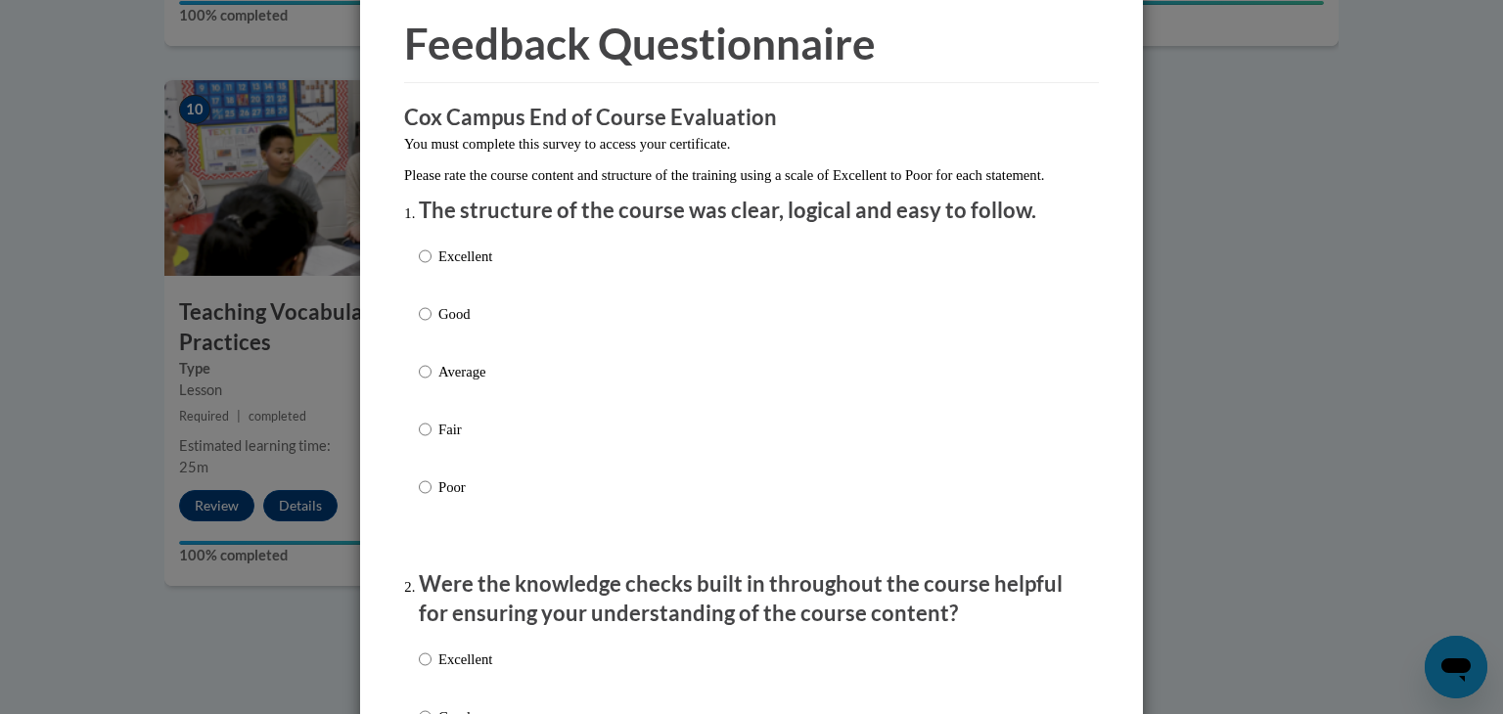
scroll to position [78, 0]
click at [438, 266] on p "Excellent" at bounding box center [465, 256] width 54 height 22
click at [432, 266] on input "Excellent" at bounding box center [425, 256] width 13 height 22
radio input "true"
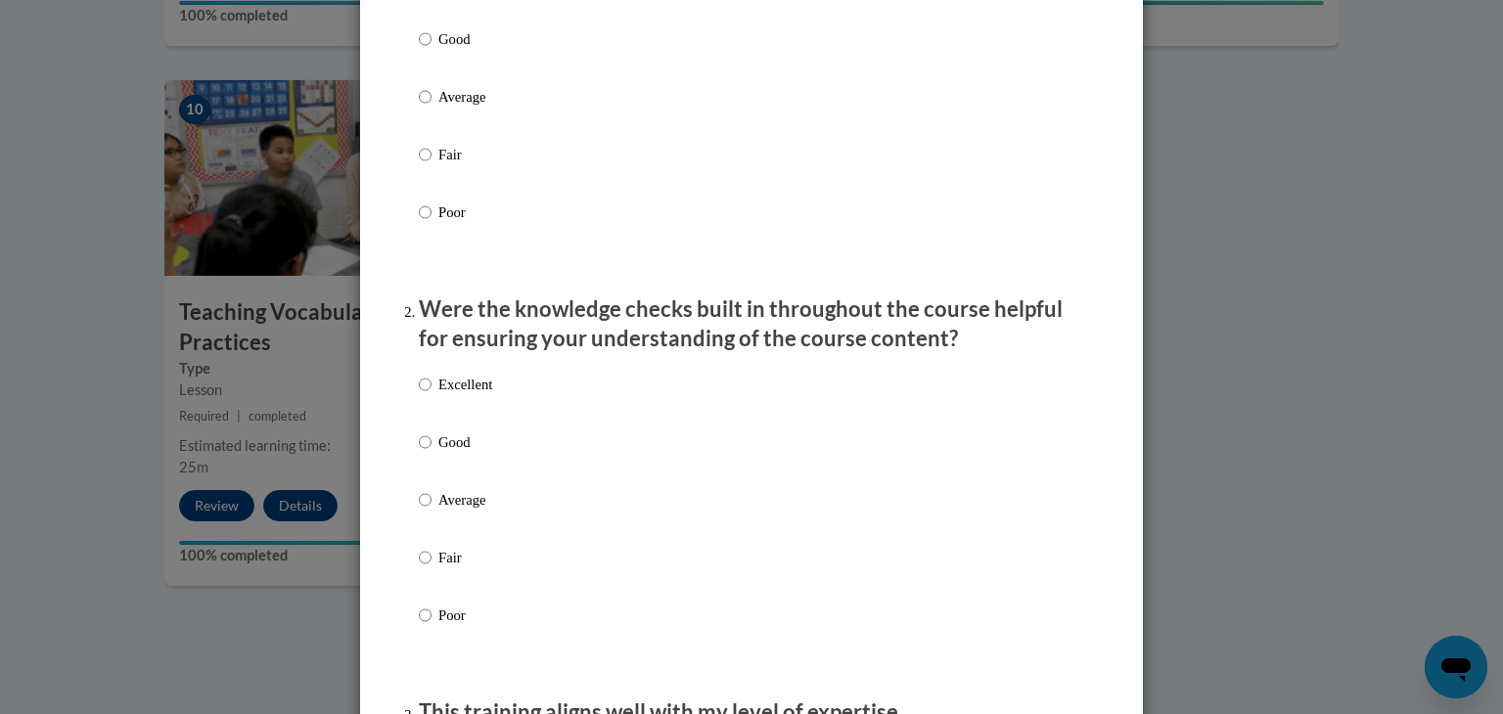
scroll to position [407, 0]
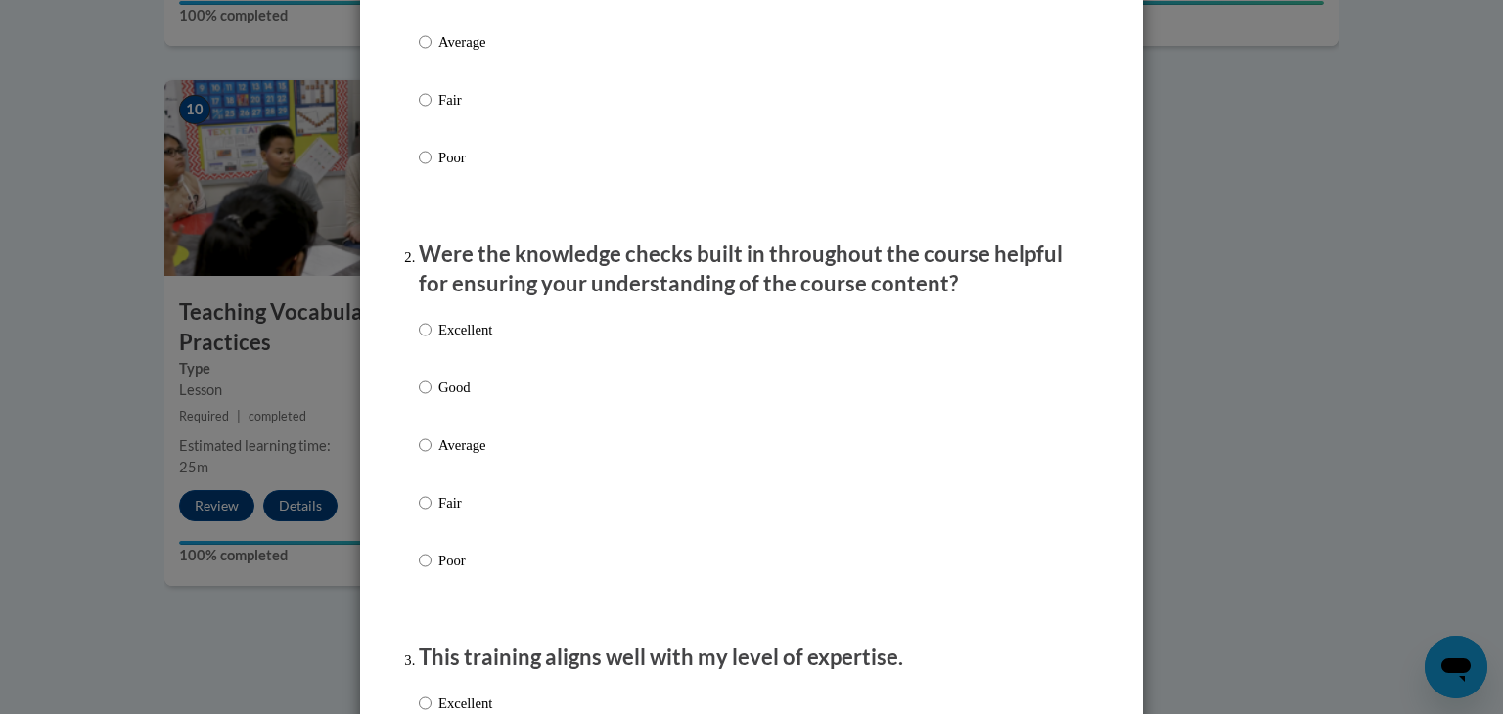
click at [488, 356] on div "Excellent Good Average Fair Poor" at bounding box center [751, 468] width 665 height 319
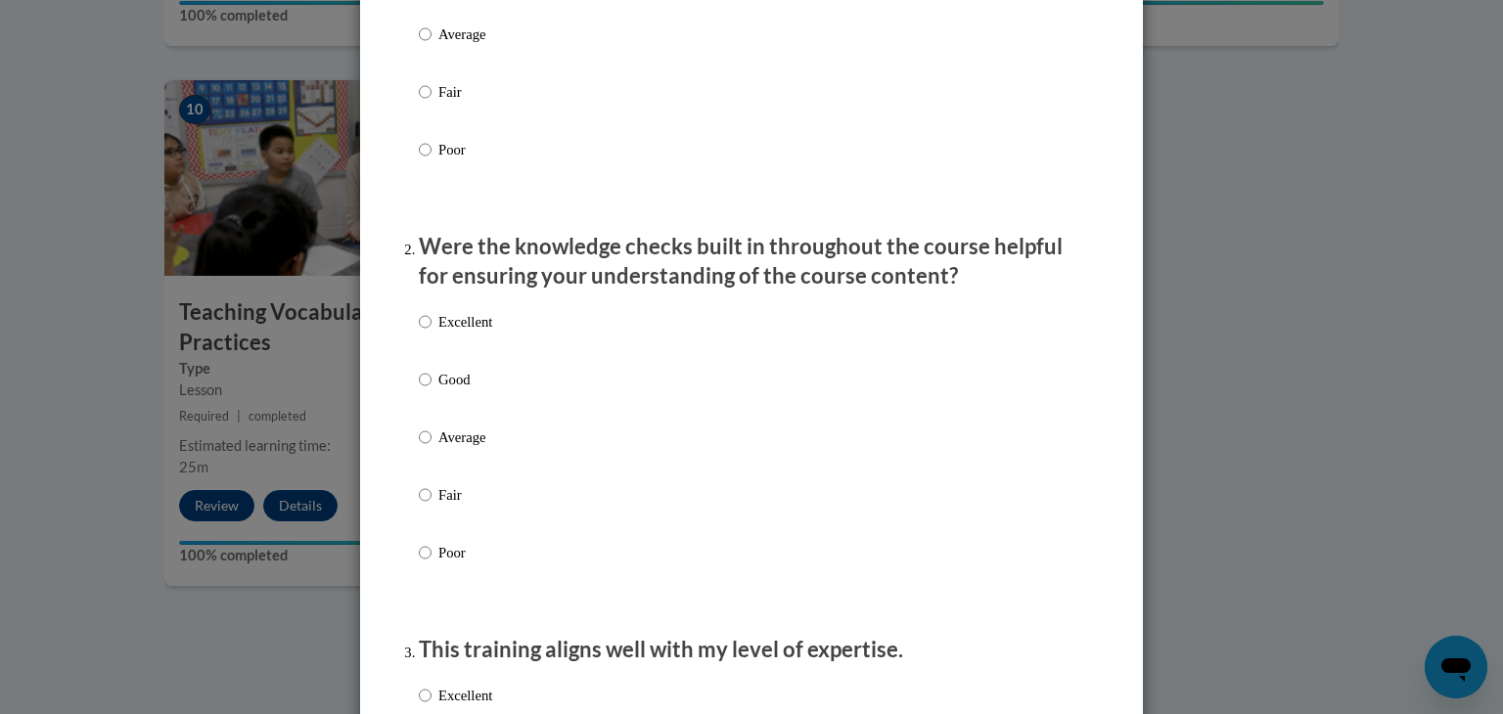
scroll to position [417, 0]
click at [478, 331] on p "Excellent" at bounding box center [465, 320] width 54 height 22
click at [432, 331] on input "Excellent" at bounding box center [425, 320] width 13 height 22
radio input "true"
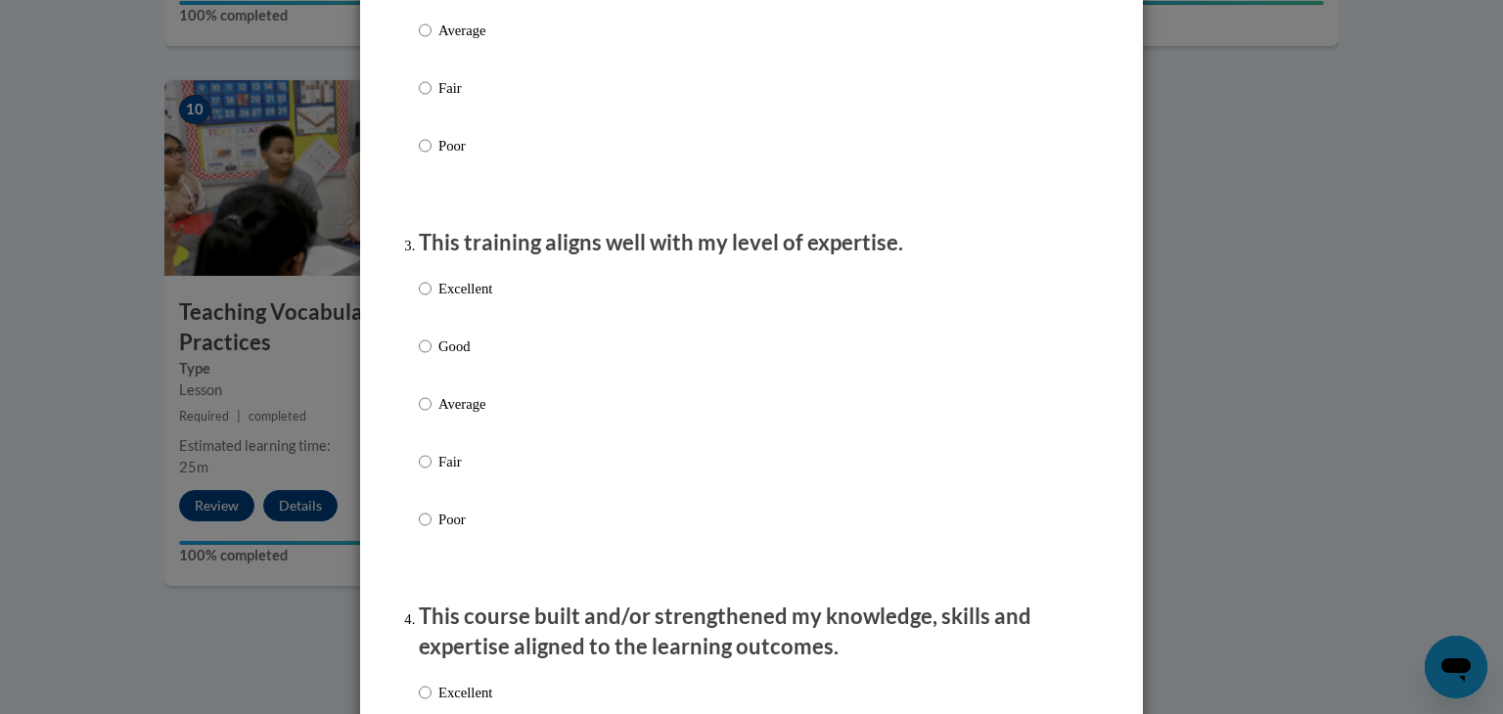
click at [446, 299] on p "Excellent" at bounding box center [465, 289] width 54 height 22
click at [432, 299] on input "Excellent" at bounding box center [425, 289] width 13 height 22
radio input "true"
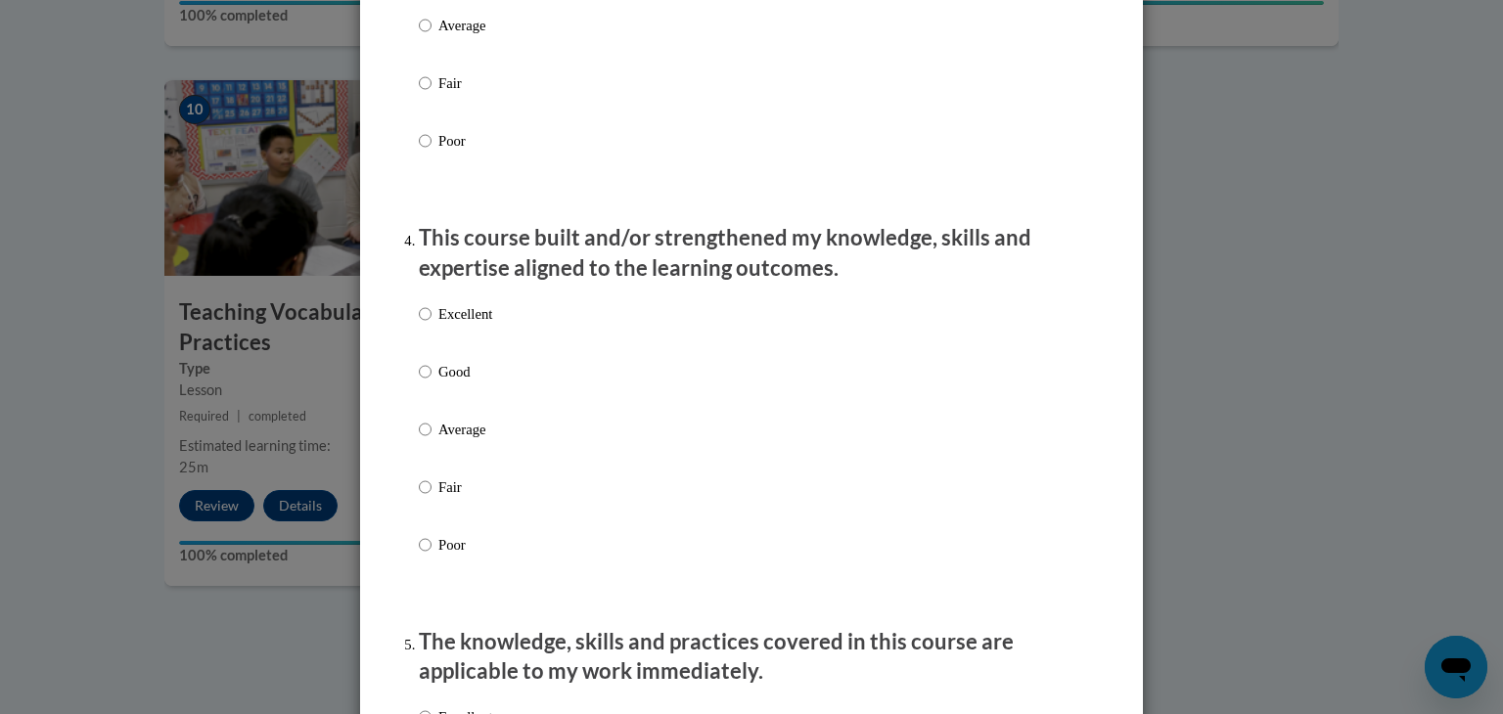
scroll to position [1213, 0]
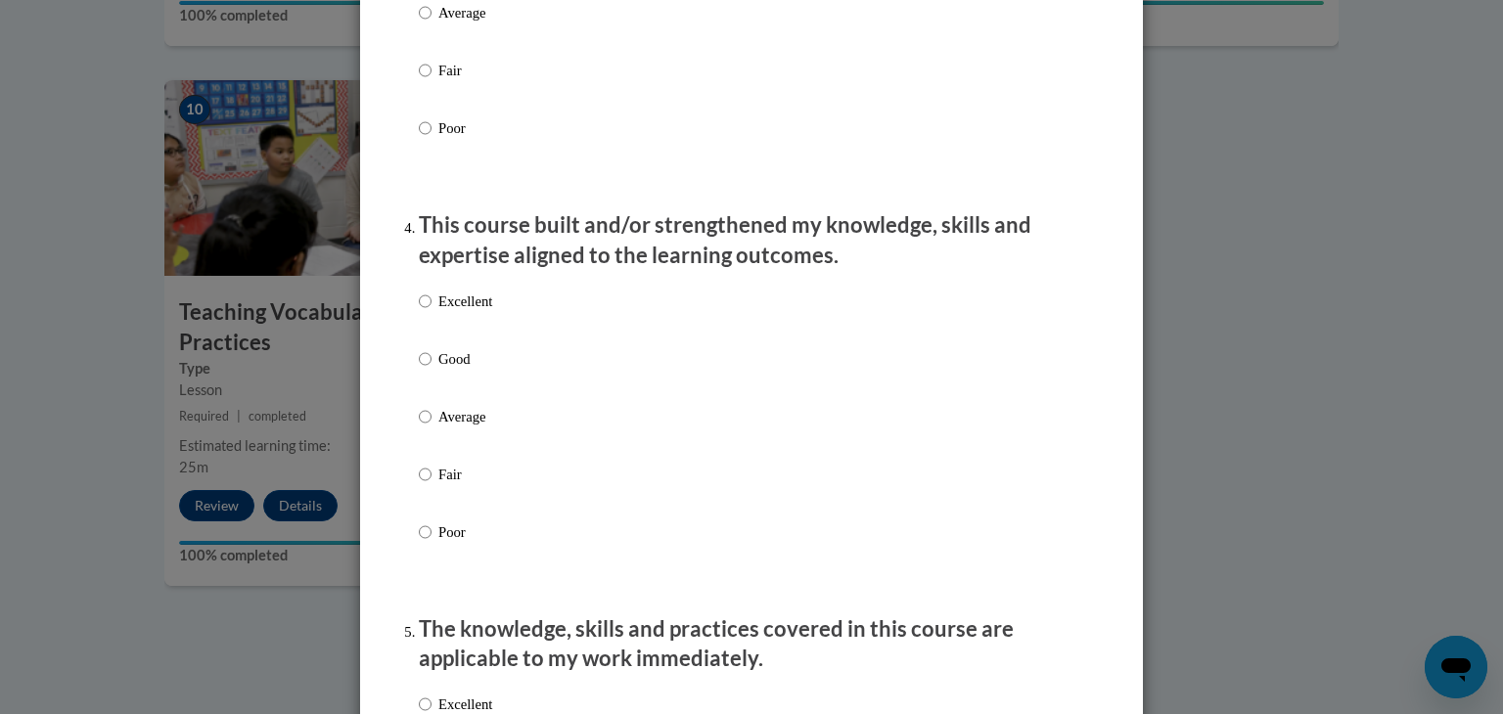
click at [446, 312] on p "Excellent" at bounding box center [465, 302] width 54 height 22
click at [432, 312] on input "Excellent" at bounding box center [425, 302] width 13 height 22
radio input "true"
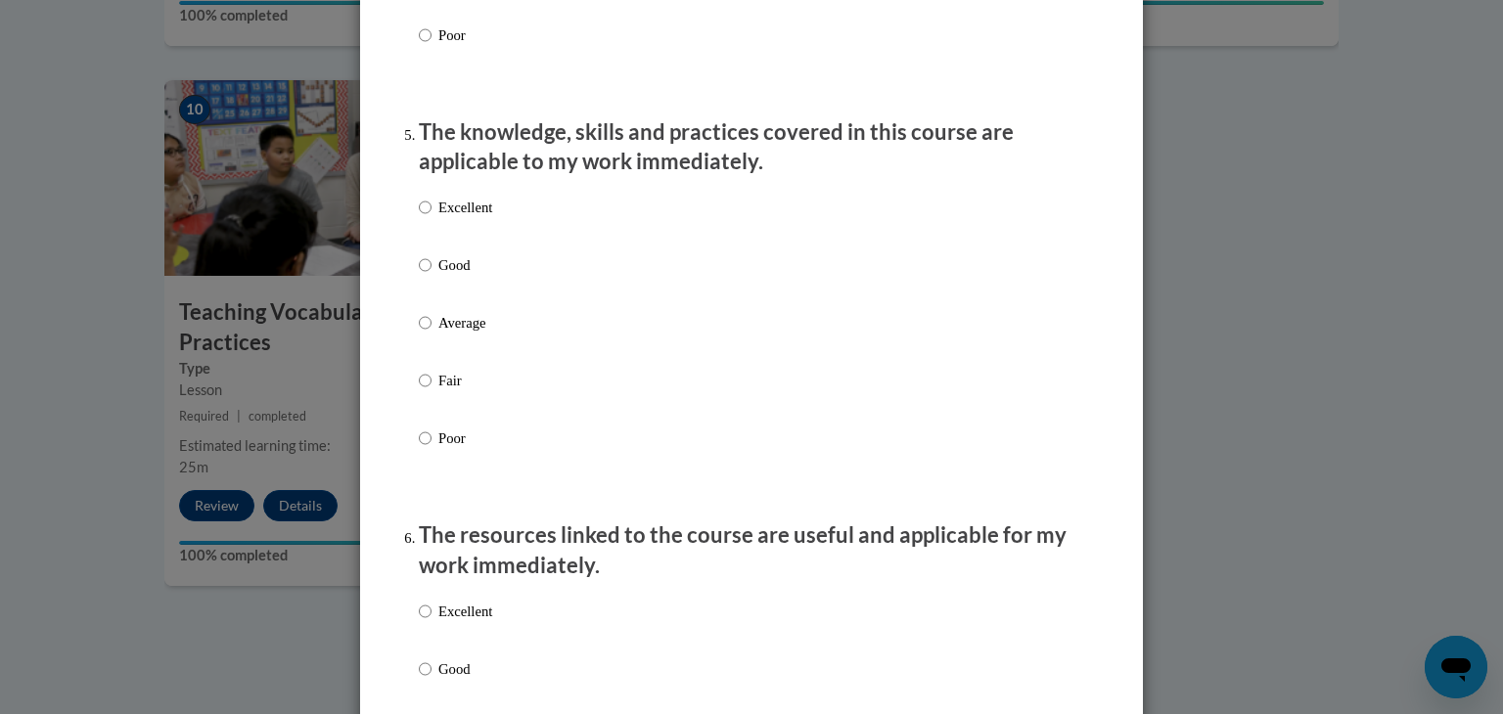
scroll to position [1710, 0]
click at [454, 206] on li "The knowledge, skills and practices covered in this course are applicable to my…" at bounding box center [751, 311] width 665 height 389
click at [454, 218] on p "Excellent" at bounding box center [465, 208] width 54 height 22
click at [432, 218] on input "Excellent" at bounding box center [425, 208] width 13 height 22
radio input "true"
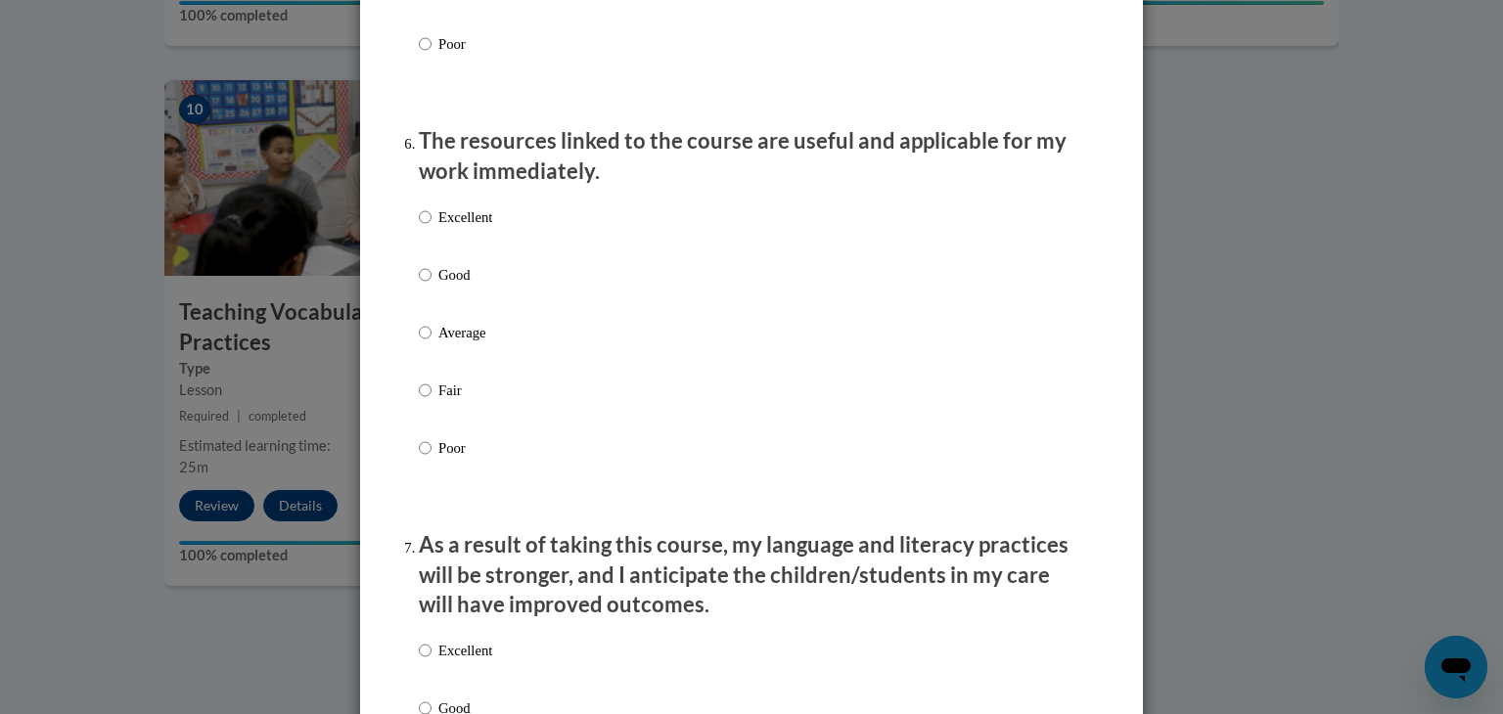
scroll to position [2110, 0]
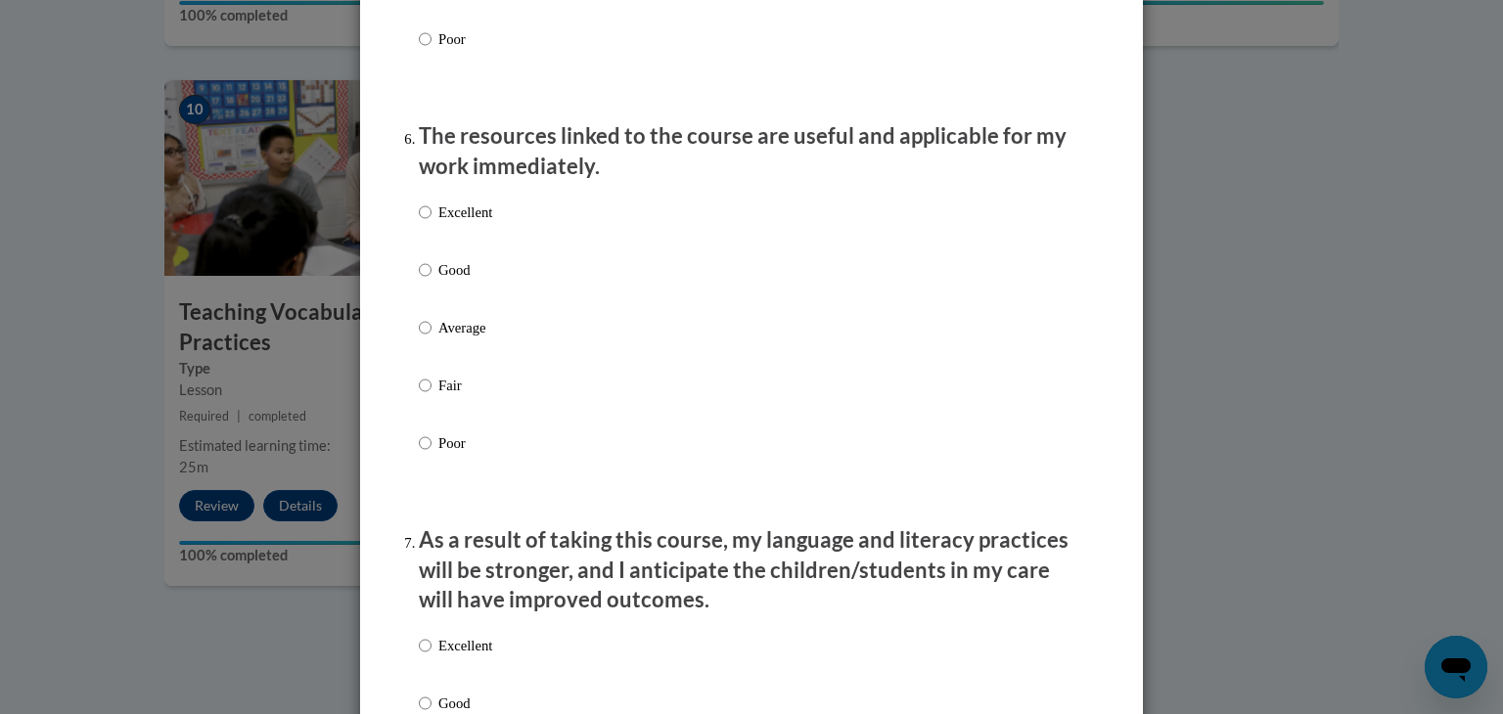
click at [454, 223] on p "Excellent" at bounding box center [465, 213] width 54 height 22
click at [432, 223] on input "Excellent" at bounding box center [425, 213] width 13 height 22
radio input "true"
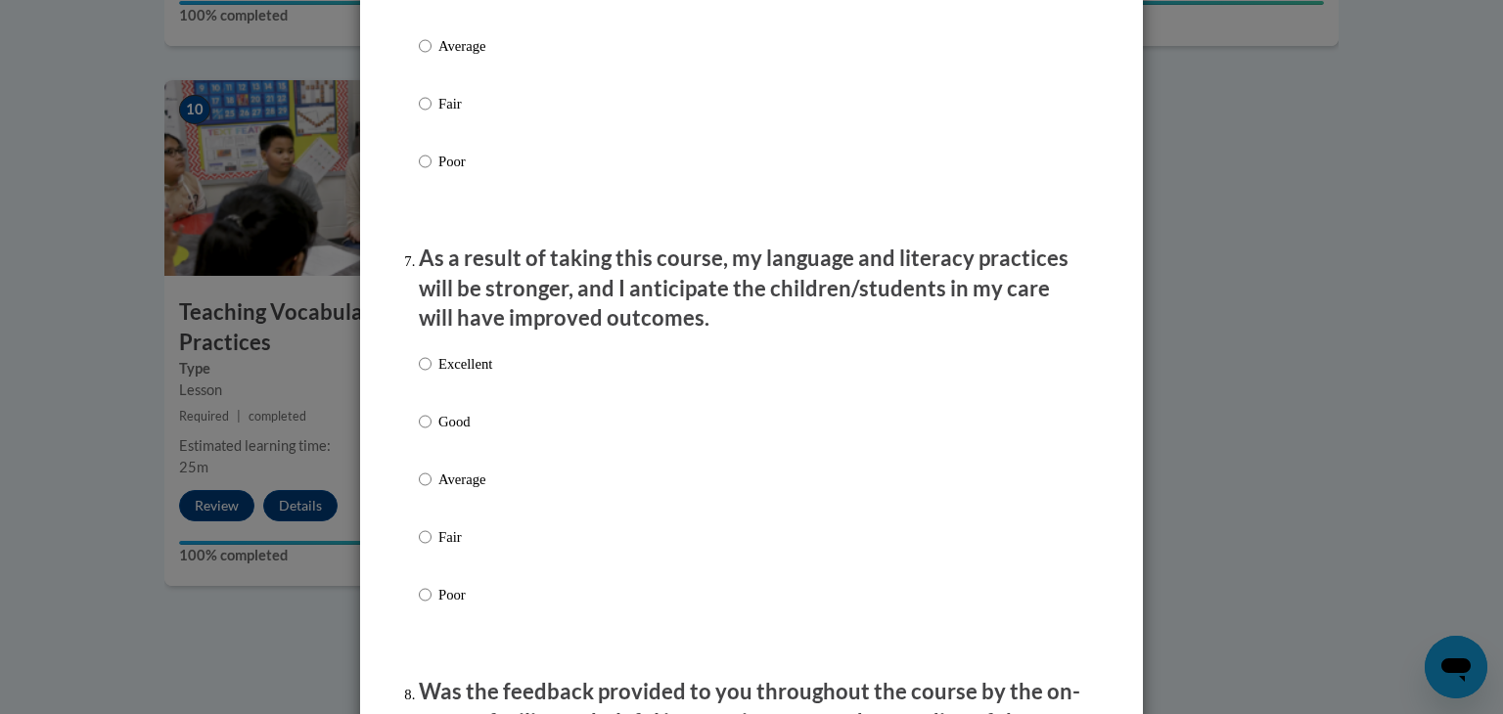
scroll to position [2516, 0]
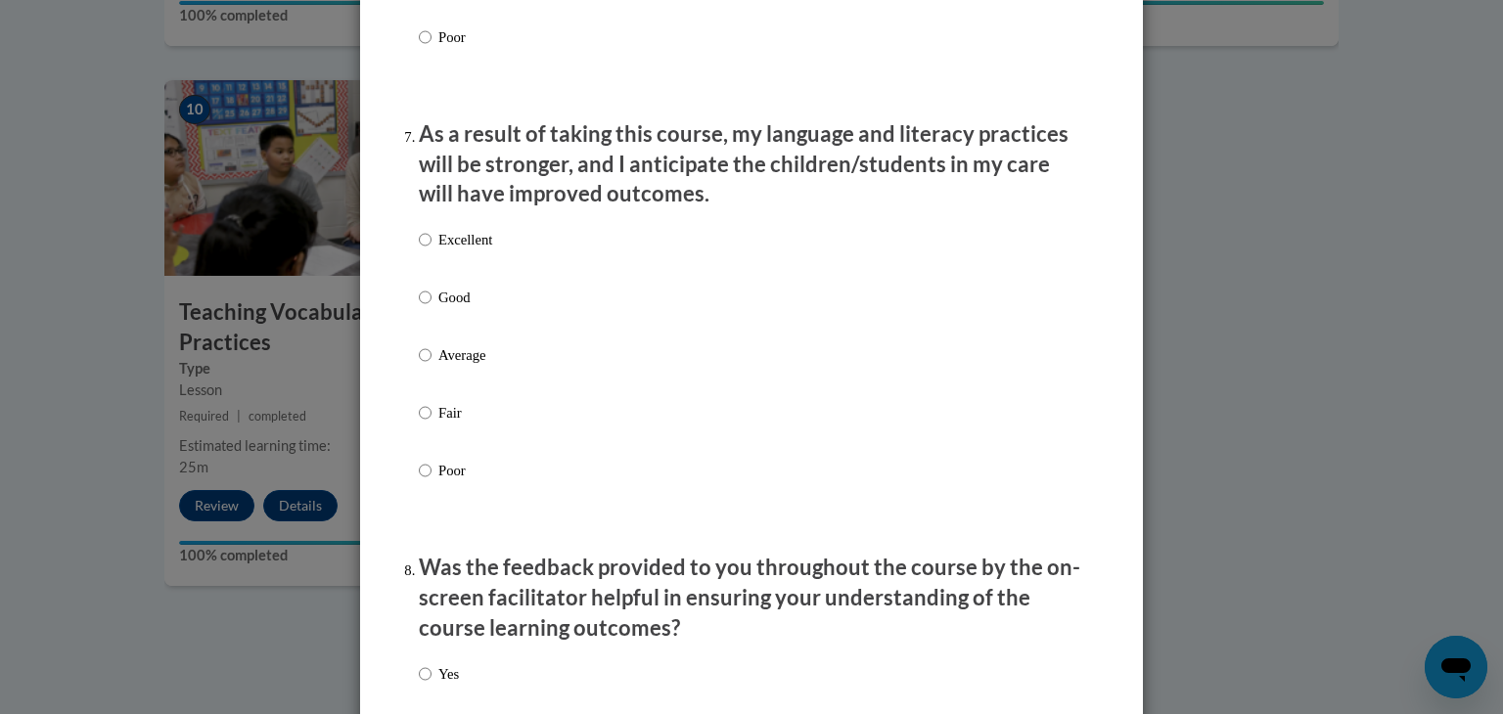
click at [445, 251] on p "Excellent" at bounding box center [465, 240] width 54 height 22
click at [432, 251] on input "Excellent" at bounding box center [425, 240] width 13 height 22
radio input "true"
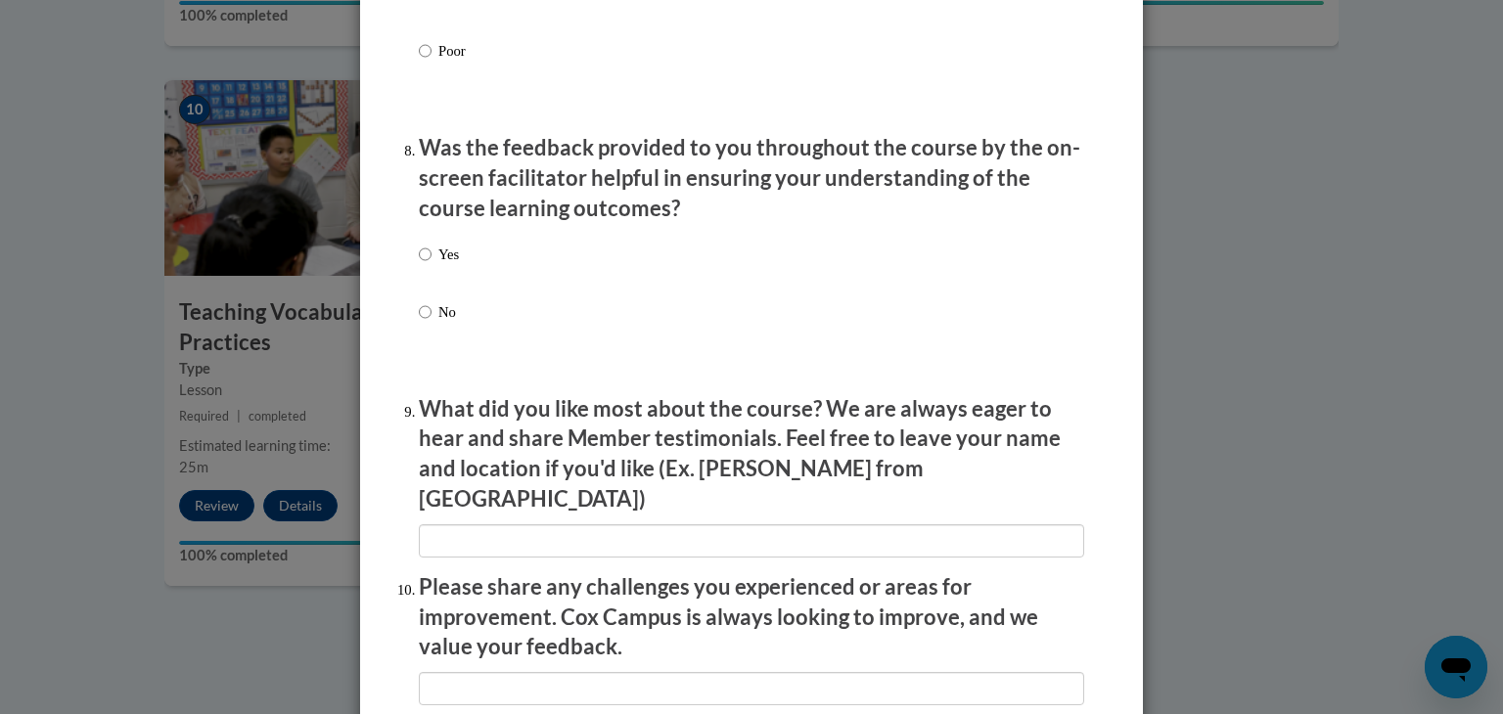
scroll to position [2951, 0]
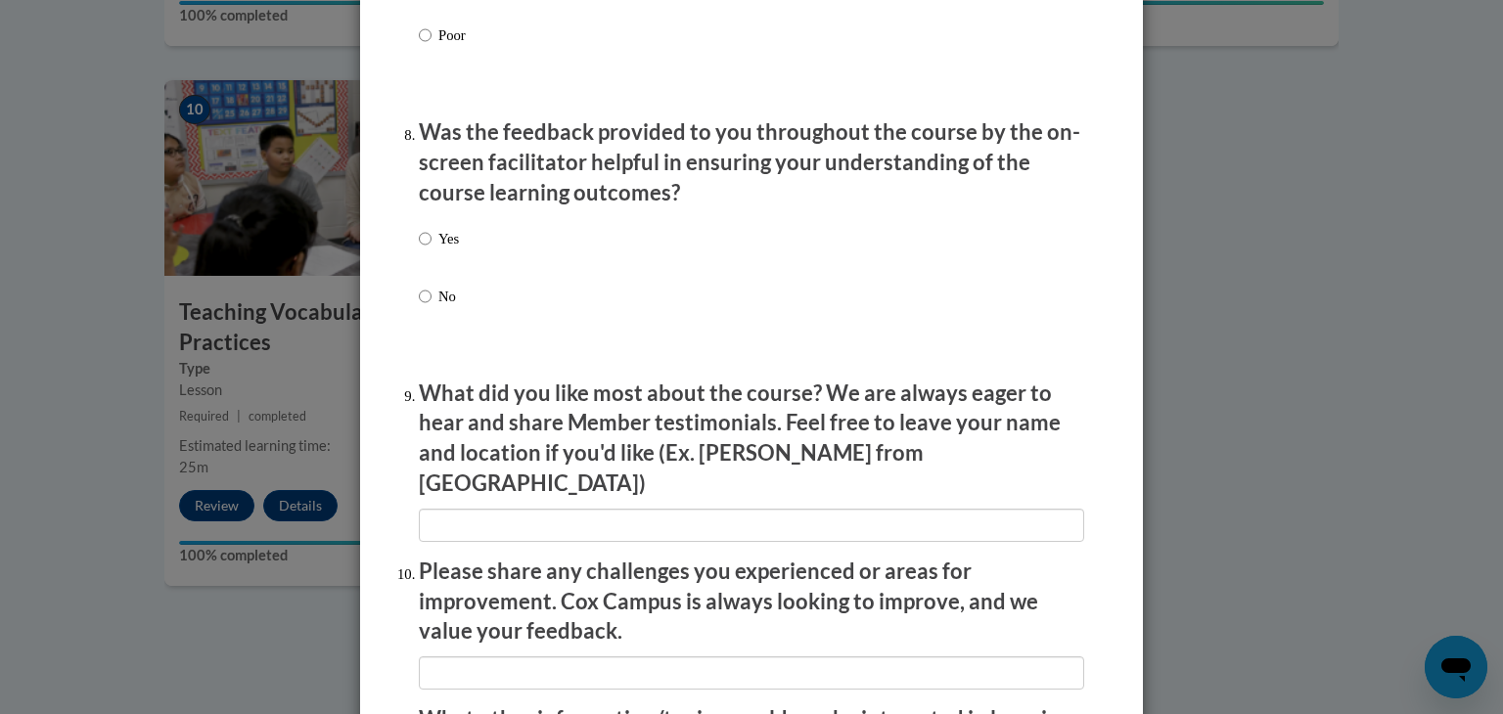
click at [445, 270] on label "Yes" at bounding box center [439, 254] width 40 height 53
click at [432, 250] on input "Yes" at bounding box center [425, 239] width 13 height 22
radio input "true"
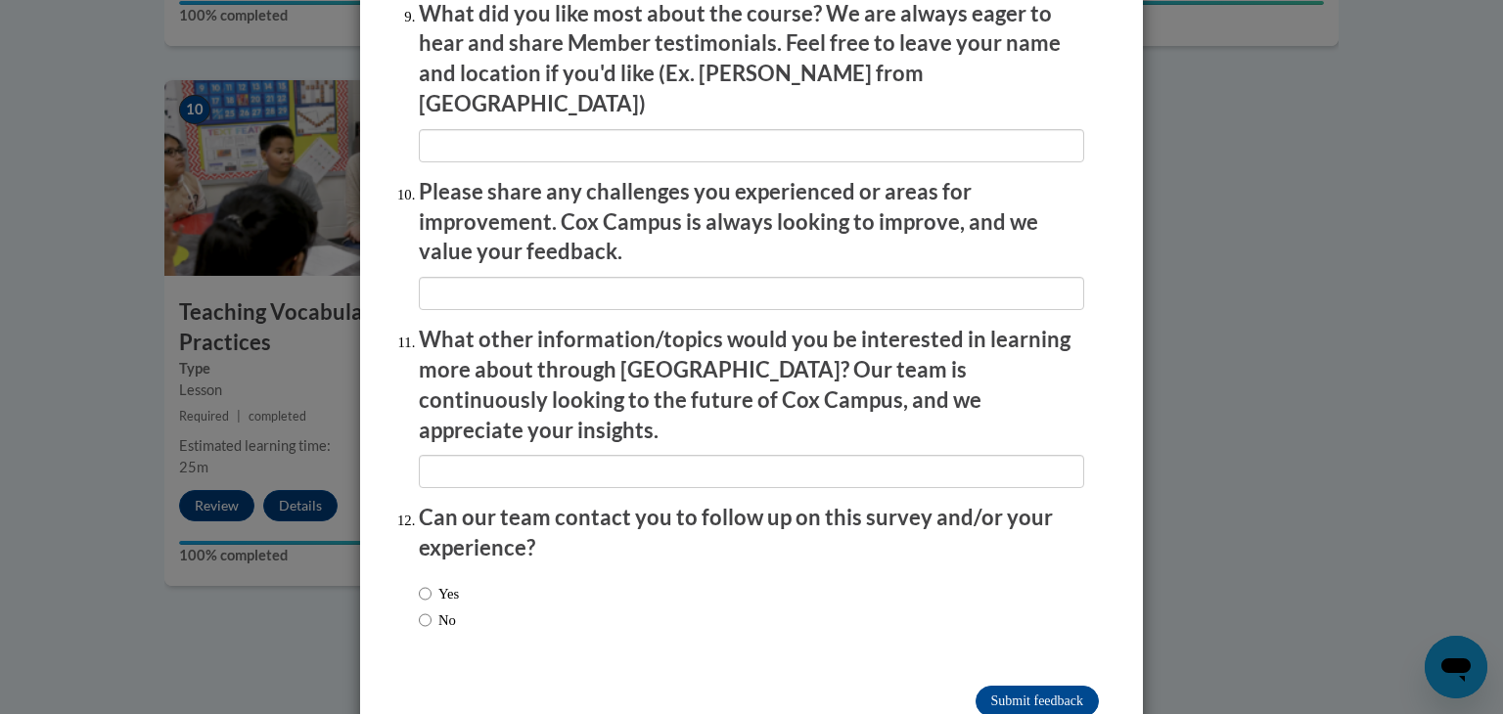
scroll to position [3361, 0]
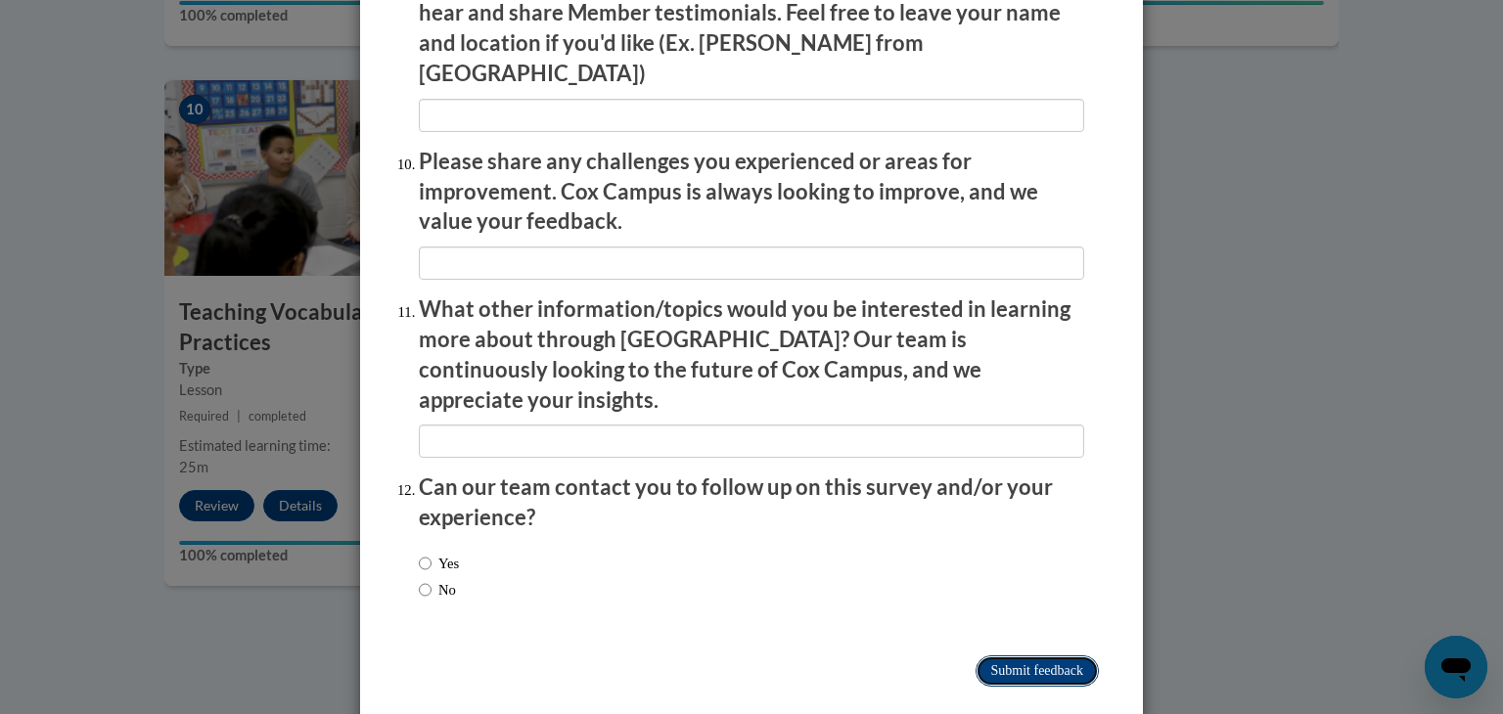
click at [1005, 656] on input "Submit feedback" at bounding box center [1037, 671] width 123 height 31
